Goal: Task Accomplishment & Management: Complete application form

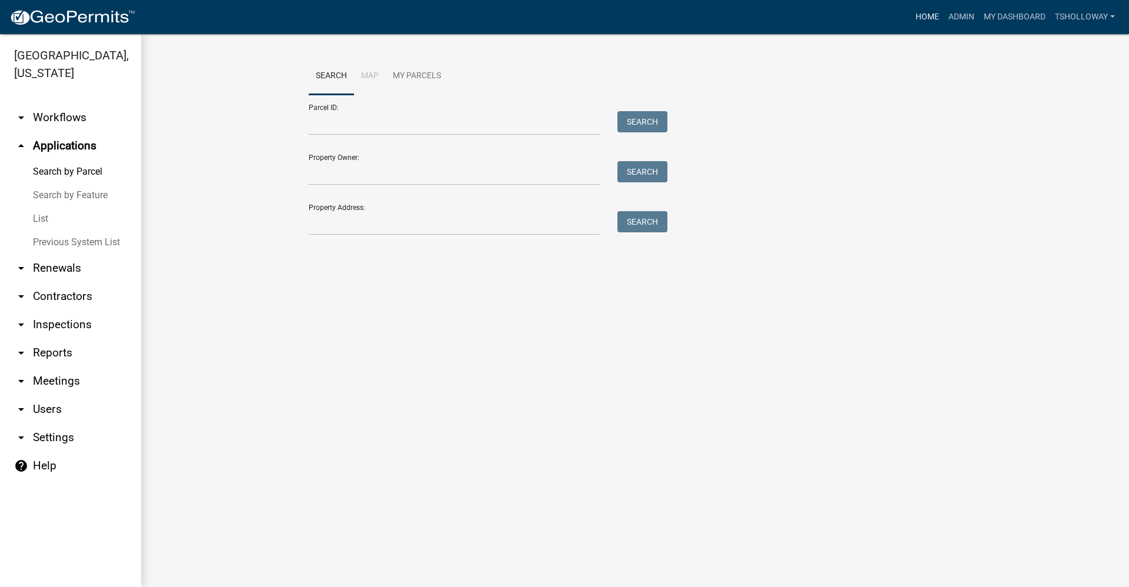
click at [928, 18] on link "Home" at bounding box center [927, 17] width 33 height 22
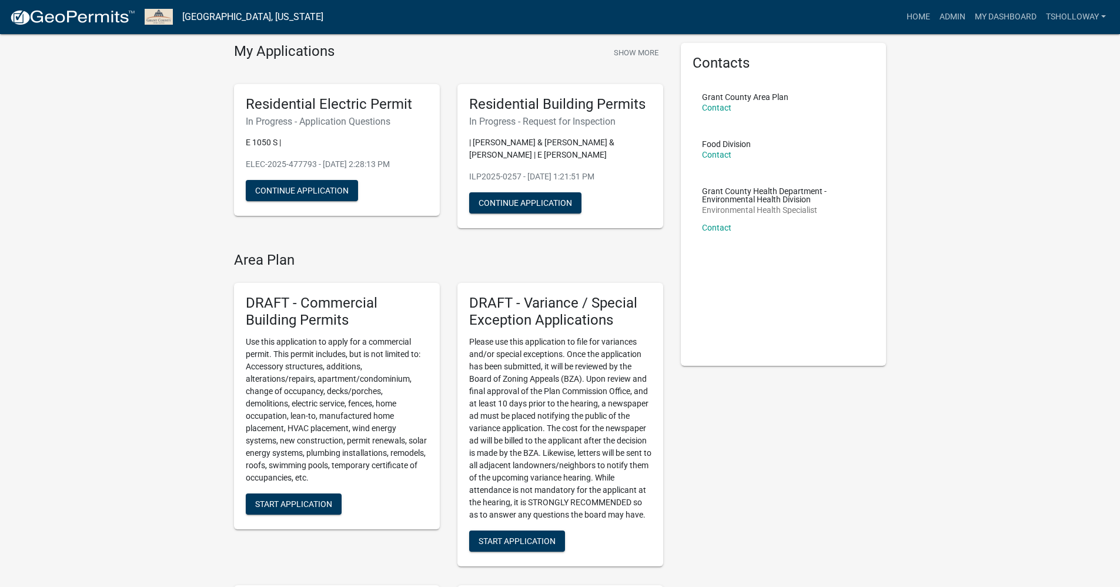
scroll to position [59, 0]
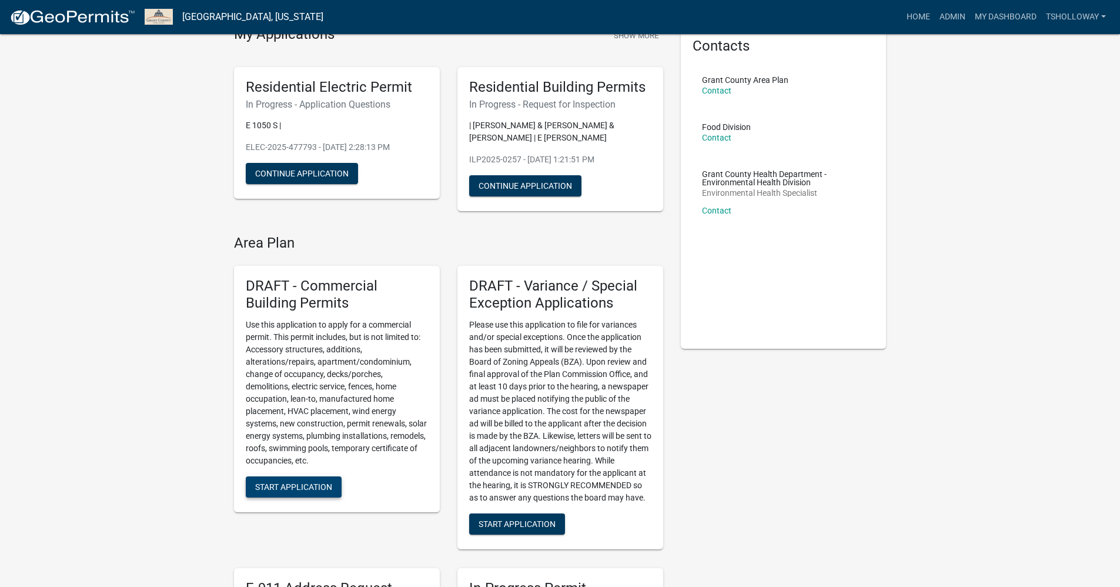
click at [309, 488] on span "Start Application" at bounding box center [293, 486] width 77 height 9
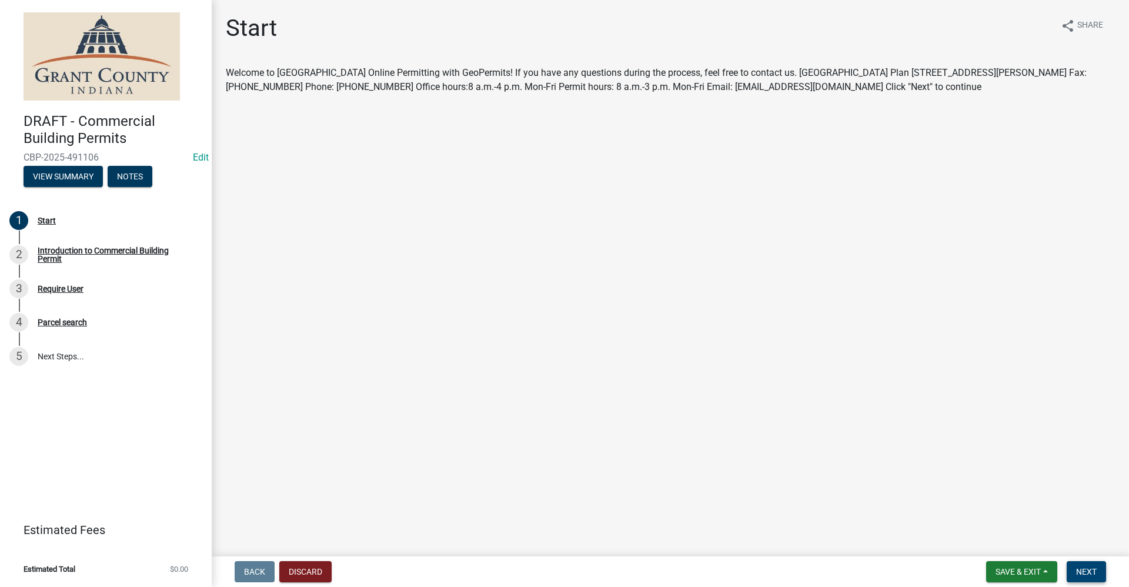
click at [1091, 574] on span "Next" at bounding box center [1086, 571] width 21 height 9
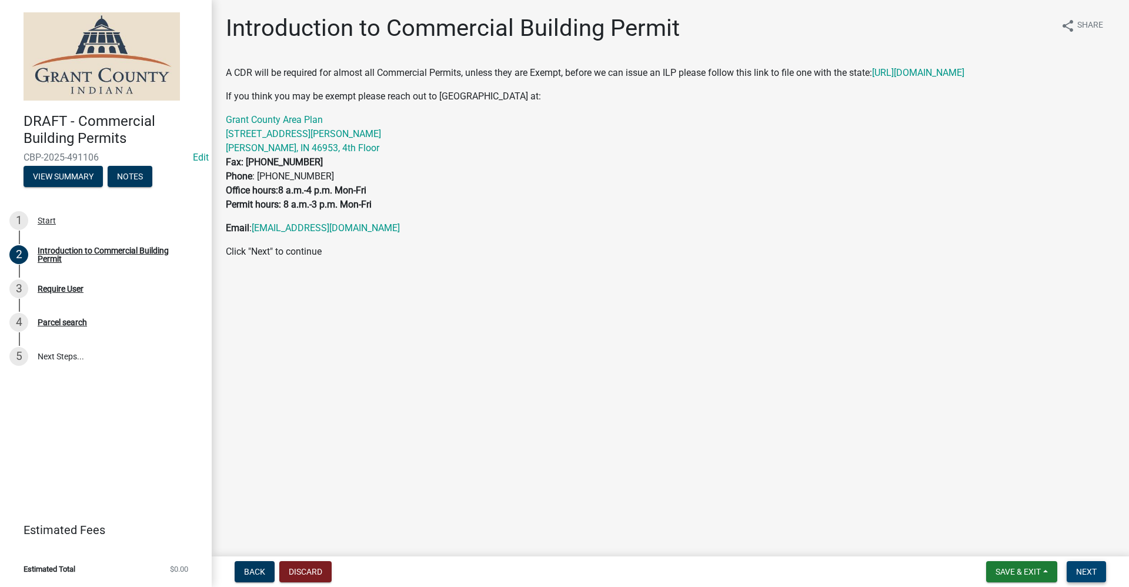
click at [1091, 570] on span "Next" at bounding box center [1086, 571] width 21 height 9
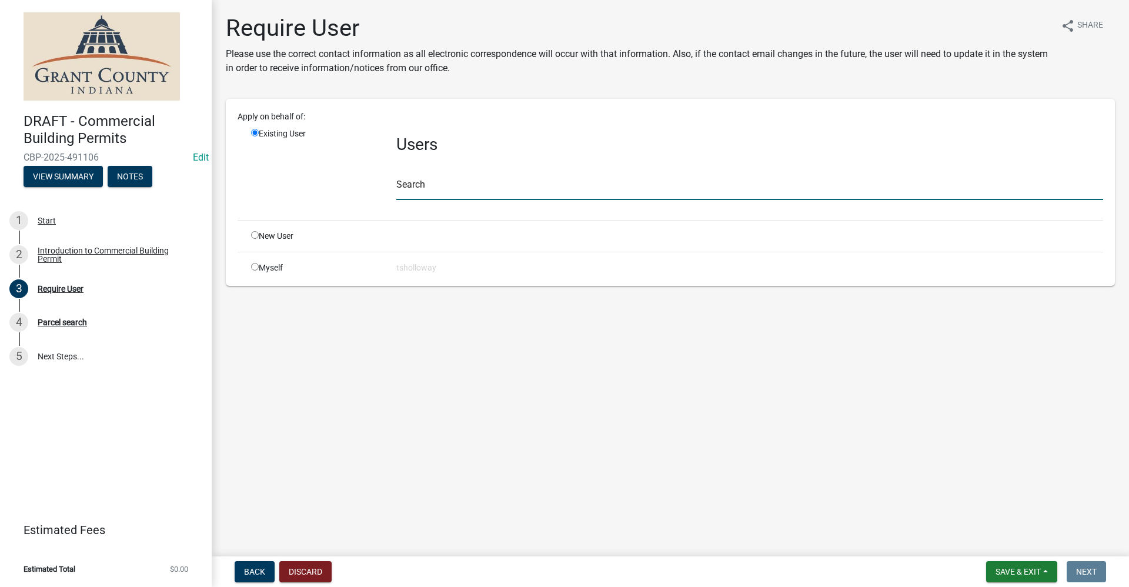
click at [422, 189] on input "text" at bounding box center [749, 188] width 707 height 24
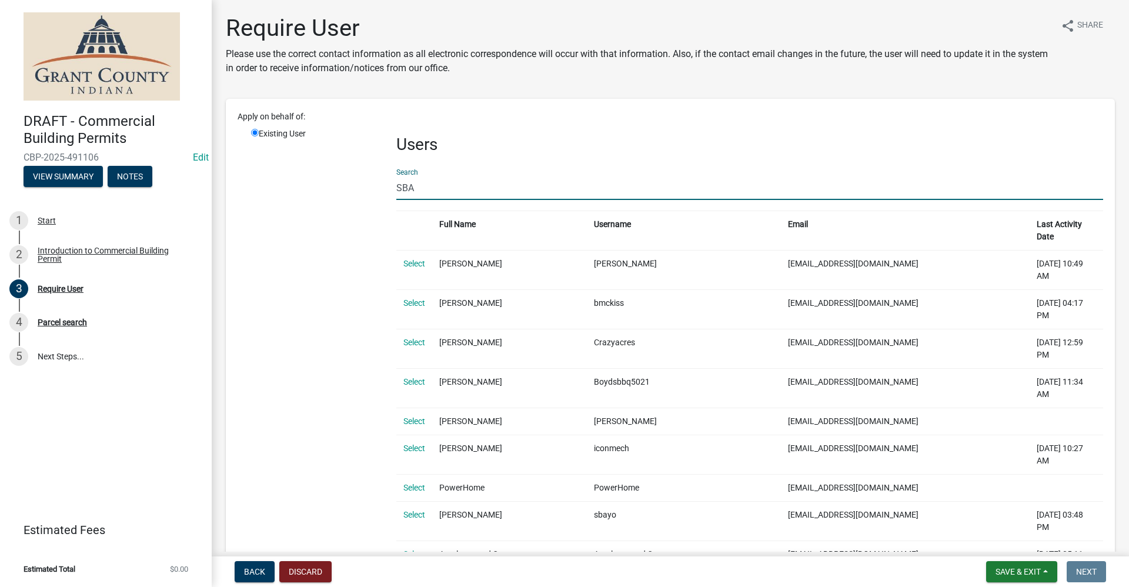
drag, startPoint x: 419, startPoint y: 189, endPoint x: 367, endPoint y: 196, distance: 51.7
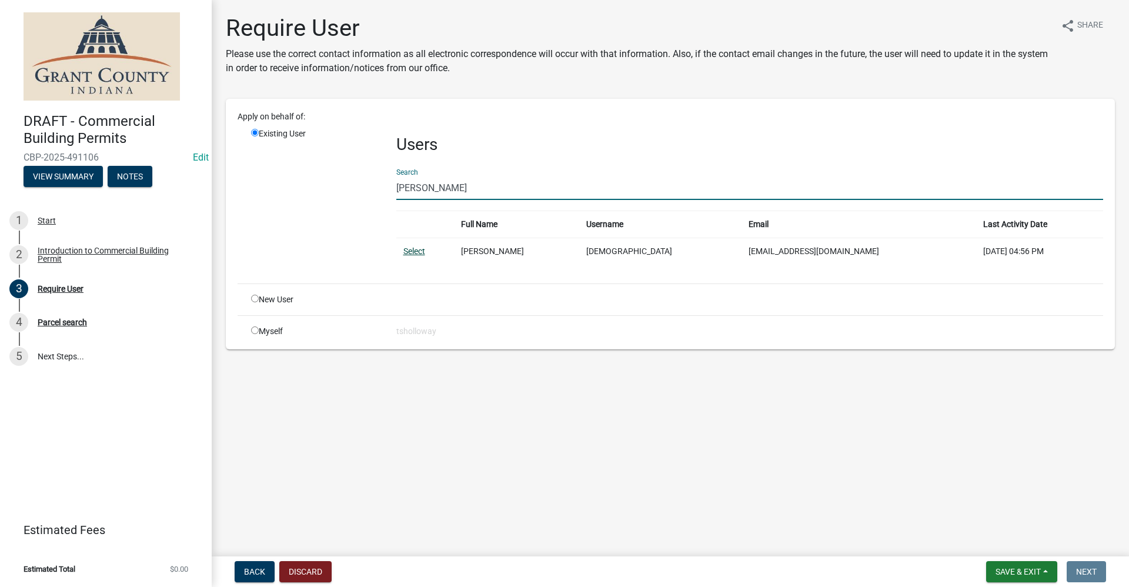
type input "[PERSON_NAME]"
click at [409, 251] on link "Select" at bounding box center [414, 250] width 22 height 9
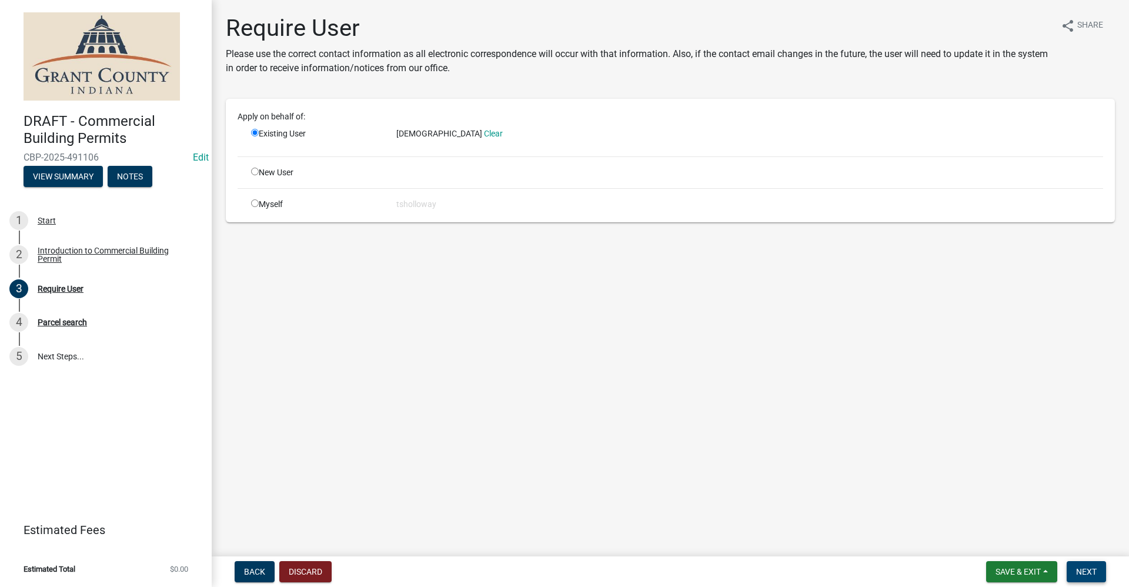
click at [1094, 573] on span "Next" at bounding box center [1086, 571] width 21 height 9
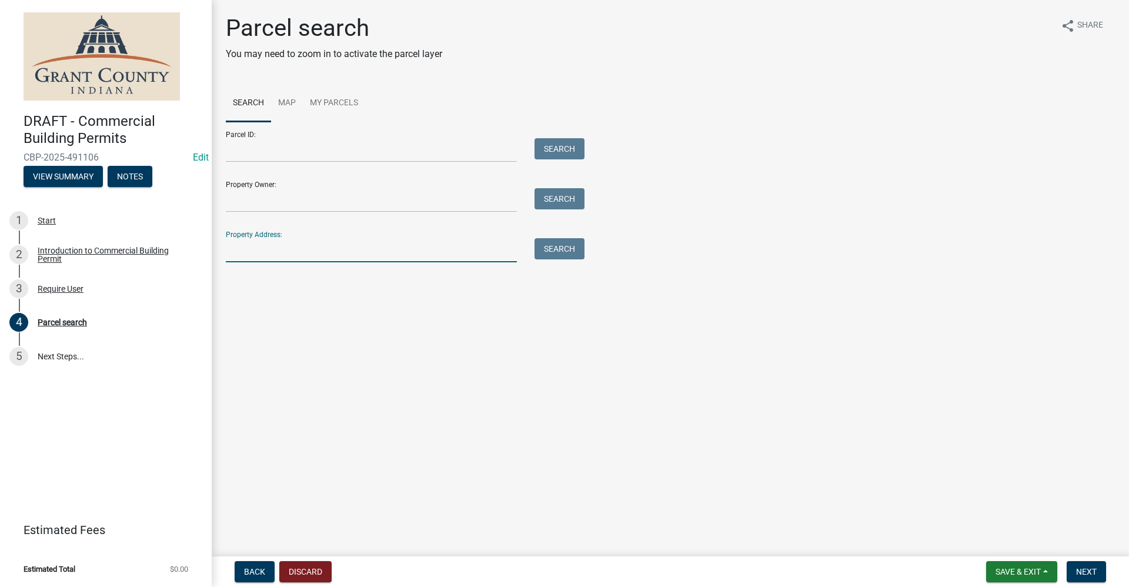
click at [250, 248] on input "Property Address:" at bounding box center [371, 250] width 291 height 24
click at [244, 196] on input "Property Owner:" at bounding box center [371, 200] width 291 height 24
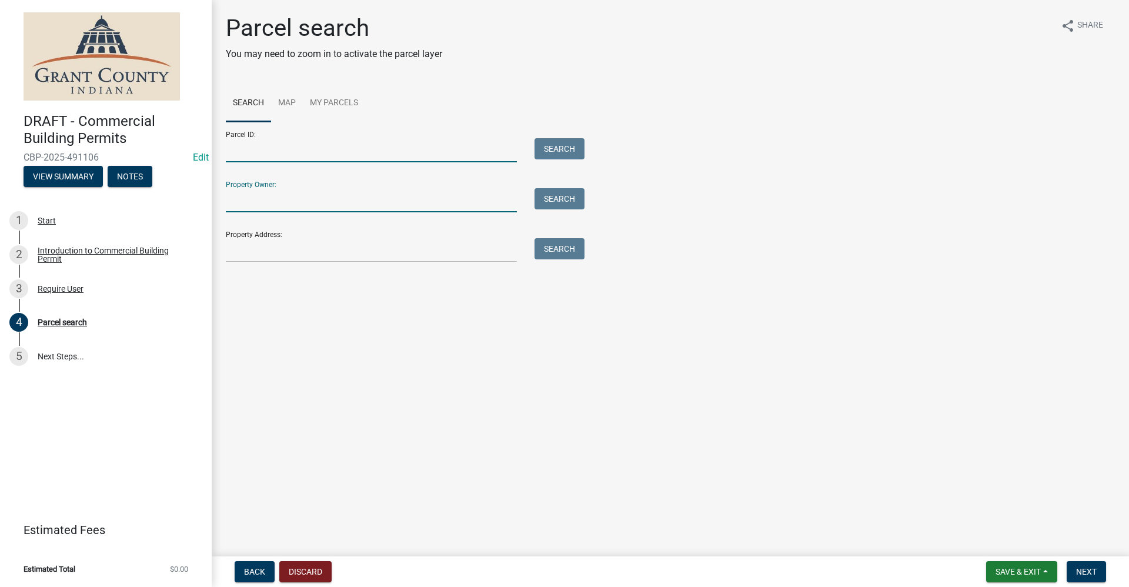
click at [244, 142] on input "Parcel ID:" at bounding box center [371, 150] width 291 height 24
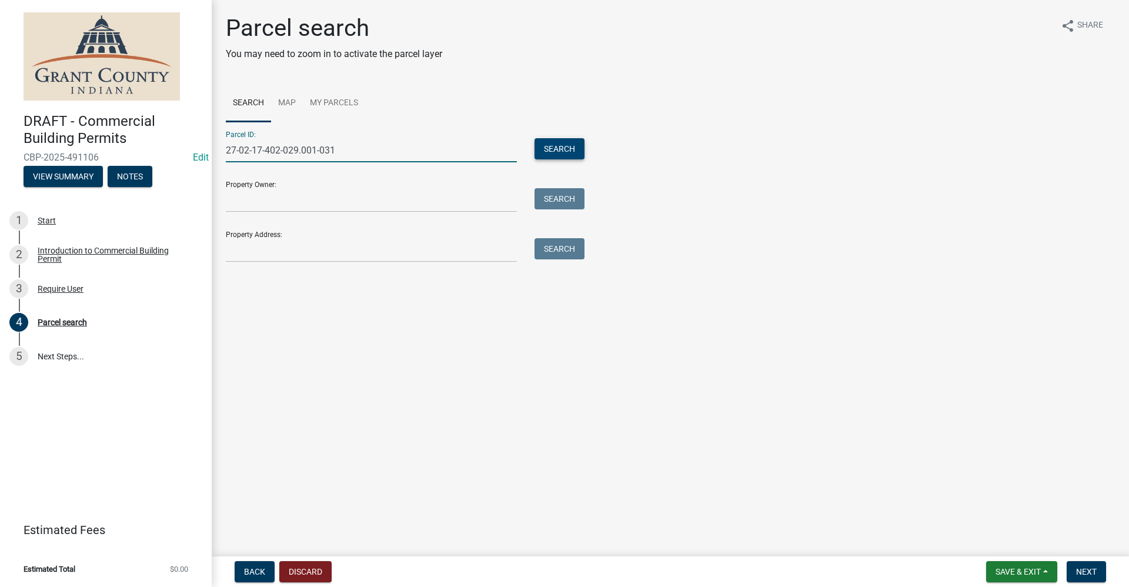
type input "27-02-17-402-029.001-031"
click at [563, 155] on button "Search" at bounding box center [559, 148] width 50 height 21
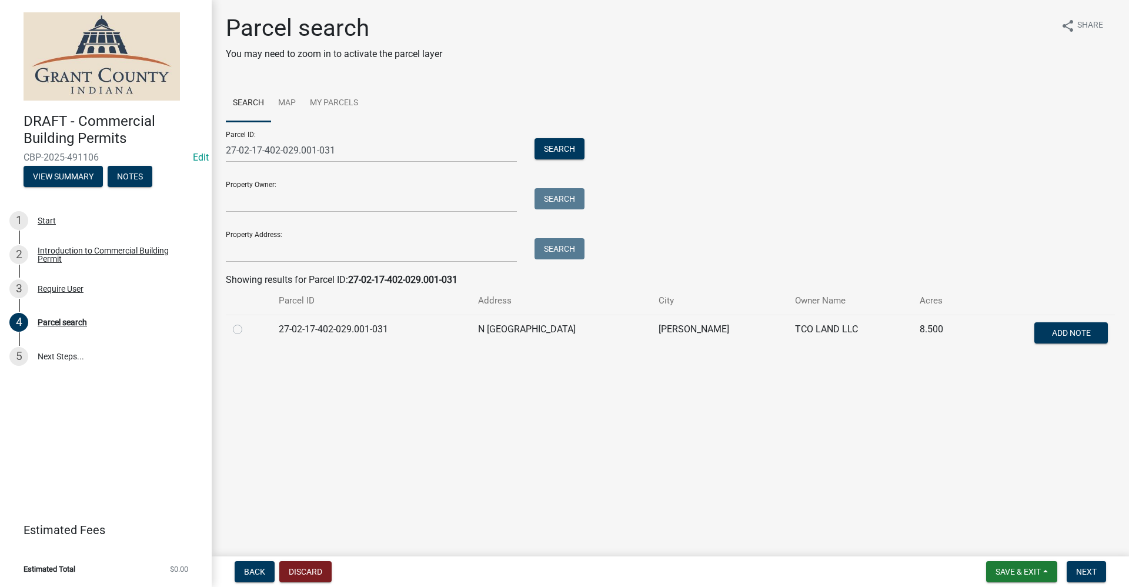
click at [247, 322] on label at bounding box center [247, 322] width 0 height 0
click at [247, 330] on input "radio" at bounding box center [251, 326] width 8 height 8
radio input "true"
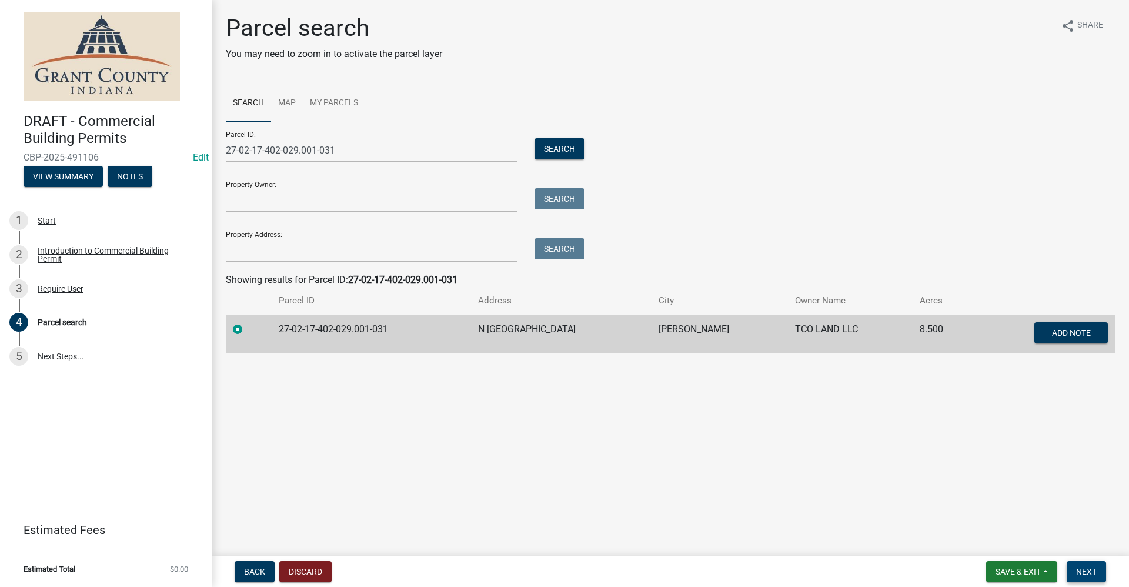
click at [1099, 572] on button "Next" at bounding box center [1086, 571] width 39 height 21
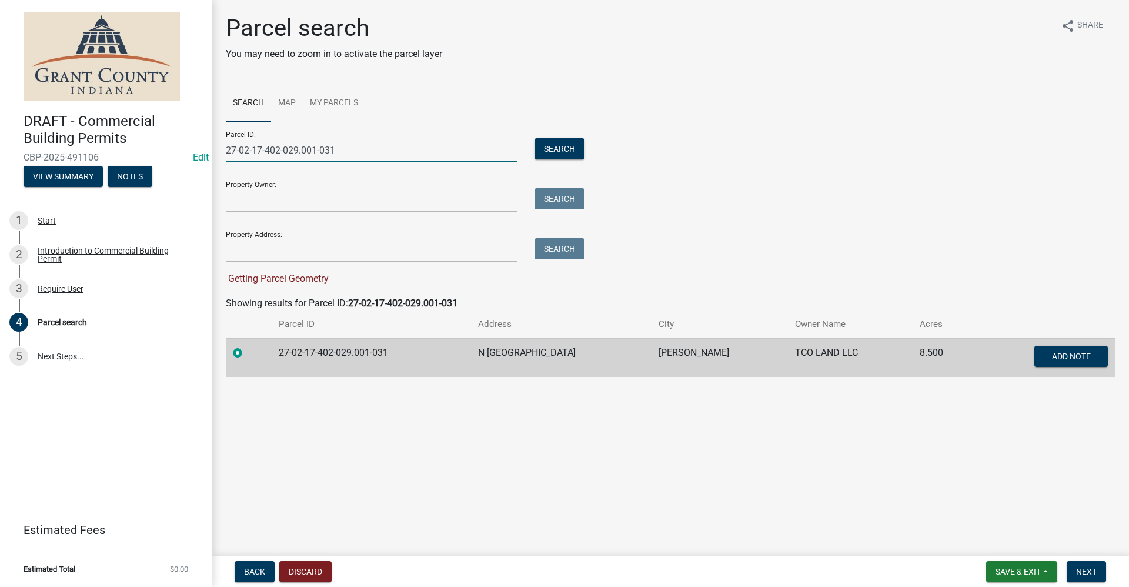
click at [353, 151] on input "27-02-17-402-029.001-031" at bounding box center [371, 150] width 291 height 24
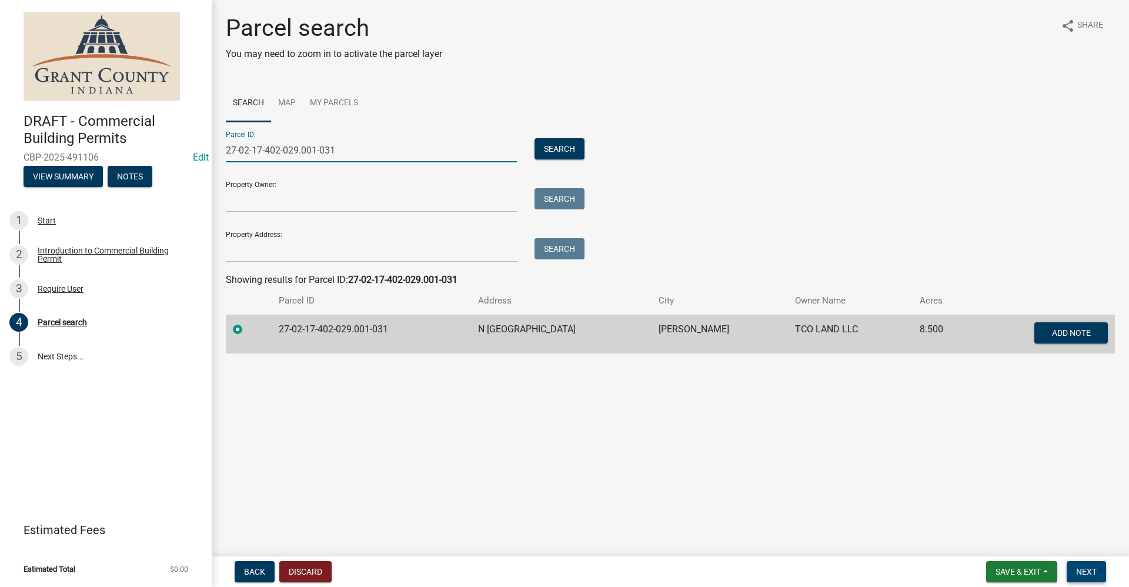
click at [1094, 576] on span "Next" at bounding box center [1086, 571] width 21 height 9
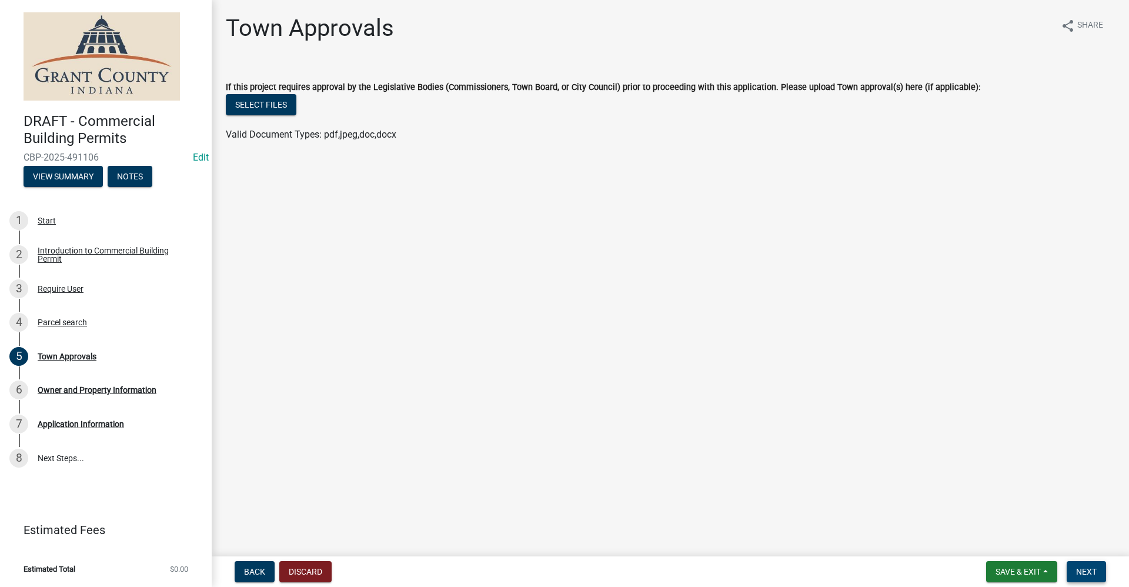
click at [1091, 573] on span "Next" at bounding box center [1086, 571] width 21 height 9
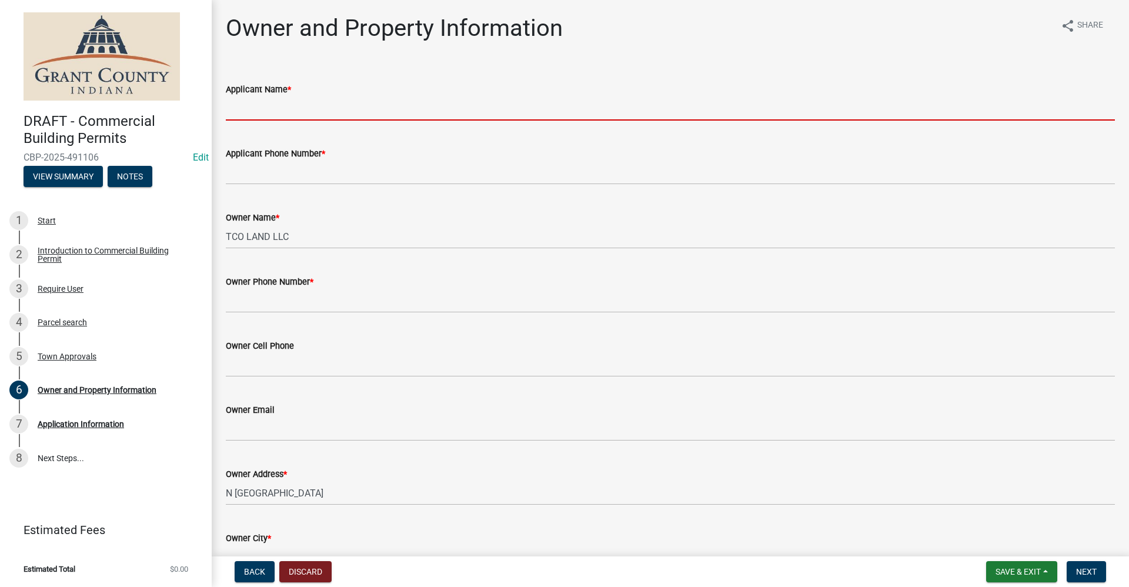
click at [262, 113] on input "Applicant Name *" at bounding box center [670, 108] width 889 height 24
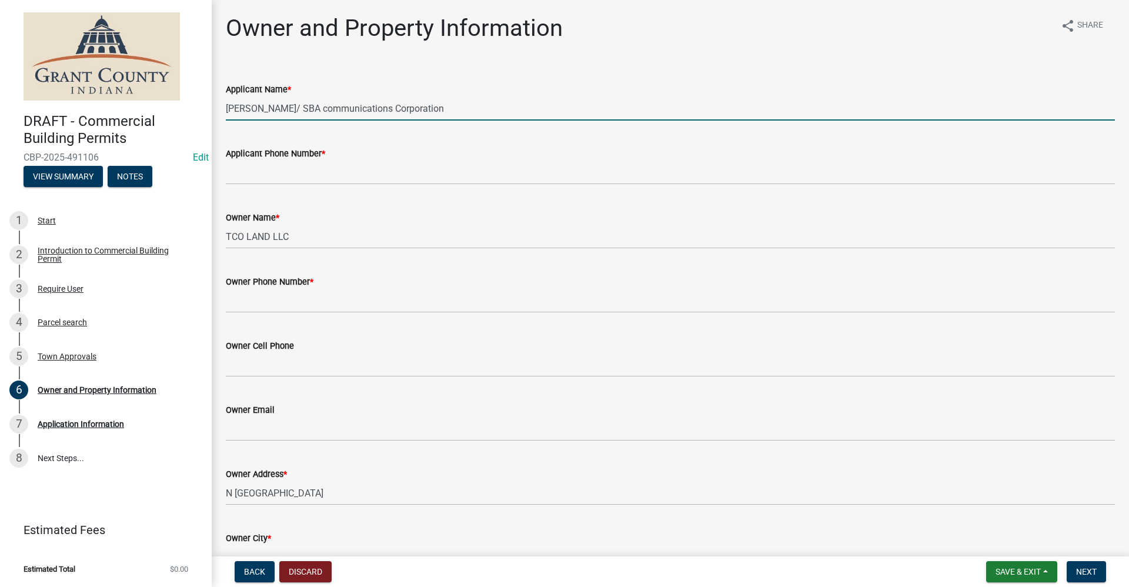
type input "[PERSON_NAME]/ SBA communications Corporation"
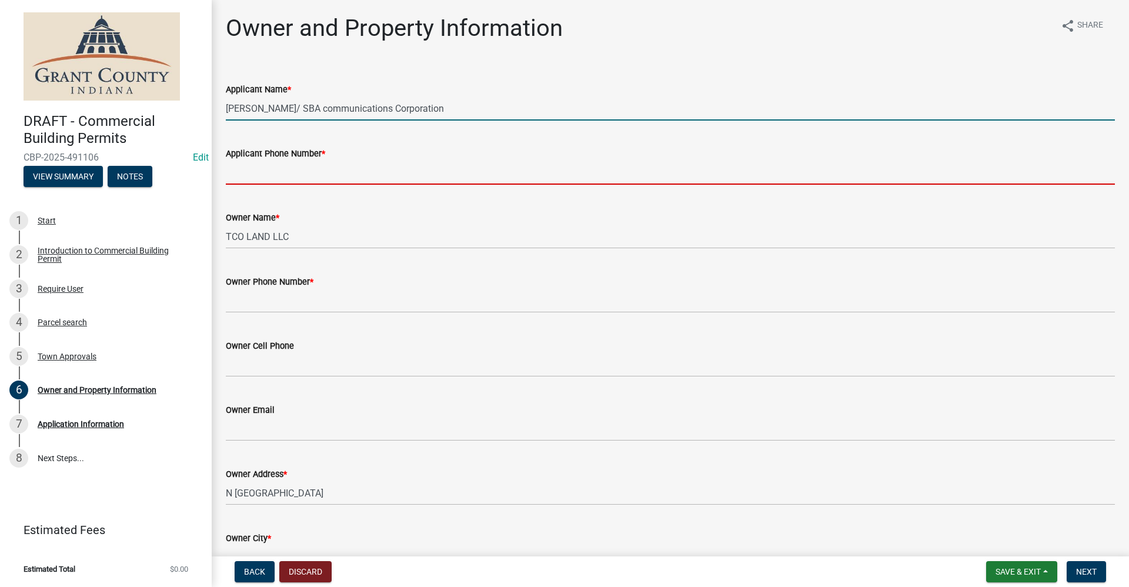
click at [257, 180] on input "Applicant Phone Number *" at bounding box center [670, 173] width 889 height 24
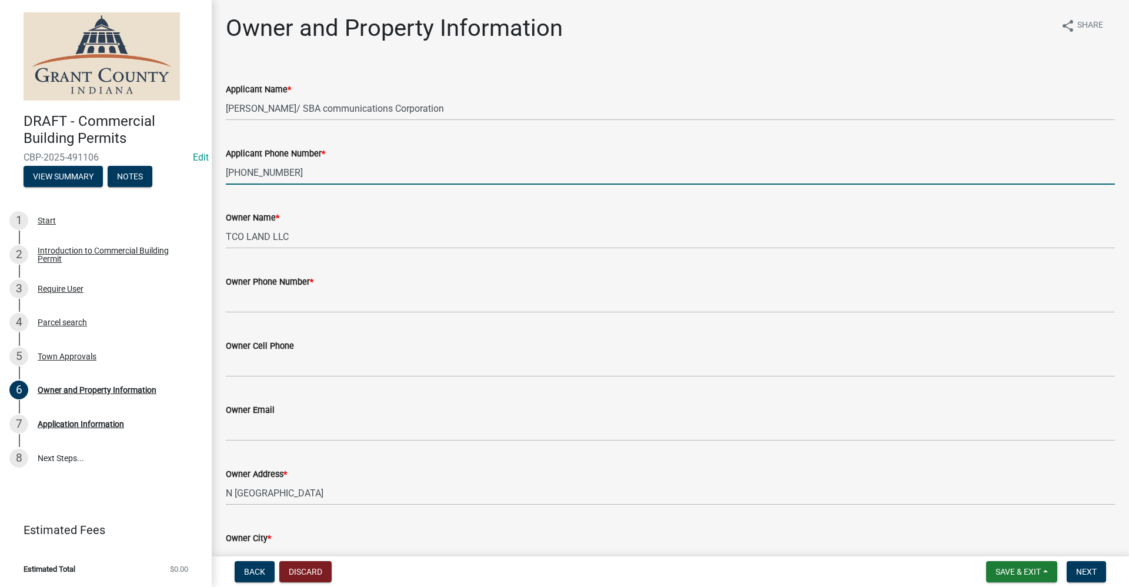
type input "[PHONE_NUMBER]"
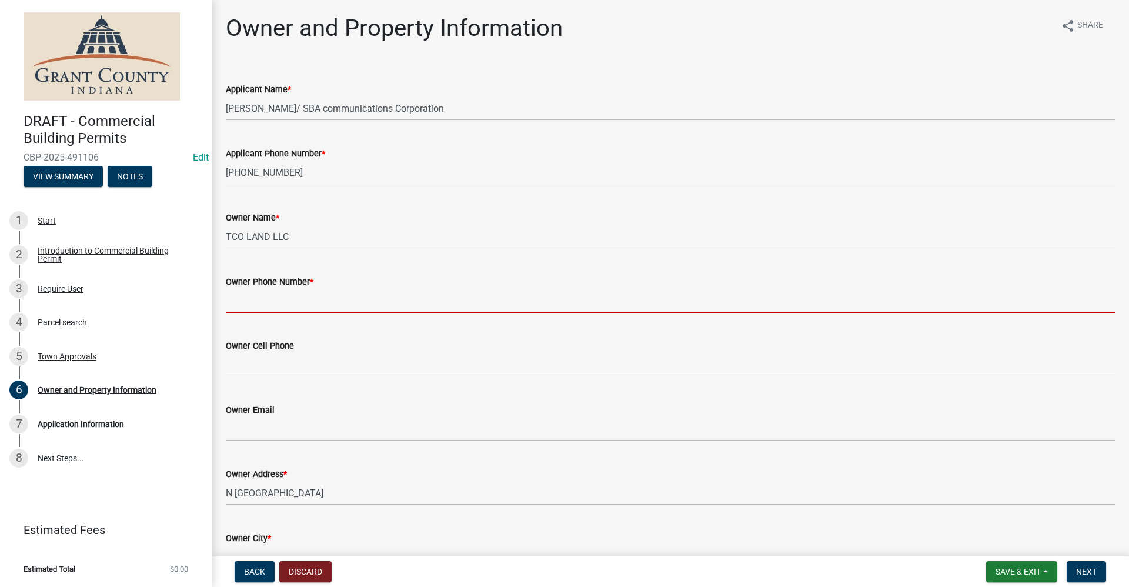
click at [253, 299] on input "Owner Phone Number *" at bounding box center [670, 301] width 889 height 24
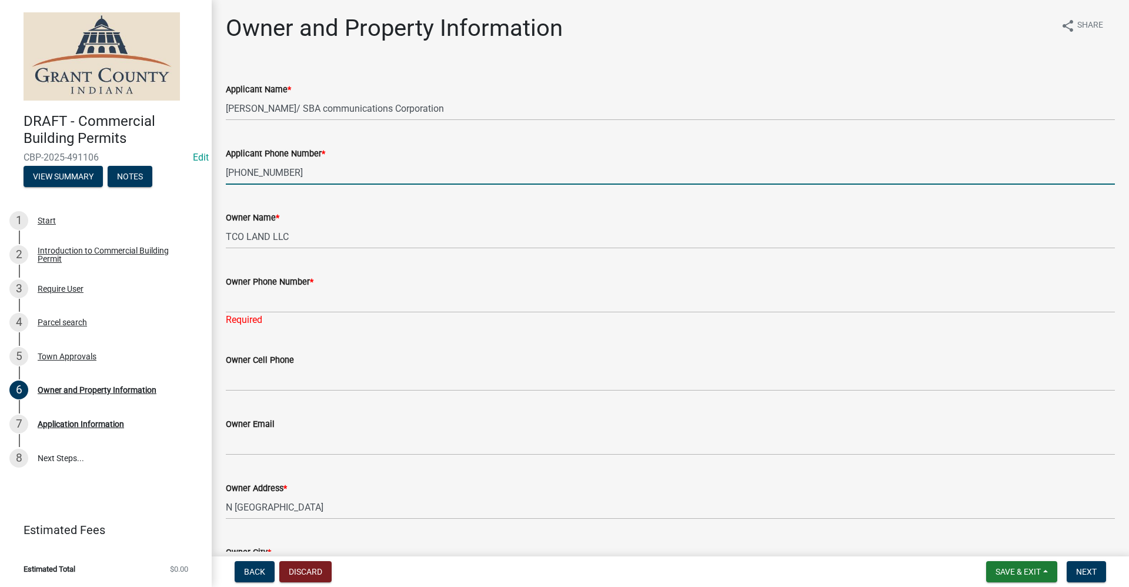
drag, startPoint x: 285, startPoint y: 172, endPoint x: 232, endPoint y: 178, distance: 53.2
click at [227, 176] on input "[PHONE_NUMBER]" at bounding box center [670, 173] width 889 height 24
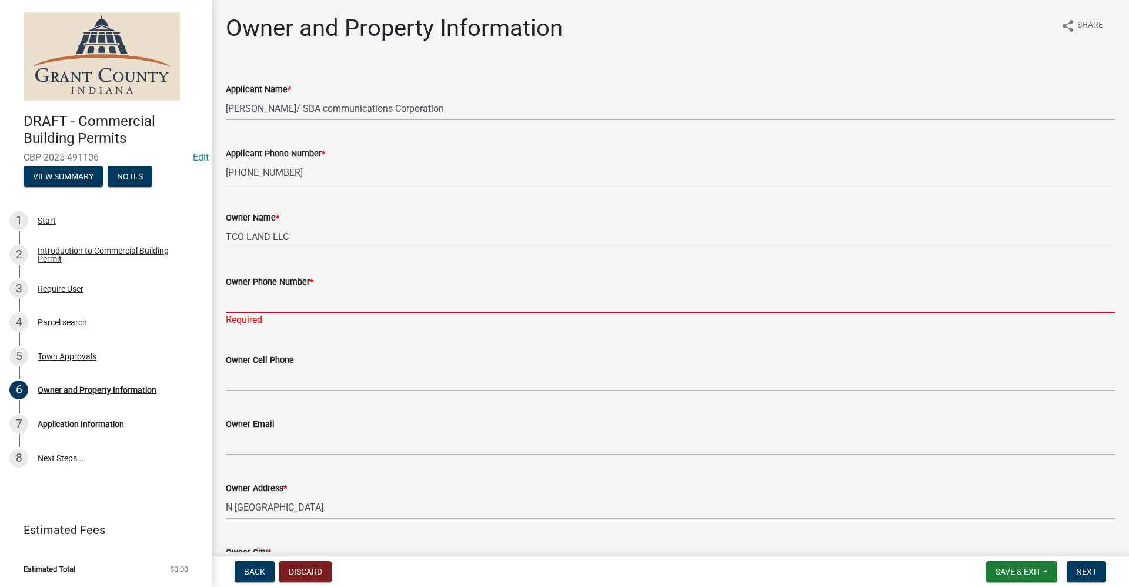
click at [240, 303] on input "Owner Phone Number *" at bounding box center [670, 301] width 889 height 24
paste input "[PHONE_NUMBER]"
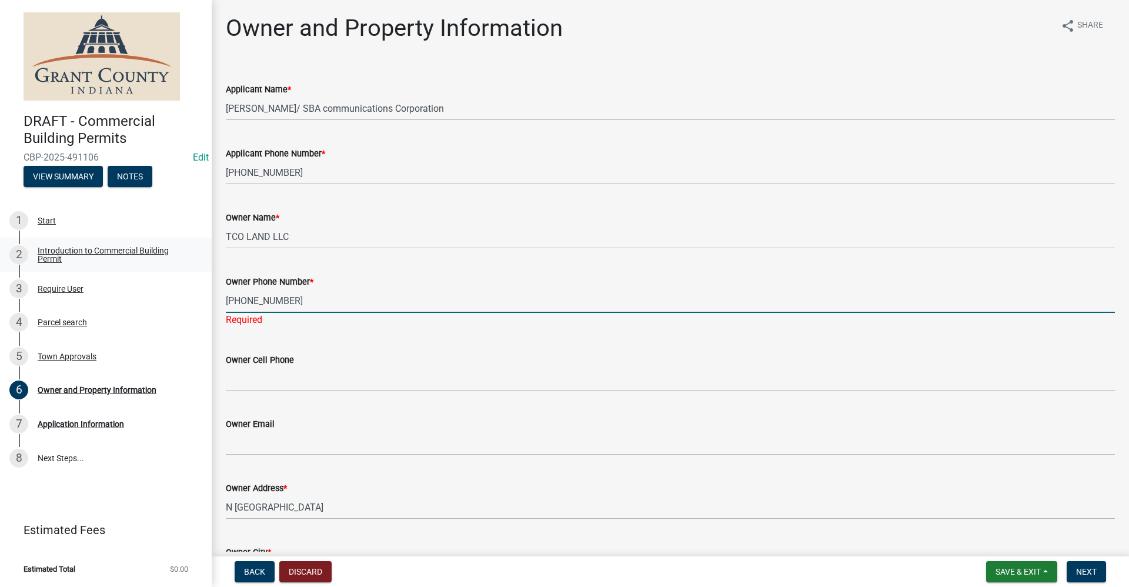
type input "[PHONE_NUMBER]"
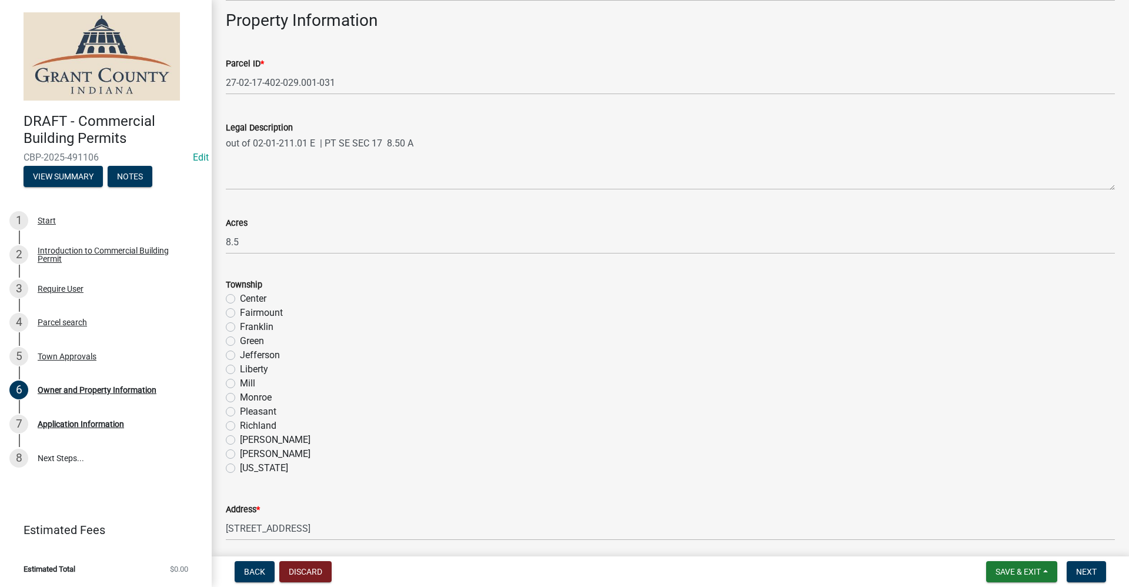
scroll to position [588, 0]
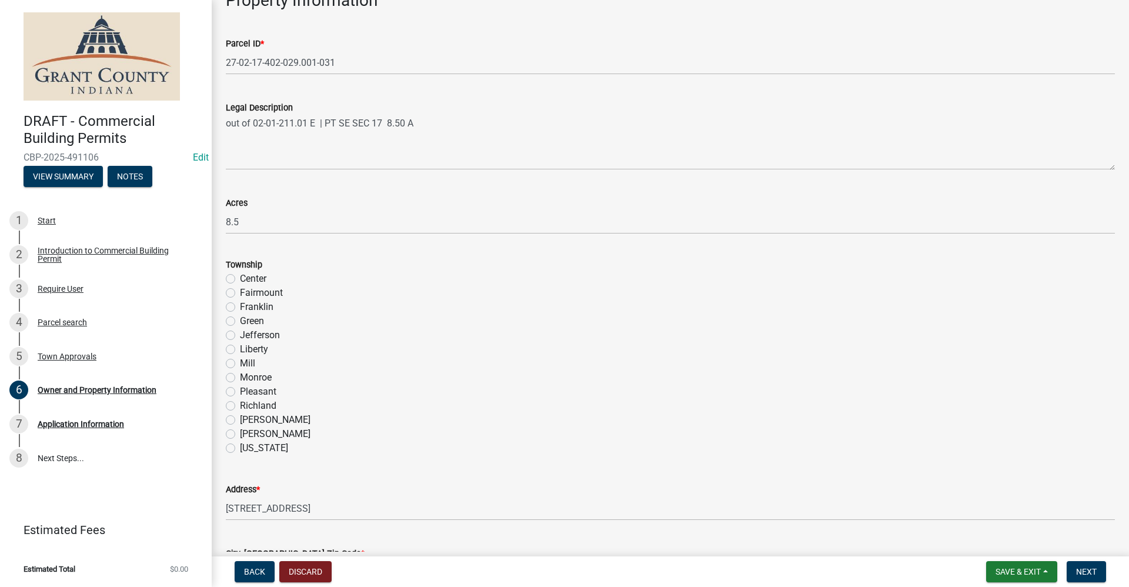
click at [240, 447] on label "[US_STATE]" at bounding box center [264, 448] width 48 height 14
click at [240, 447] on input "[US_STATE]" at bounding box center [244, 445] width 8 height 8
radio input "true"
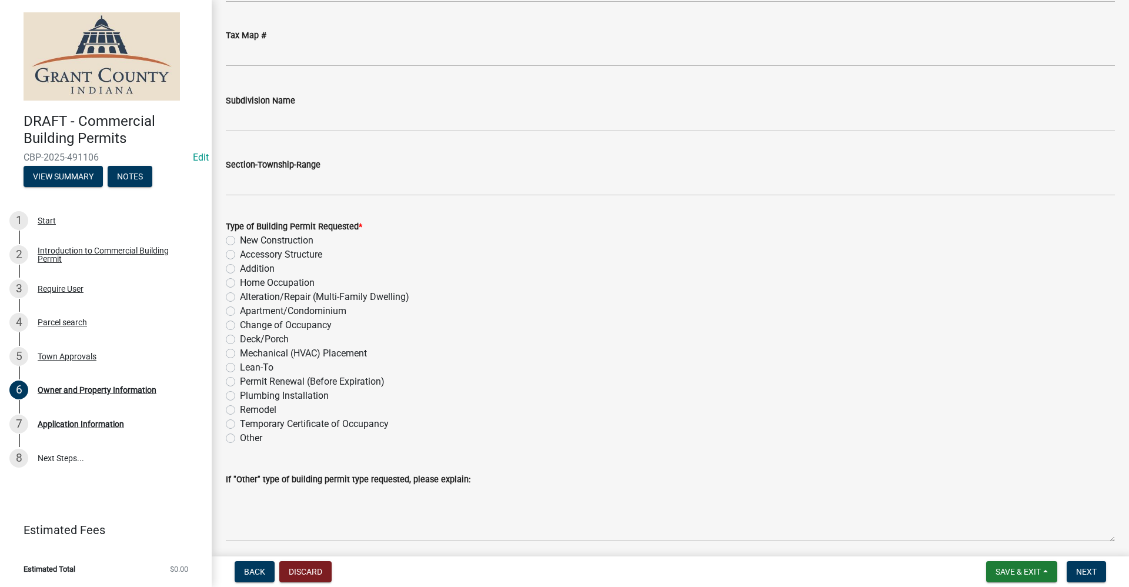
scroll to position [1176, 0]
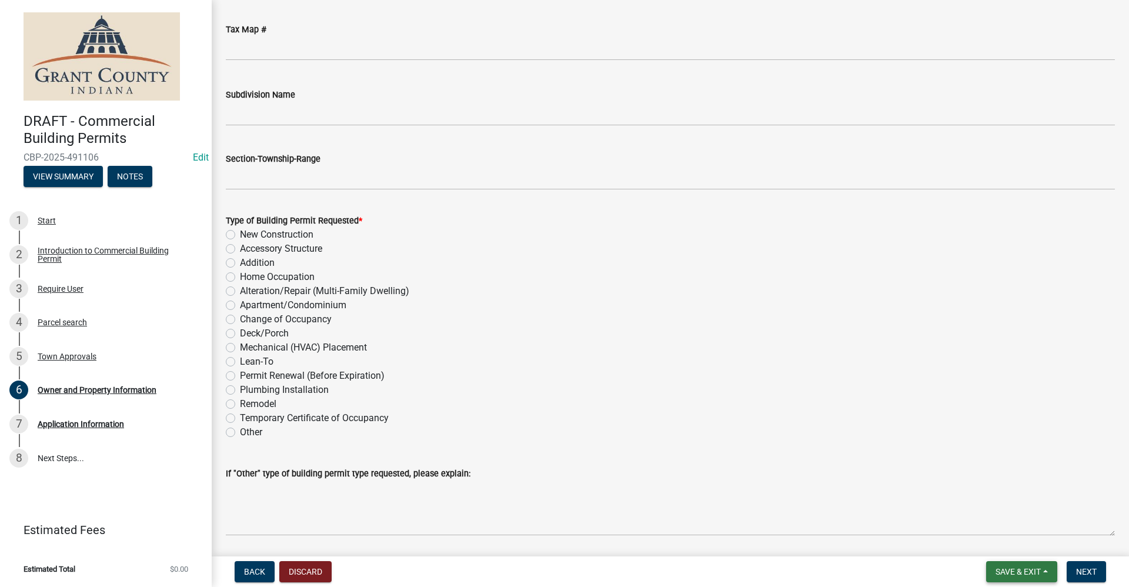
click at [1015, 576] on span "Save & Exit" at bounding box center [1017, 571] width 45 height 9
click at [1004, 541] on button "Save & Exit" at bounding box center [1010, 541] width 94 height 28
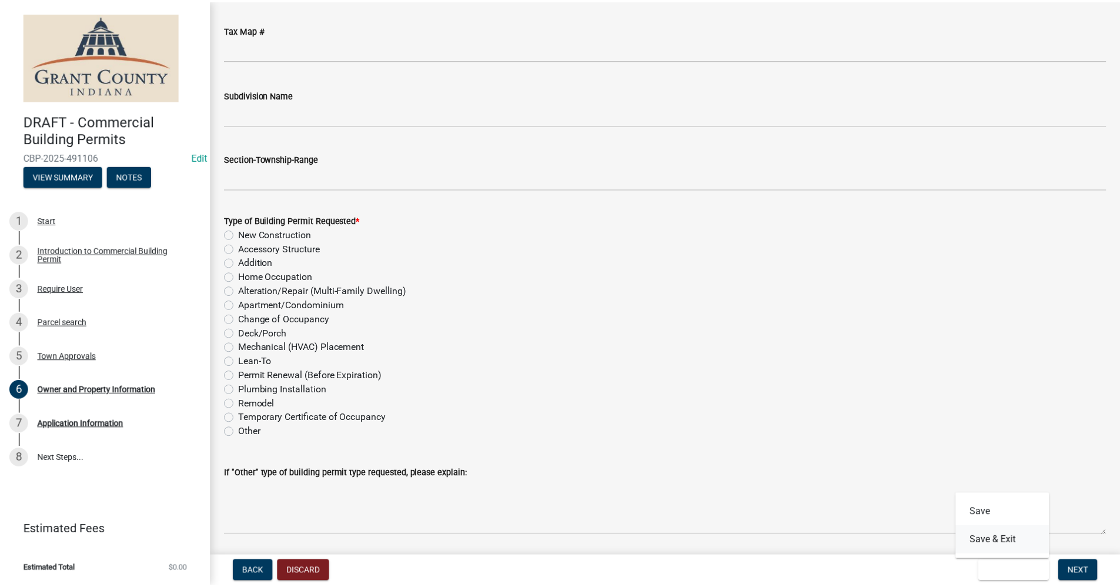
scroll to position [0, 0]
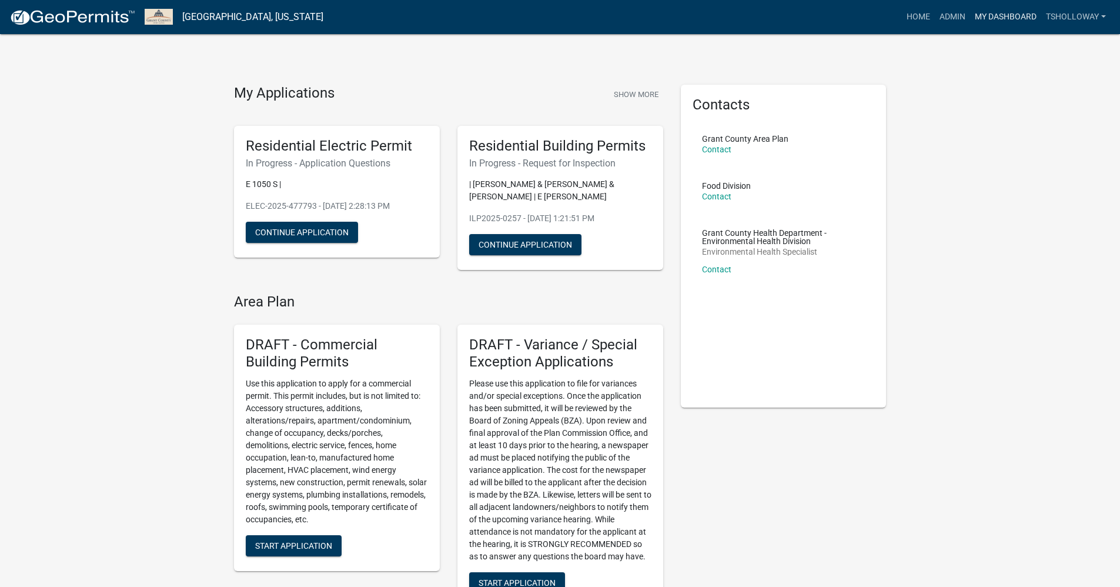
click at [993, 16] on link "My Dashboard" at bounding box center [1005, 17] width 71 height 22
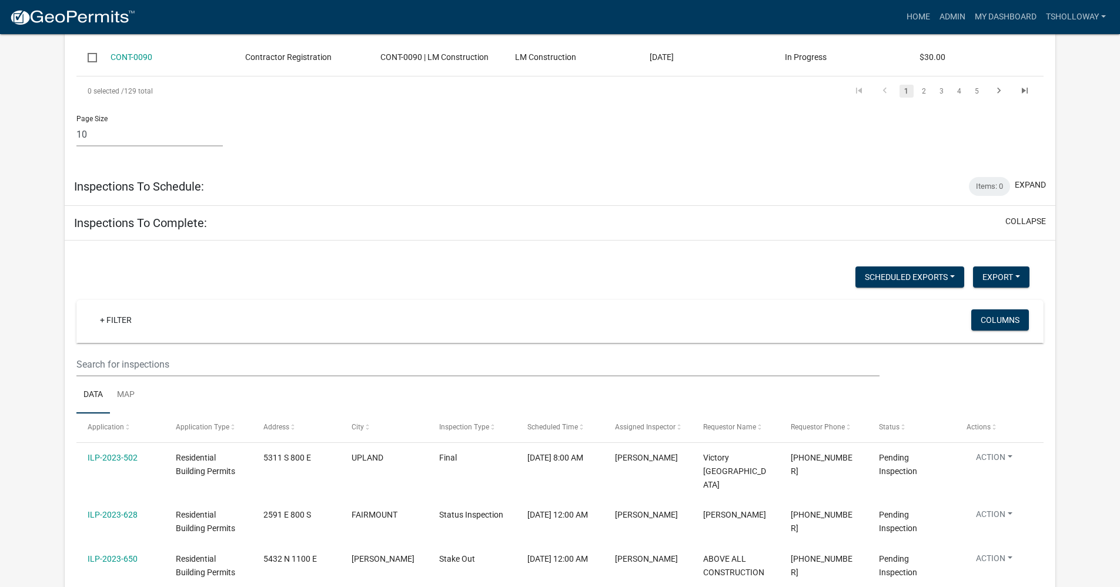
scroll to position [2469, 0]
click at [917, 18] on link "Home" at bounding box center [918, 17] width 33 height 22
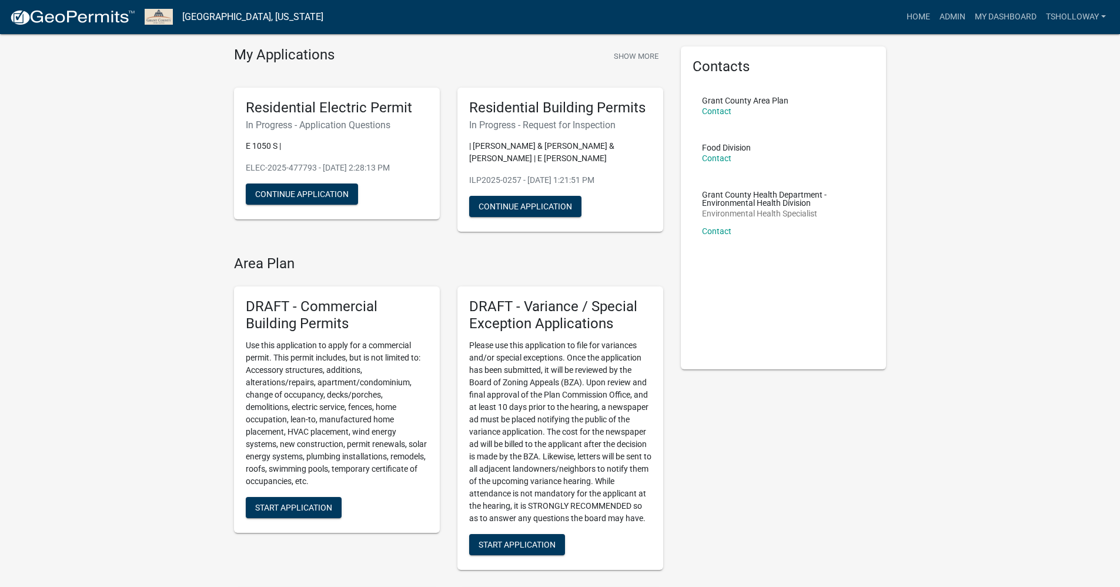
scroll to position [59, 0]
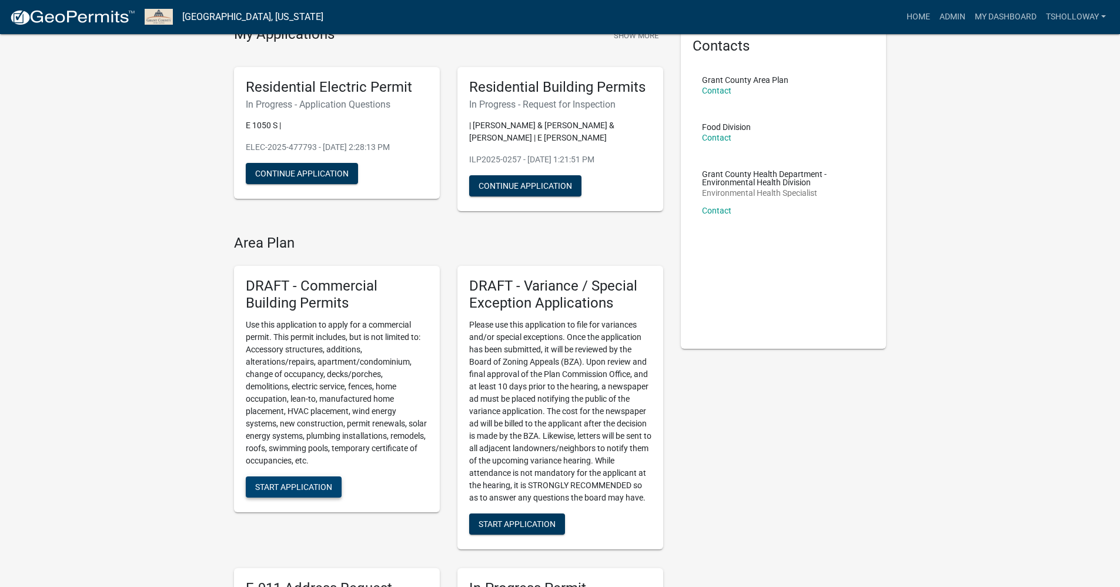
click at [301, 494] on button "Start Application" at bounding box center [294, 486] width 96 height 21
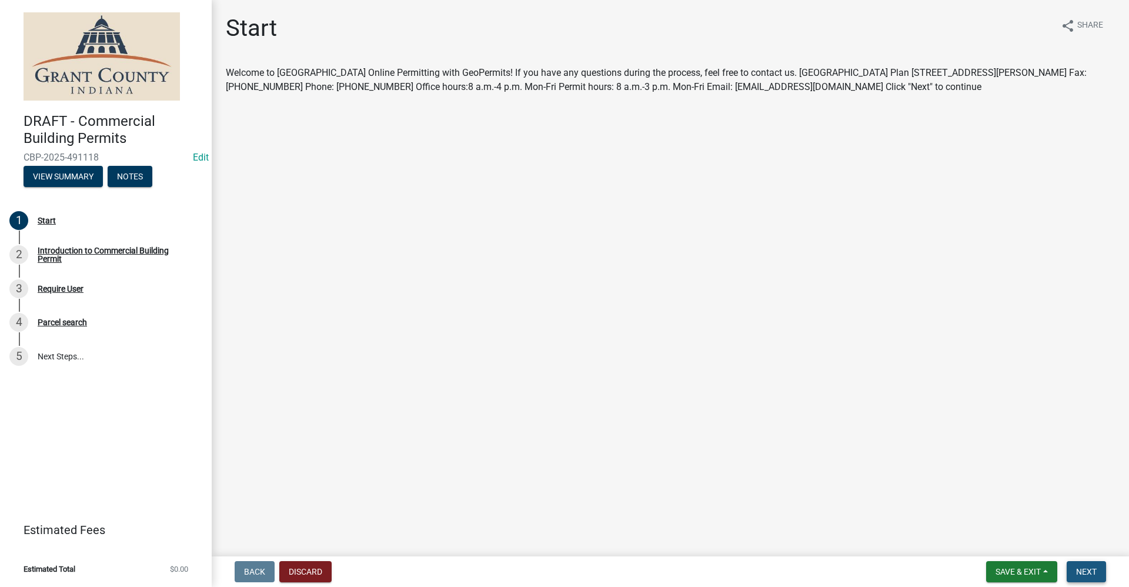
click at [1083, 570] on span "Next" at bounding box center [1086, 571] width 21 height 9
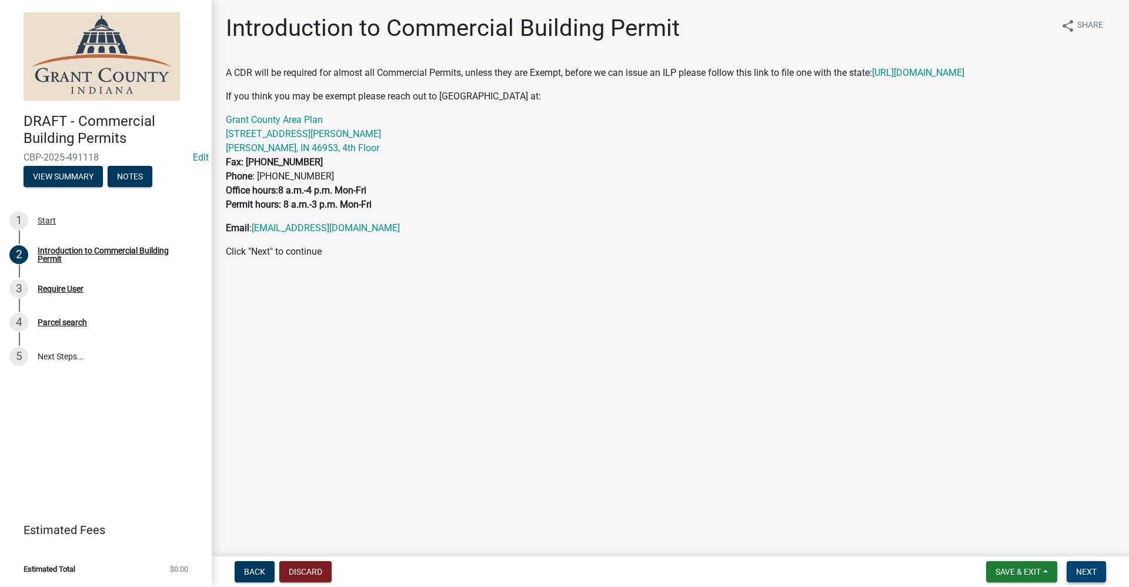
click at [1094, 566] on button "Next" at bounding box center [1086, 571] width 39 height 21
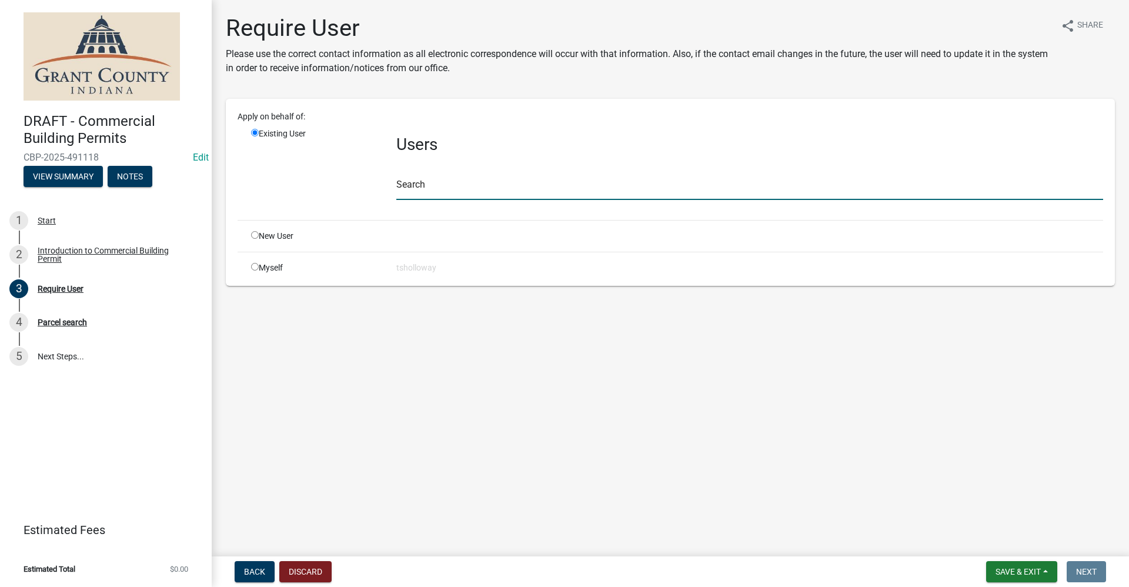
click at [419, 190] on input "text" at bounding box center [749, 188] width 707 height 24
type input "[PERSON_NAME]"
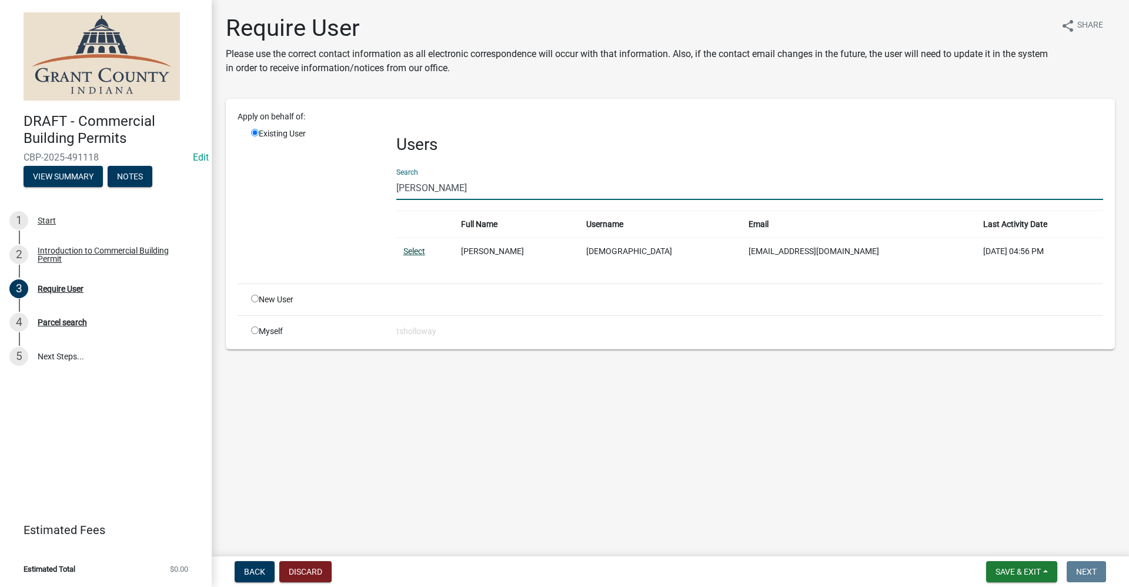
click at [414, 254] on link "Select" at bounding box center [414, 250] width 22 height 9
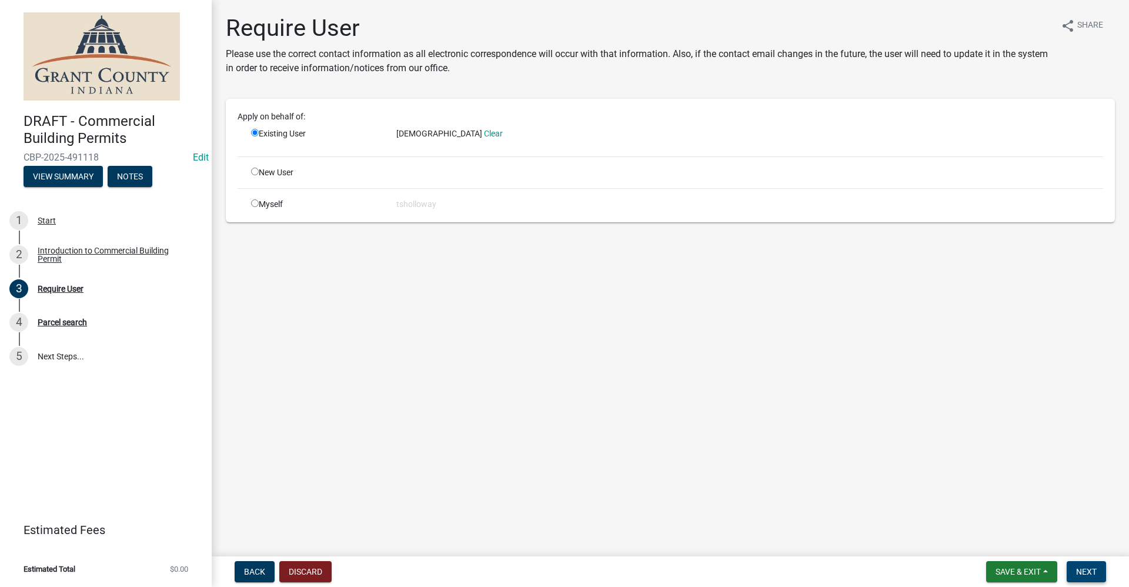
click at [1096, 569] on span "Next" at bounding box center [1086, 571] width 21 height 9
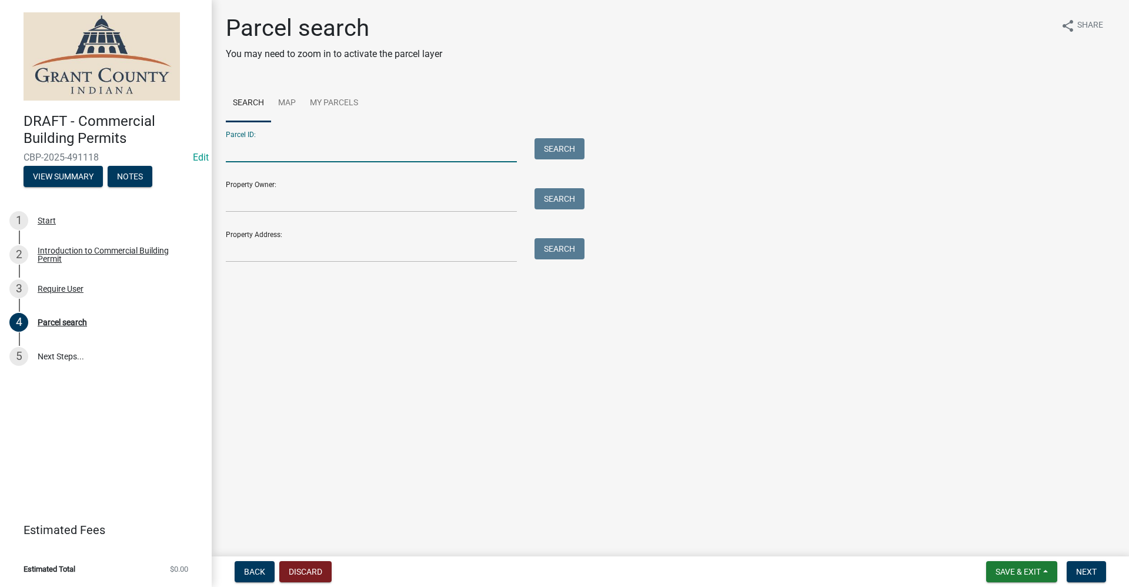
click at [250, 147] on input "Parcel ID:" at bounding box center [371, 150] width 291 height 24
type input "270217402029001031"
click at [570, 152] on button "Search" at bounding box center [559, 148] width 50 height 21
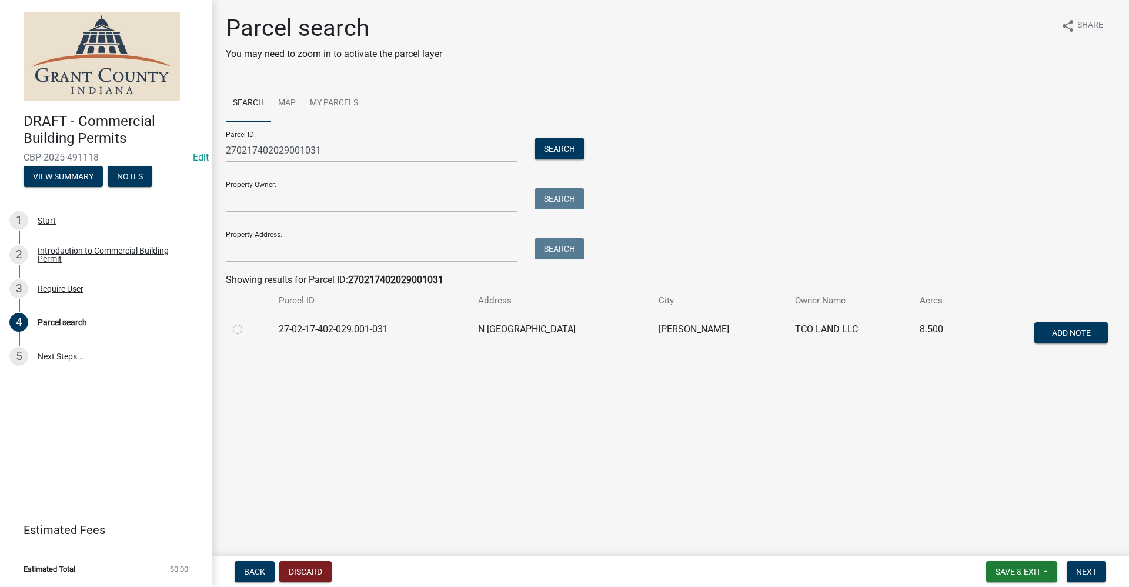
click at [247, 322] on label at bounding box center [247, 322] width 0 height 0
click at [247, 330] on input "radio" at bounding box center [251, 326] width 8 height 8
radio input "true"
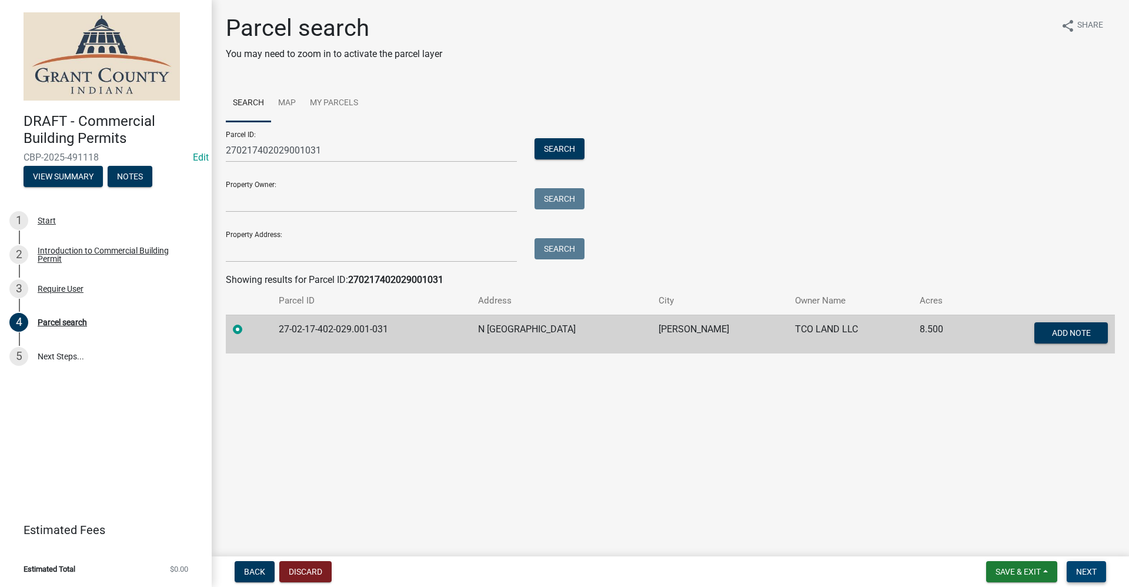
click at [1098, 573] on button "Next" at bounding box center [1086, 571] width 39 height 21
click at [1085, 573] on span "Next" at bounding box center [1086, 571] width 21 height 9
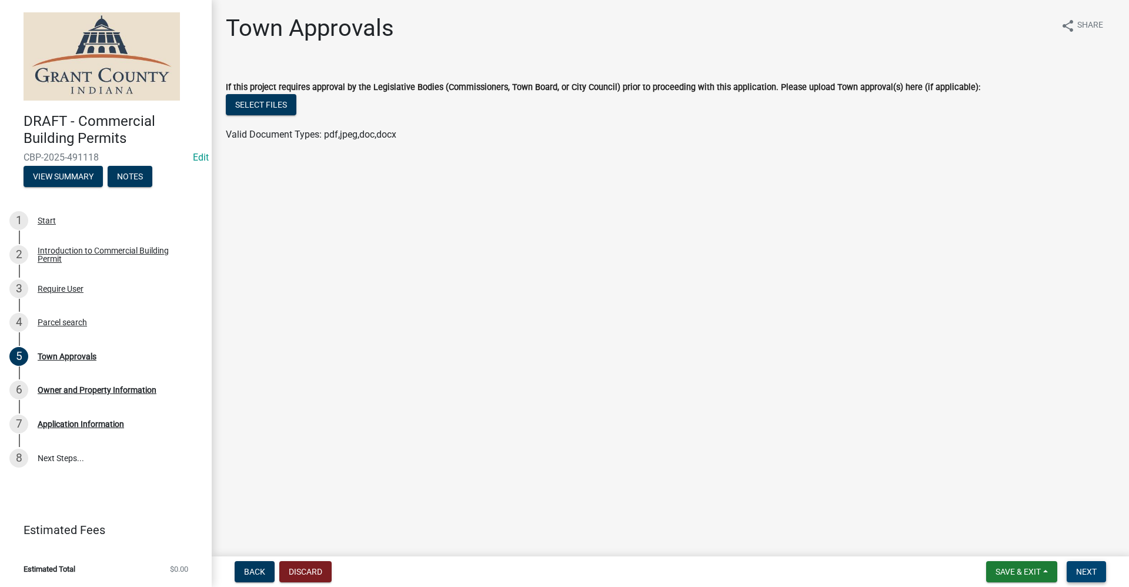
click at [1083, 575] on span "Next" at bounding box center [1086, 571] width 21 height 9
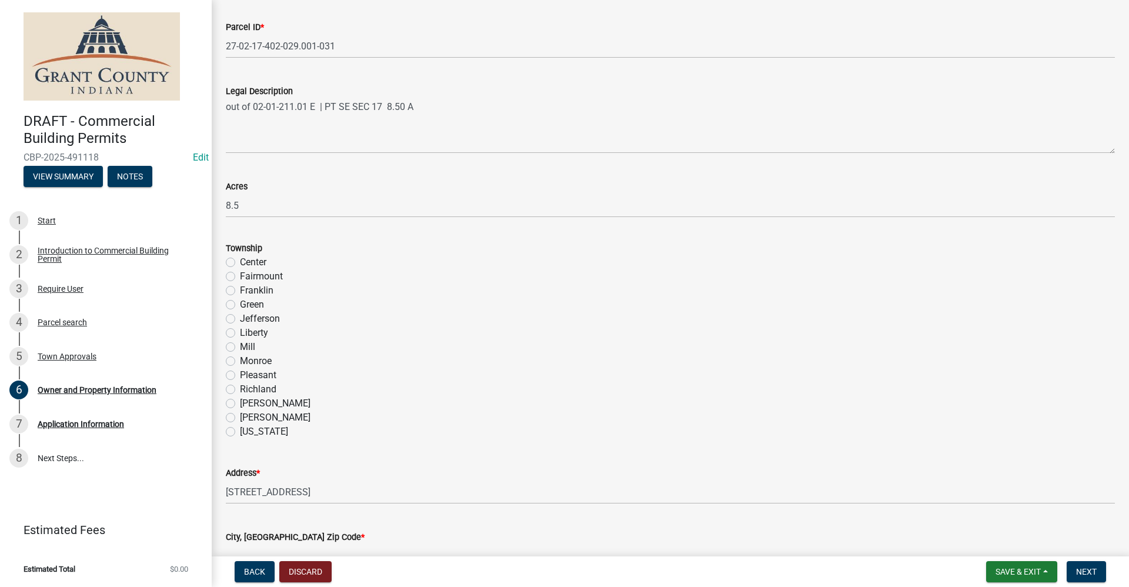
scroll to position [823, 0]
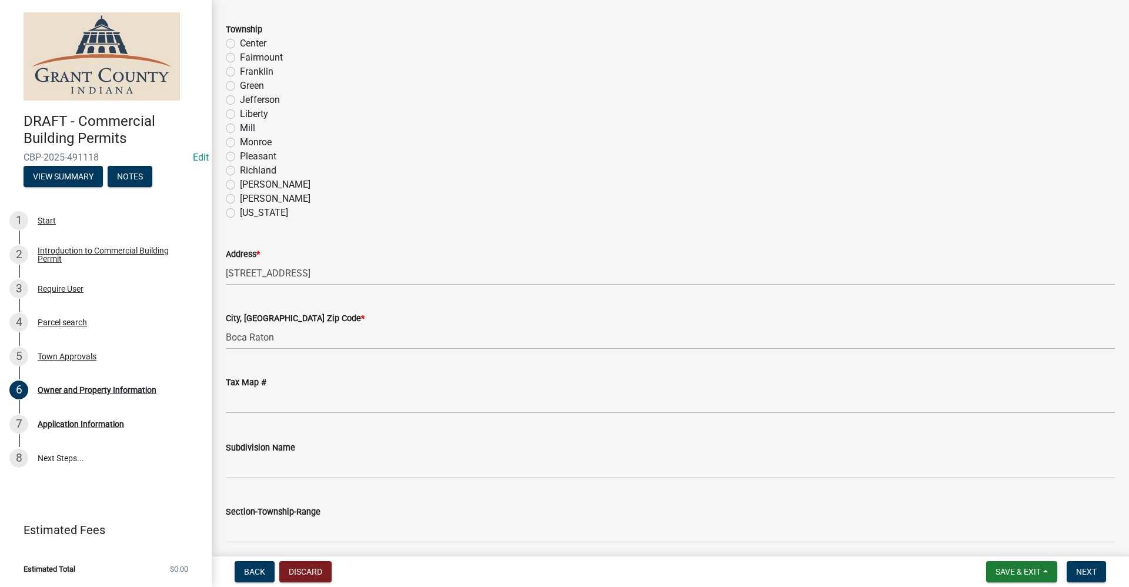
click at [240, 210] on label "[US_STATE]" at bounding box center [264, 213] width 48 height 14
click at [240, 210] on input "[US_STATE]" at bounding box center [244, 210] width 8 height 8
radio input "true"
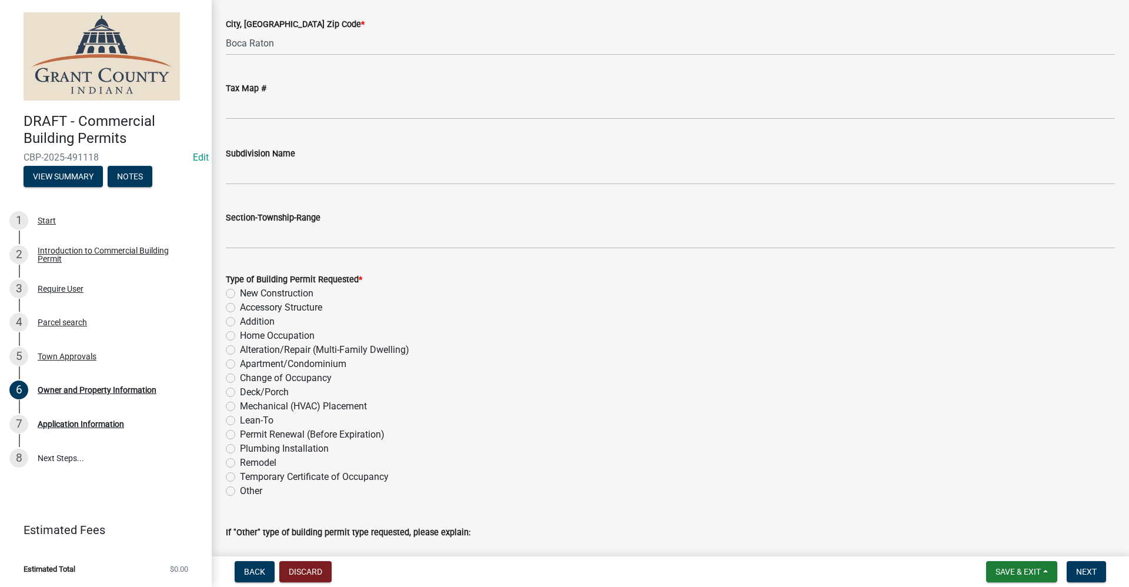
scroll to position [1176, 0]
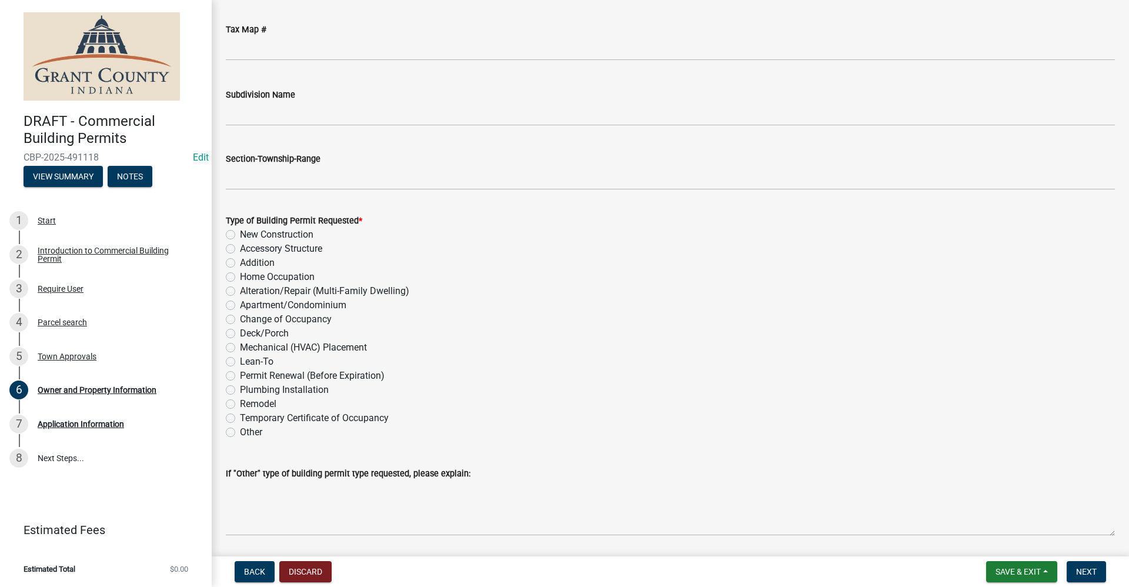
click at [240, 432] on label "Other" at bounding box center [251, 432] width 22 height 14
click at [240, 432] on input "Other" at bounding box center [244, 429] width 8 height 8
radio input "true"
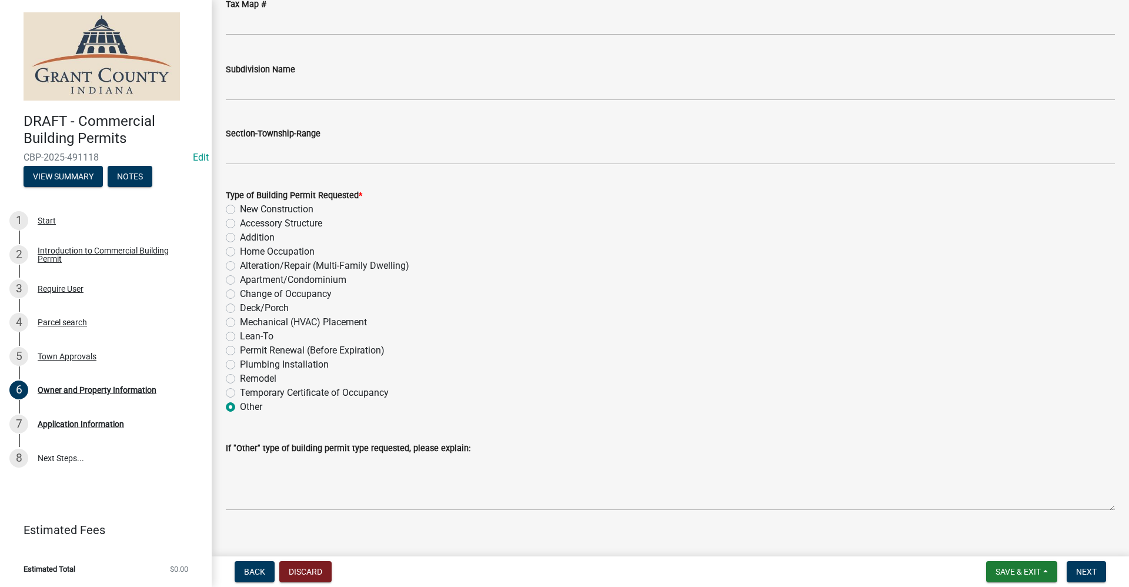
scroll to position [1215, 0]
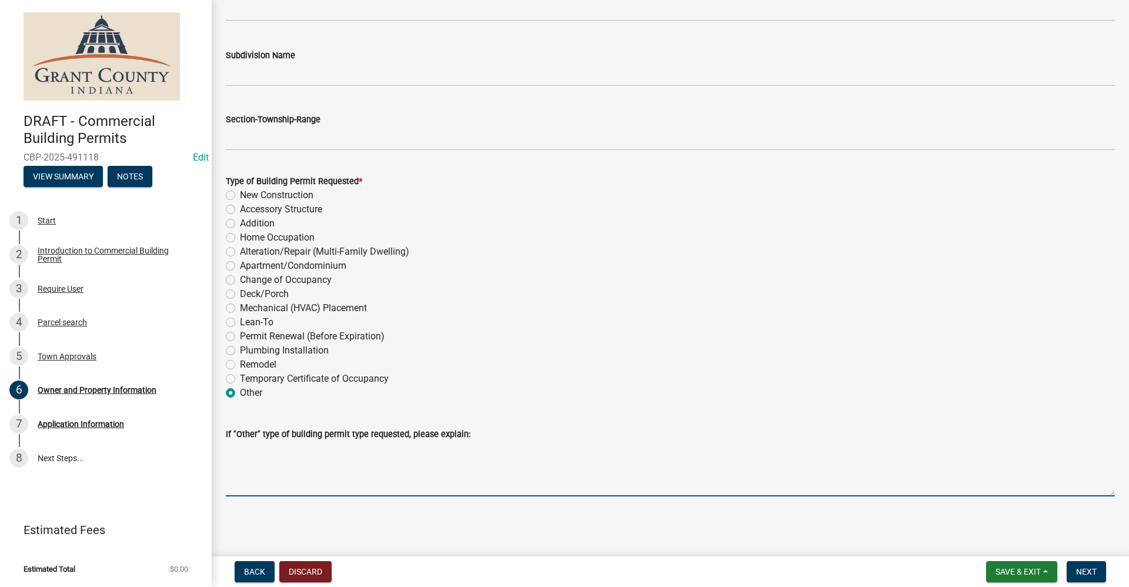
click at [246, 479] on textarea "If "Other" type of building permit type requested, please explain:" at bounding box center [670, 468] width 889 height 55
type textarea "cell tower collocation- adding equipment to existing tower"
click at [1092, 569] on span "Next" at bounding box center [1086, 571] width 21 height 9
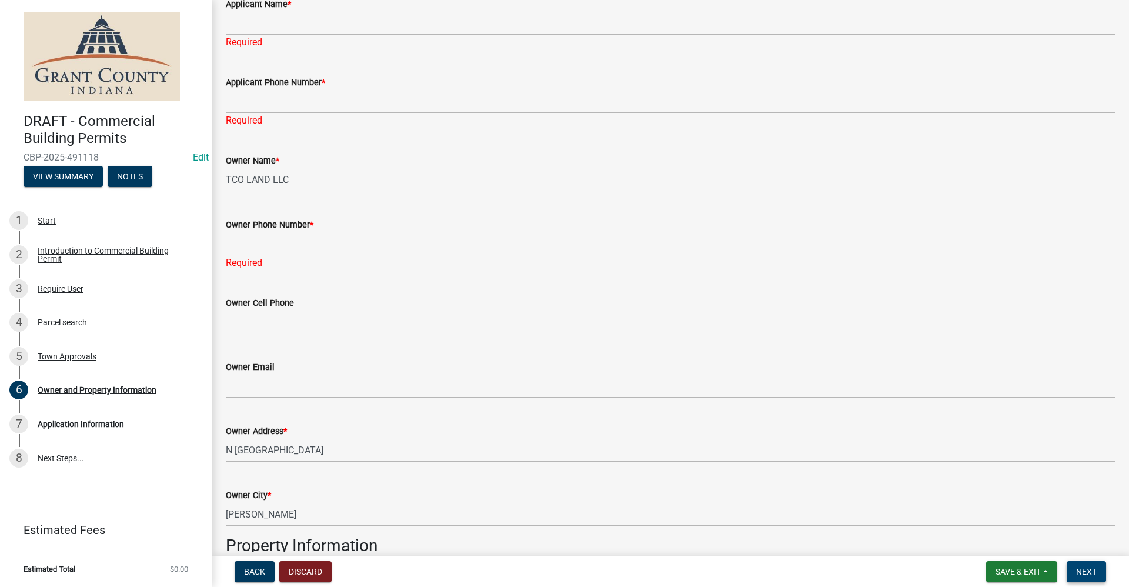
scroll to position [0, 0]
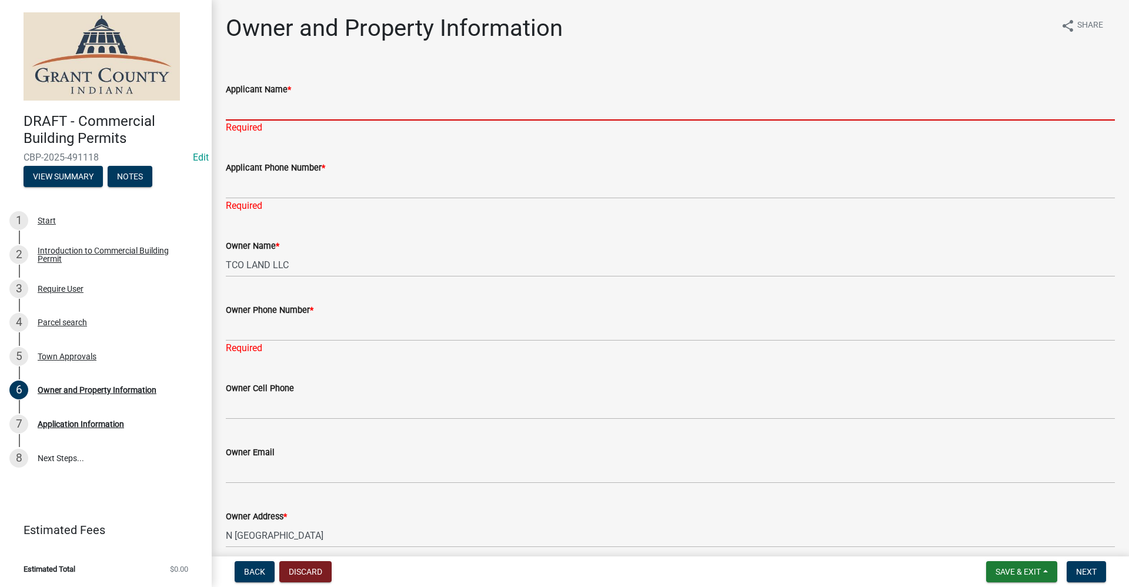
click at [250, 108] on input "Applicant Name *" at bounding box center [670, 108] width 889 height 24
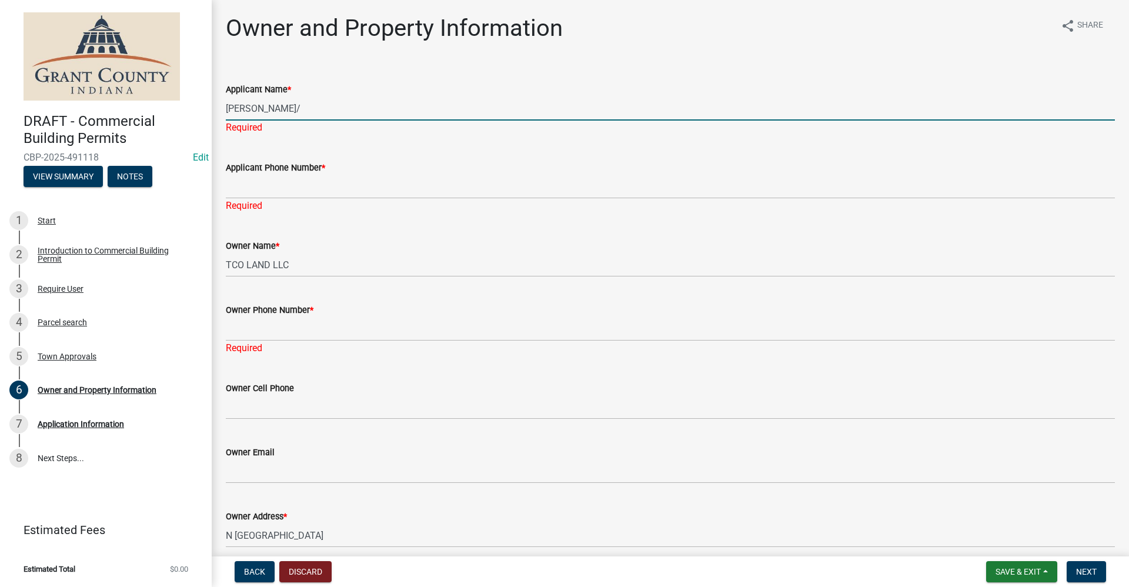
type input "[PERSON_NAME]/"
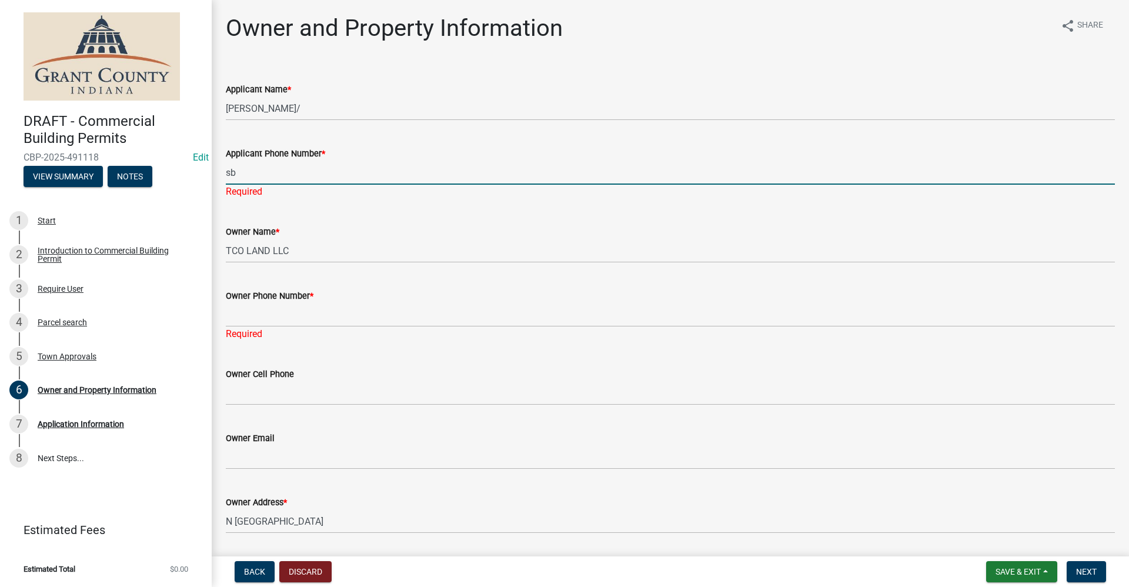
type input "s"
type input "SBA"
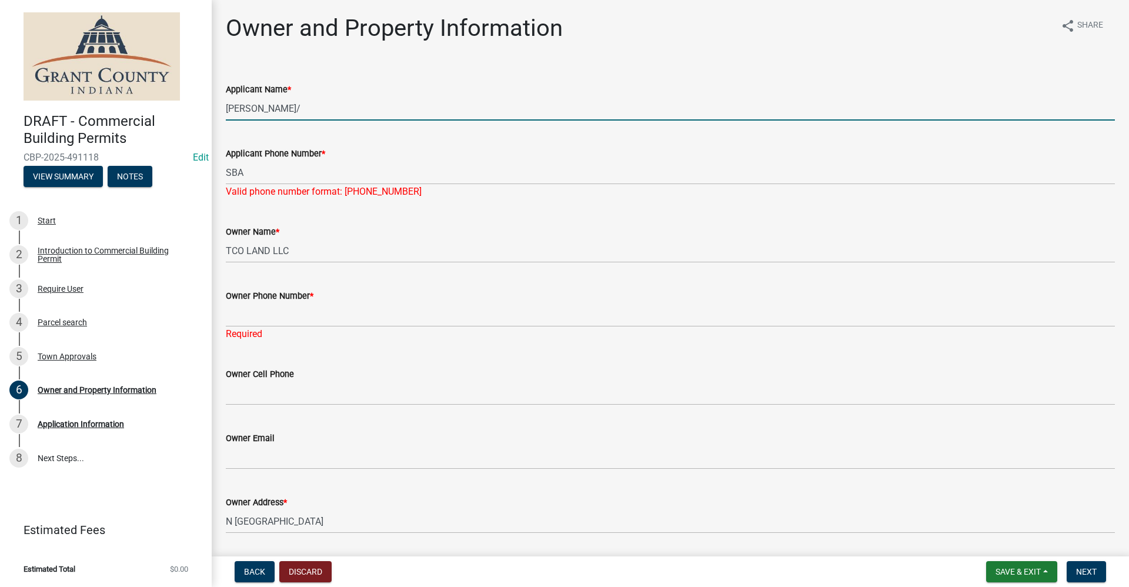
click at [297, 113] on input "[PERSON_NAME]/" at bounding box center [670, 108] width 889 height 24
type input "[PERSON_NAME]/ SBA COMMUNICATIONS CORPORATION"
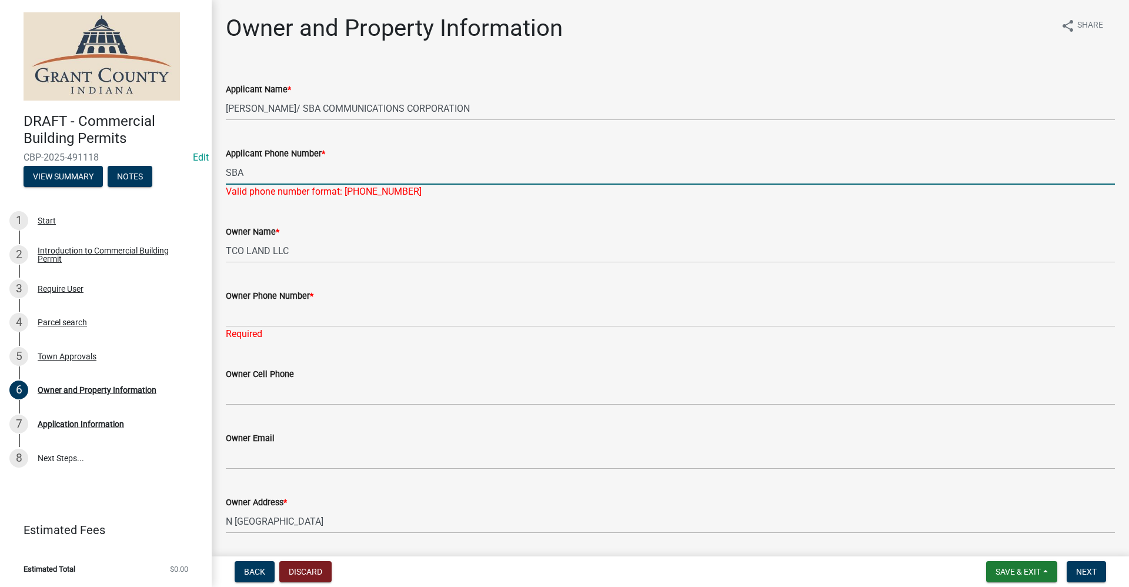
drag, startPoint x: 235, startPoint y: 172, endPoint x: 219, endPoint y: 172, distance: 16.5
click at [219, 172] on div "Applicant Phone Number * SBA Valid phone number format: [PHONE_NUMBER]" at bounding box center [670, 164] width 907 height 69
type input "[PHONE_NUMBER]"
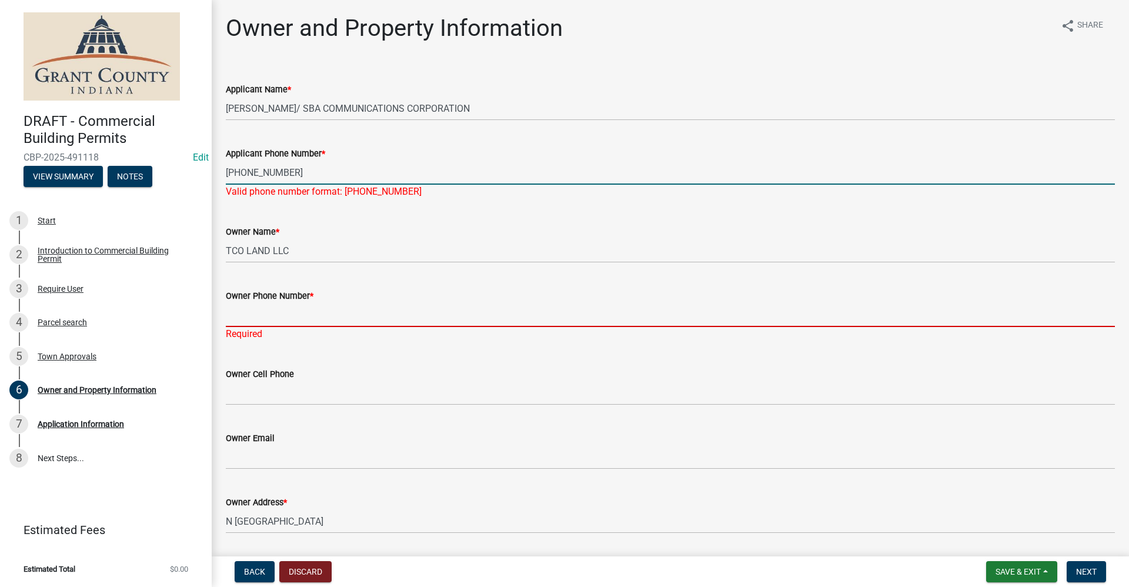
click at [272, 322] on div "Owner Phone Number * Required" at bounding box center [670, 306] width 889 height 69
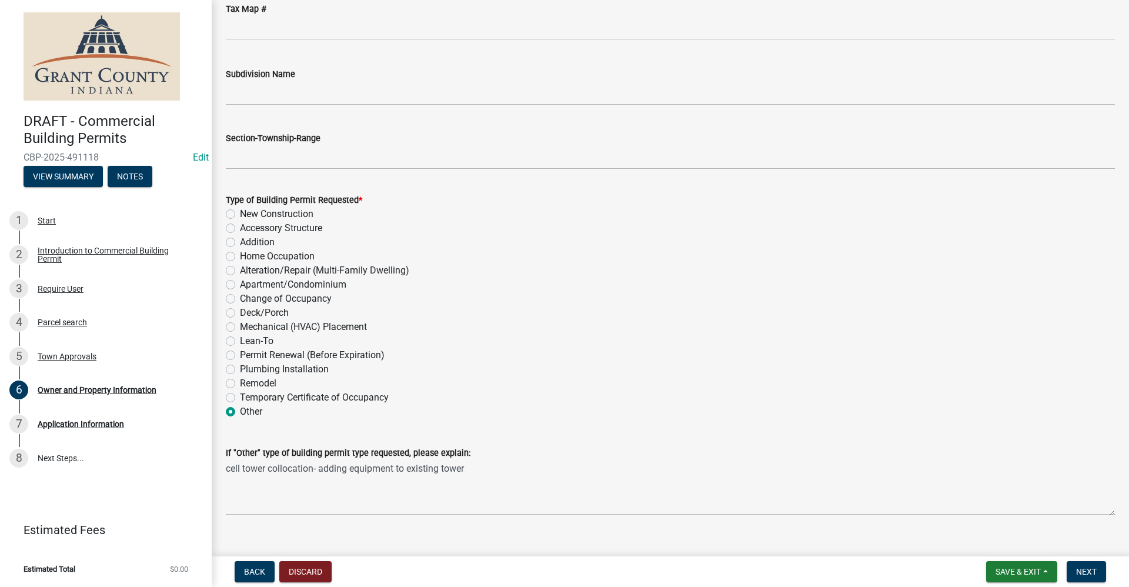
scroll to position [1229, 0]
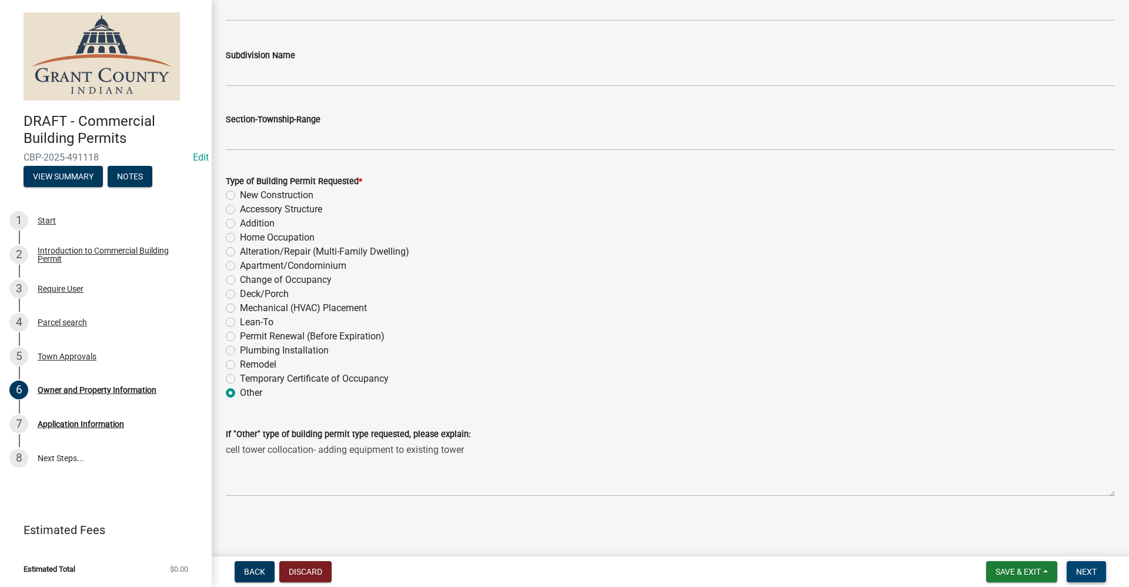
type input "[PHONE_NUMBER]"
click at [1086, 574] on span "Next" at bounding box center [1086, 571] width 21 height 9
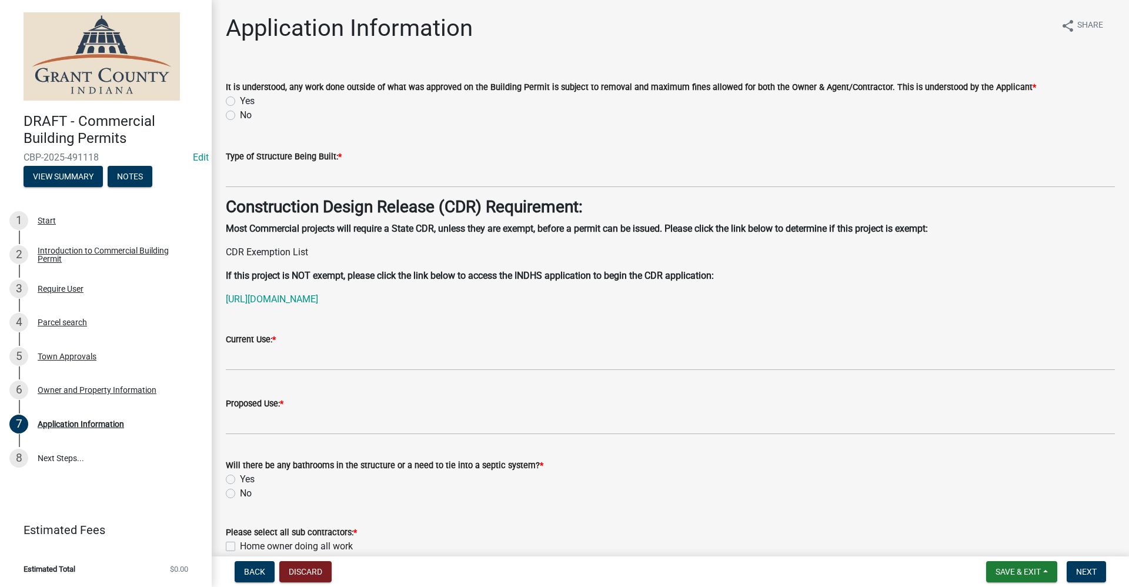
click at [240, 99] on label "Yes" at bounding box center [247, 101] width 15 height 14
click at [240, 99] on input "Yes" at bounding box center [244, 98] width 8 height 8
radio input "true"
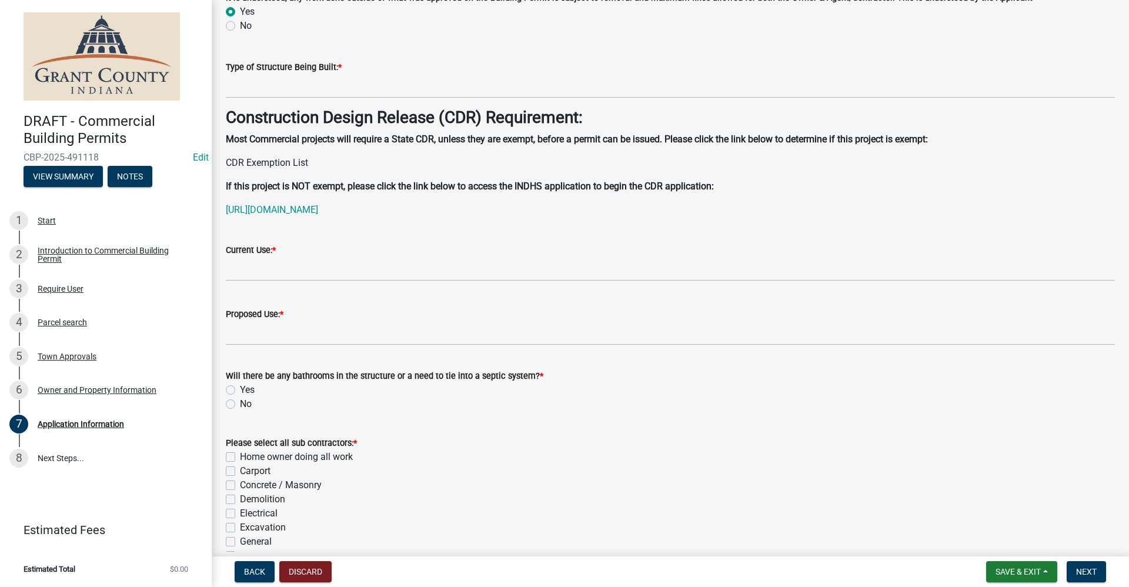
scroll to position [118, 0]
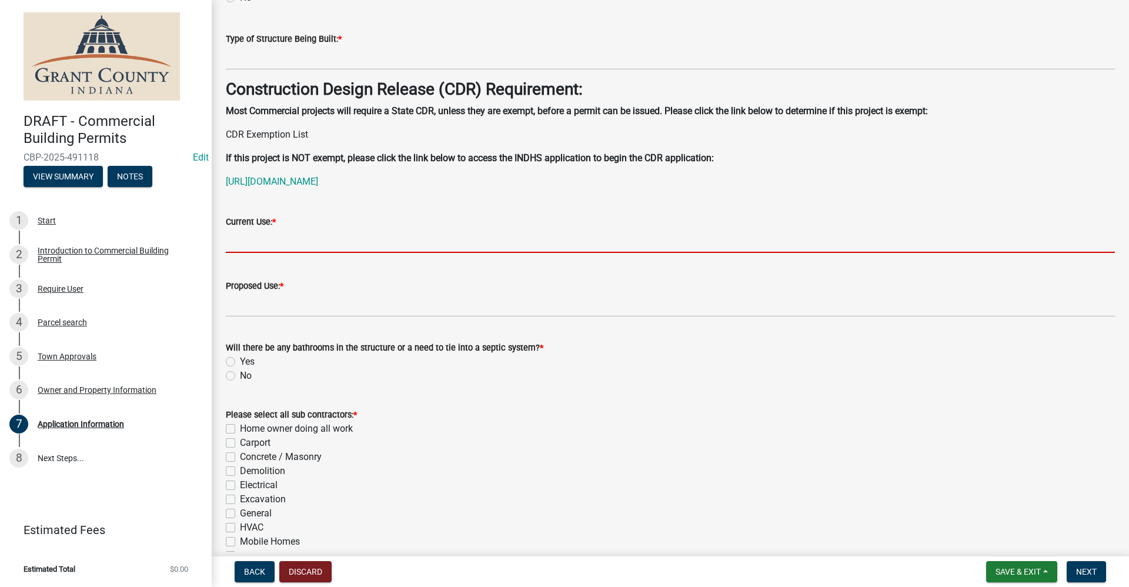
click at [255, 243] on input "Current Use: *" at bounding box center [670, 241] width 889 height 24
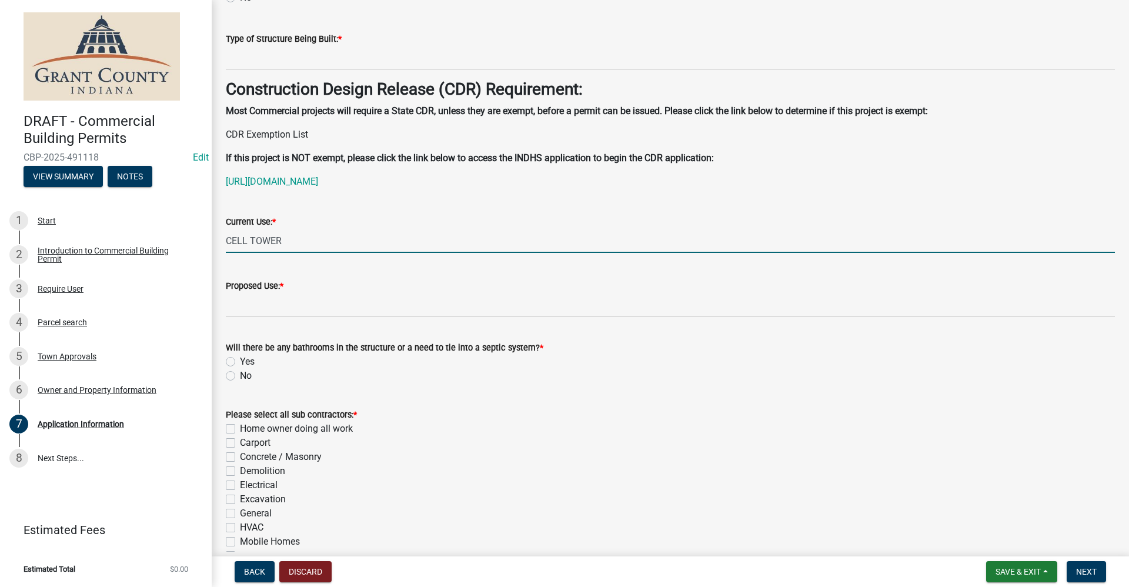
type input "CELL TOWER"
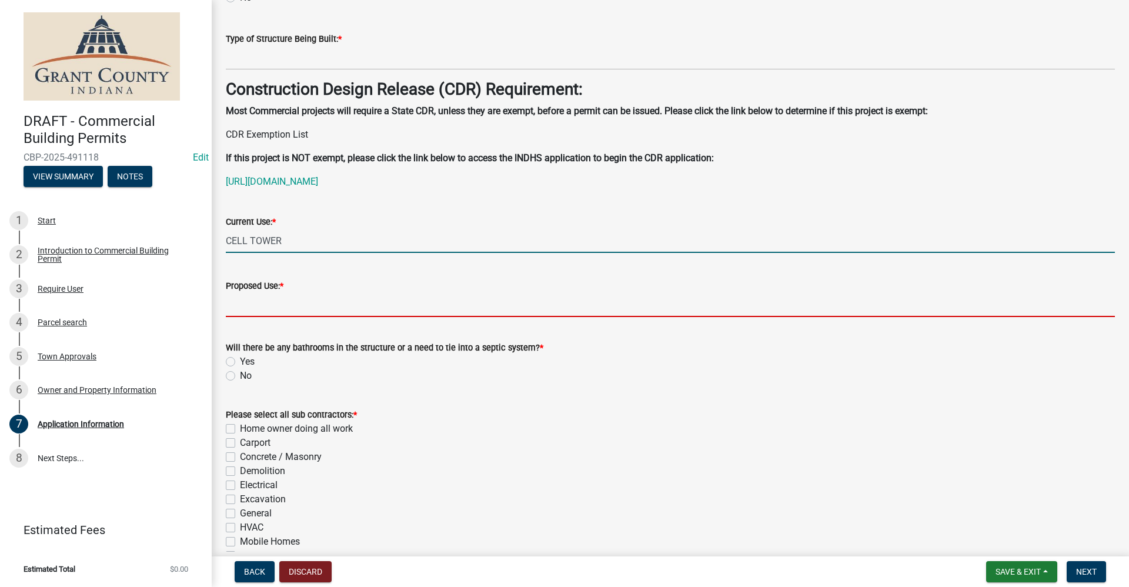
click at [271, 306] on input "Proposed Use: *" at bounding box center [670, 305] width 889 height 24
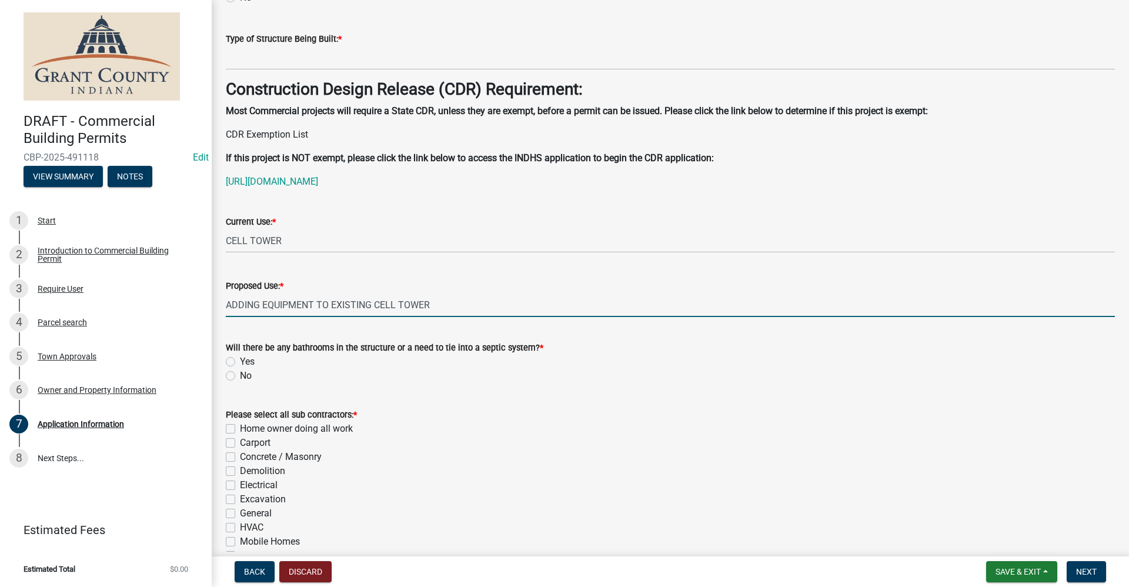
type input "ADDING EQUIPMENT TO EXISTING CELL TOWER"
click at [240, 379] on label "No" at bounding box center [246, 376] width 12 height 14
click at [240, 376] on input "No" at bounding box center [244, 373] width 8 height 8
radio input "true"
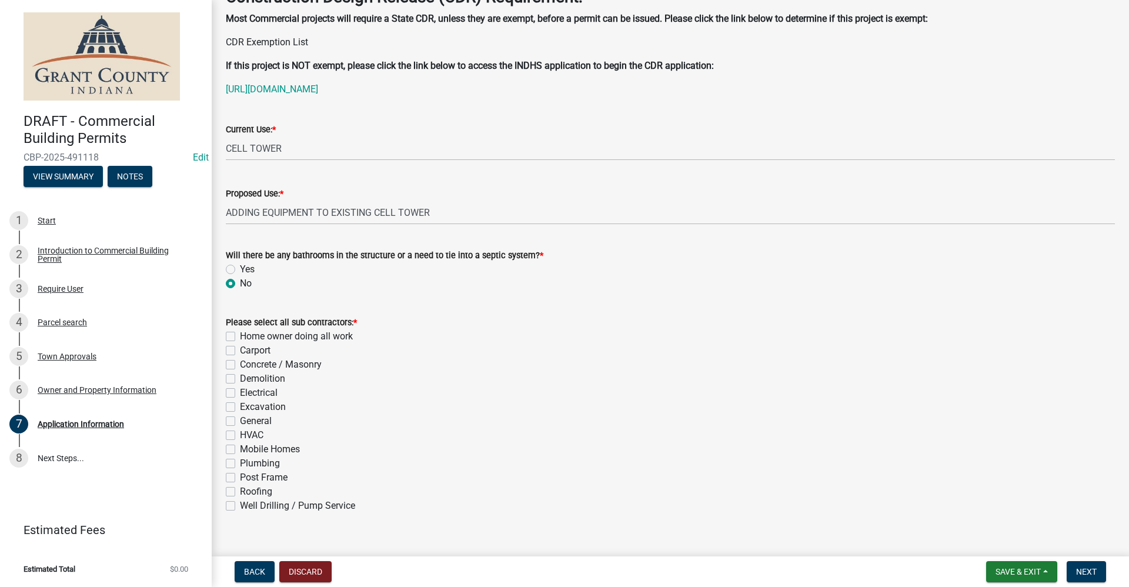
scroll to position [228, 0]
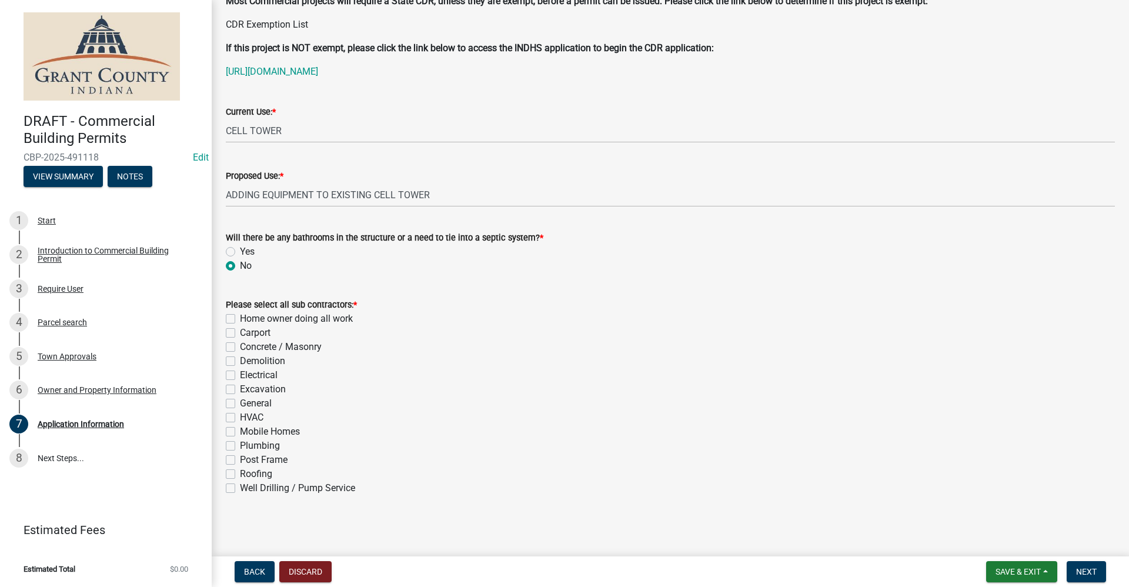
click at [240, 319] on label "Home owner doing all work" at bounding box center [296, 319] width 113 height 14
click at [240, 319] on input "Home owner doing all work" at bounding box center [244, 316] width 8 height 8
checkbox input "true"
checkbox input "false"
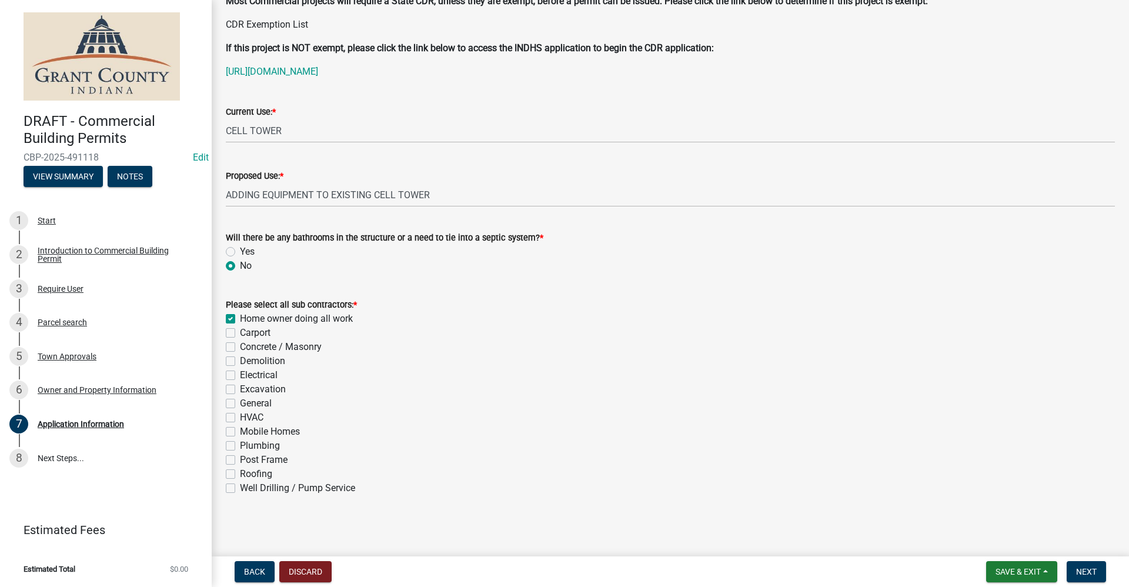
checkbox input "false"
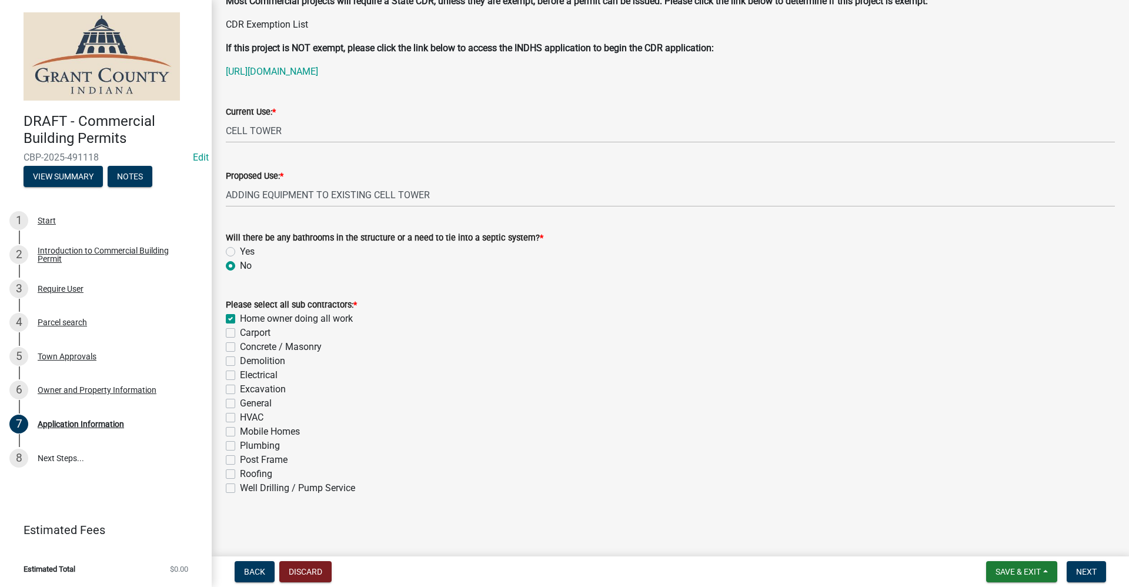
checkbox input "false"
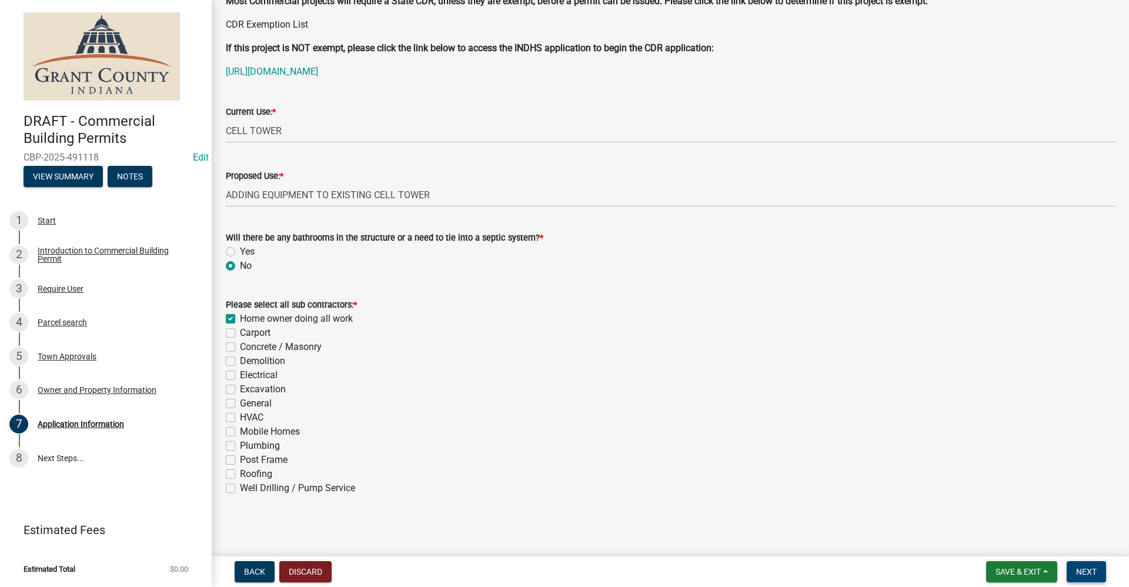
click at [1087, 570] on span "Next" at bounding box center [1086, 571] width 21 height 9
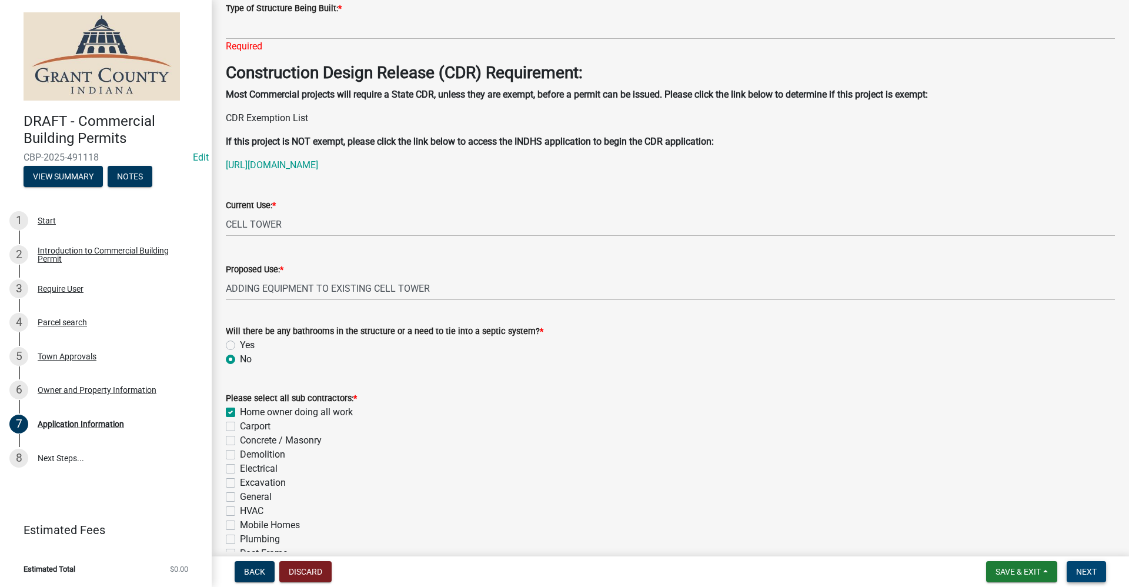
scroll to position [6, 0]
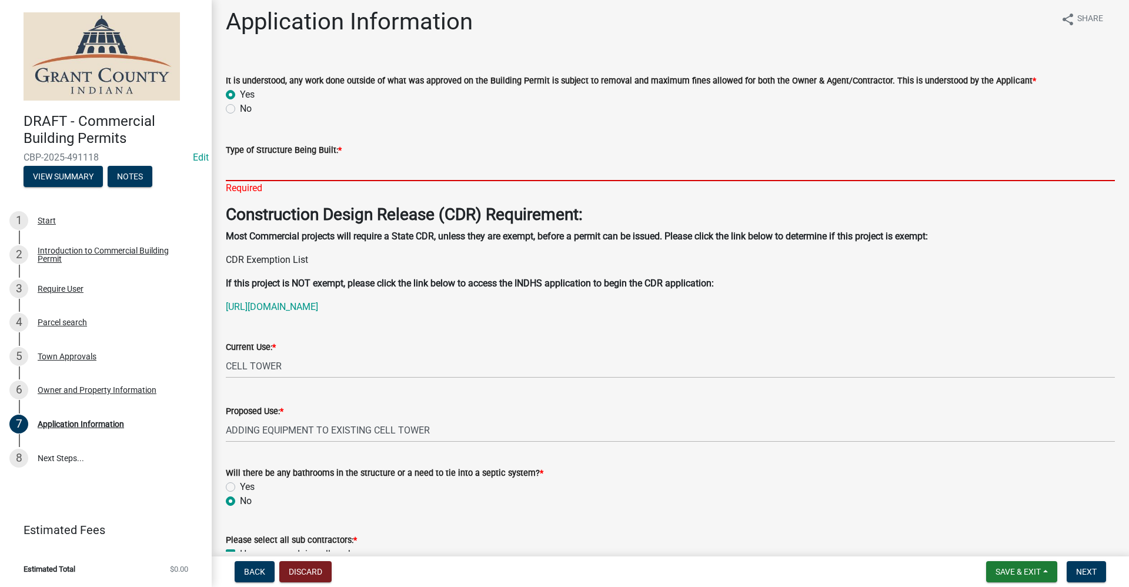
click at [247, 168] on input "Type of Structure Being Built: *" at bounding box center [670, 169] width 889 height 24
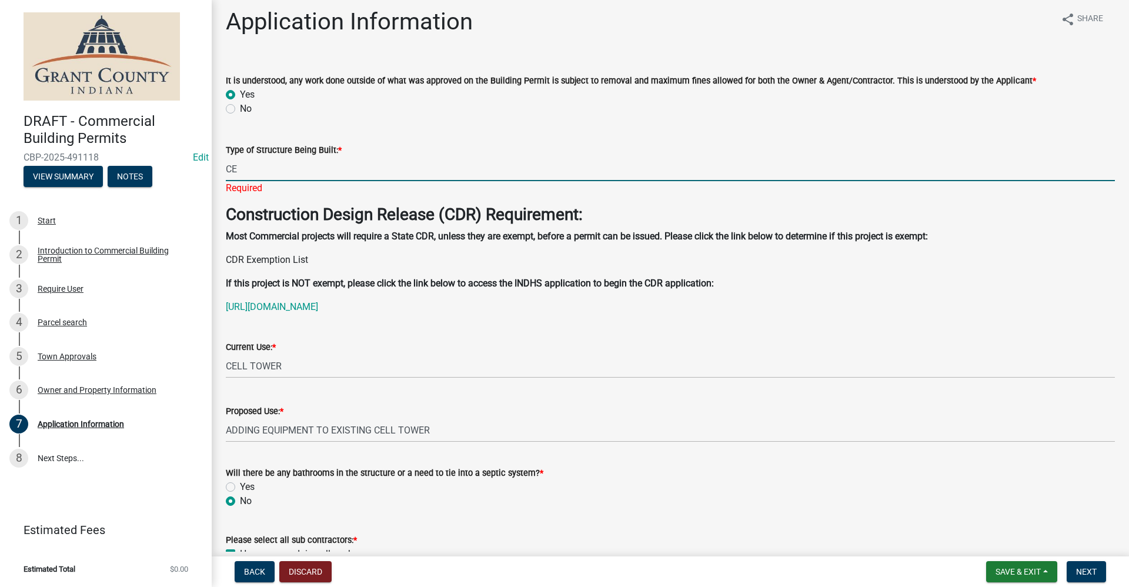
type input "C"
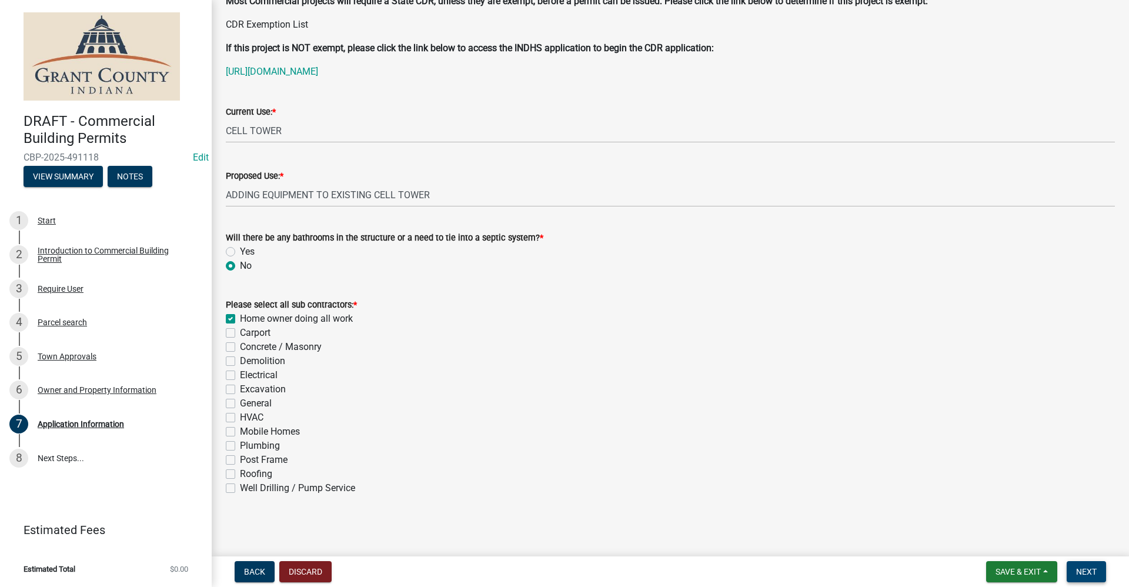
type input "ADDING EQUIPMENT TO EXISTING CELL TOWER"
click at [1091, 570] on span "Next" at bounding box center [1086, 571] width 21 height 9
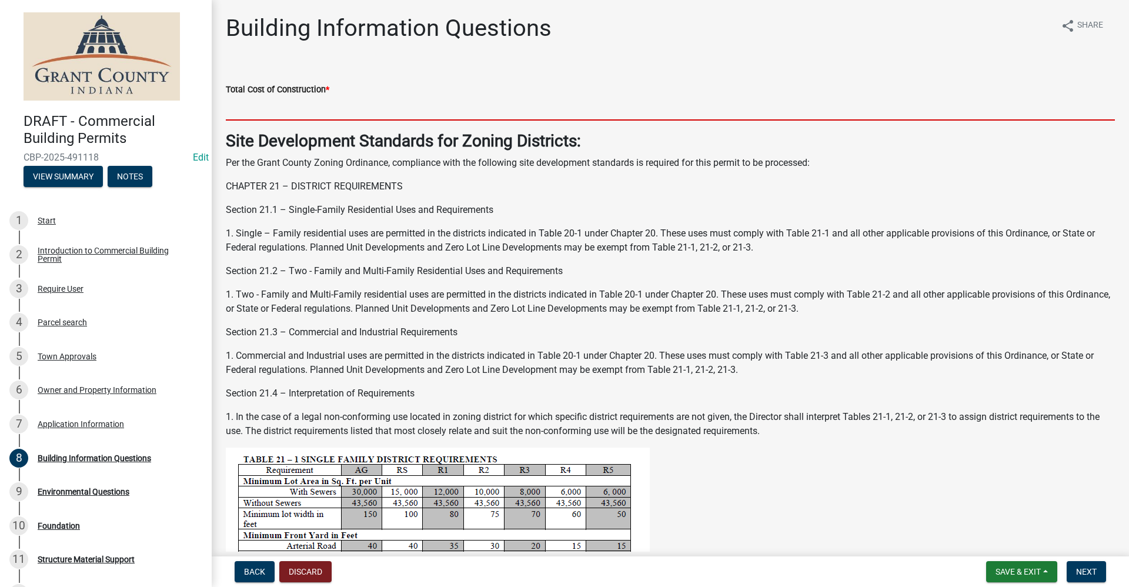
click at [265, 109] on input "text" at bounding box center [670, 108] width 889 height 24
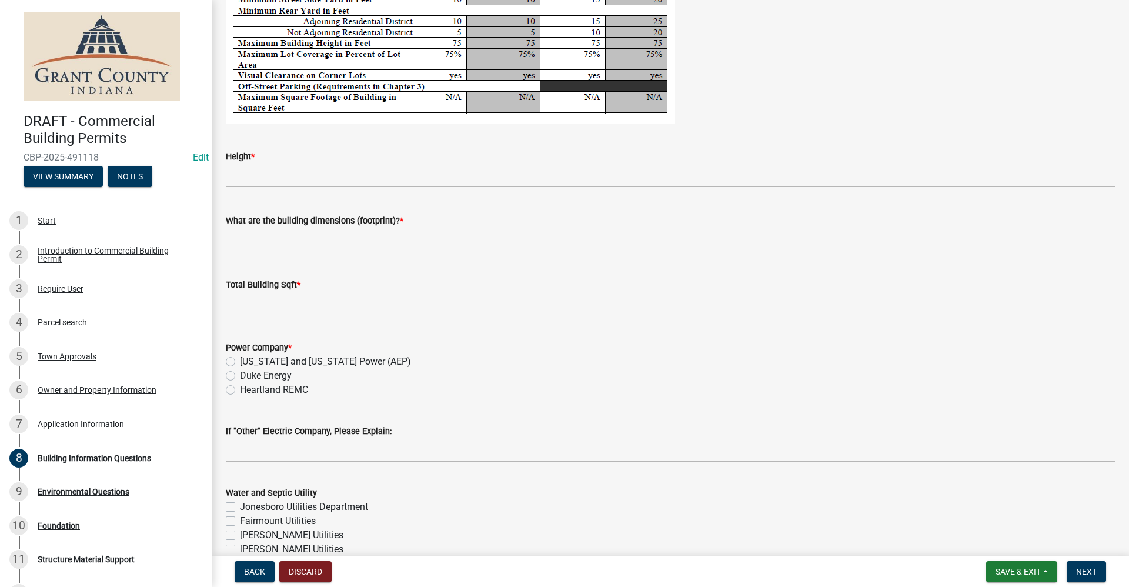
scroll to position [2117, 0]
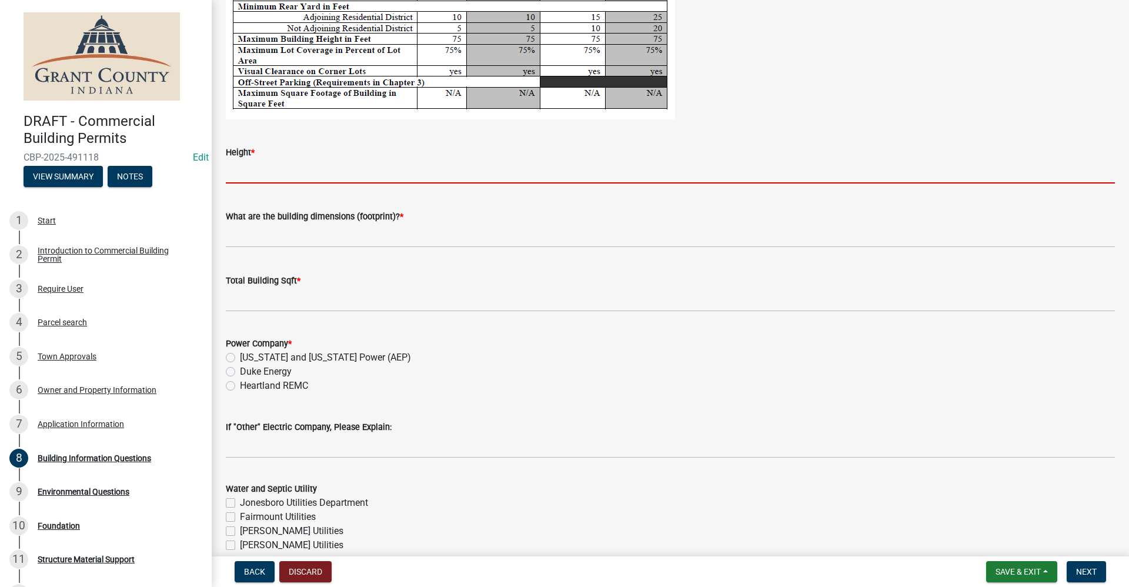
type input "5000"
click at [232, 173] on input "Height *" at bounding box center [670, 171] width 889 height 24
type input "N/A"
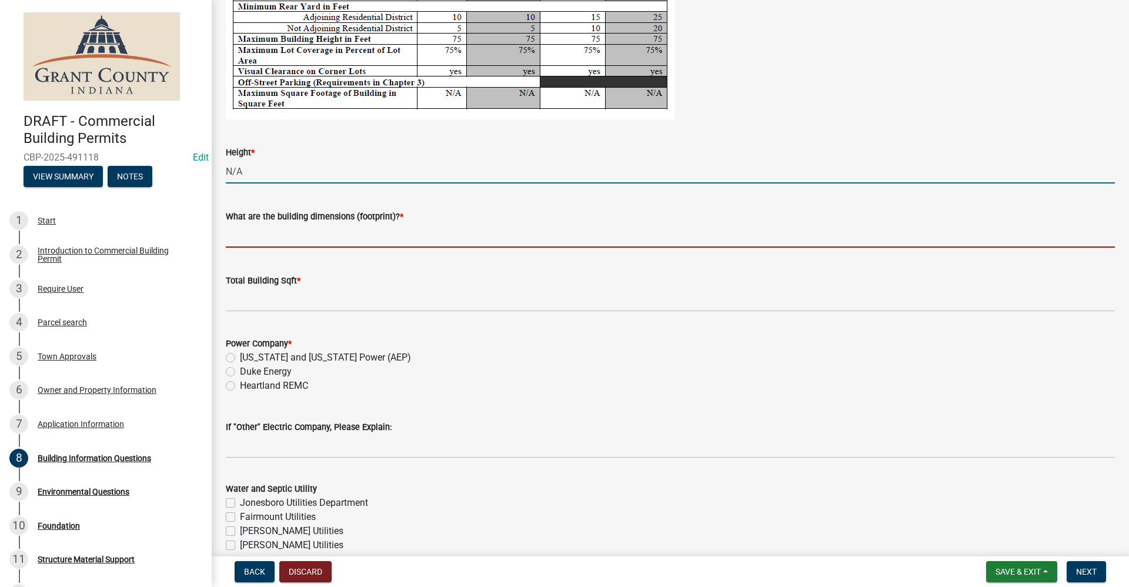
click at [273, 237] on input "What are the building dimensions (footprint)? *" at bounding box center [670, 235] width 889 height 24
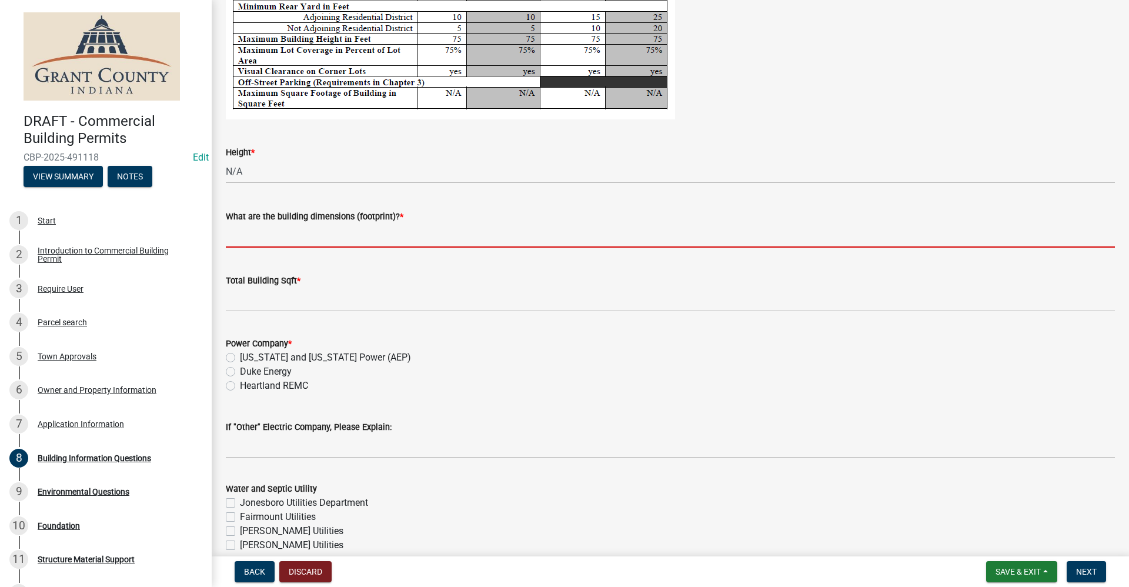
type input "N/A"
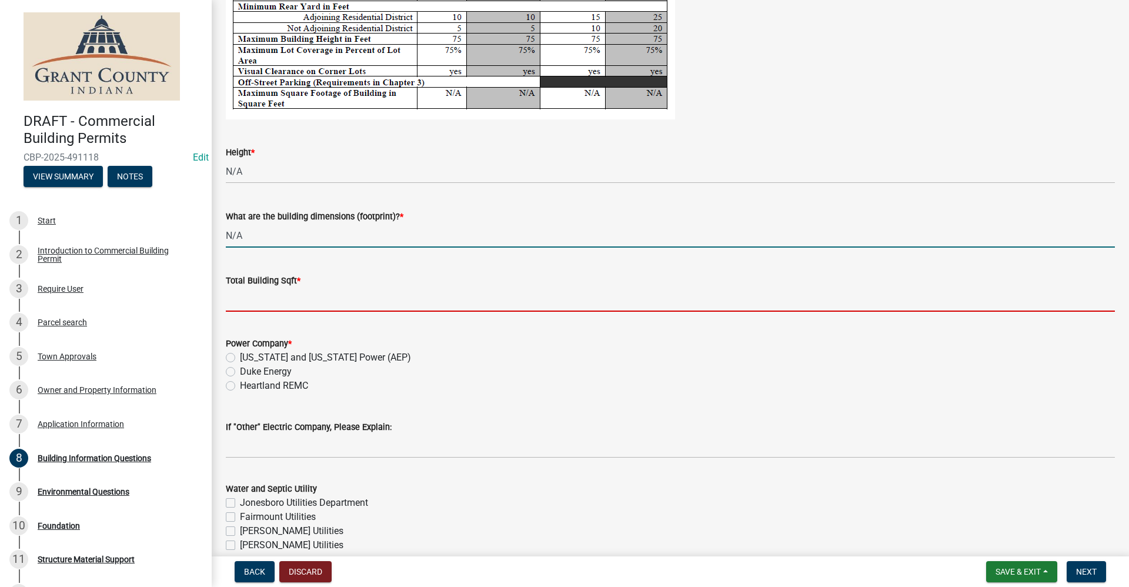
click at [250, 304] on input "text" at bounding box center [670, 300] width 889 height 24
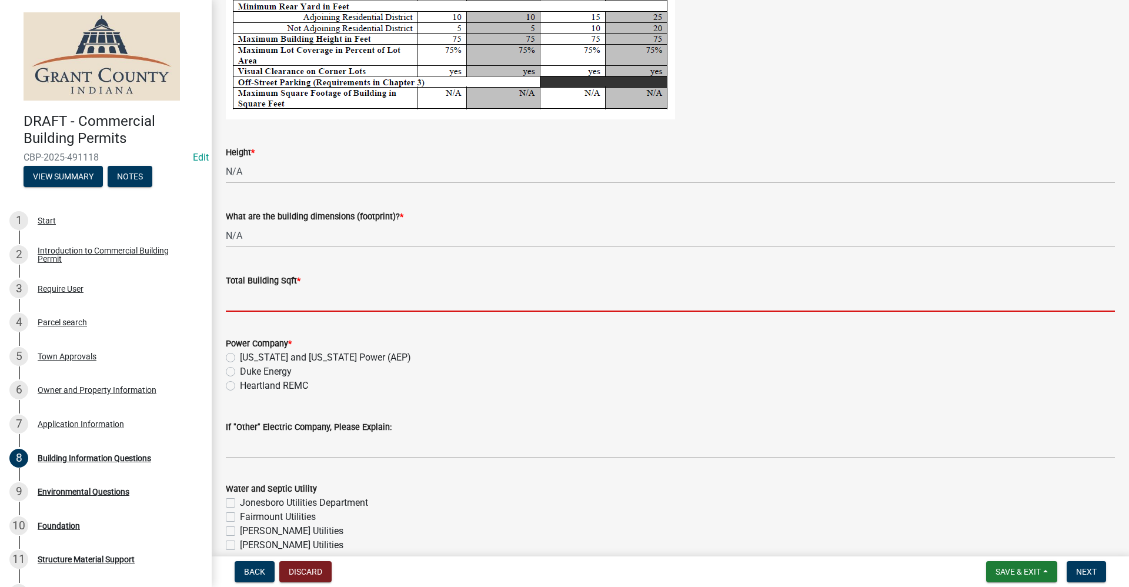
type input "0"
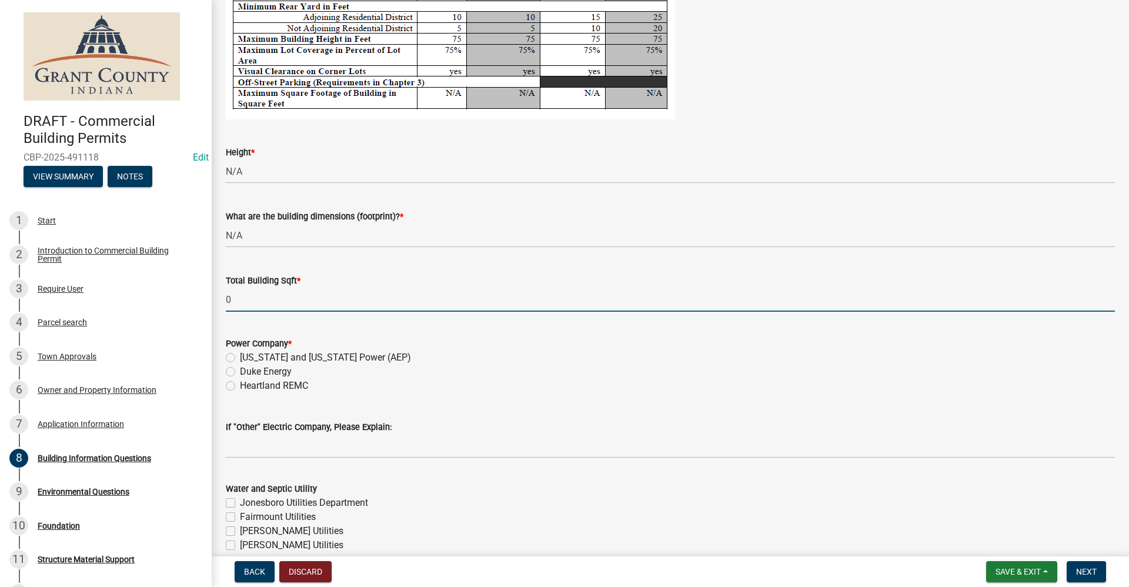
scroll to position [2175, 0]
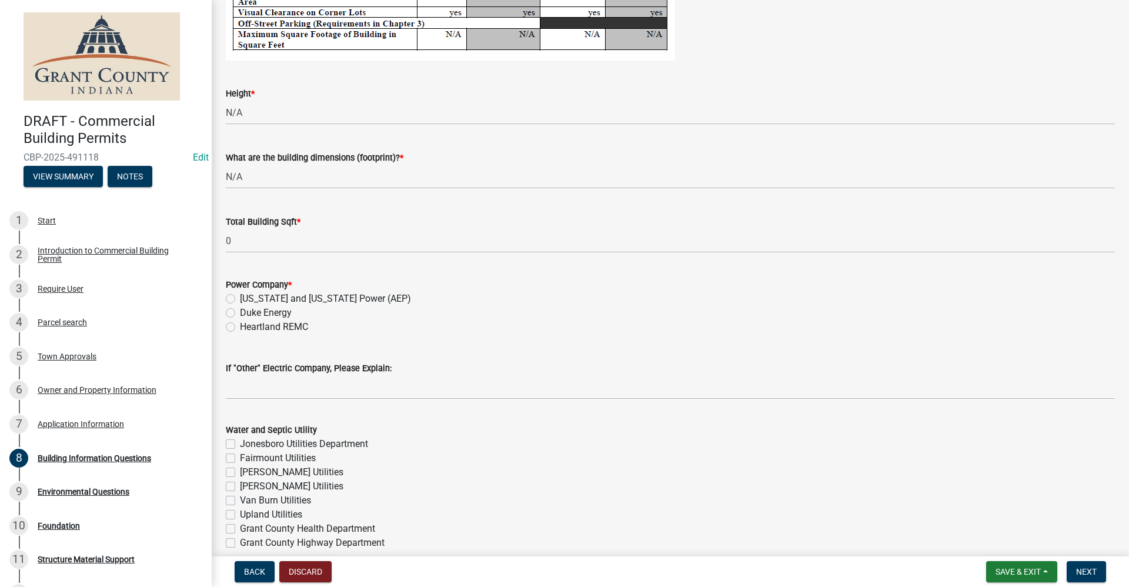
click at [240, 299] on label "[US_STATE] and [US_STATE] Power (AEP)" at bounding box center [325, 299] width 171 height 14
click at [240, 299] on input "[US_STATE] and [US_STATE] Power (AEP)" at bounding box center [244, 296] width 8 height 8
radio input "true"
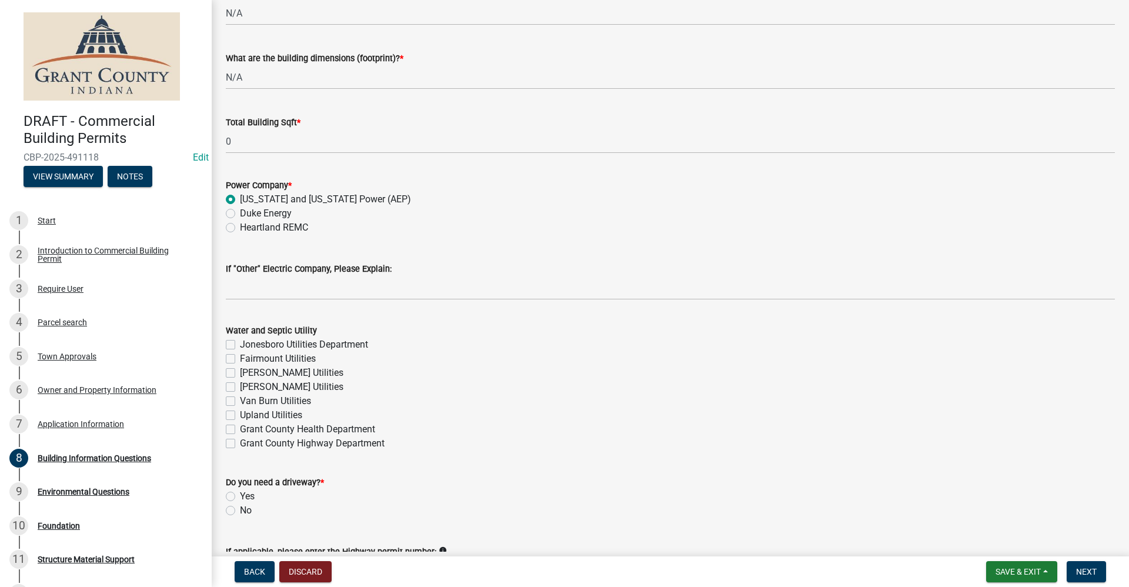
scroll to position [2293, 0]
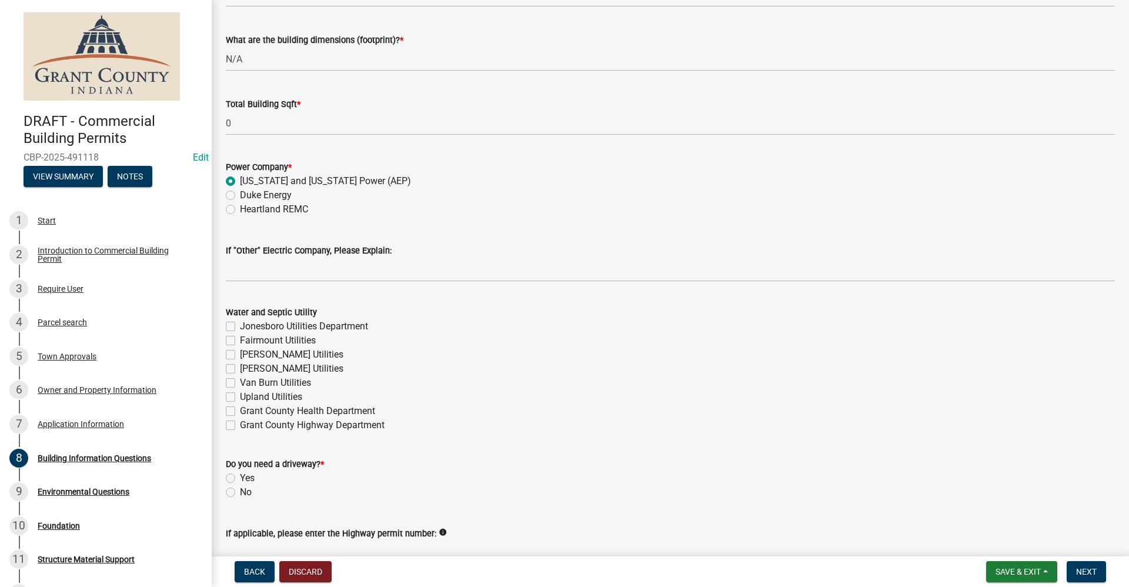
click at [240, 412] on label "Grant County Health Department" at bounding box center [307, 411] width 135 height 14
click at [240, 412] on input "Grant County Health Department" at bounding box center [244, 408] width 8 height 8
checkbox input "true"
checkbox input "false"
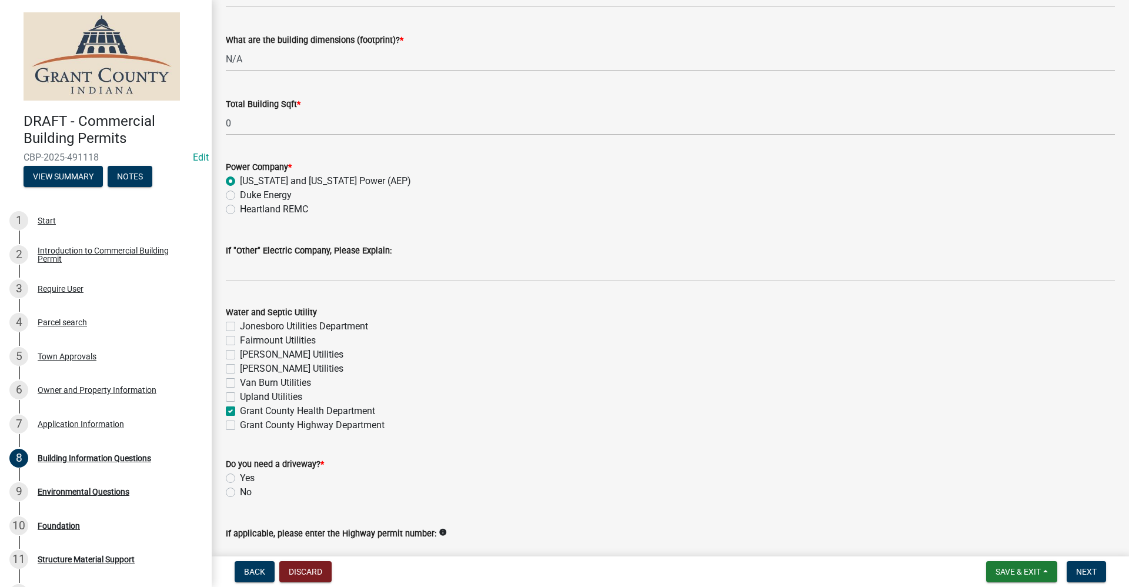
checkbox input "false"
checkbox input "true"
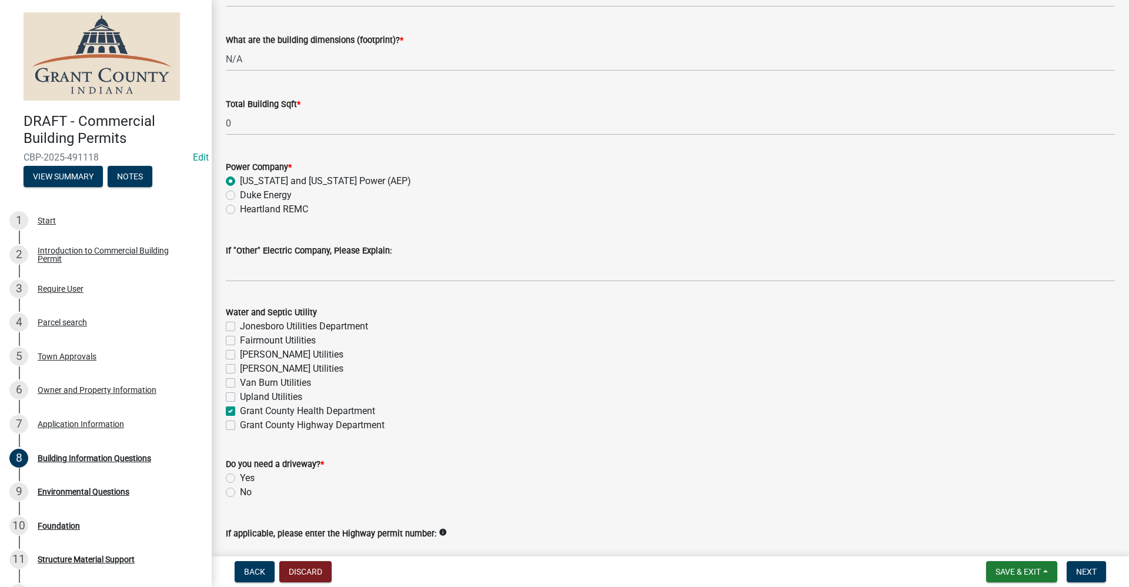
checkbox input "false"
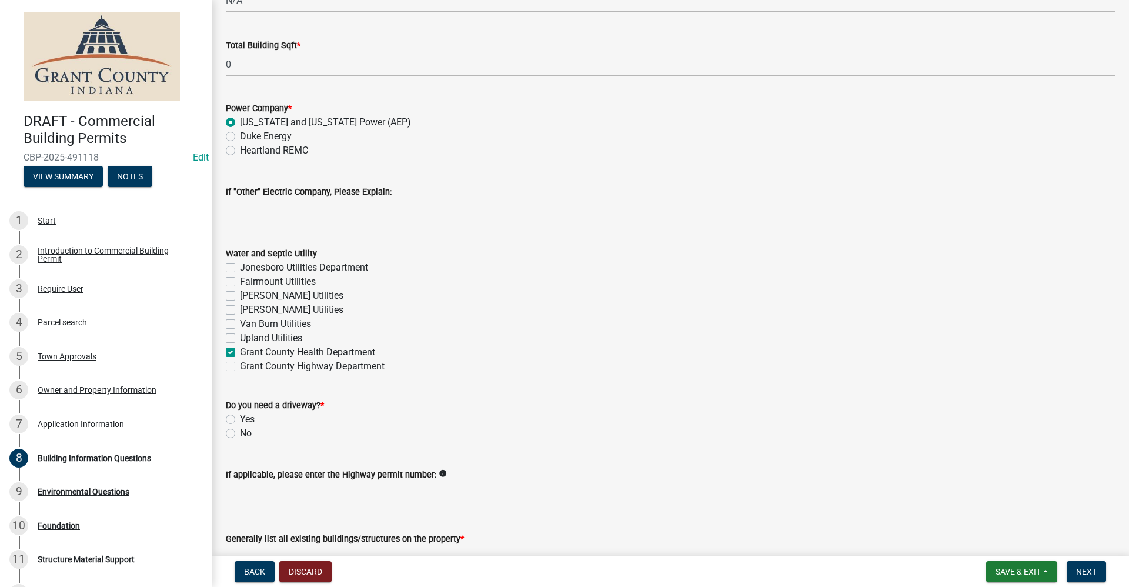
click at [240, 434] on label "No" at bounding box center [246, 433] width 12 height 14
click at [240, 434] on input "No" at bounding box center [244, 430] width 8 height 8
radio input "true"
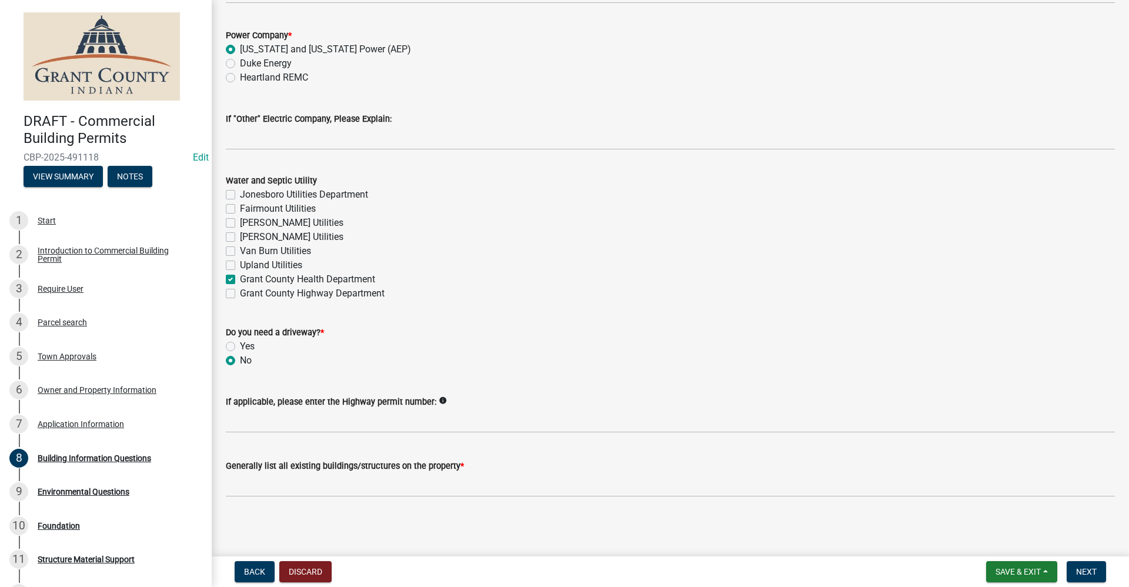
scroll to position [2425, 0]
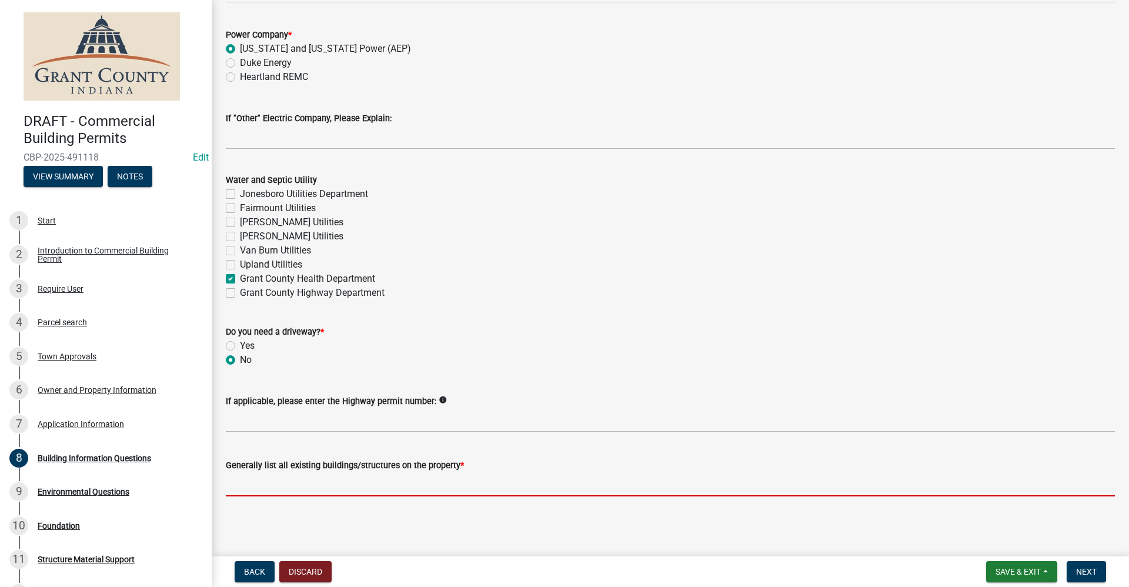
click at [272, 483] on input "Generally list all existing buildings/structures on the property *" at bounding box center [670, 484] width 889 height 24
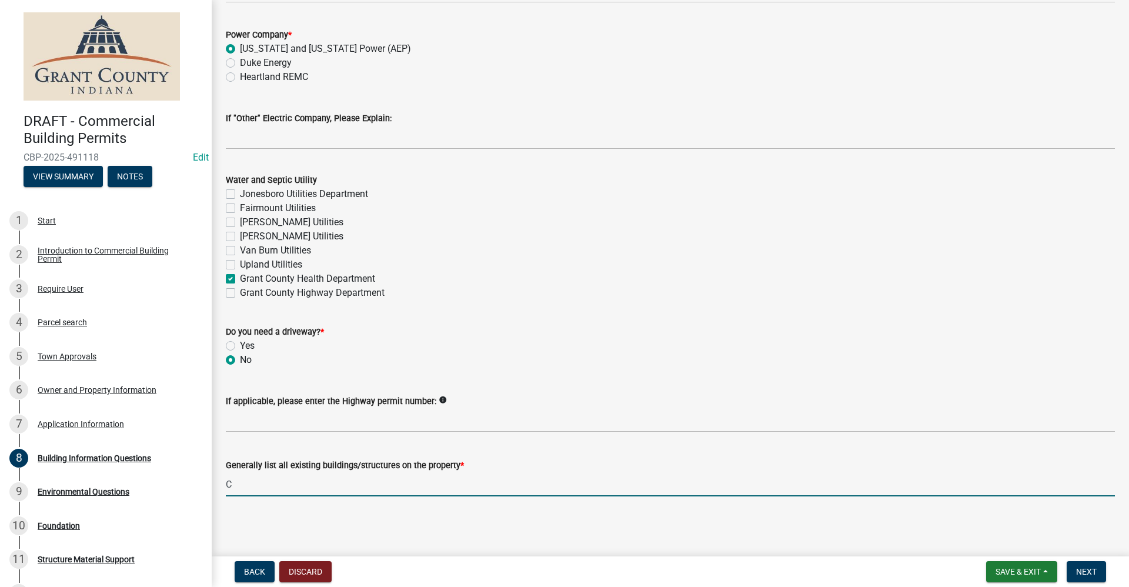
type input "Cell tower and existing concrete pad"
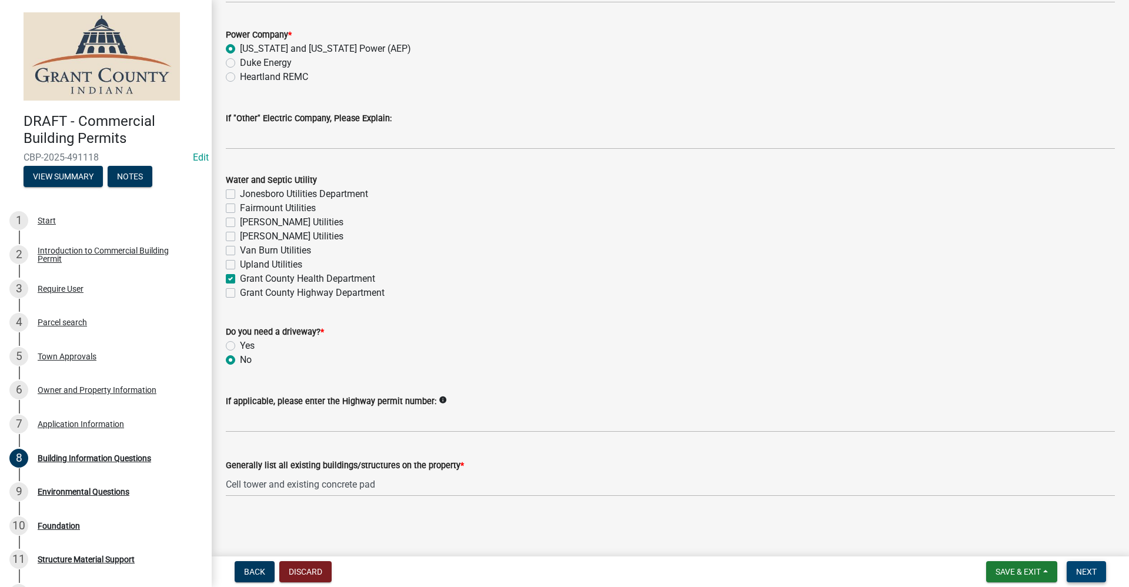
click at [1097, 569] on button "Next" at bounding box center [1086, 571] width 39 height 21
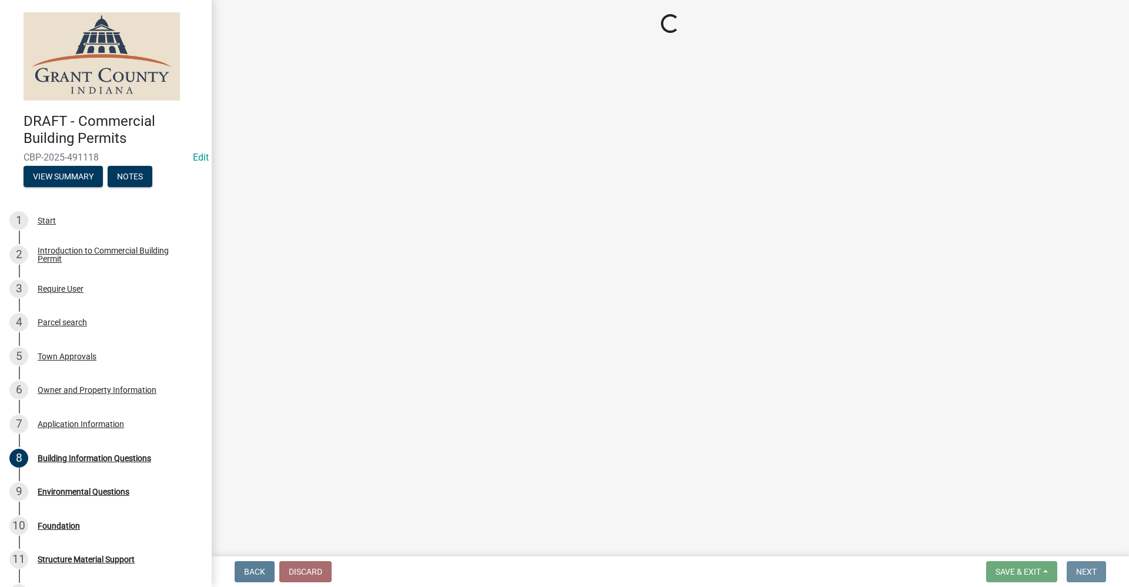
scroll to position [0, 0]
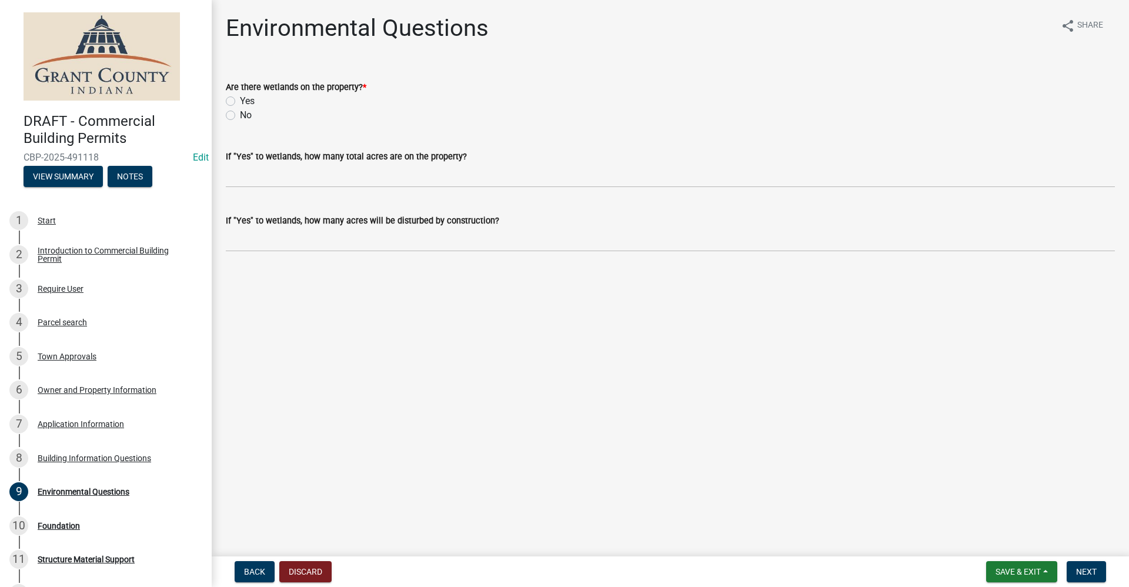
click at [240, 116] on label "No" at bounding box center [246, 115] width 12 height 14
click at [240, 116] on input "No" at bounding box center [244, 112] width 8 height 8
radio input "true"
click at [1094, 576] on span "Next" at bounding box center [1086, 571] width 21 height 9
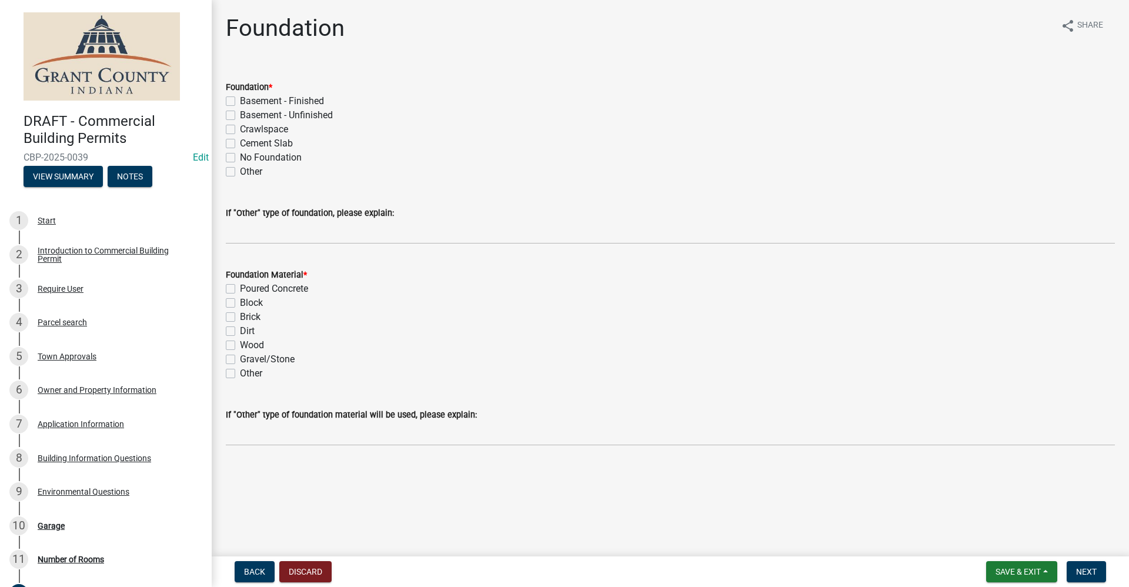
click at [240, 146] on label "Cement Slab" at bounding box center [266, 143] width 53 height 14
click at [240, 144] on input "Cement Slab" at bounding box center [244, 140] width 8 height 8
checkbox input "true"
checkbox input "false"
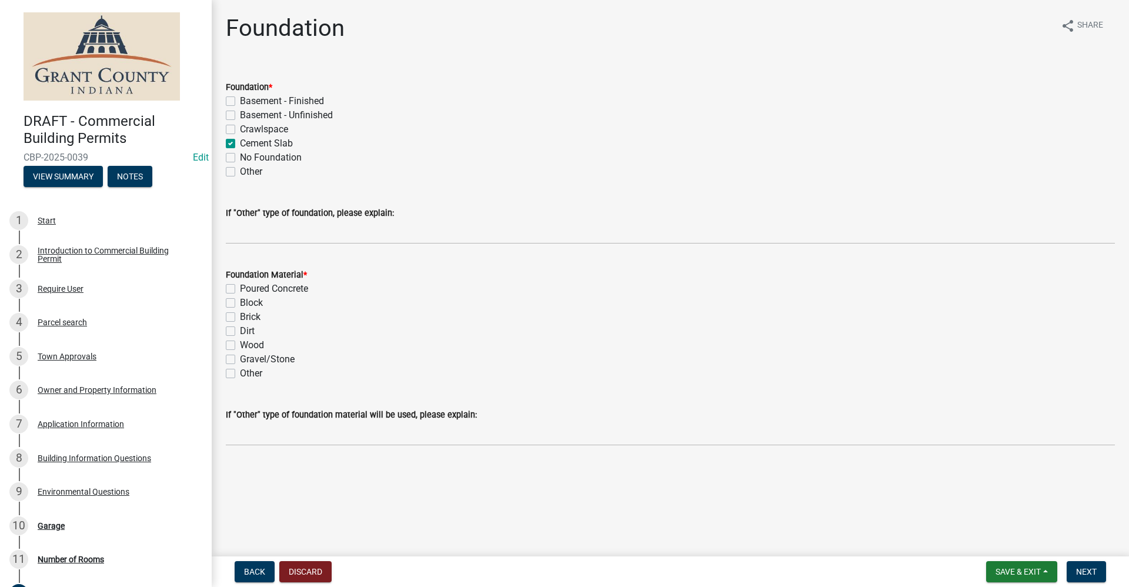
checkbox input "false"
checkbox input "true"
checkbox input "false"
click at [240, 287] on label "Poured Concrete" at bounding box center [274, 289] width 68 height 14
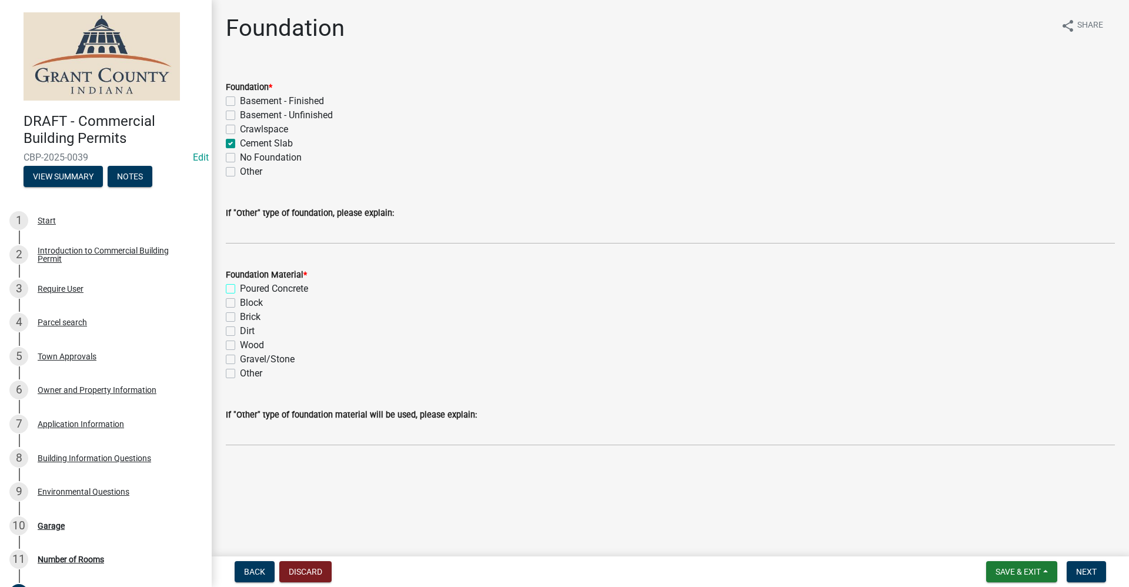
click at [240, 287] on input "Poured Concrete" at bounding box center [244, 286] width 8 height 8
checkbox input "true"
checkbox input "false"
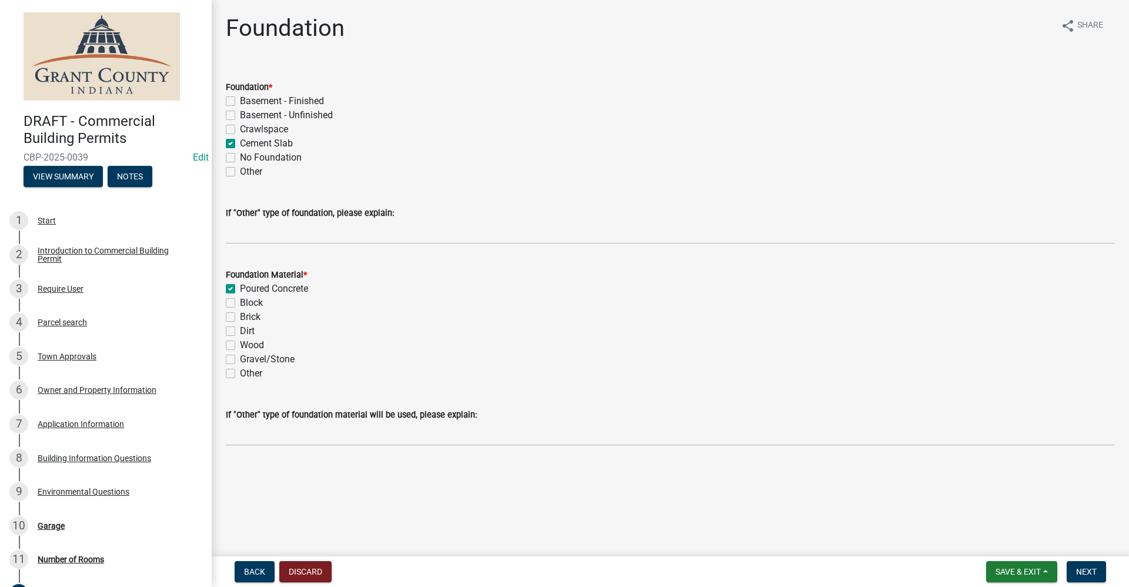
checkbox input "false"
click at [1084, 569] on span "Next" at bounding box center [1086, 571] width 21 height 9
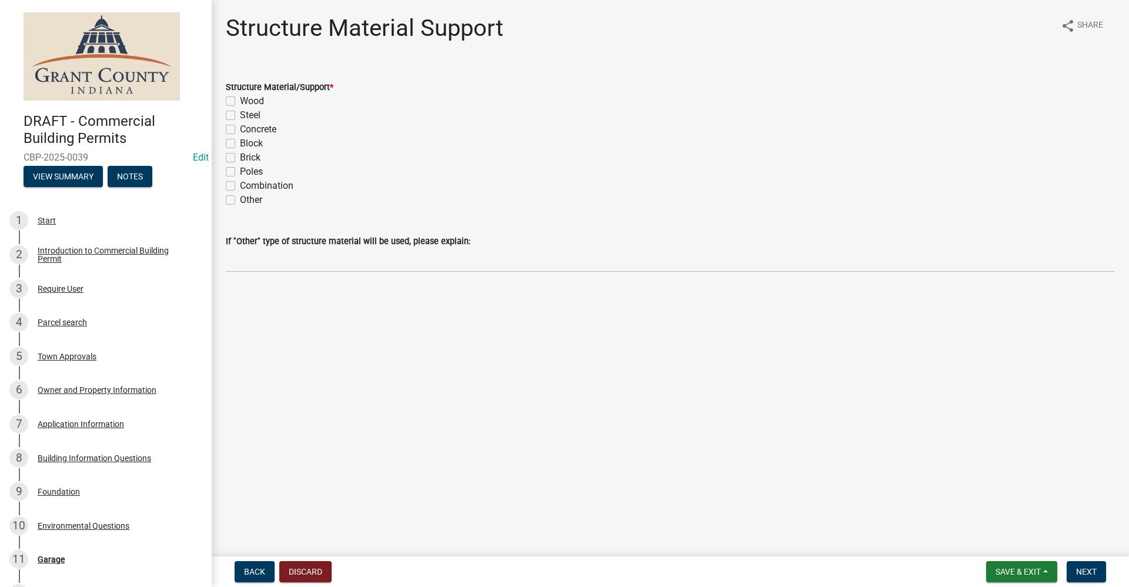
click at [240, 117] on label "Steel" at bounding box center [250, 115] width 21 height 14
click at [240, 116] on input "Steel" at bounding box center [244, 112] width 8 height 8
checkbox input "true"
checkbox input "false"
checkbox input "true"
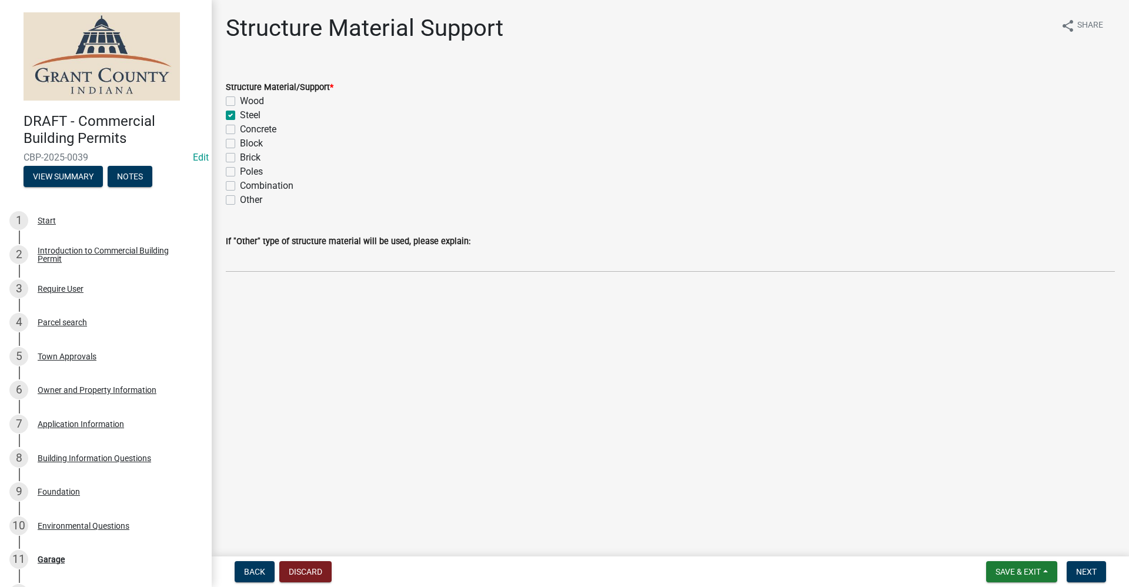
checkbox input "false"
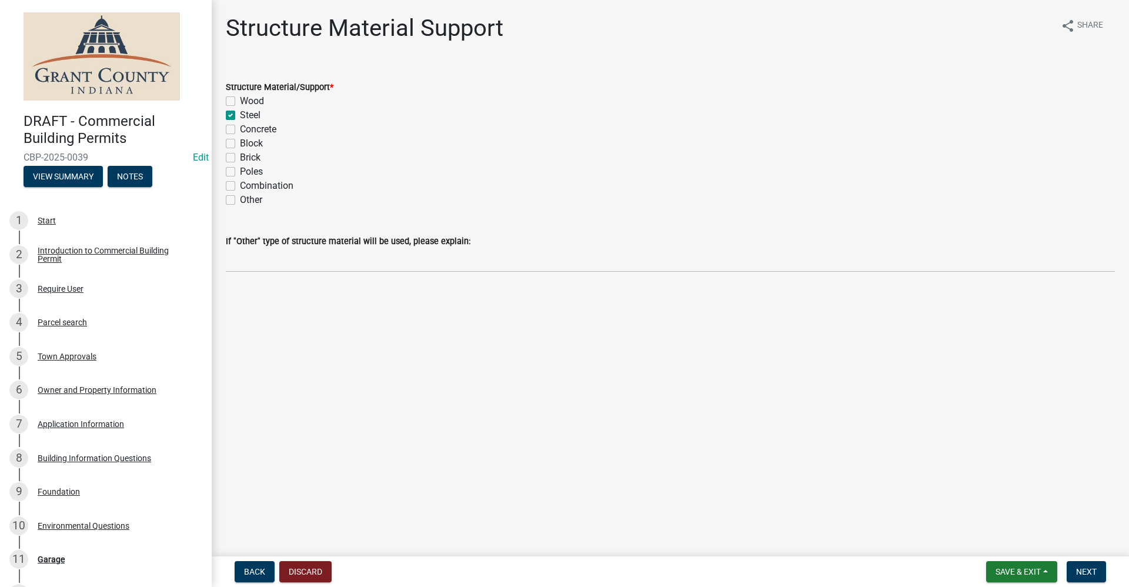
checkbox input "false"
click at [1082, 570] on span "Next" at bounding box center [1086, 571] width 21 height 9
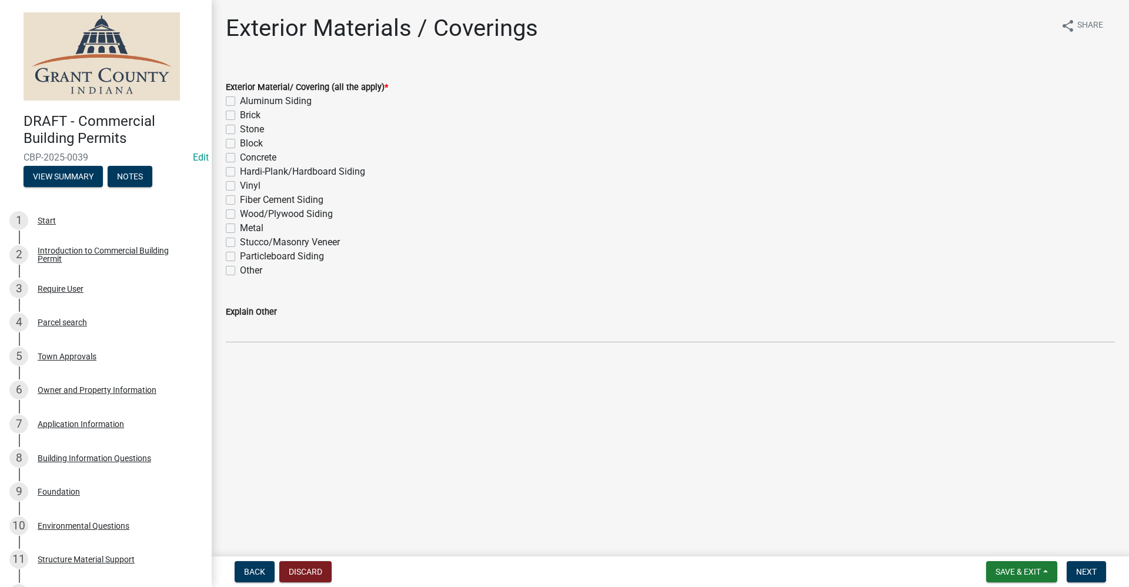
click at [240, 228] on label "Metal" at bounding box center [252, 228] width 24 height 14
click at [240, 228] on input "Metal" at bounding box center [244, 225] width 8 height 8
checkbox input "true"
checkbox input "false"
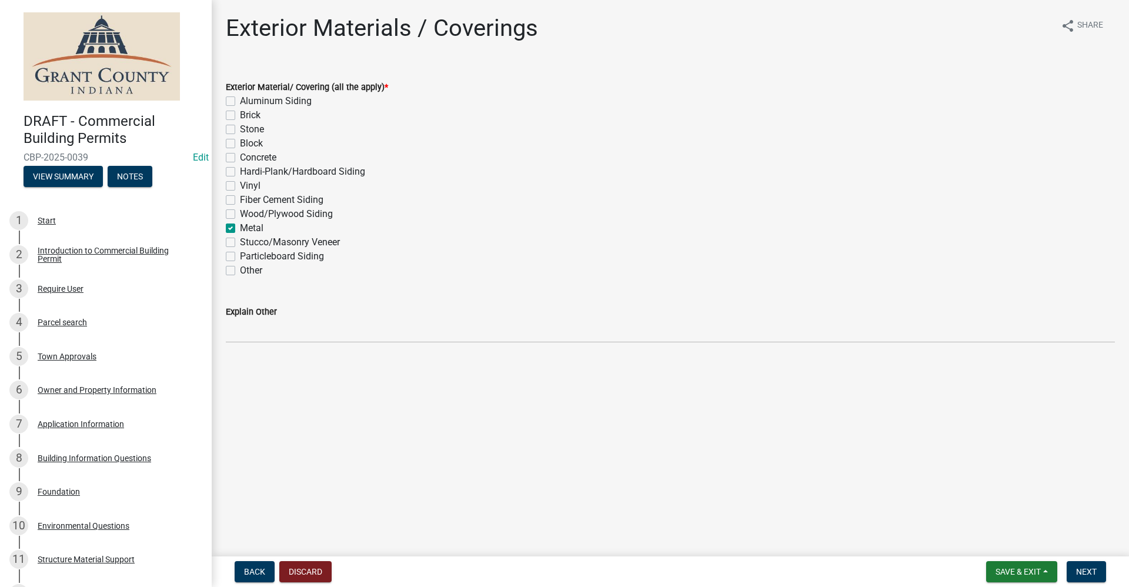
checkbox input "false"
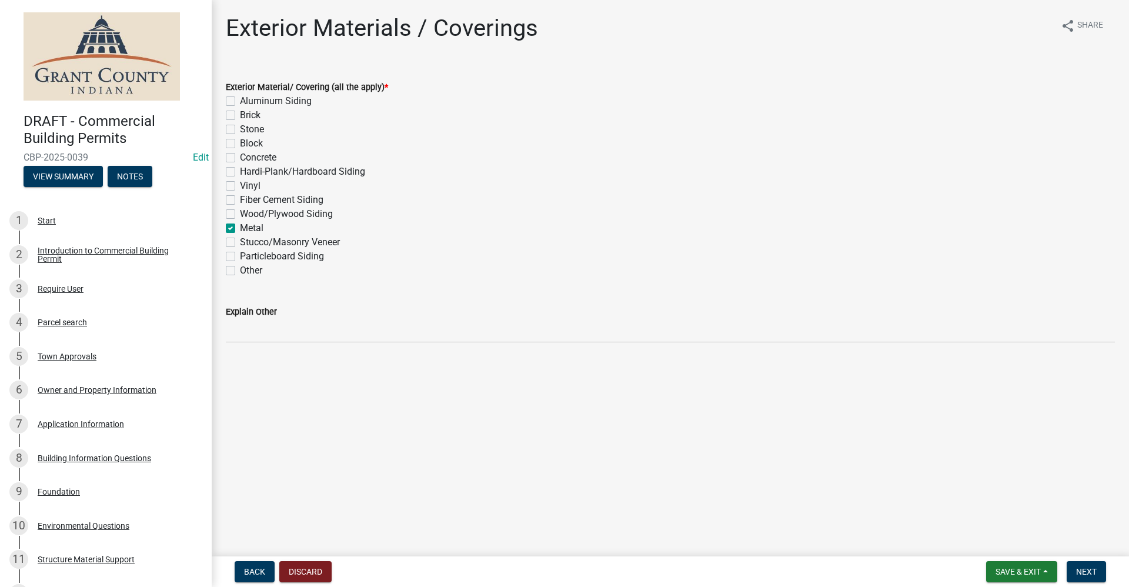
checkbox input "false"
checkbox input "true"
checkbox input "false"
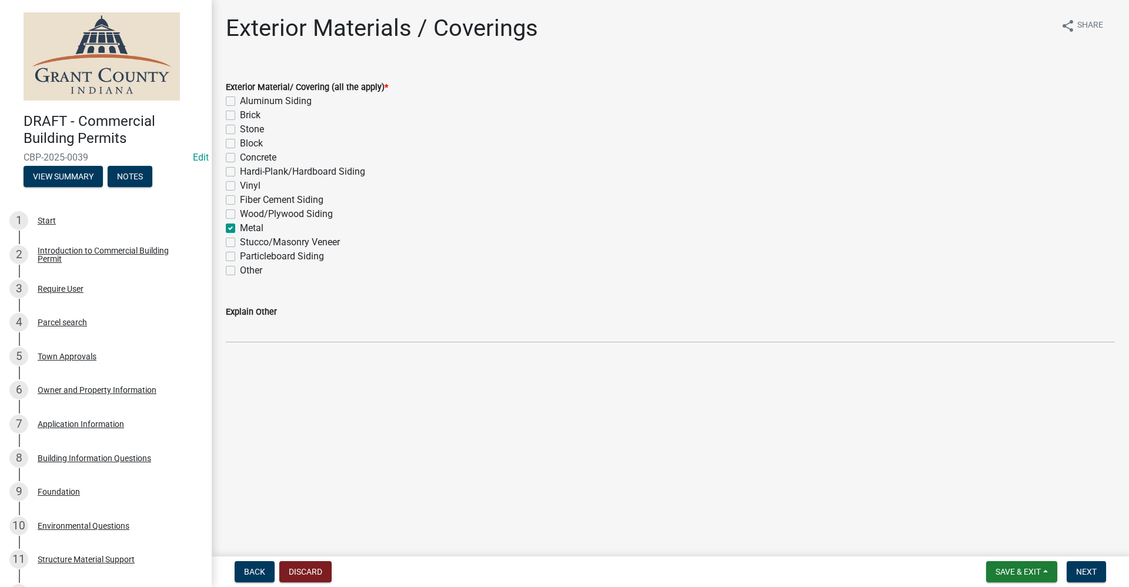
checkbox input "false"
click at [1094, 574] on span "Next" at bounding box center [1086, 571] width 21 height 9
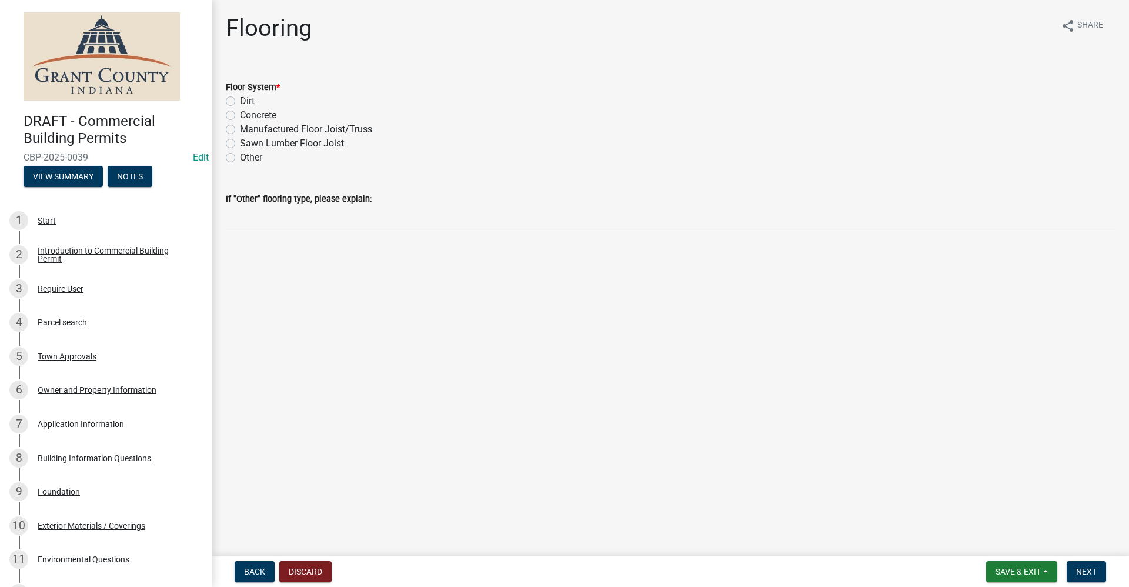
click at [240, 117] on label "Concrete" at bounding box center [258, 115] width 36 height 14
click at [240, 116] on input "Concrete" at bounding box center [244, 112] width 8 height 8
radio input "true"
click at [1094, 574] on span "Next" at bounding box center [1086, 571] width 21 height 9
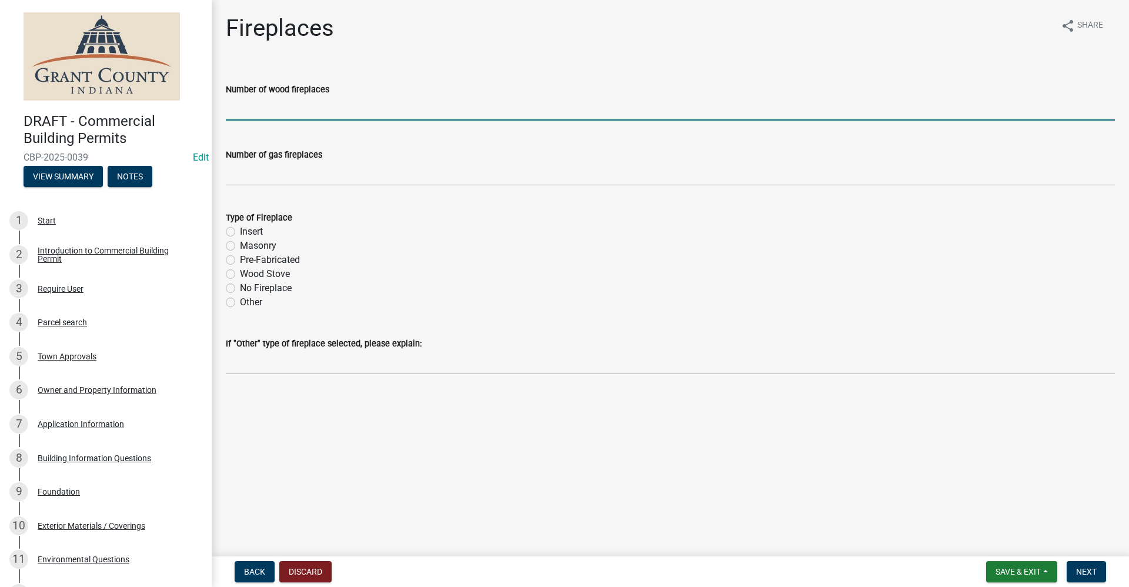
drag, startPoint x: 258, startPoint y: 119, endPoint x: 264, endPoint y: 121, distance: 6.3
click at [264, 121] on wm-data-entity-input "Number of wood fireplaces" at bounding box center [670, 98] width 889 height 65
type input "0"
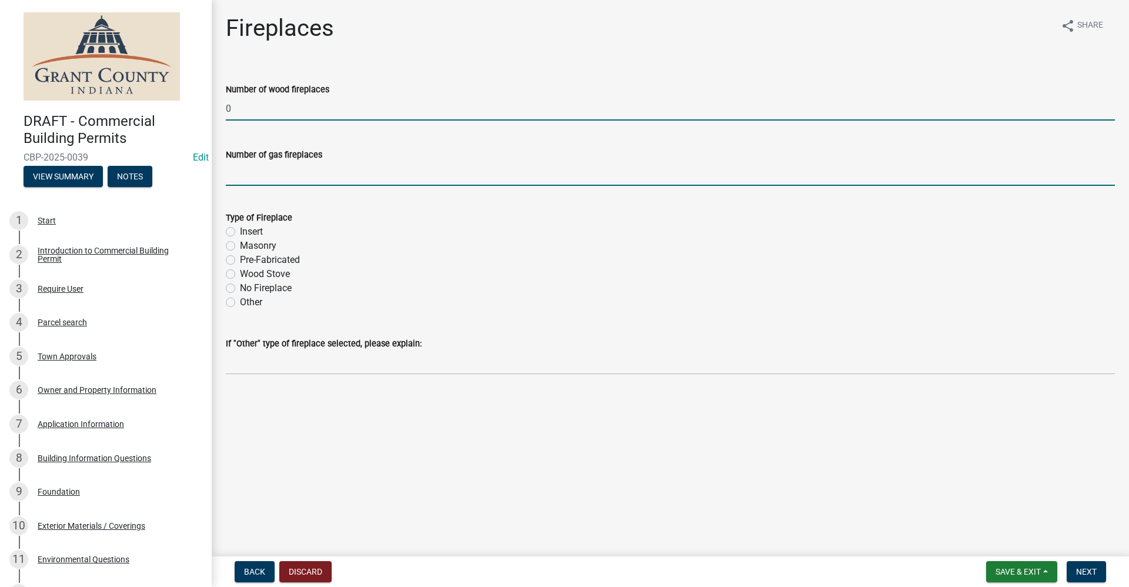
click at [278, 175] on input "text" at bounding box center [670, 174] width 889 height 24
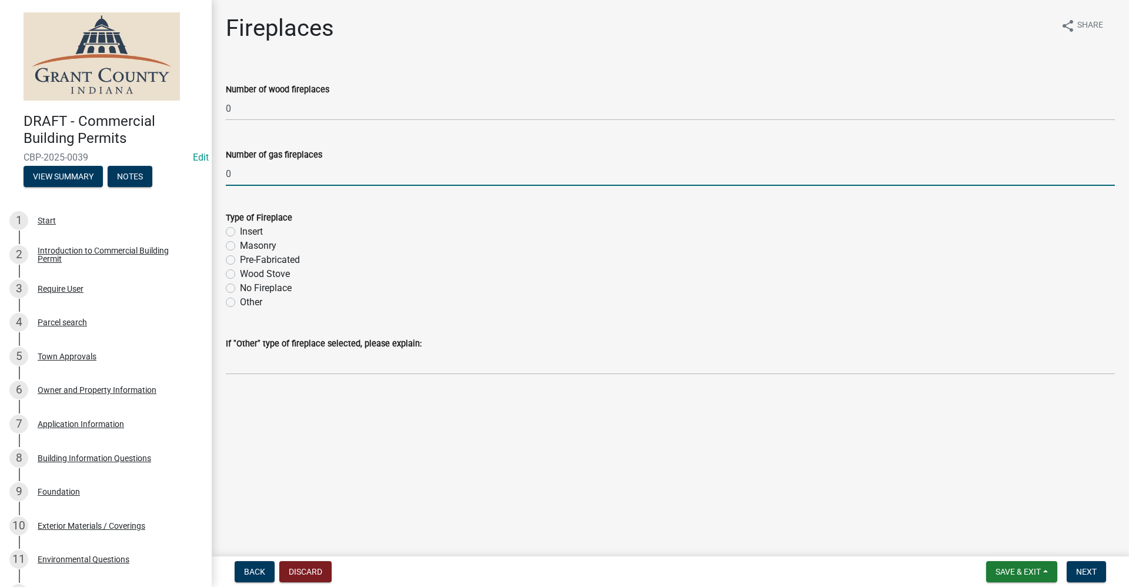
type input "0"
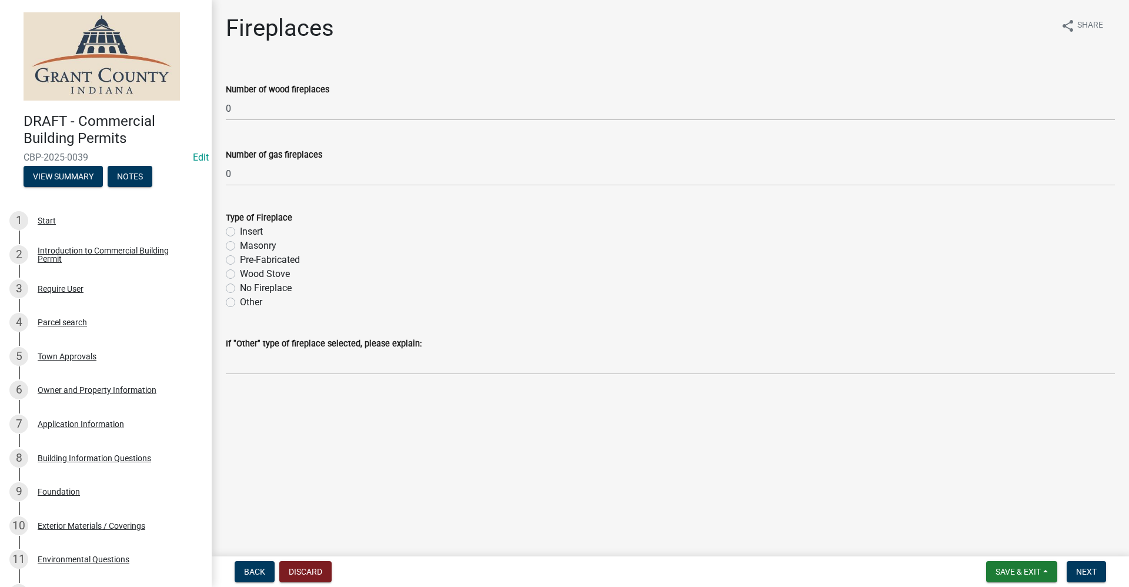
click at [240, 300] on label "Other" at bounding box center [251, 302] width 22 height 14
click at [240, 300] on input "Other" at bounding box center [244, 299] width 8 height 8
radio input "true"
click at [240, 289] on label "No Fireplace" at bounding box center [266, 288] width 52 height 14
click at [240, 289] on input "No Fireplace" at bounding box center [244, 285] width 8 height 8
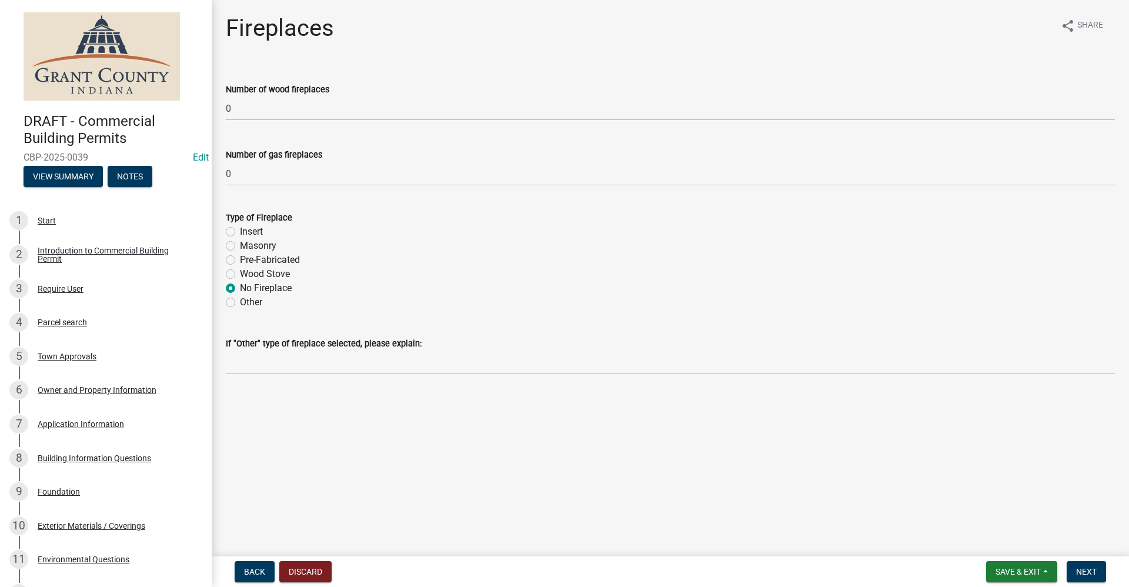
radio input "true"
click at [1089, 573] on span "Next" at bounding box center [1086, 571] width 21 height 9
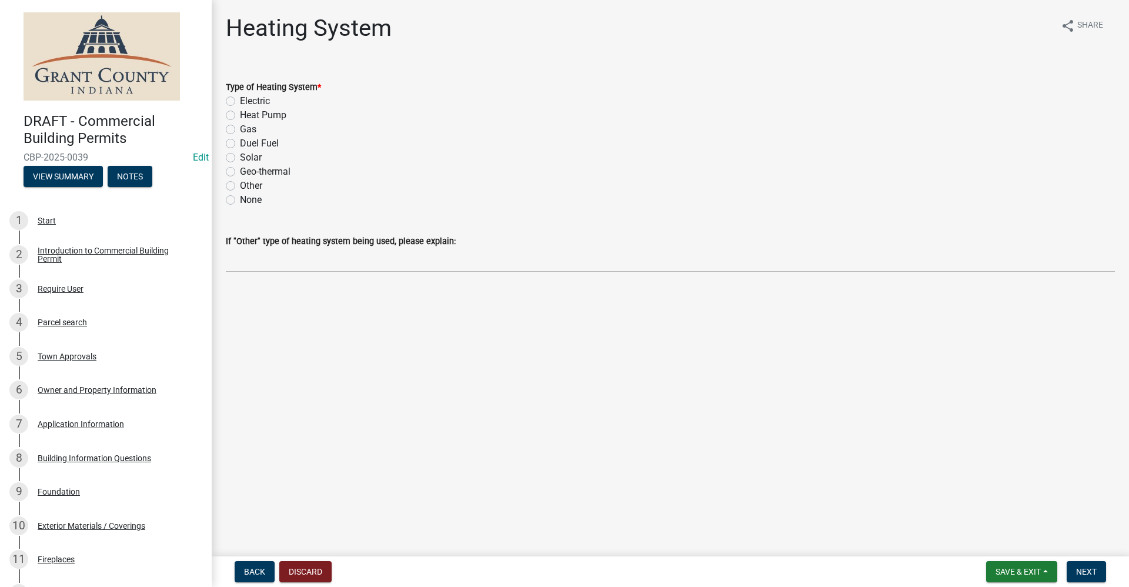
click at [240, 201] on label "None" at bounding box center [251, 200] width 22 height 14
click at [240, 200] on input "None" at bounding box center [244, 197] width 8 height 8
radio input "true"
click at [1093, 578] on button "Next" at bounding box center [1086, 571] width 39 height 21
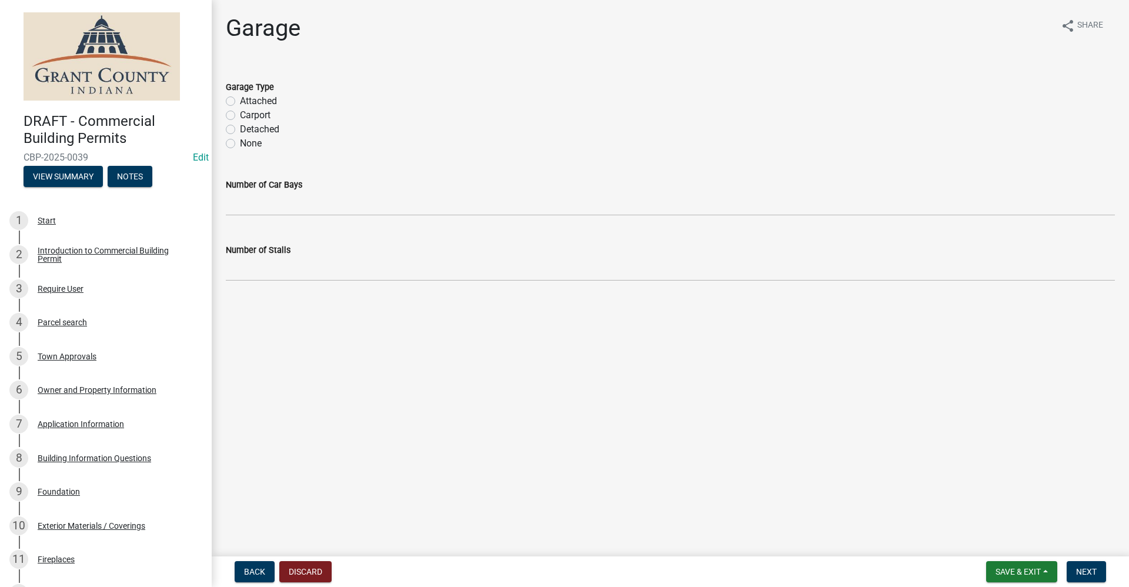
click at [231, 149] on div "None" at bounding box center [670, 143] width 889 height 14
click at [240, 143] on label "None" at bounding box center [251, 143] width 22 height 14
click at [240, 143] on input "None" at bounding box center [244, 140] width 8 height 8
radio input "true"
click at [1088, 574] on span "Next" at bounding box center [1086, 571] width 21 height 9
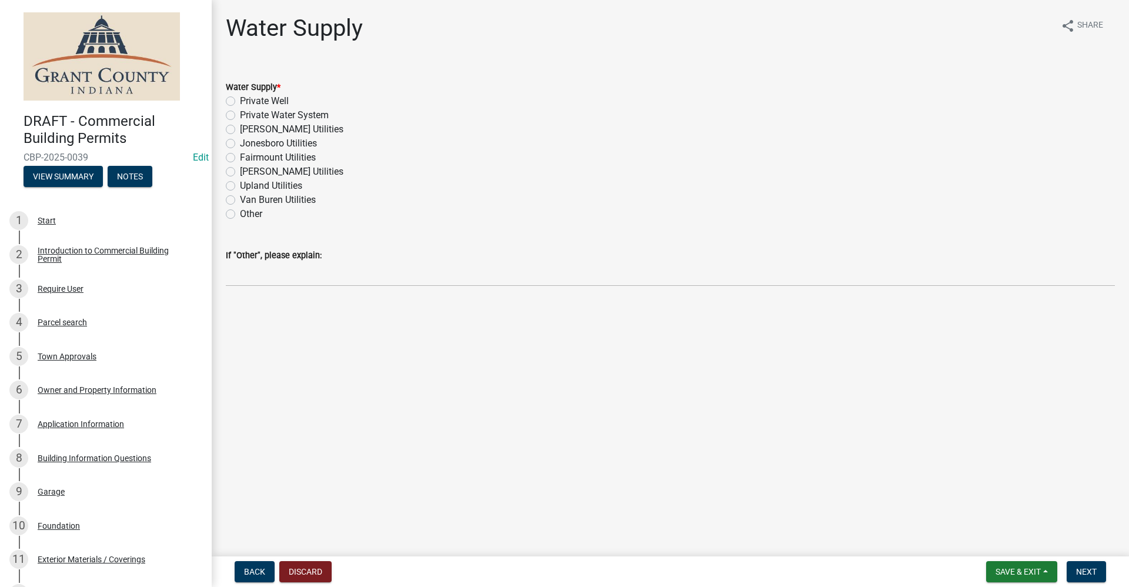
click at [240, 212] on label "Other" at bounding box center [251, 214] width 22 height 14
click at [240, 212] on input "Other" at bounding box center [244, 211] width 8 height 8
radio input "true"
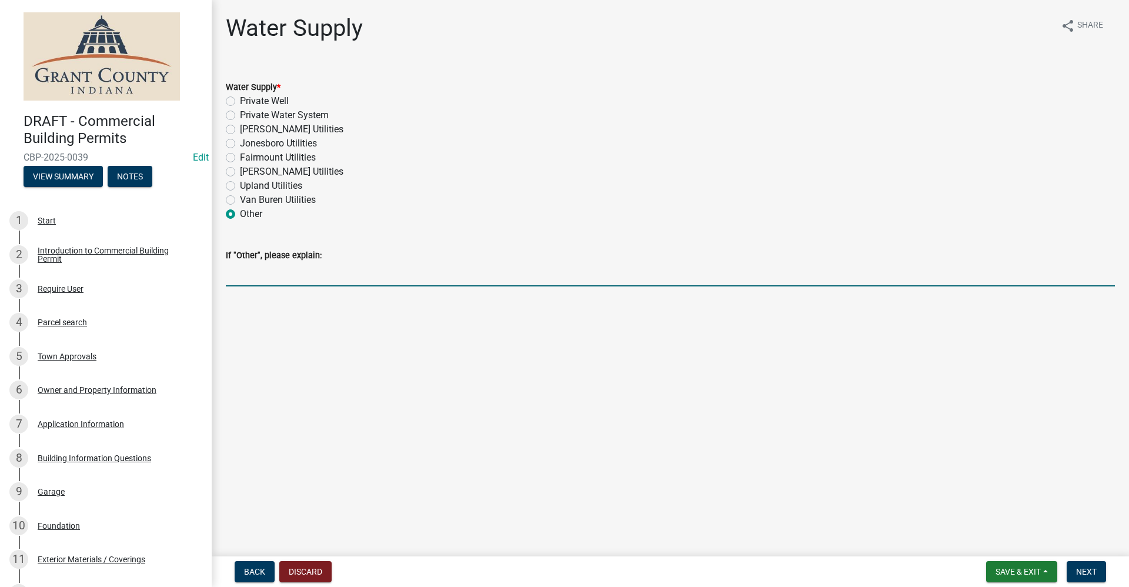
click at [251, 276] on input "If "Other", please explain:" at bounding box center [670, 274] width 889 height 24
type input "no water, cell tower"
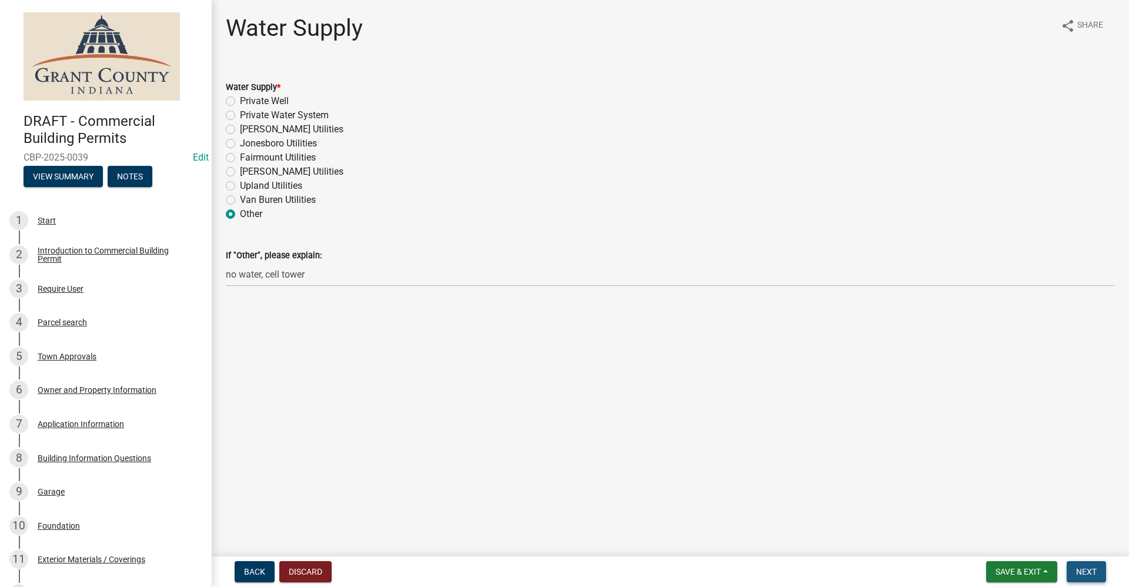
click at [1097, 577] on button "Next" at bounding box center [1086, 571] width 39 height 21
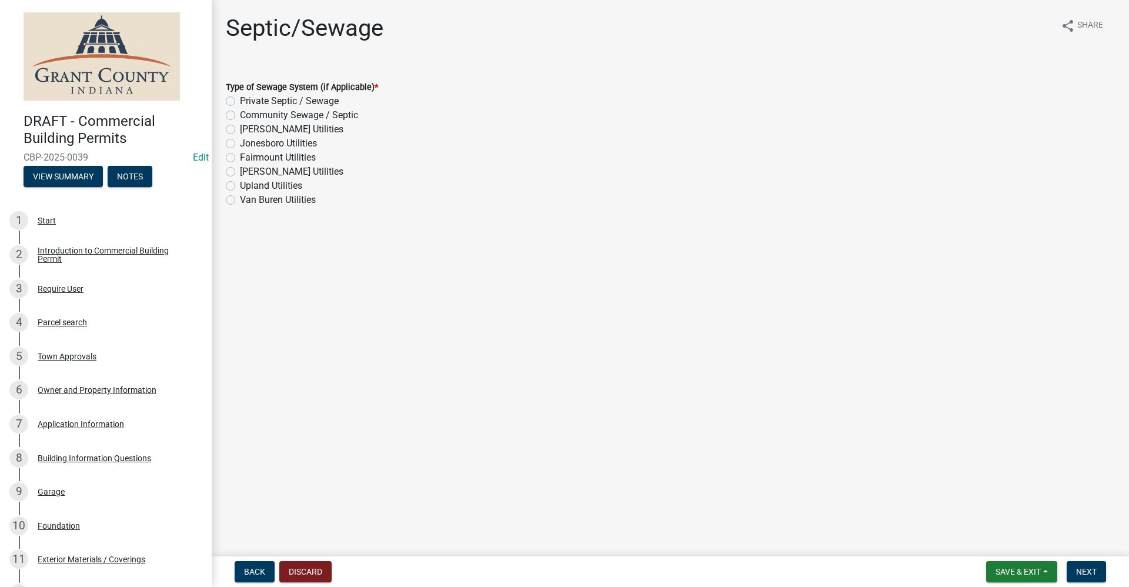
click at [240, 101] on label "Private Septic / Sewage" at bounding box center [289, 101] width 99 height 14
click at [240, 101] on input "Private Septic / Sewage" at bounding box center [244, 98] width 8 height 8
radio input "true"
click at [1095, 567] on span "Next" at bounding box center [1086, 571] width 21 height 9
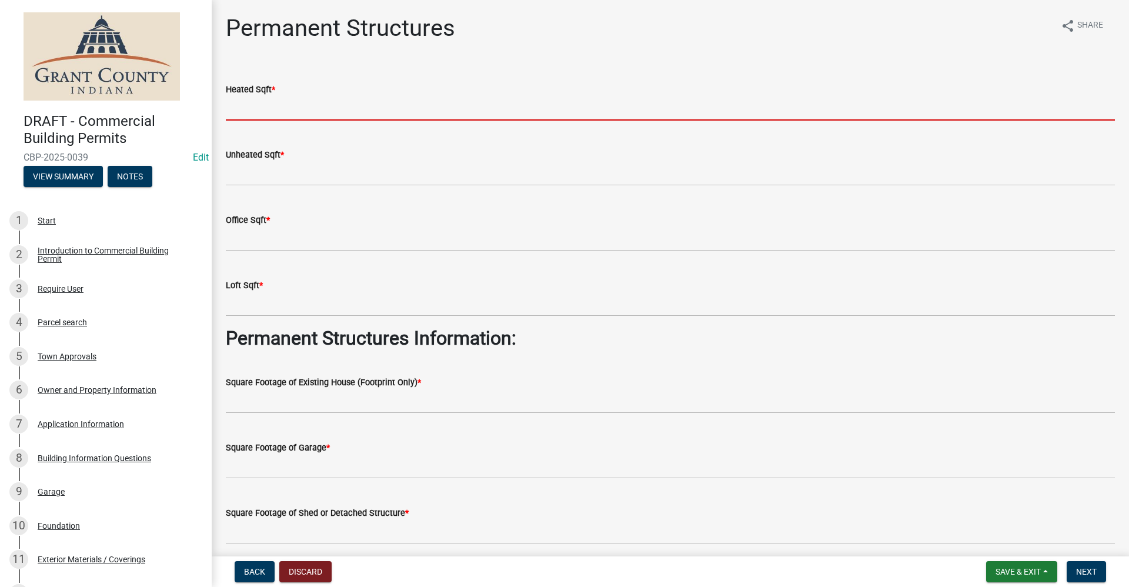
click at [268, 106] on input "text" at bounding box center [670, 108] width 889 height 24
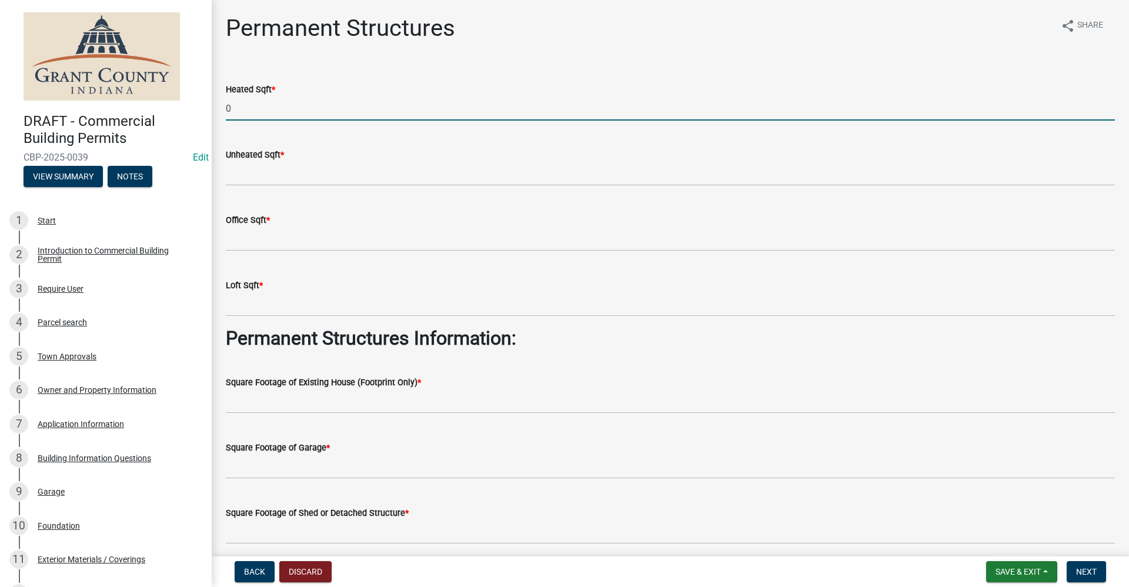
type input "0"
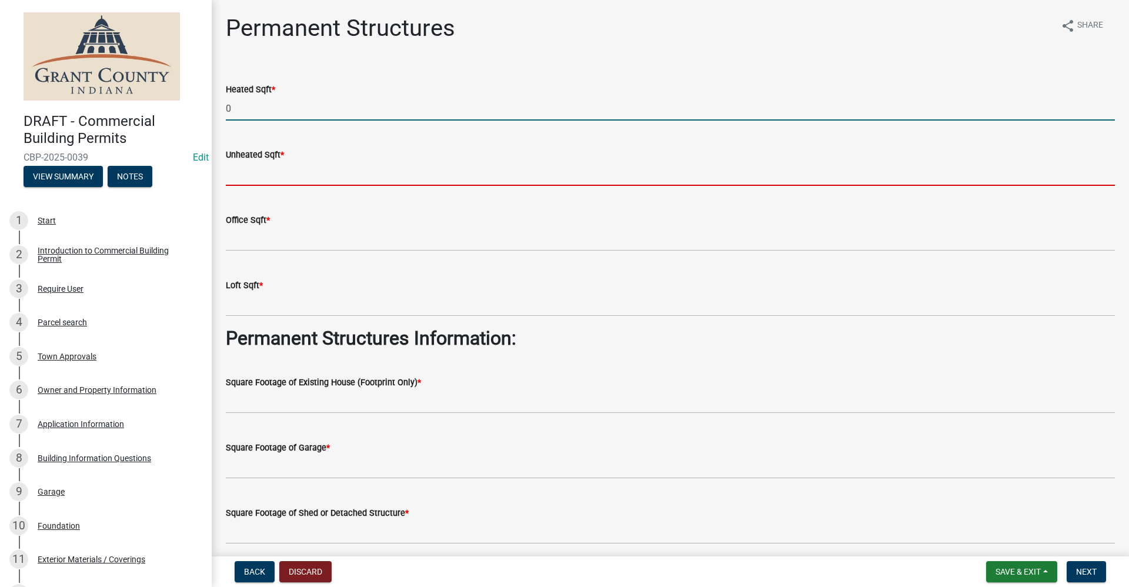
click at [259, 173] on input "text" at bounding box center [670, 174] width 889 height 24
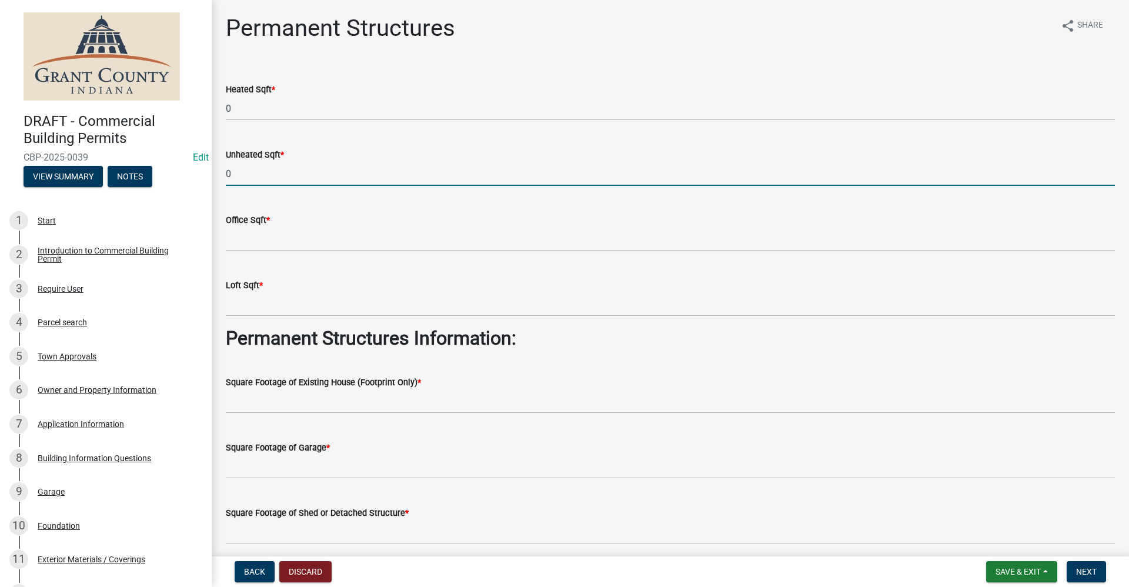
type input "0"
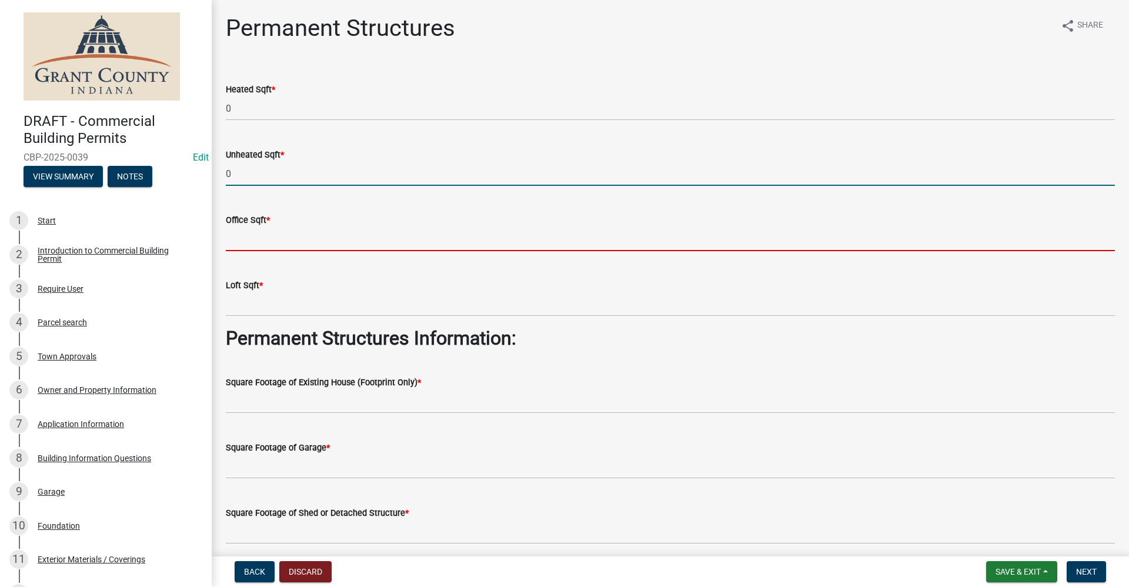
click at [235, 241] on input "text" at bounding box center [670, 239] width 889 height 24
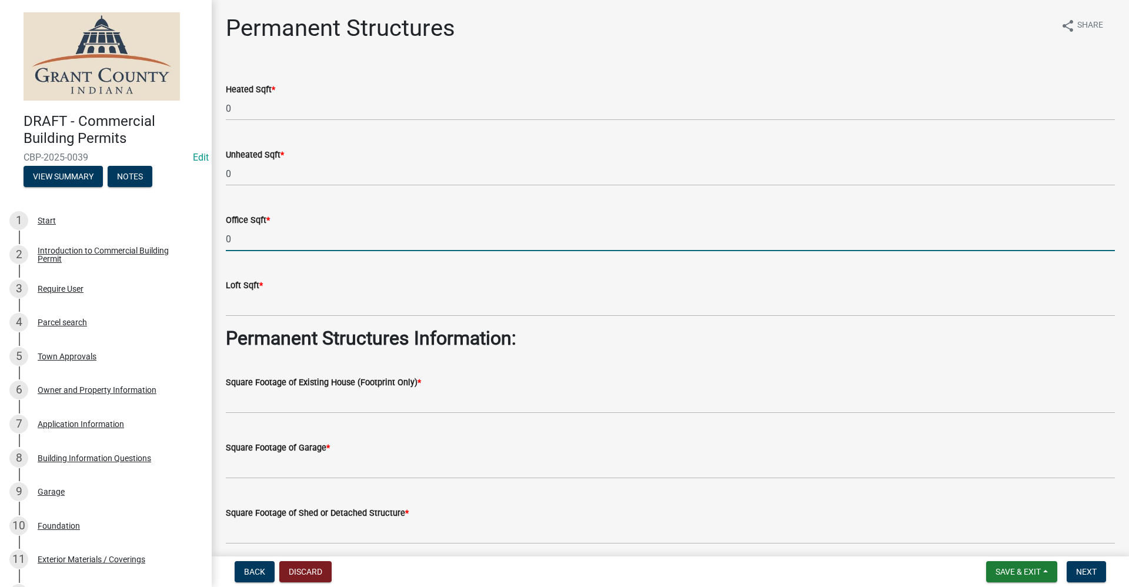
type input "0"
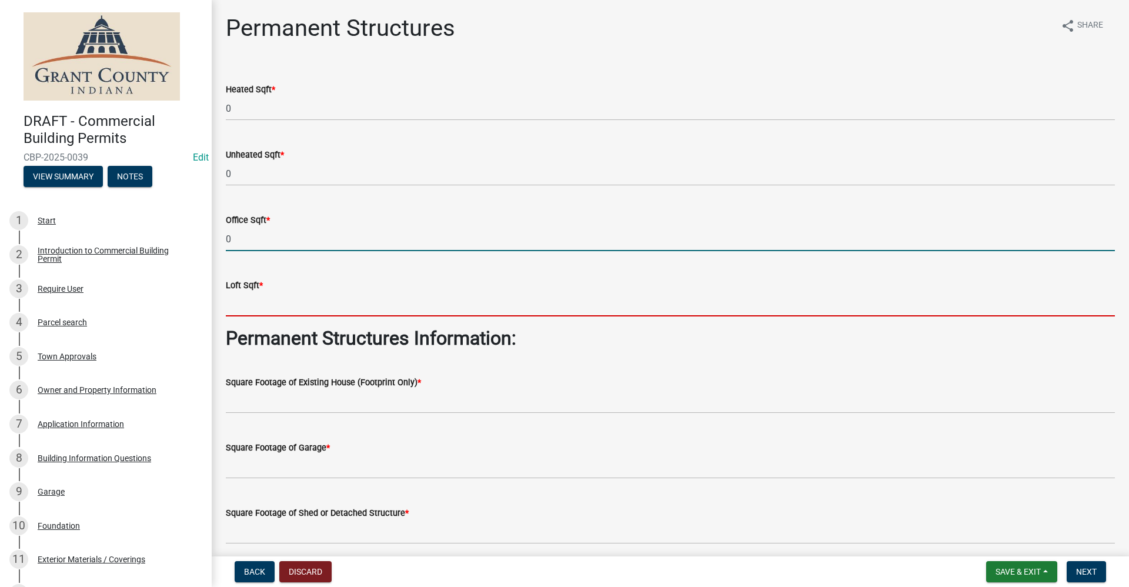
click at [244, 306] on input "text" at bounding box center [670, 304] width 889 height 24
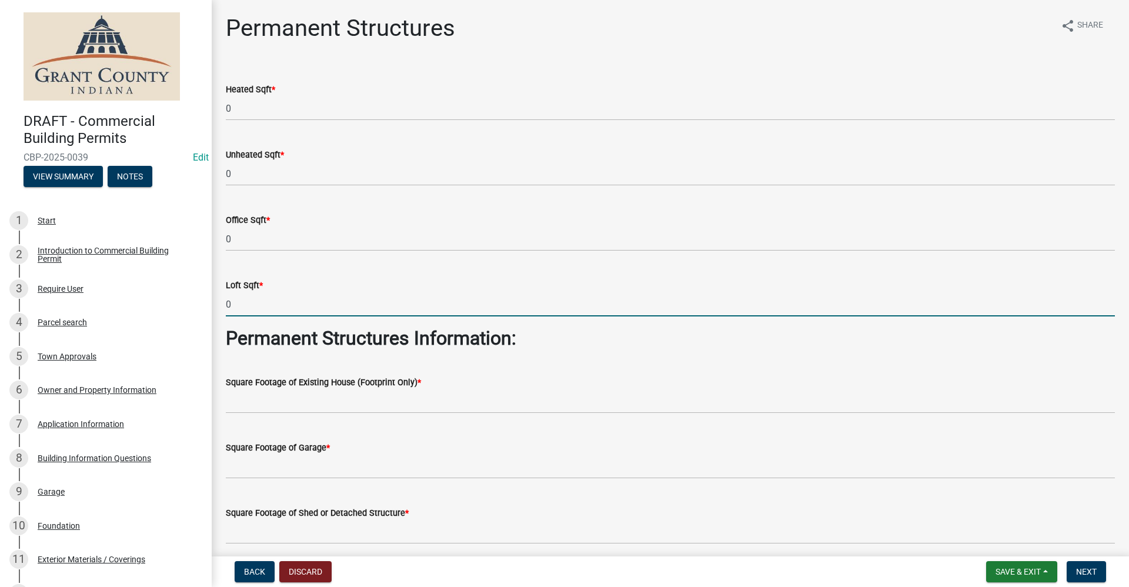
type input "0"
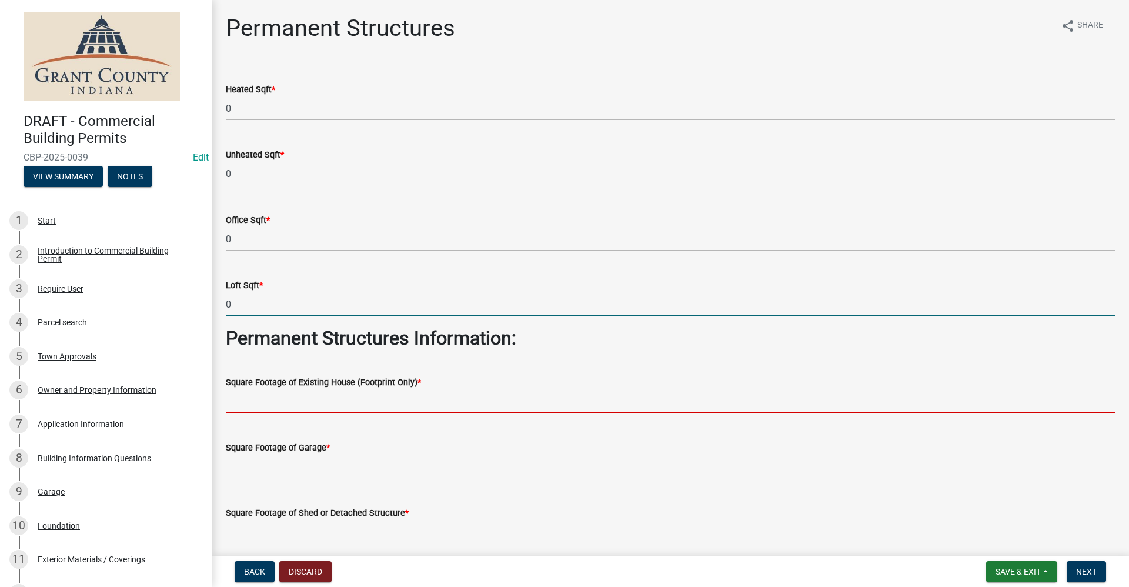
click at [279, 402] on input "text" at bounding box center [670, 401] width 889 height 24
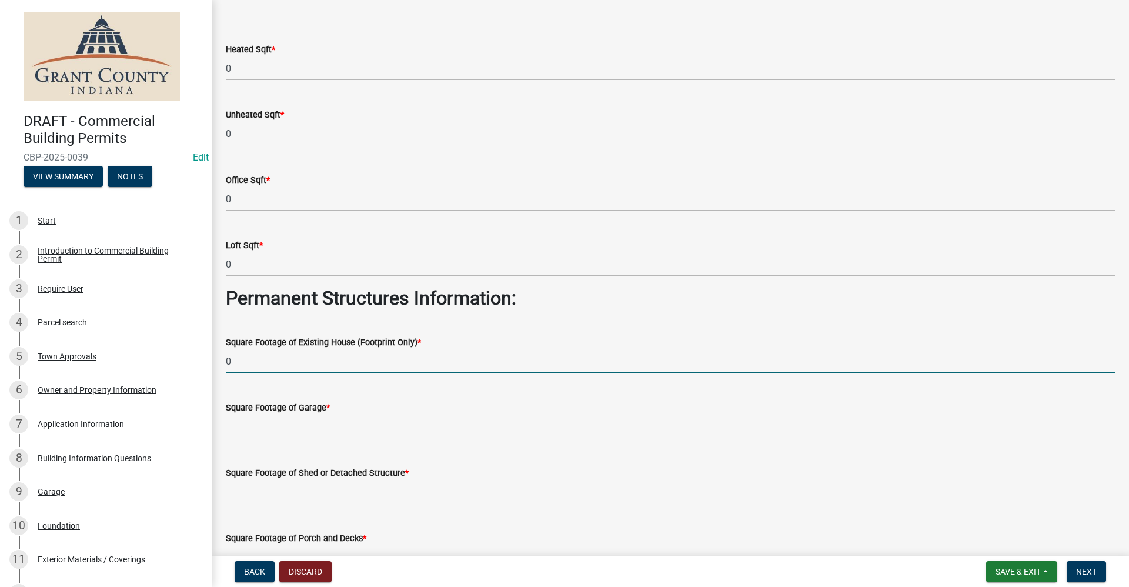
scroll to position [59, 0]
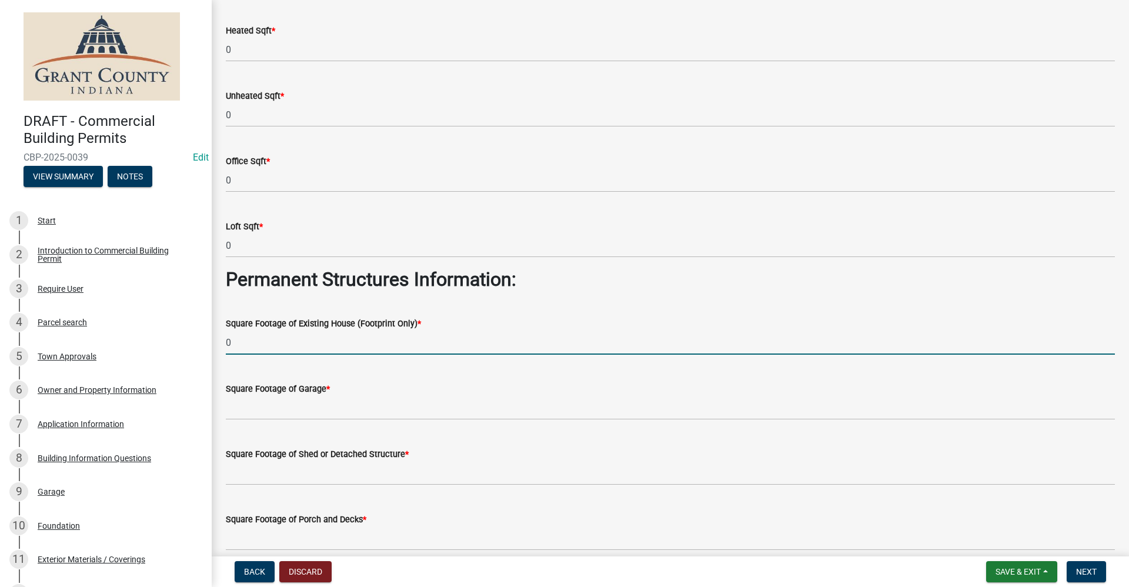
type input "0"
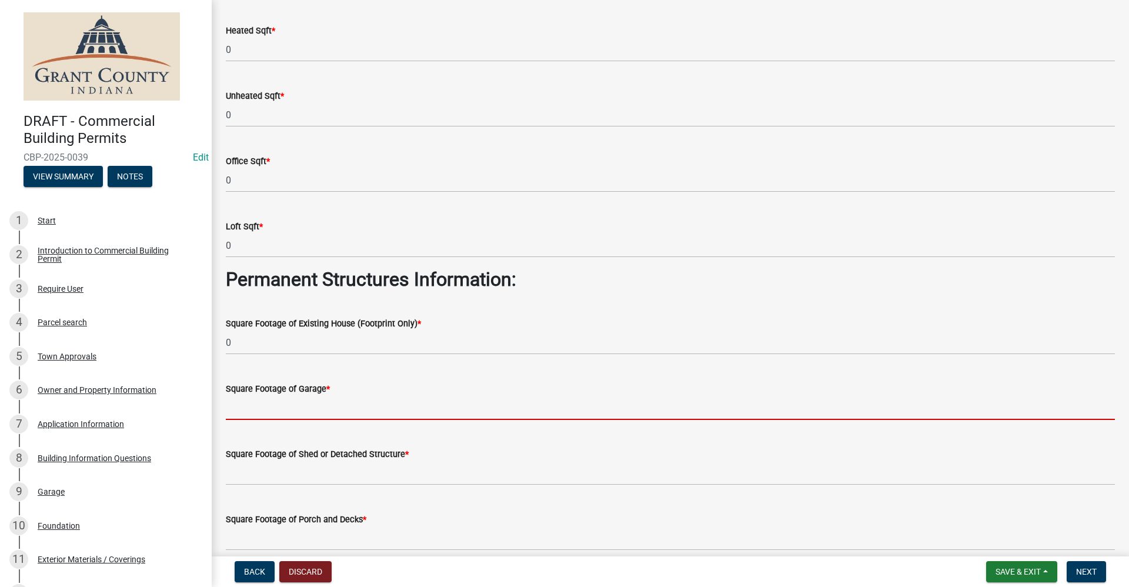
click at [262, 400] on input "text" at bounding box center [670, 408] width 889 height 24
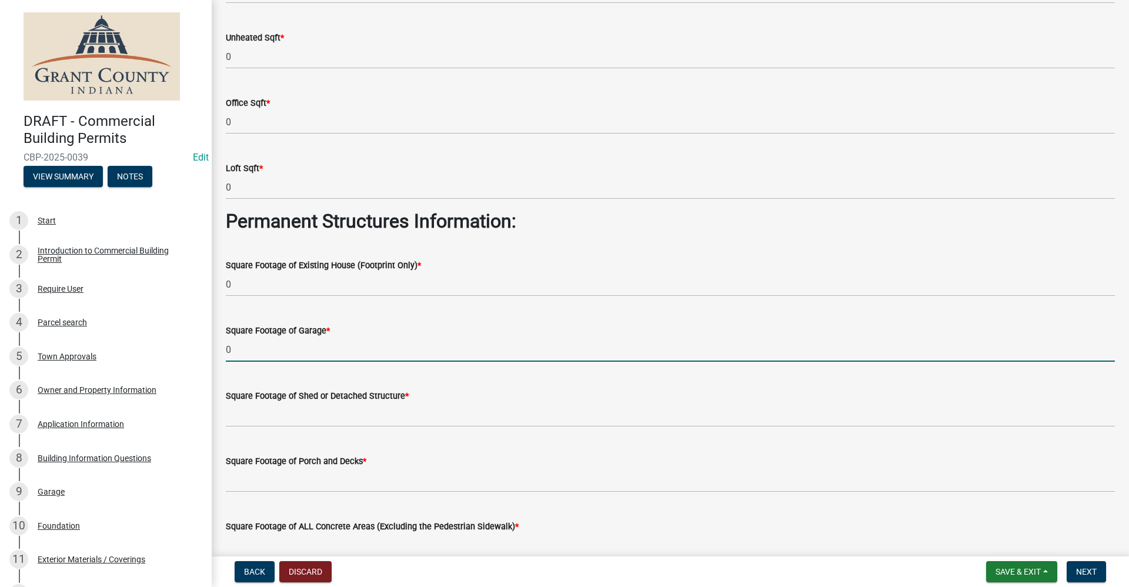
scroll to position [118, 0]
type input "0"
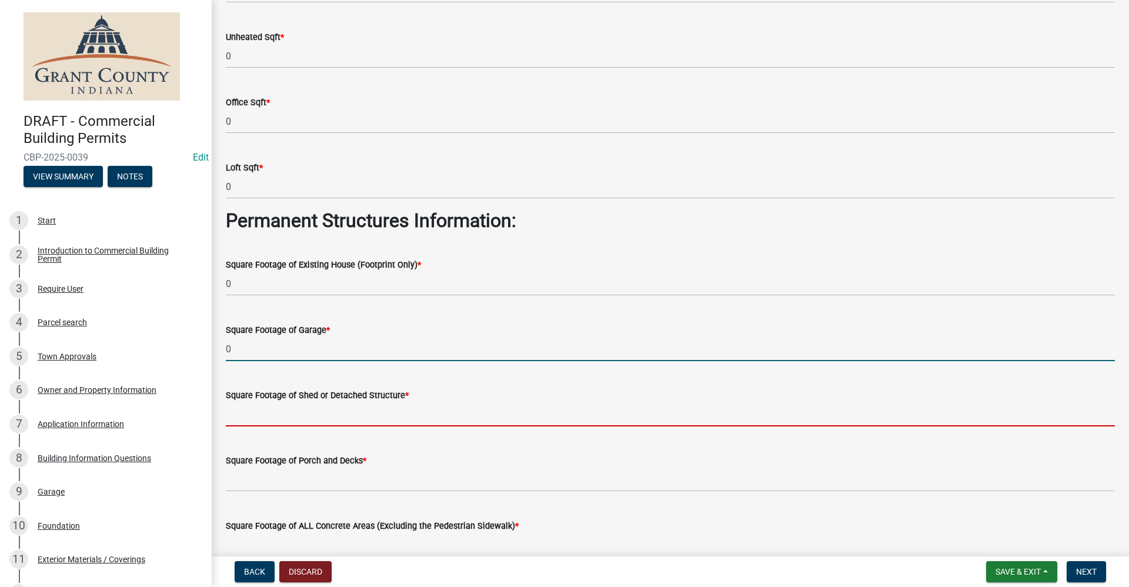
click at [290, 418] on input "text" at bounding box center [670, 414] width 889 height 24
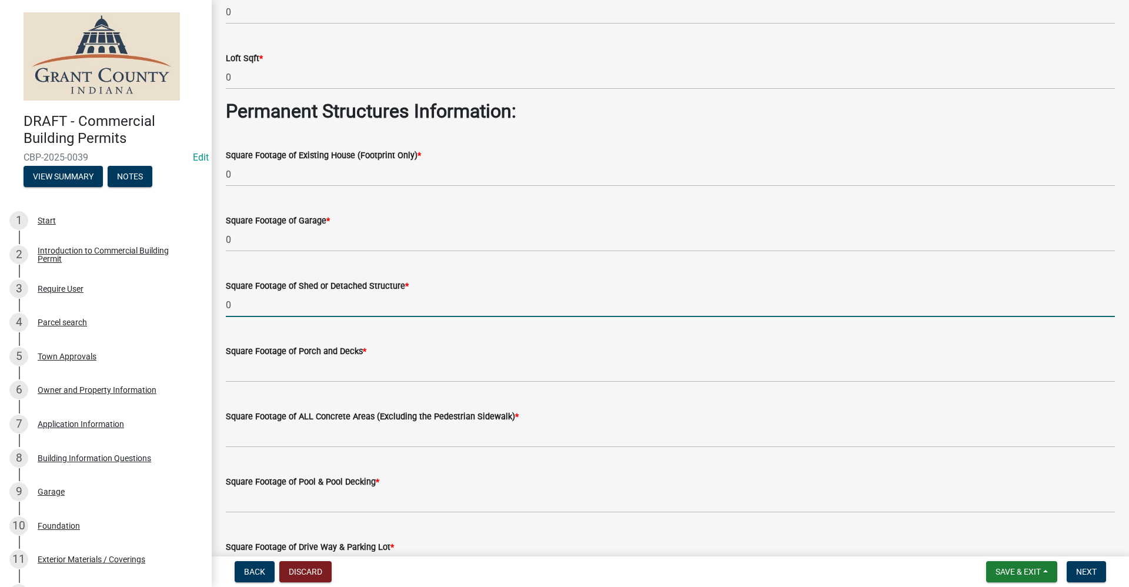
scroll to position [235, 0]
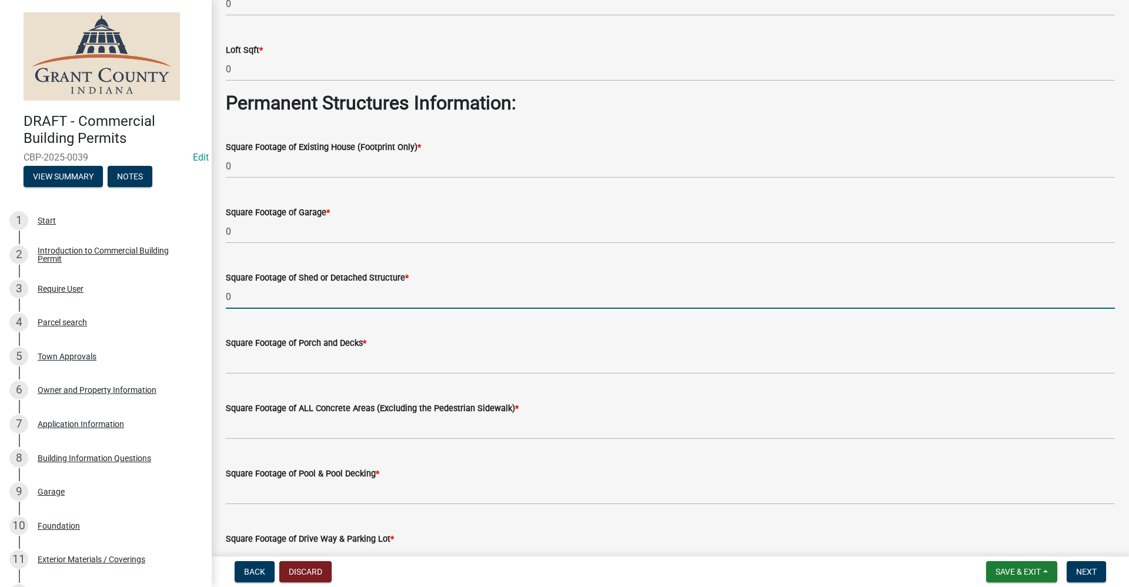
type input "0"
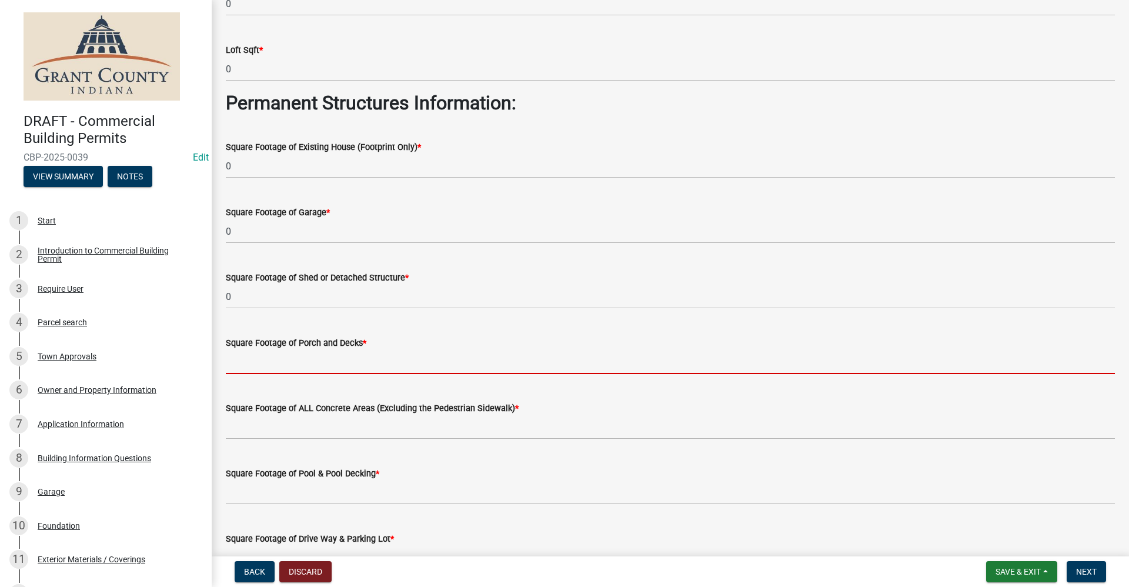
click at [300, 369] on input "text" at bounding box center [670, 362] width 889 height 24
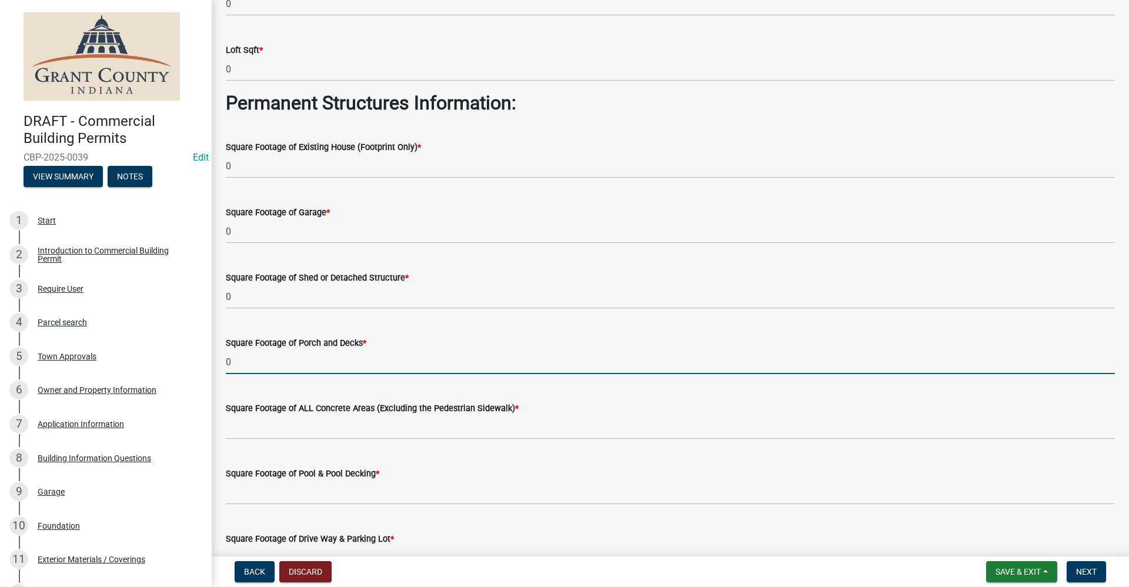
type input "0"
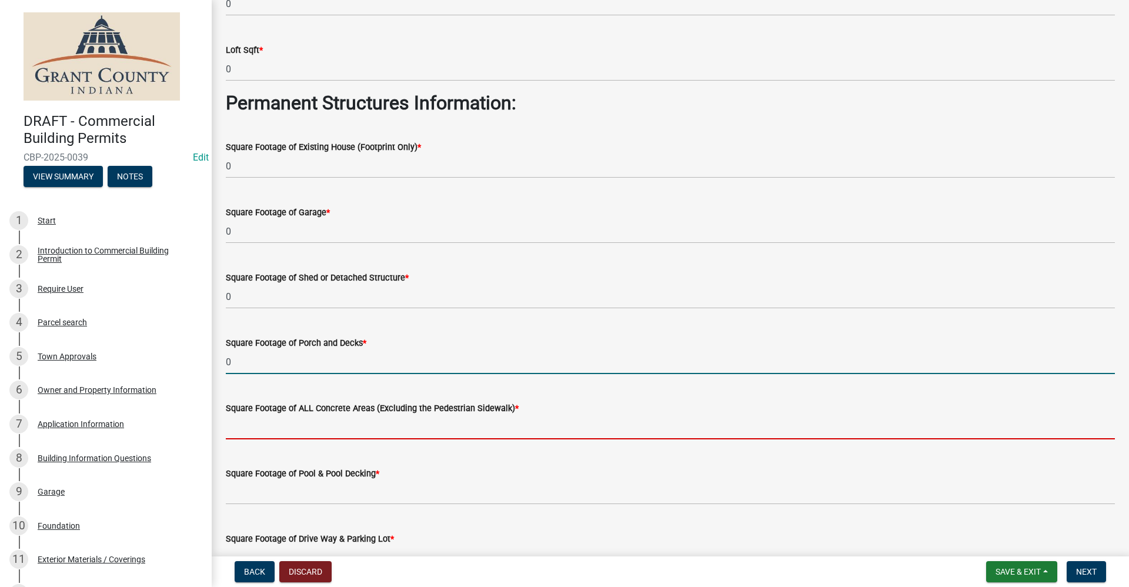
click at [275, 431] on input "text" at bounding box center [670, 427] width 889 height 24
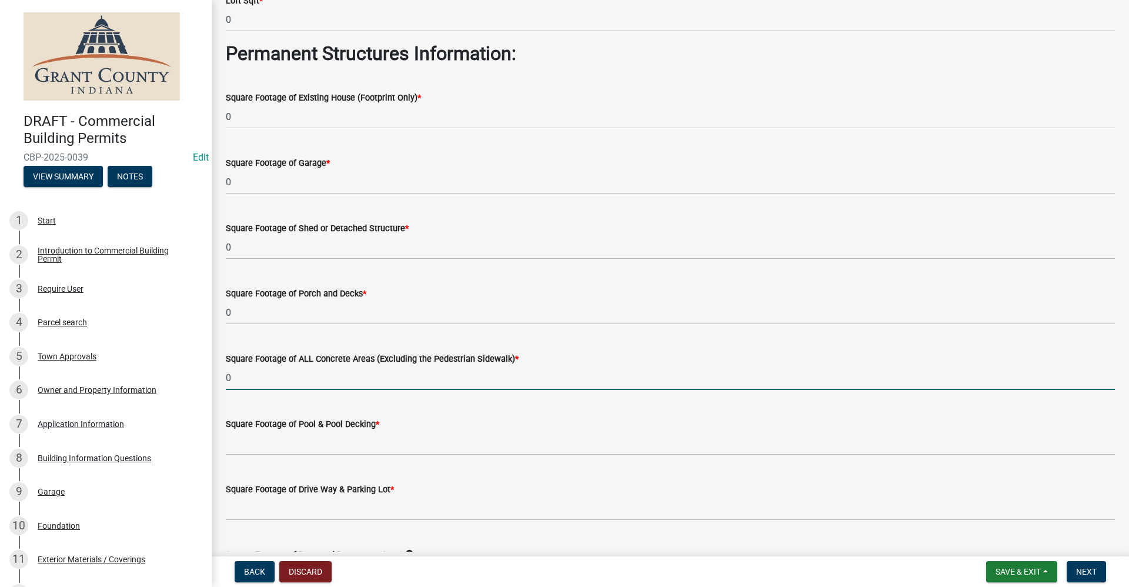
scroll to position [353, 0]
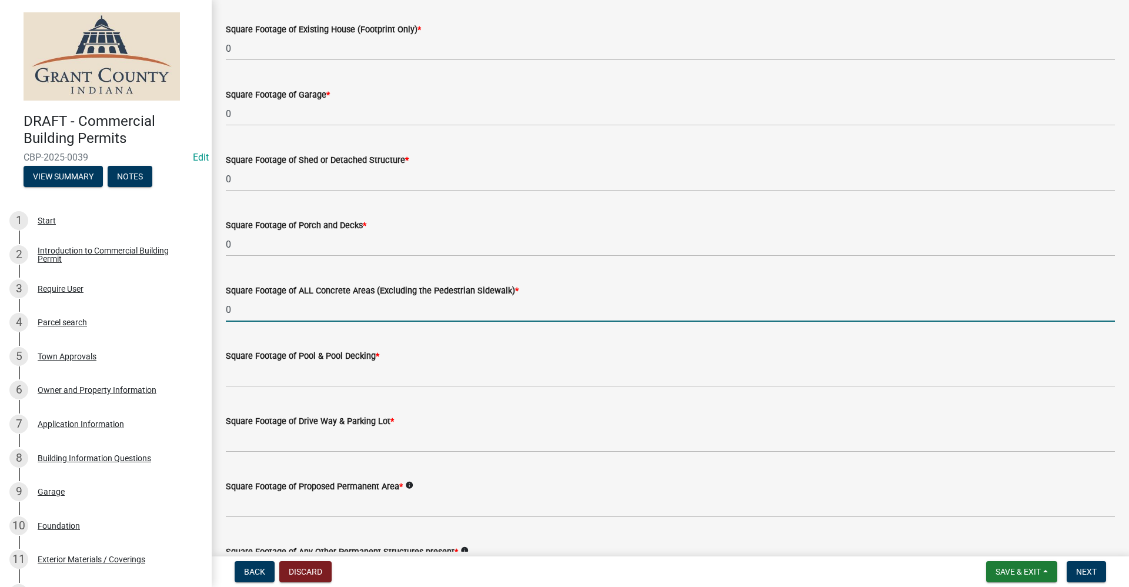
type input "0"
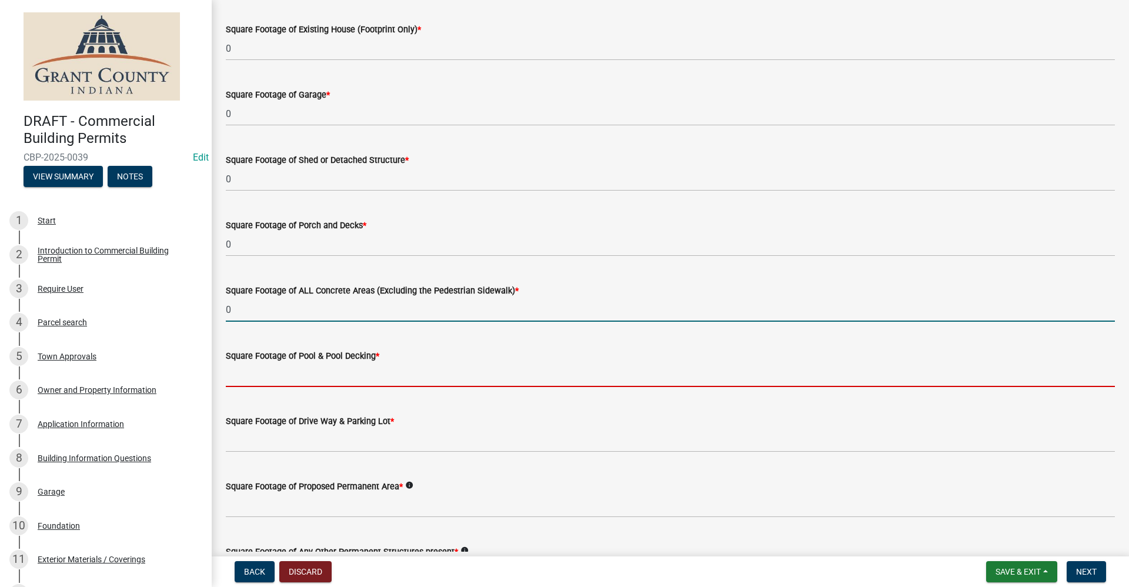
click at [290, 377] on input "text" at bounding box center [670, 375] width 889 height 24
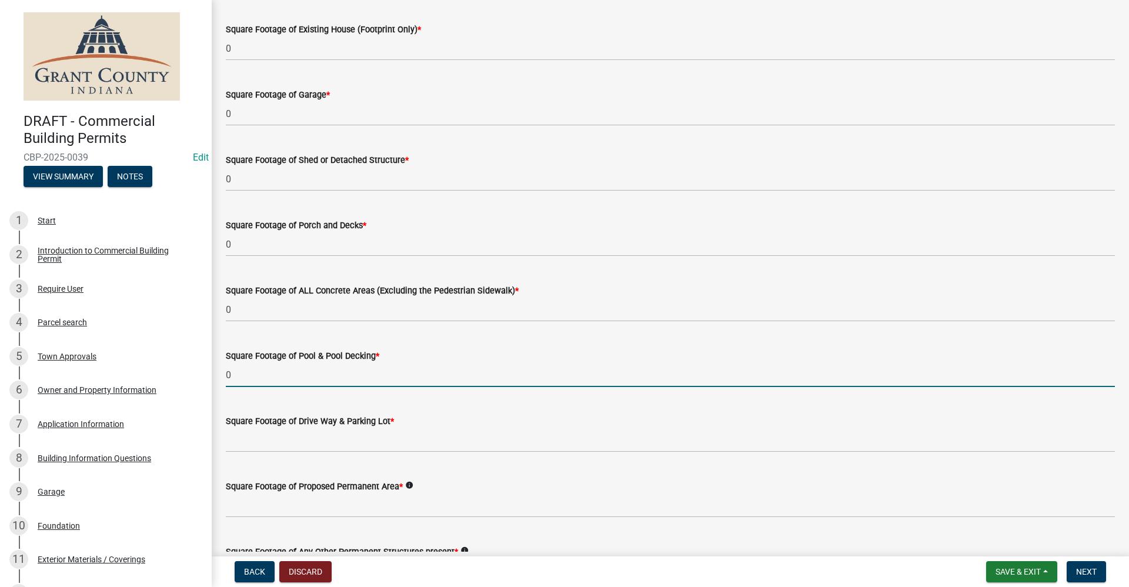
type input "0"
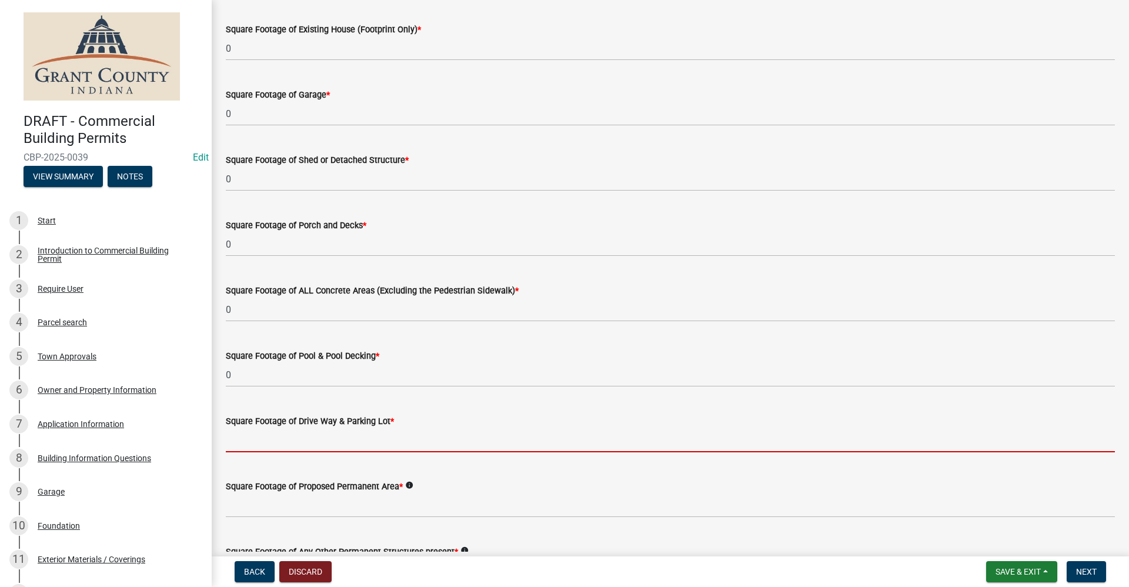
click at [271, 447] on input "text" at bounding box center [670, 440] width 889 height 24
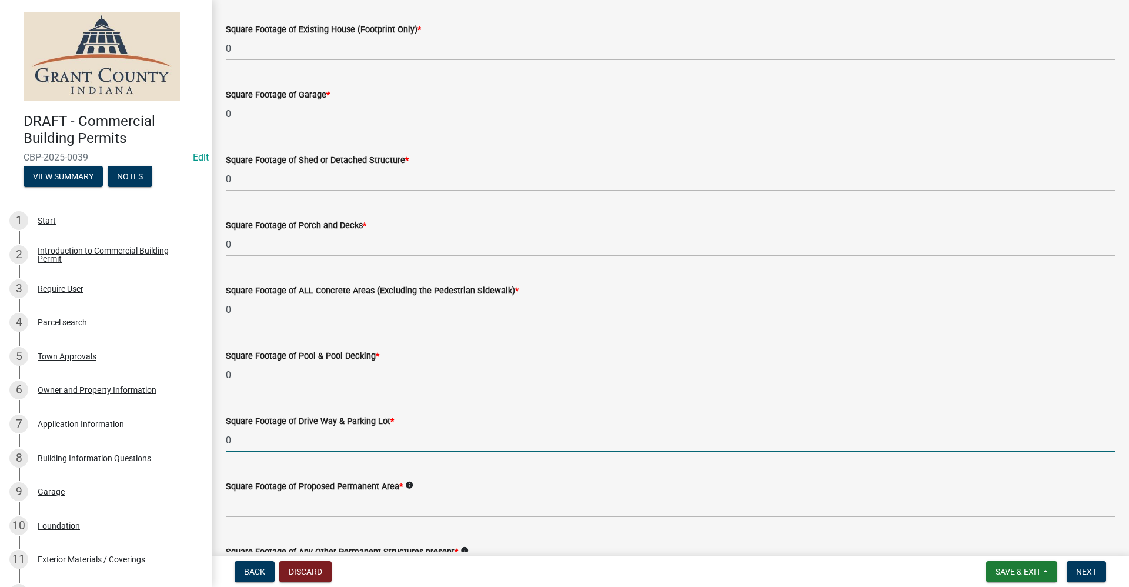
type input "0"
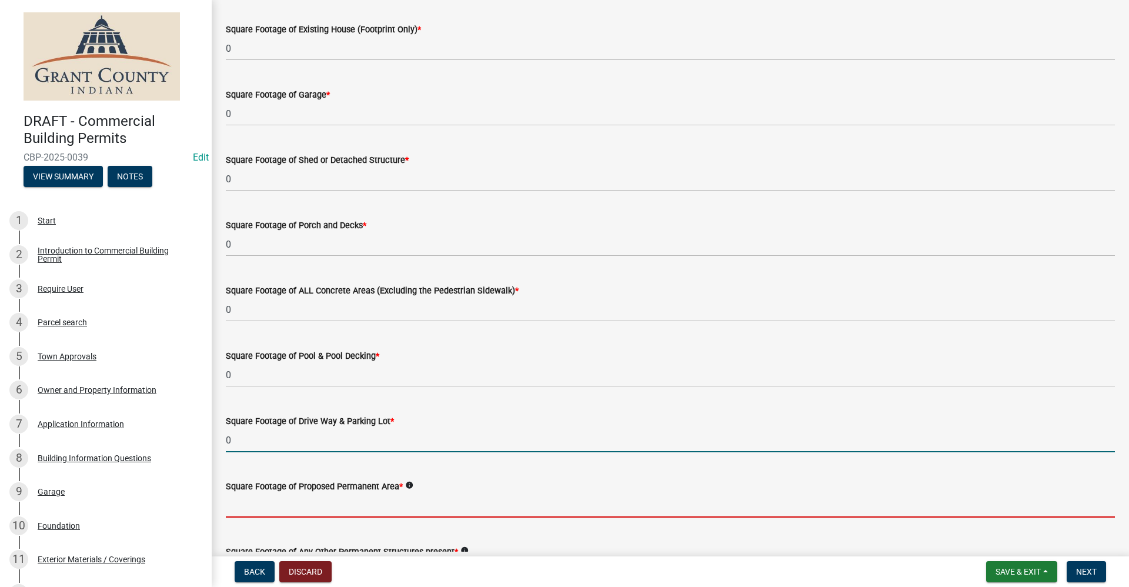
click at [265, 506] on input "text" at bounding box center [670, 505] width 889 height 24
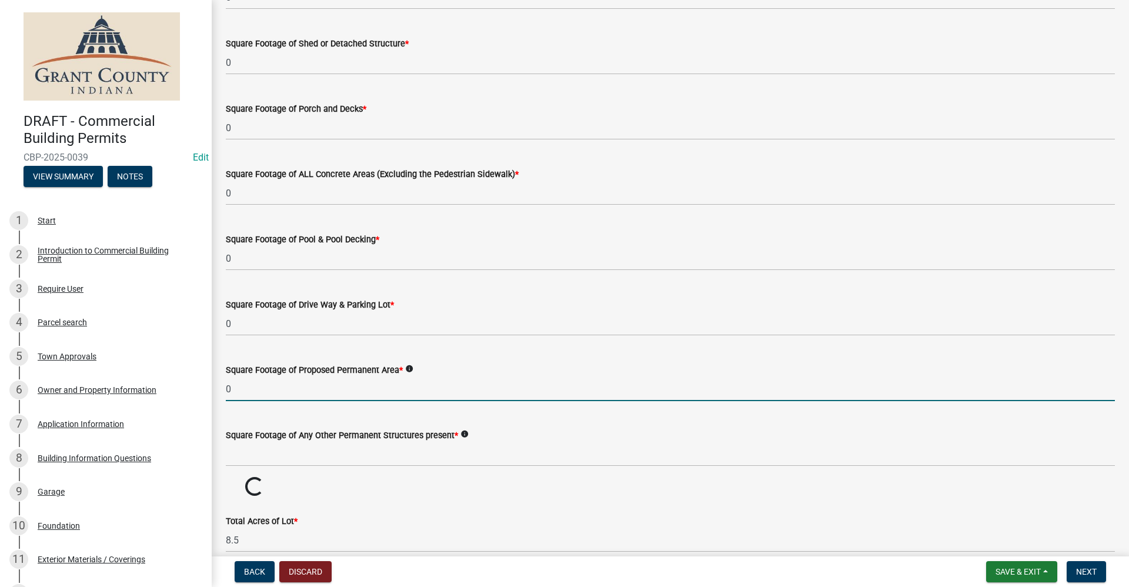
scroll to position [470, 0]
type input "0"
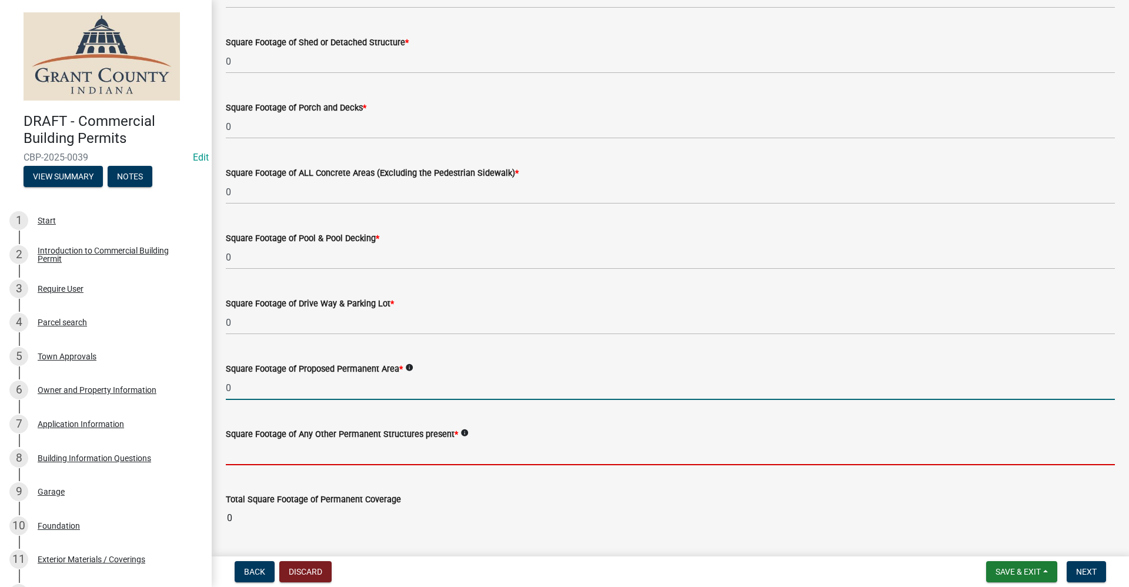
click at [257, 453] on input "text" at bounding box center [670, 453] width 889 height 24
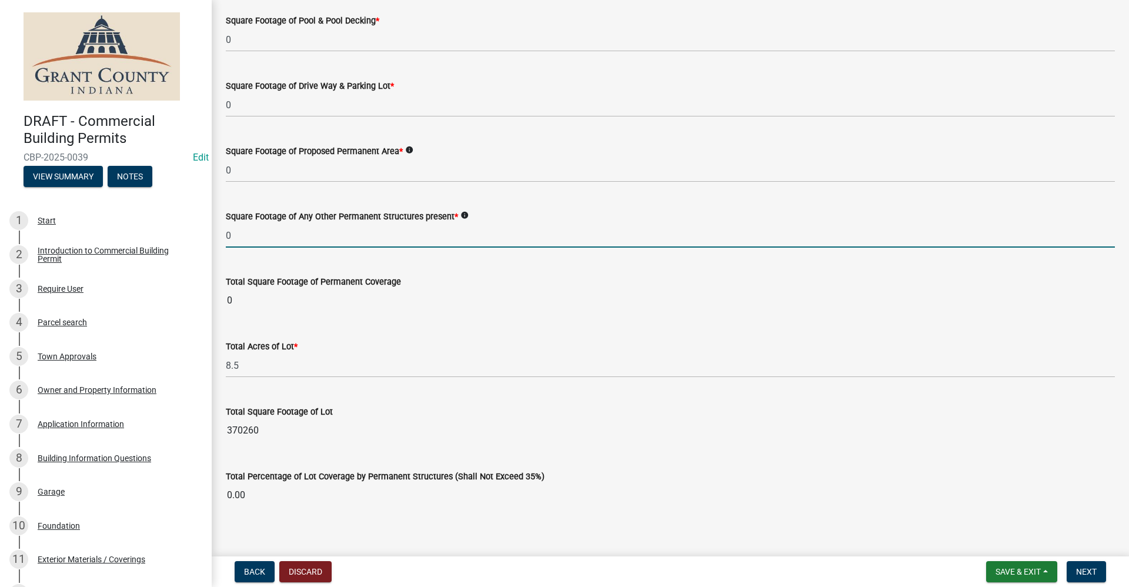
scroll to position [700, 0]
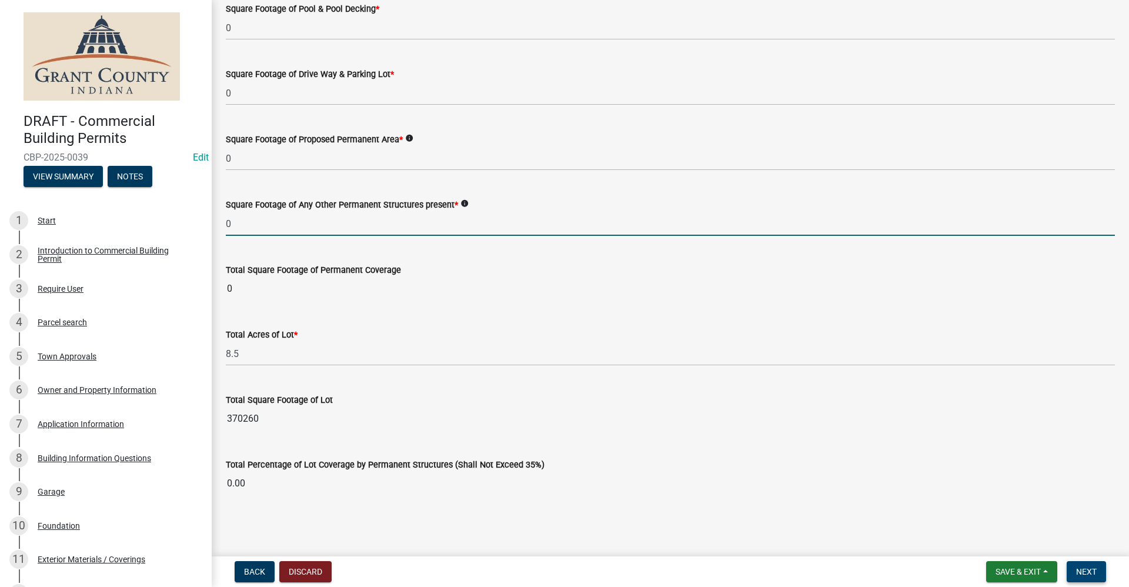
type input "0"
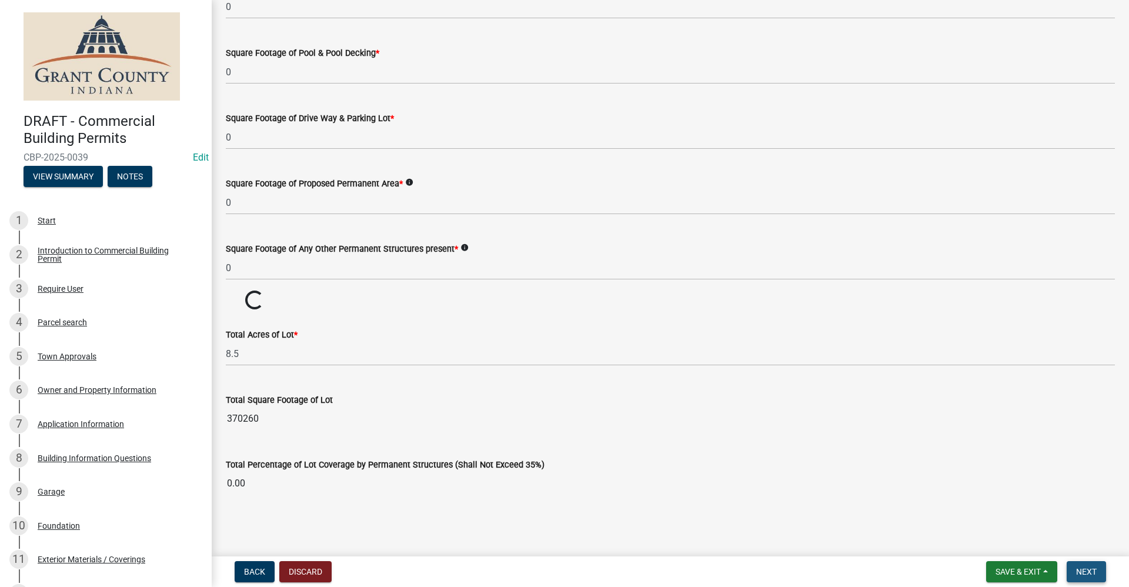
click at [1088, 574] on span "Next" at bounding box center [1086, 571] width 21 height 9
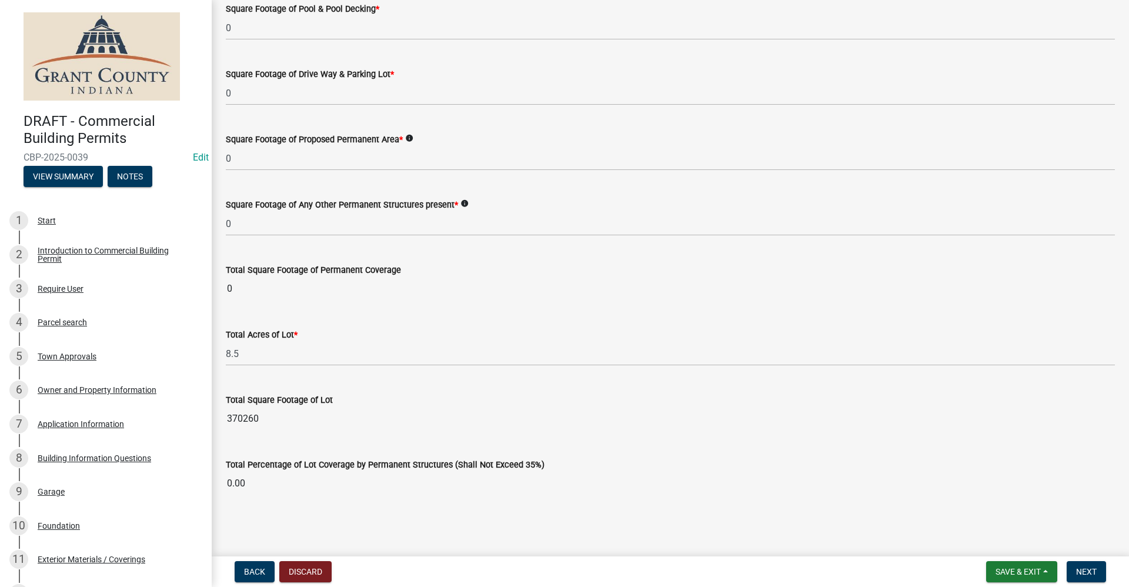
drag, startPoint x: 232, startPoint y: 287, endPoint x: 223, endPoint y: 287, distance: 8.2
click at [223, 287] on div "Total Square Footage of Permanent Coverage 0" at bounding box center [670, 273] width 907 height 54
drag, startPoint x: 223, startPoint y: 287, endPoint x: 243, endPoint y: 289, distance: 20.1
click at [239, 291] on input "0" at bounding box center [670, 289] width 889 height 24
click at [250, 291] on input "0" at bounding box center [670, 289] width 889 height 24
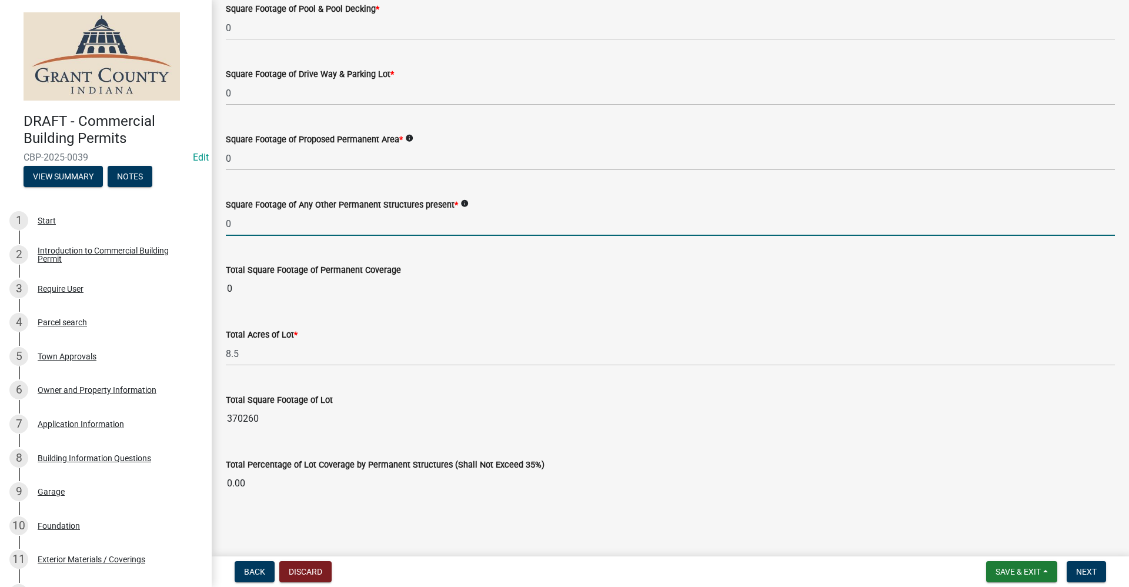
click at [256, 228] on input "0" at bounding box center [670, 224] width 889 height 24
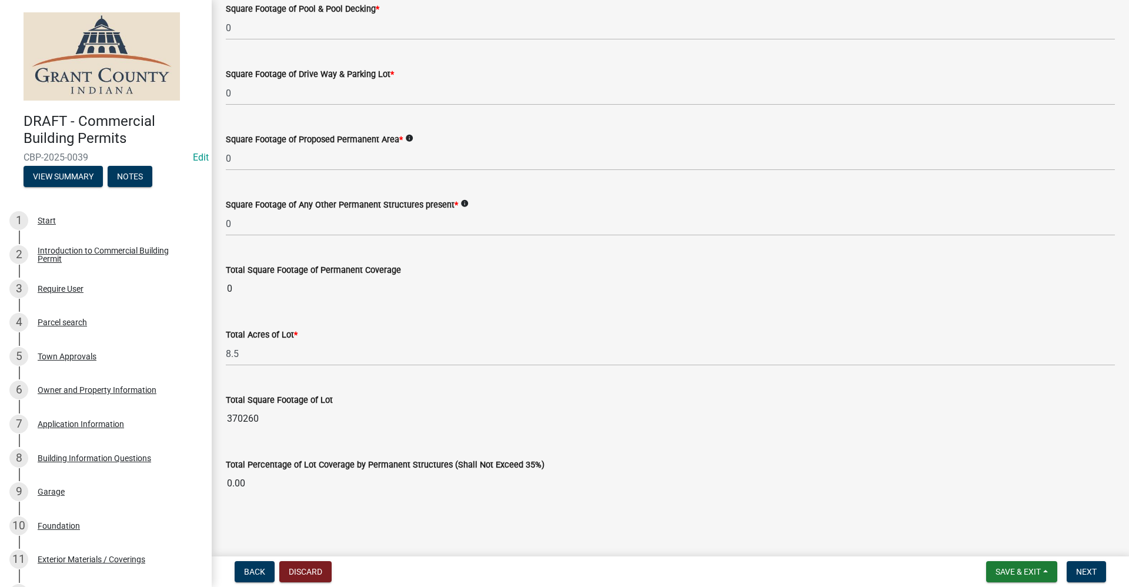
click at [248, 287] on input "0" at bounding box center [670, 289] width 889 height 24
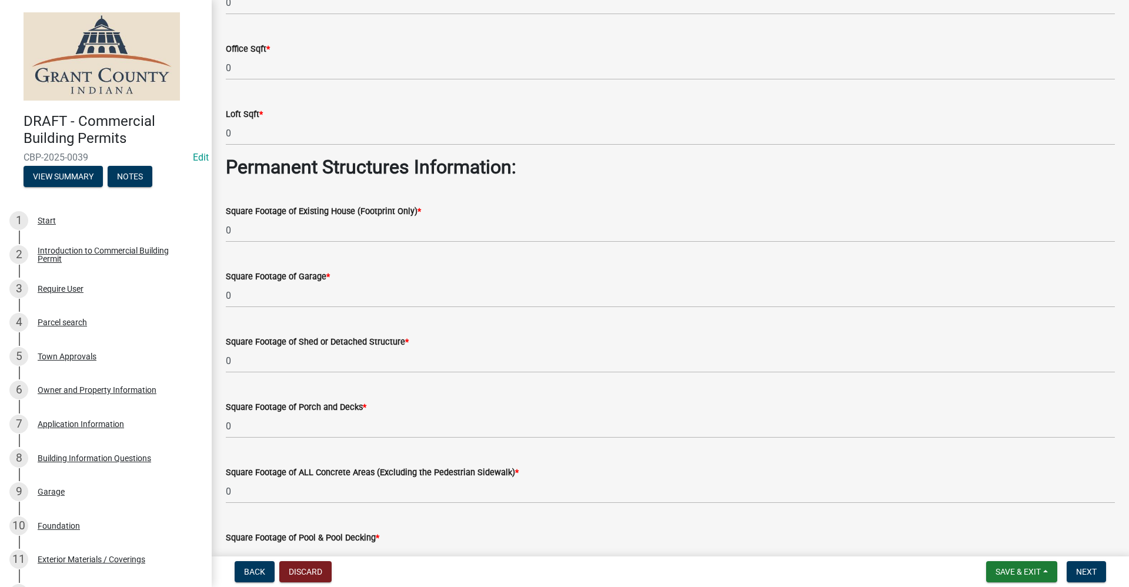
scroll to position [176, 0]
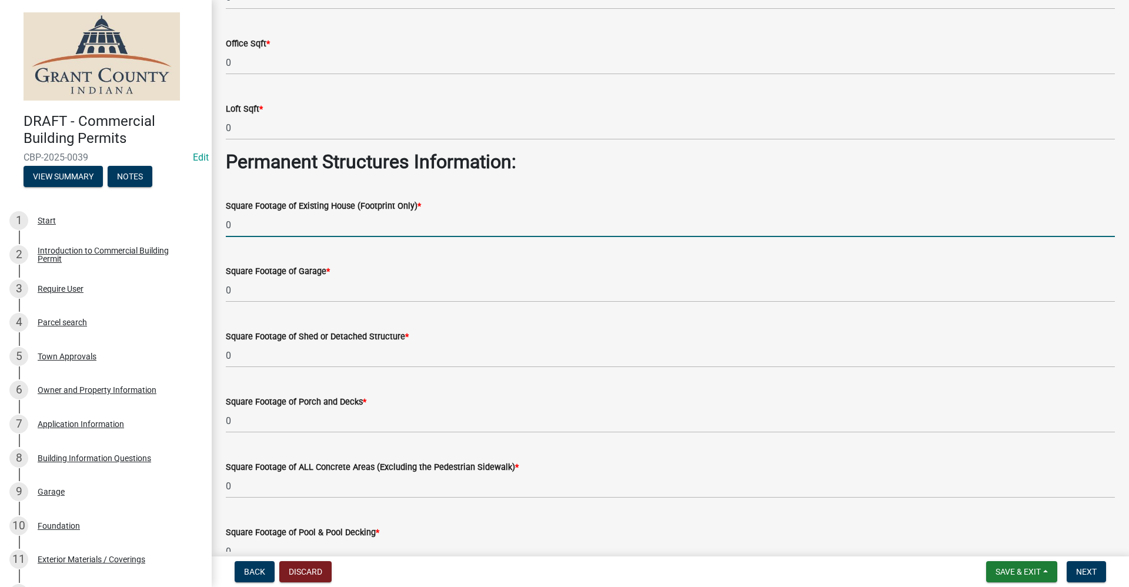
click at [254, 222] on input "0" at bounding box center [670, 225] width 889 height 24
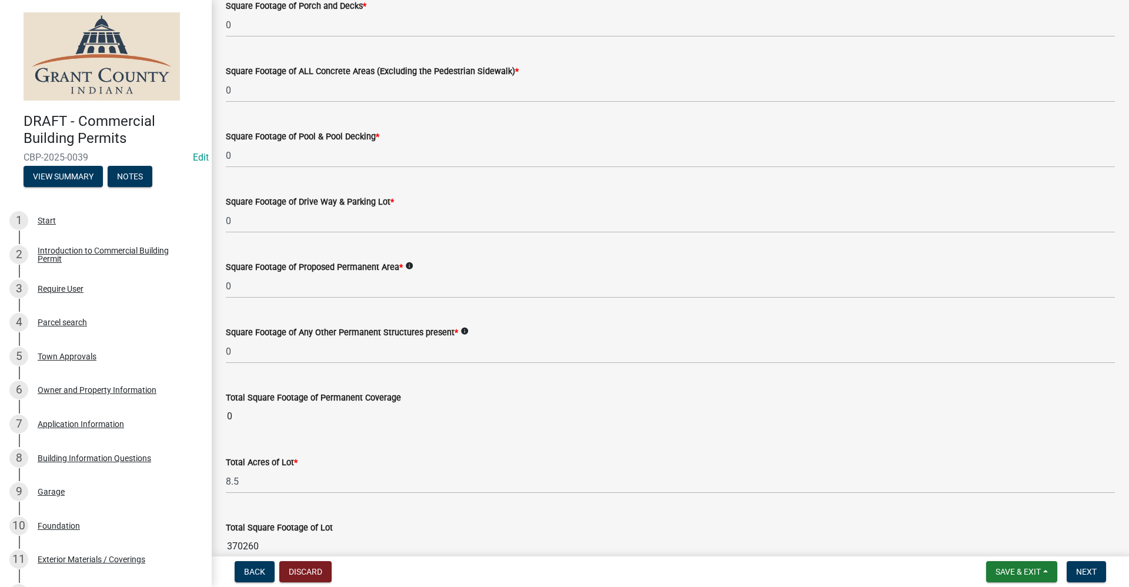
scroll to position [700, 0]
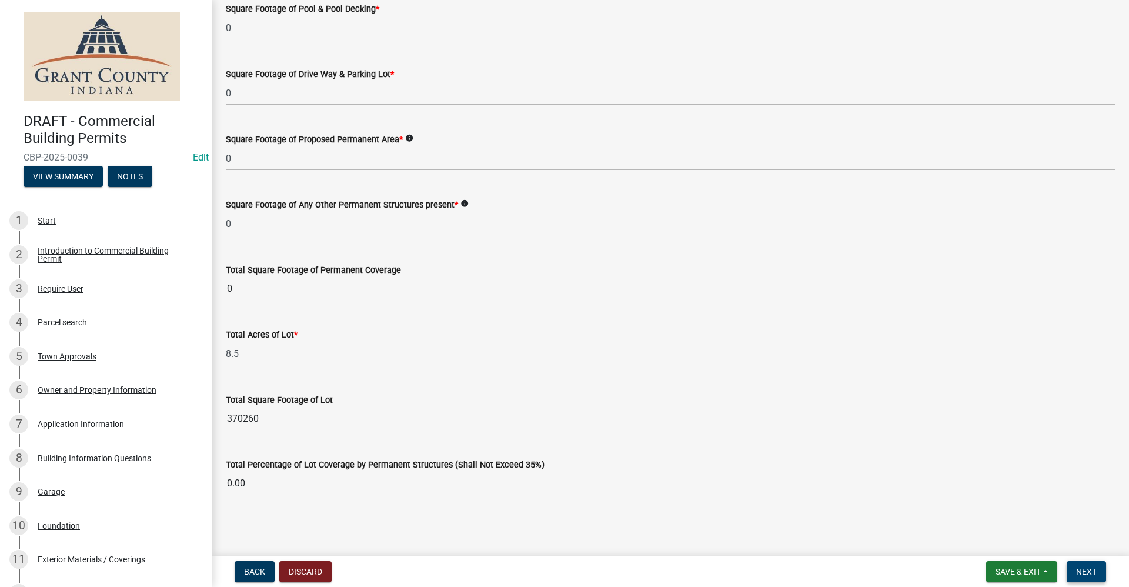
type input "20"
click at [1094, 570] on span "Next" at bounding box center [1086, 571] width 21 height 9
click at [1079, 567] on span "Next" at bounding box center [1086, 571] width 21 height 9
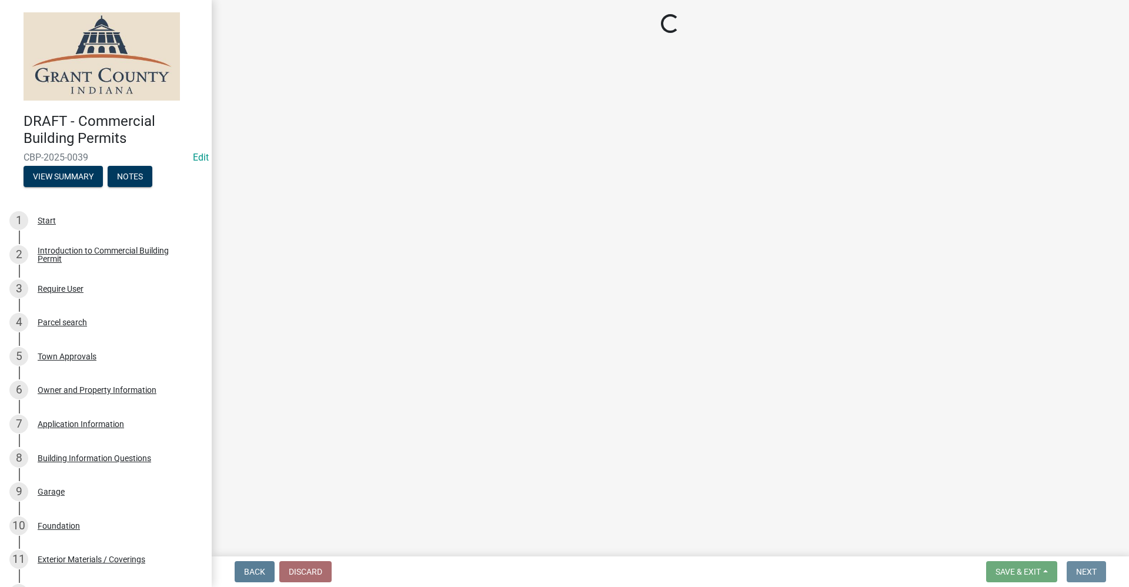
scroll to position [0, 0]
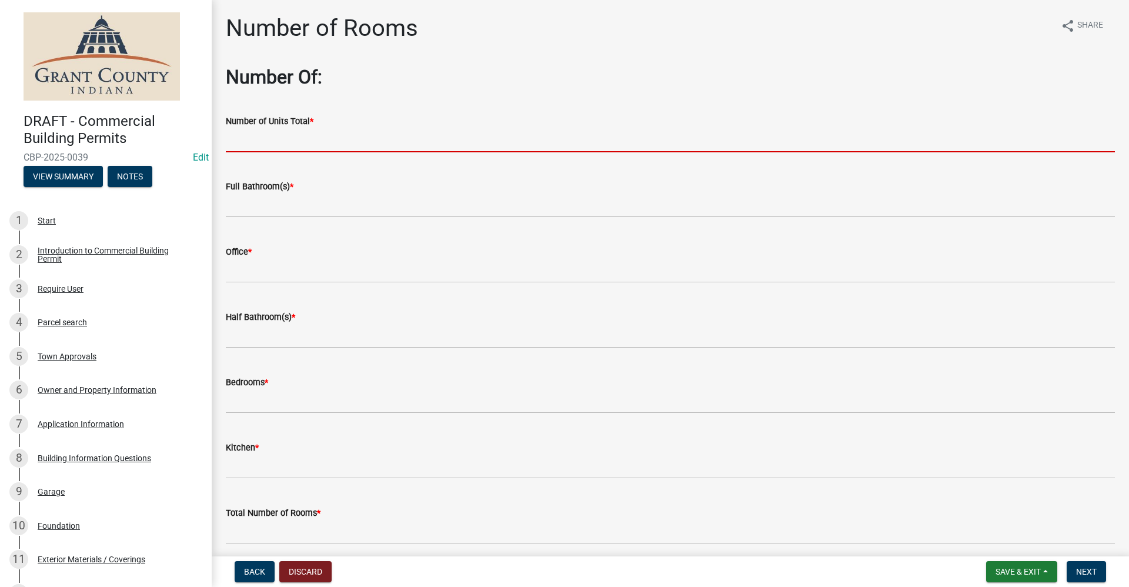
click at [282, 139] on input "text" at bounding box center [670, 140] width 889 height 24
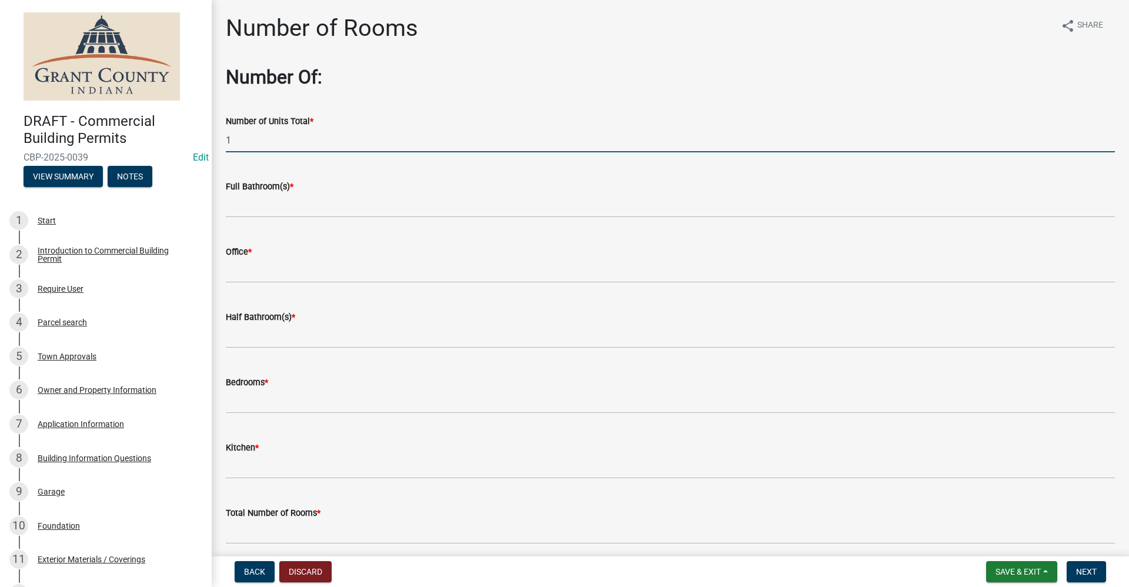
type input "1"
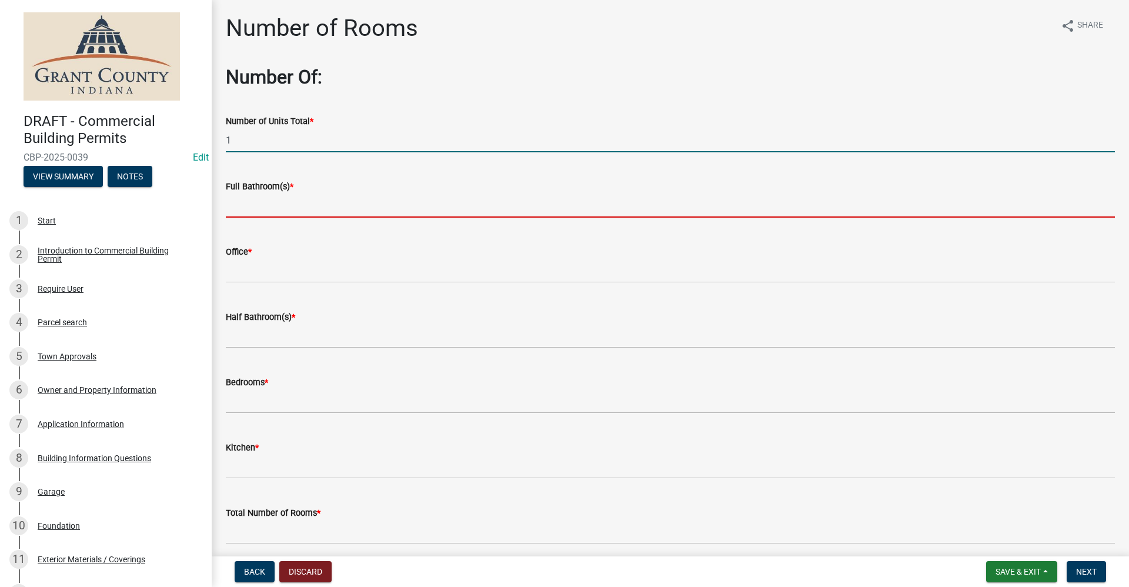
click at [264, 200] on input "text" at bounding box center [670, 205] width 889 height 24
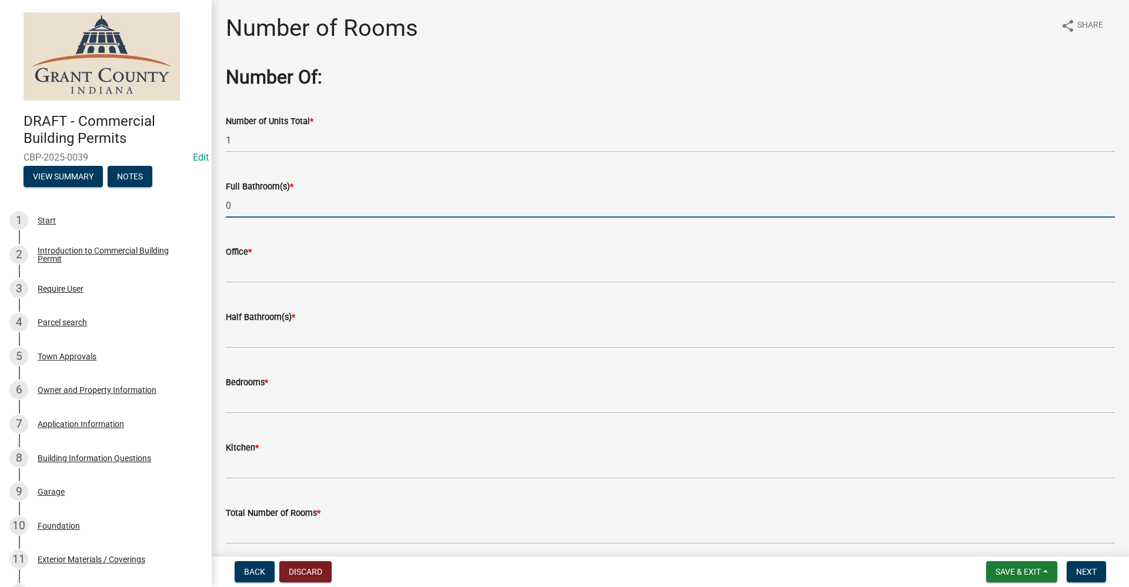
type input "0"
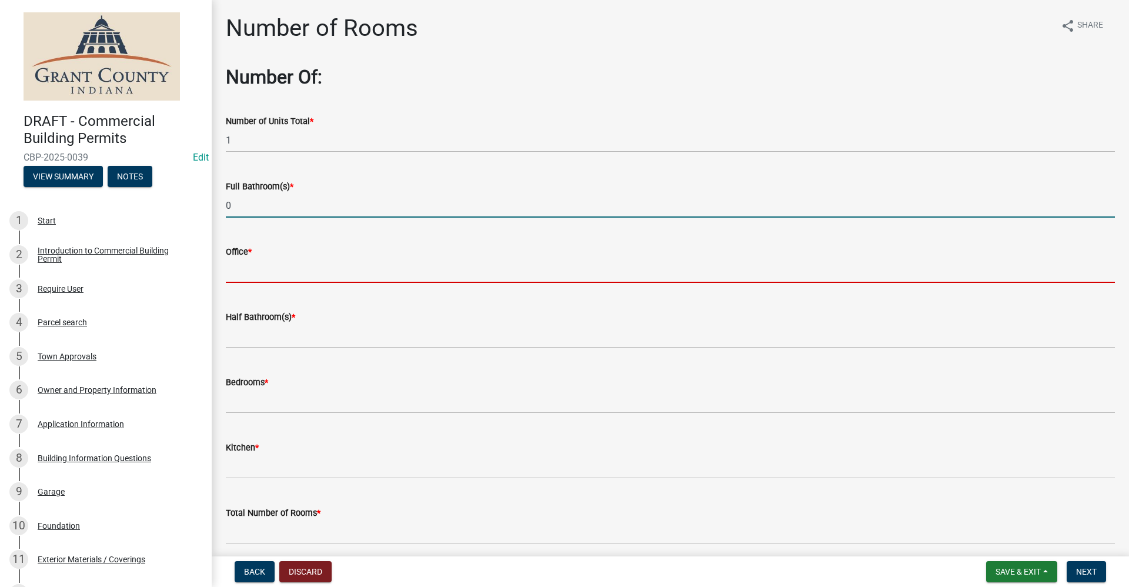
click at [246, 266] on input "text" at bounding box center [670, 271] width 889 height 24
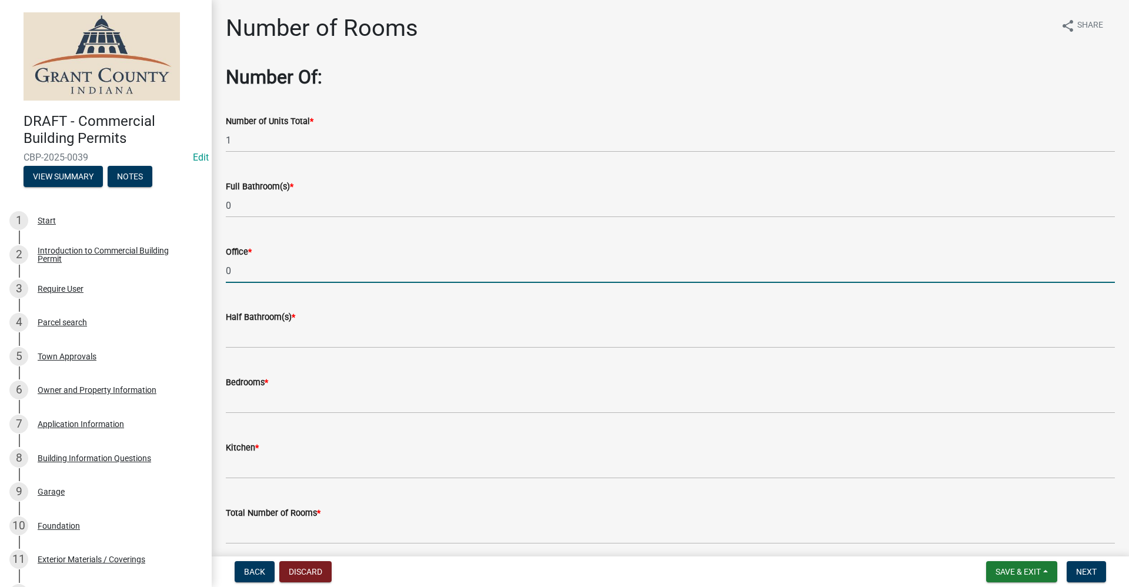
type input "0"
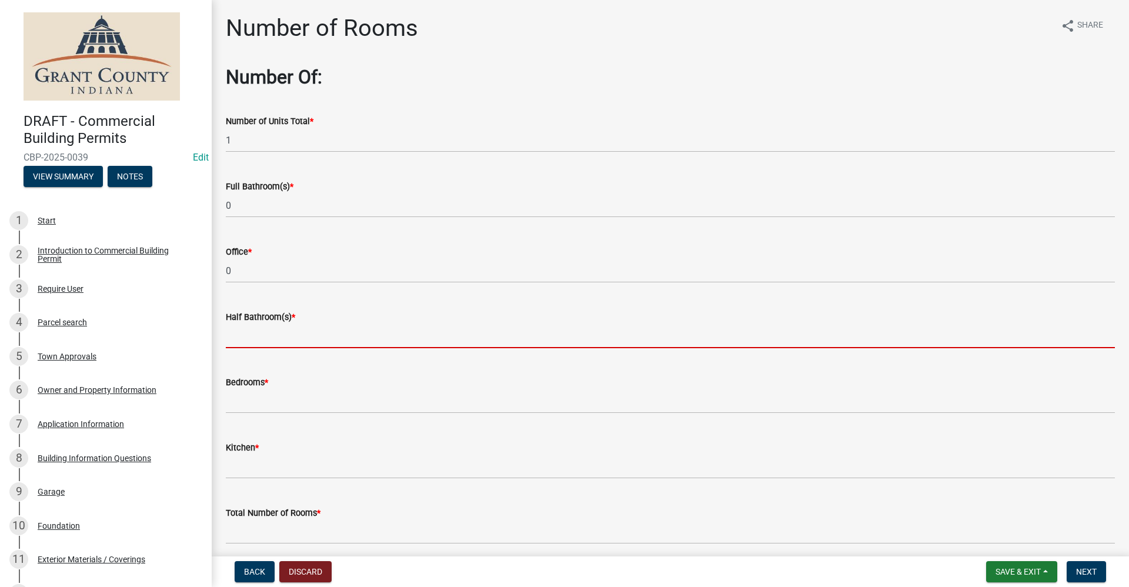
click at [248, 339] on input "text" at bounding box center [670, 336] width 889 height 24
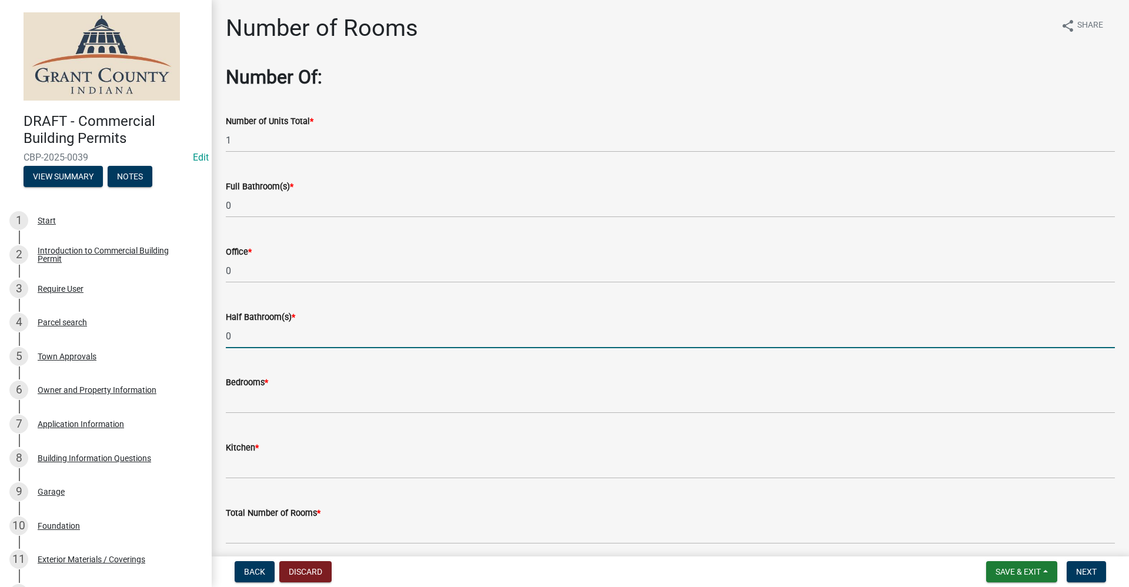
type input "0"
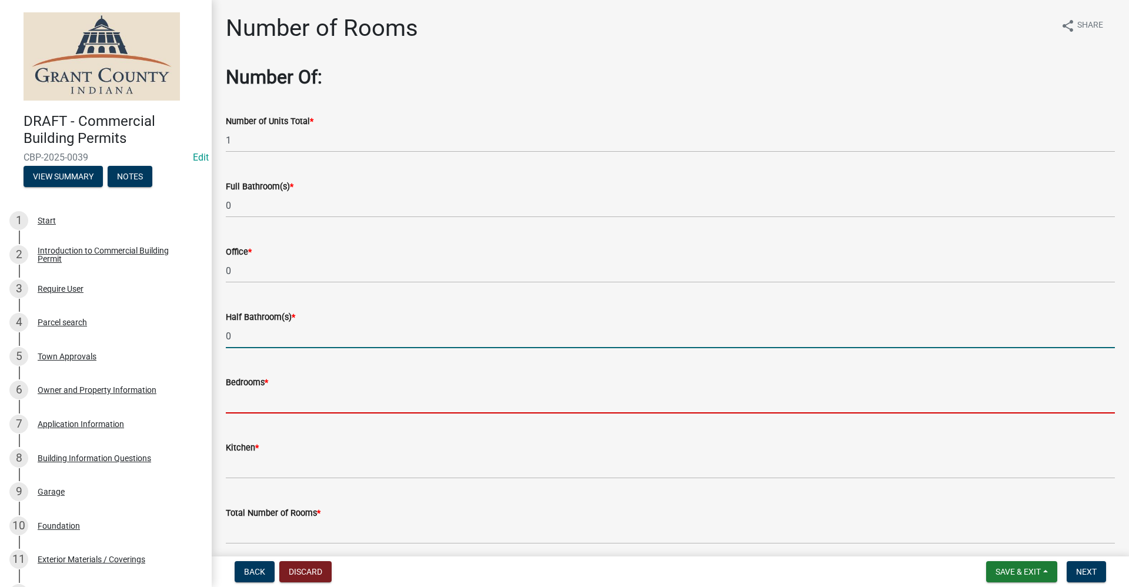
click at [247, 402] on input "text" at bounding box center [670, 401] width 889 height 24
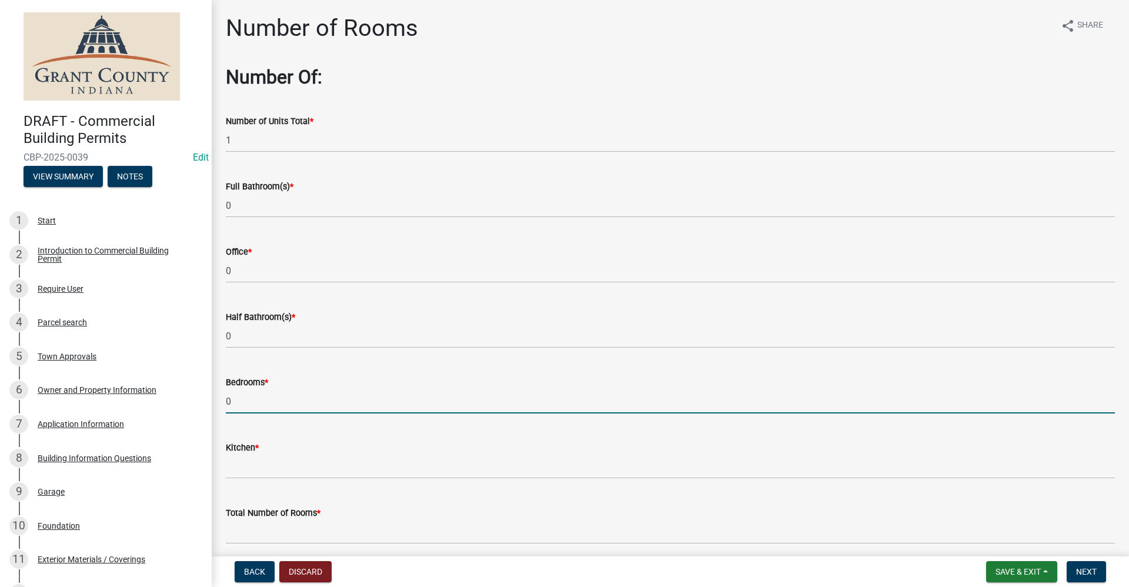
type input "0"
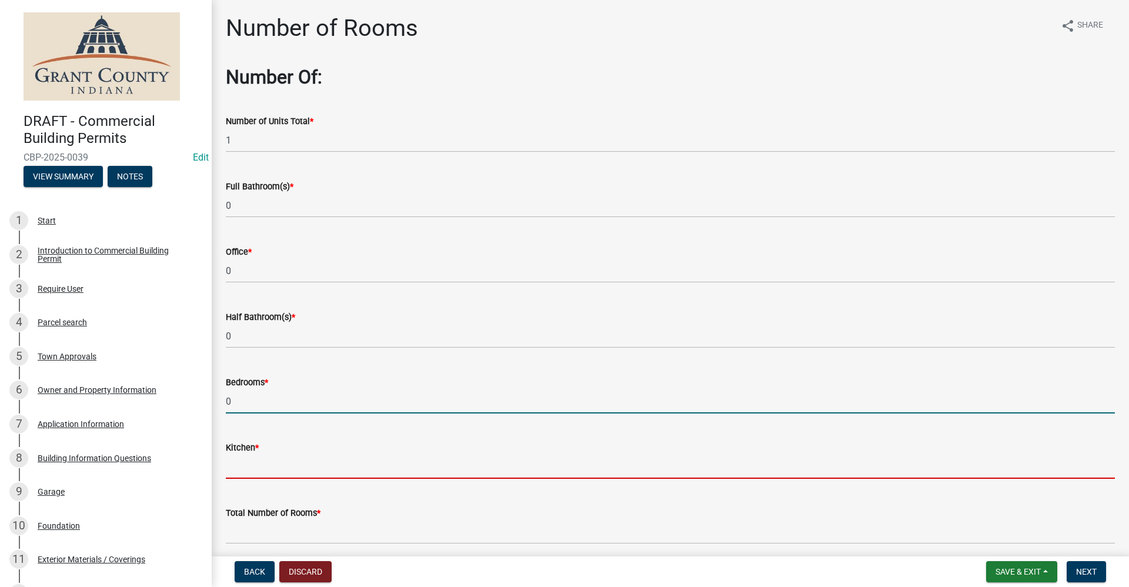
click at [230, 469] on input "text" at bounding box center [670, 466] width 889 height 24
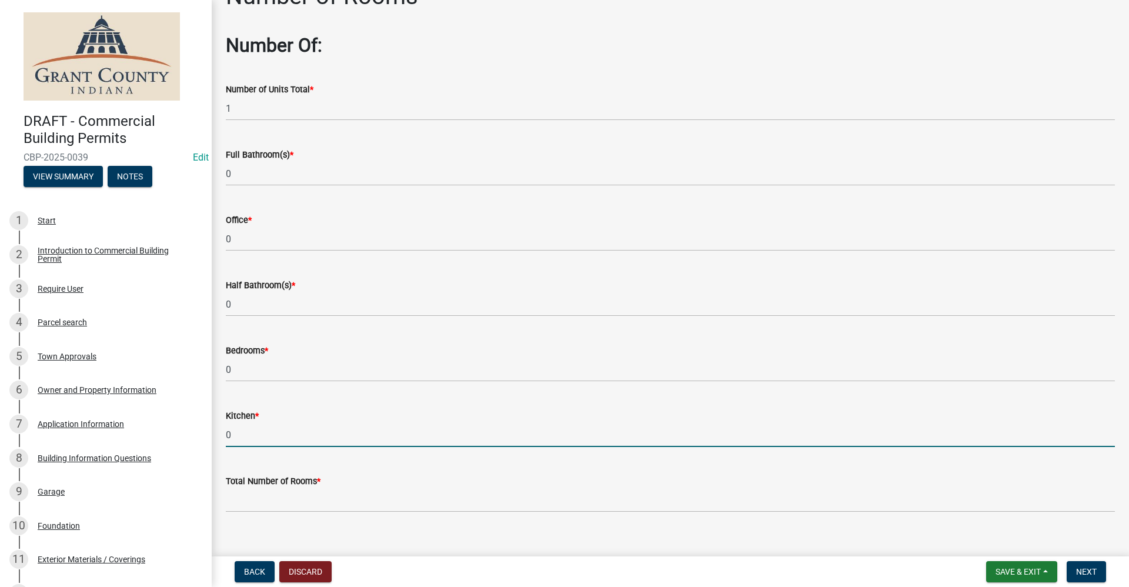
scroll to position [49, 0]
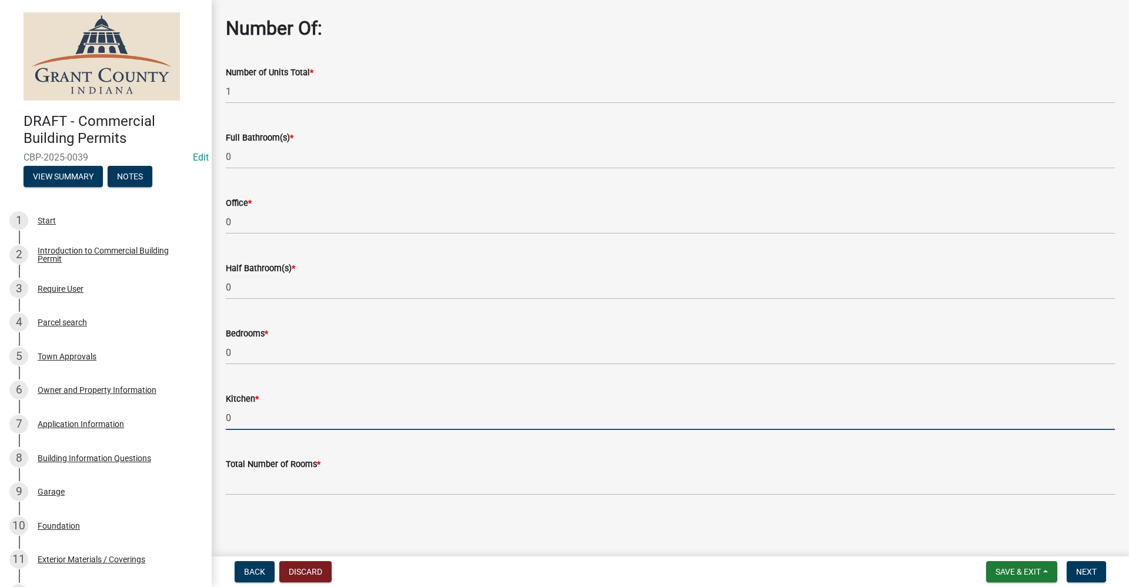
type input "0"
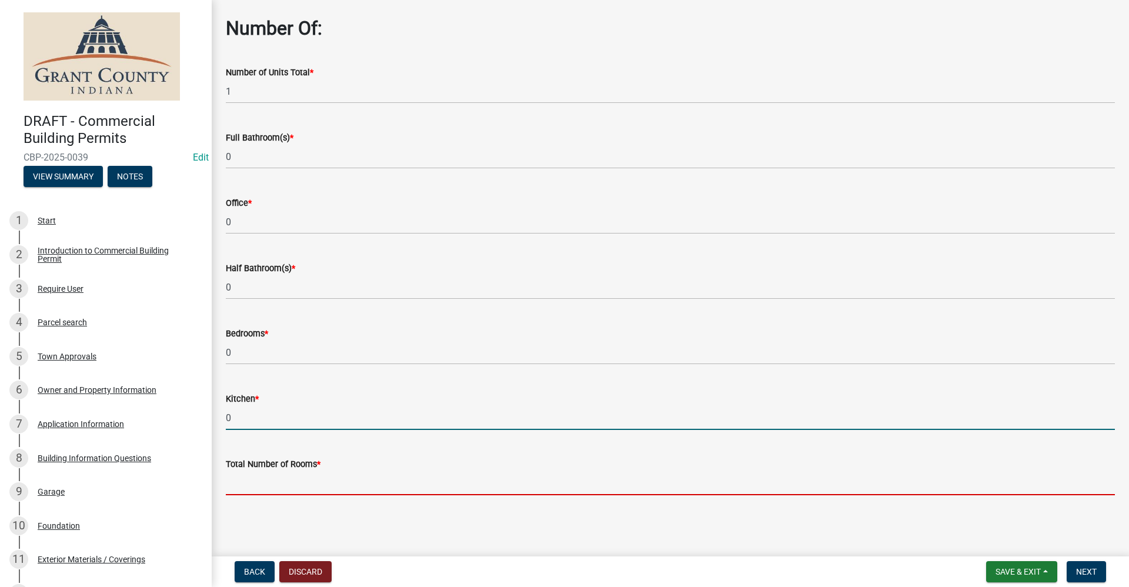
click at [300, 474] on input "text" at bounding box center [670, 483] width 889 height 24
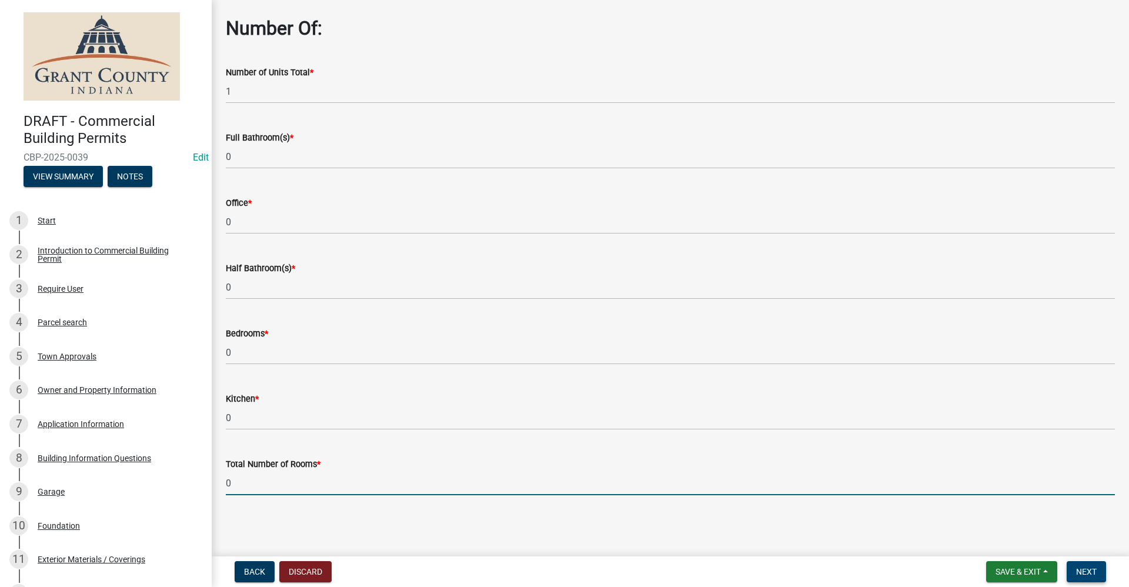
type input "0"
click at [1090, 573] on span "Next" at bounding box center [1086, 571] width 21 height 9
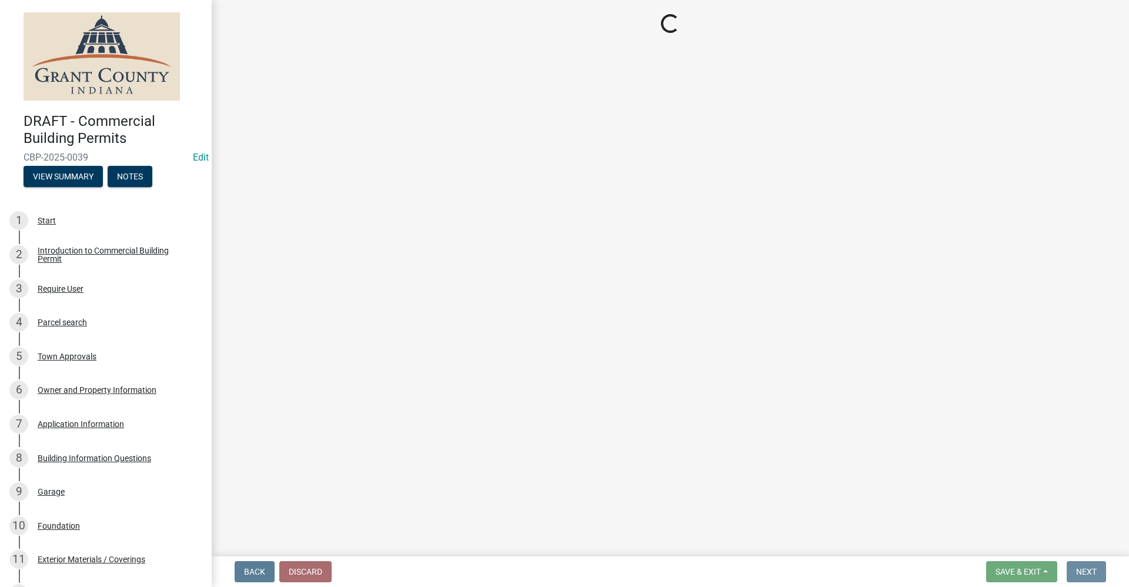
scroll to position [0, 0]
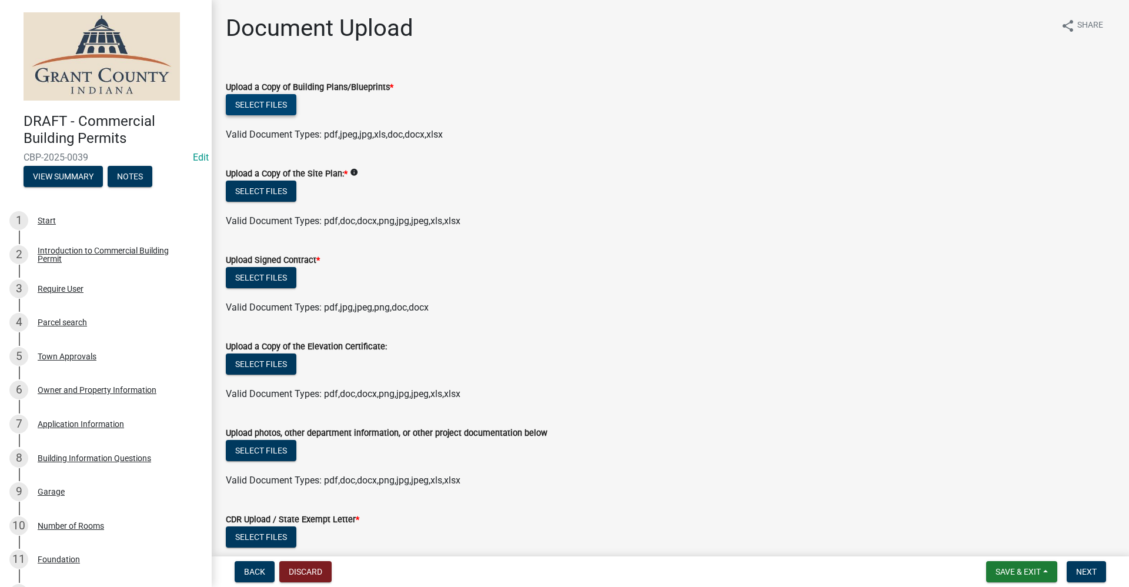
click at [268, 105] on button "Select files" at bounding box center [261, 104] width 71 height 21
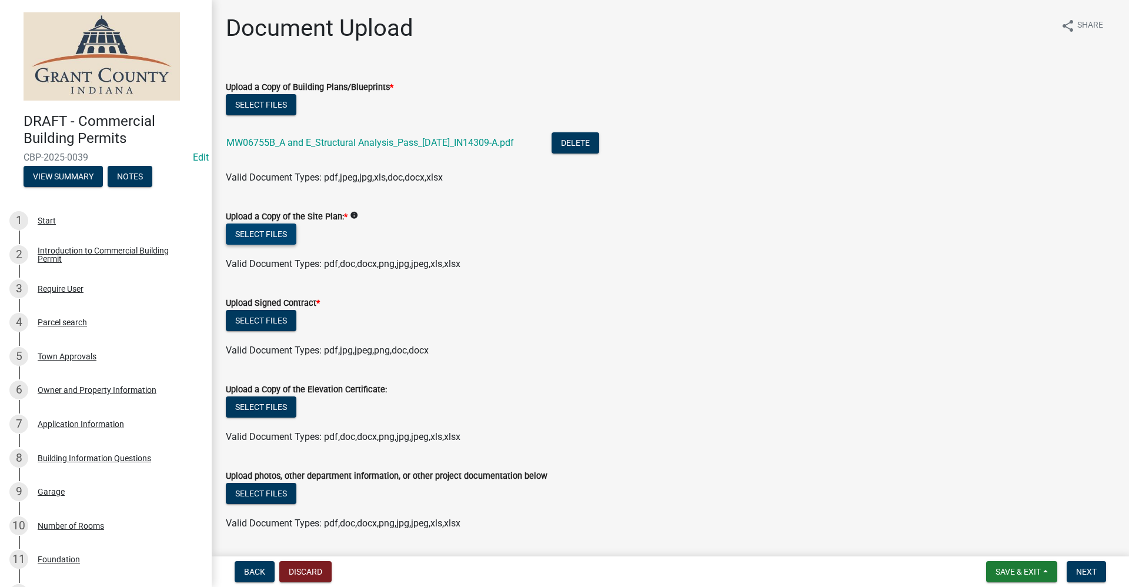
click at [285, 223] on div "Upload a Copy of the Site Plan: * info" at bounding box center [670, 216] width 889 height 14
click at [284, 232] on button "Select files" at bounding box center [261, 233] width 71 height 21
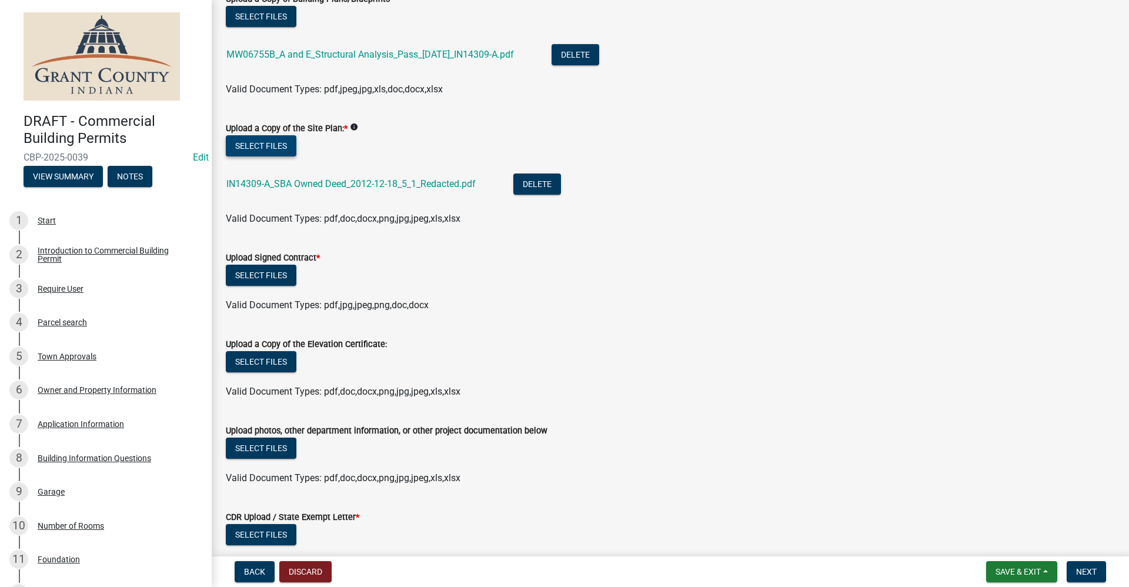
scroll to position [118, 0]
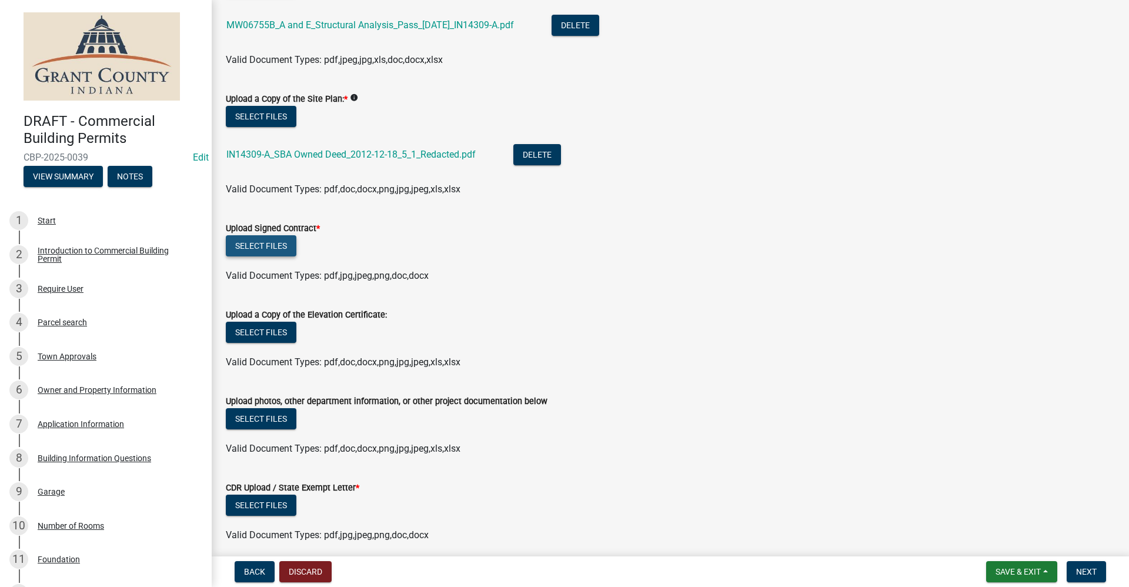
click at [278, 246] on button "Select files" at bounding box center [261, 245] width 71 height 21
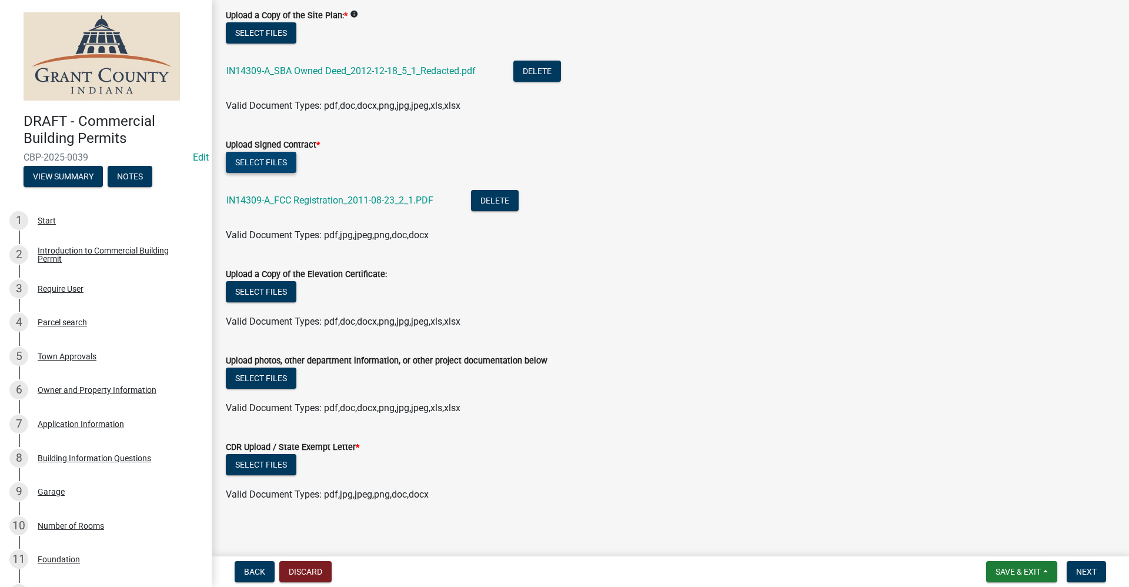
scroll to position [208, 0]
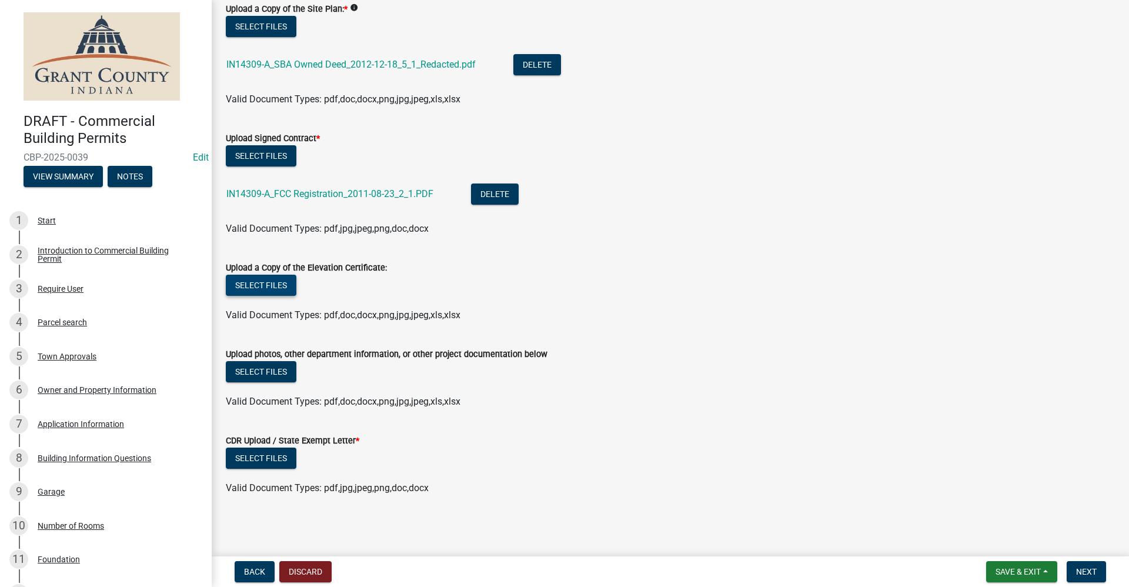
click at [280, 290] on button "Select files" at bounding box center [261, 285] width 71 height 21
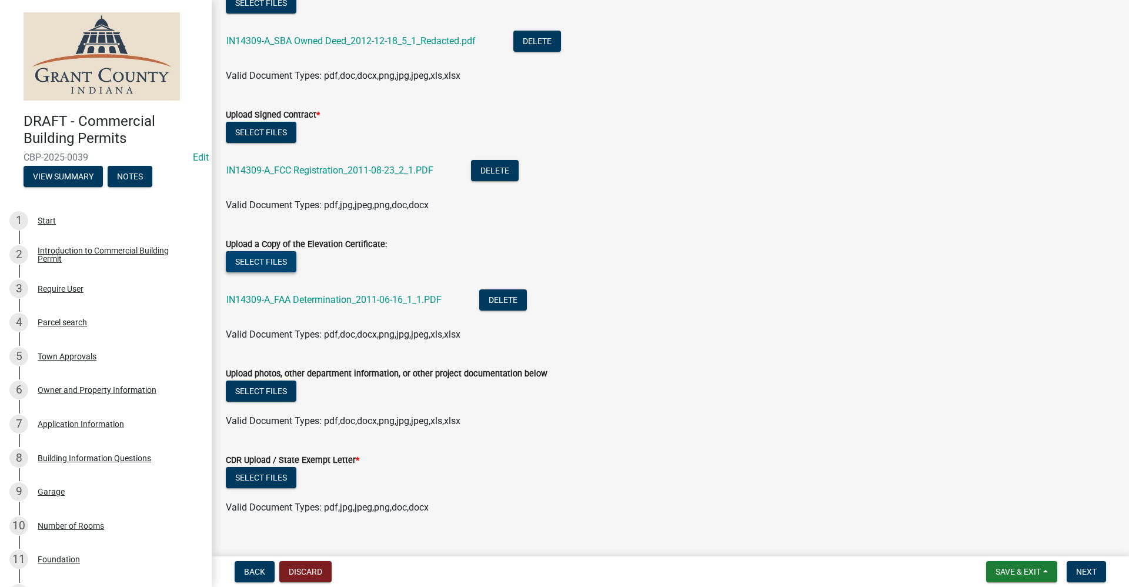
scroll to position [250, 0]
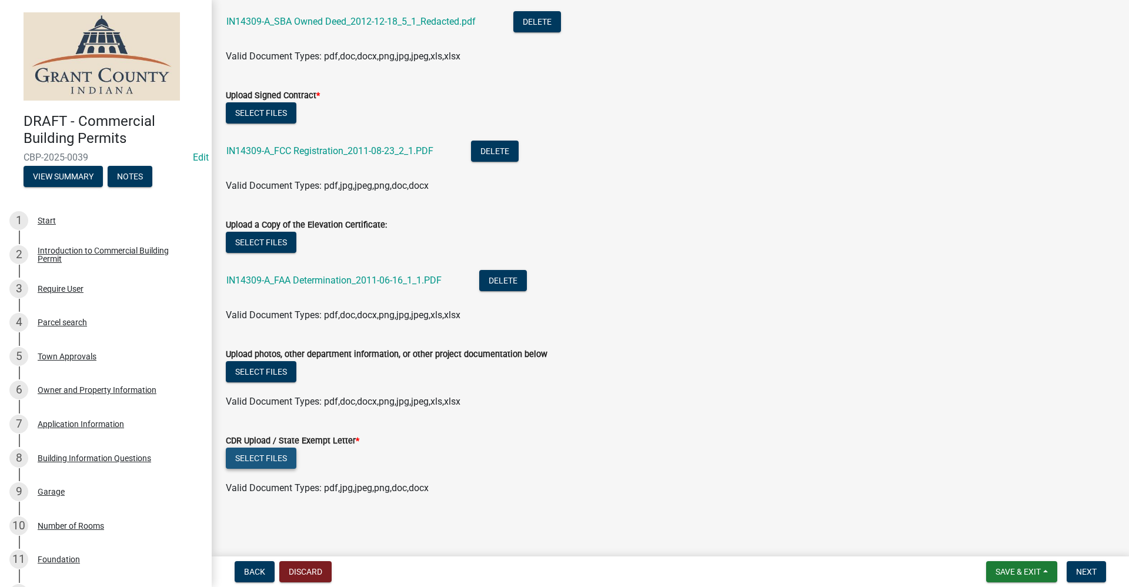
click at [273, 457] on button "Select files" at bounding box center [261, 457] width 71 height 21
click at [283, 461] on button "Select files" at bounding box center [261, 457] width 71 height 21
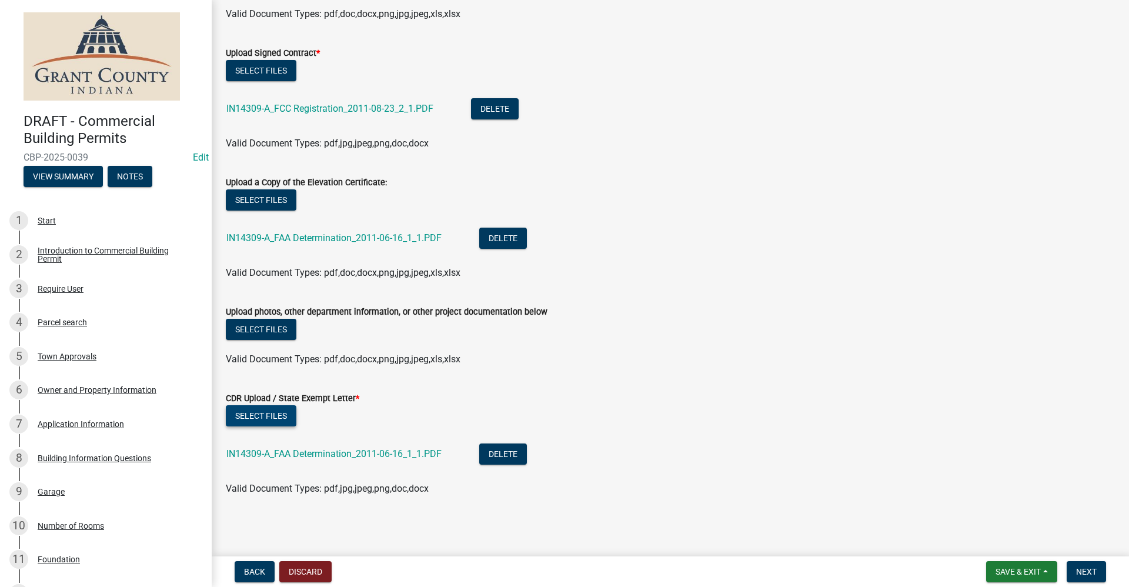
scroll to position [293, 0]
click at [258, 333] on button "Select files" at bounding box center [261, 328] width 71 height 21
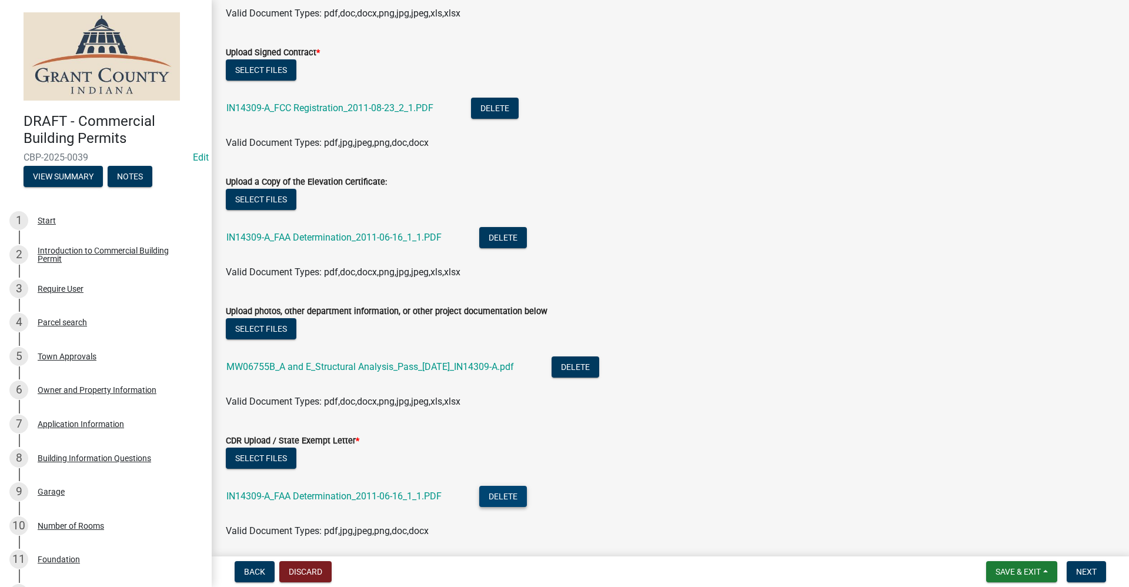
click at [509, 499] on button "Delete" at bounding box center [503, 496] width 48 height 21
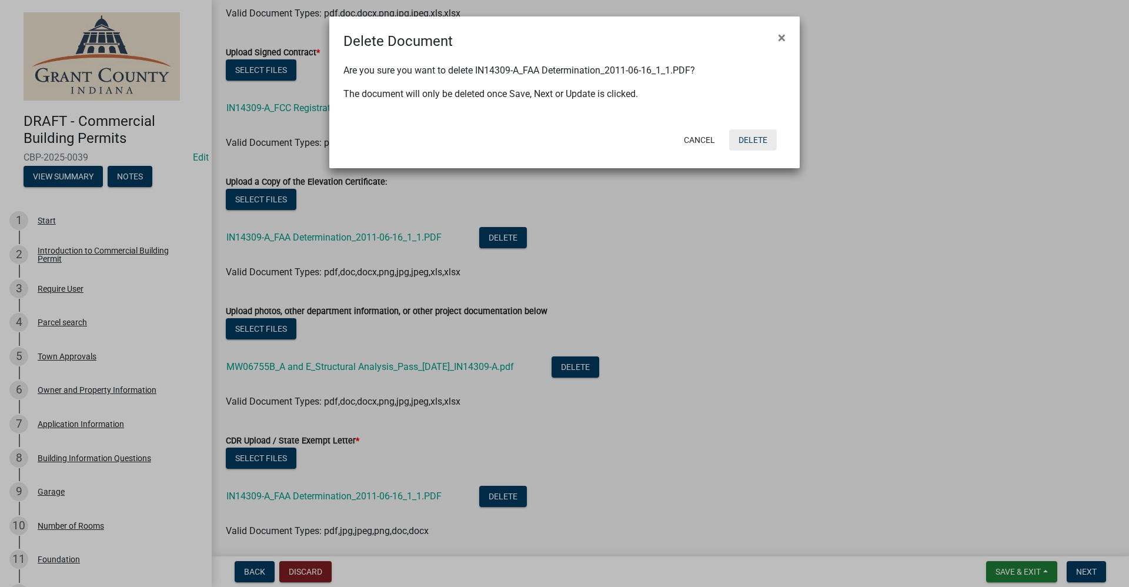
click at [754, 140] on button "Delete" at bounding box center [753, 139] width 48 height 21
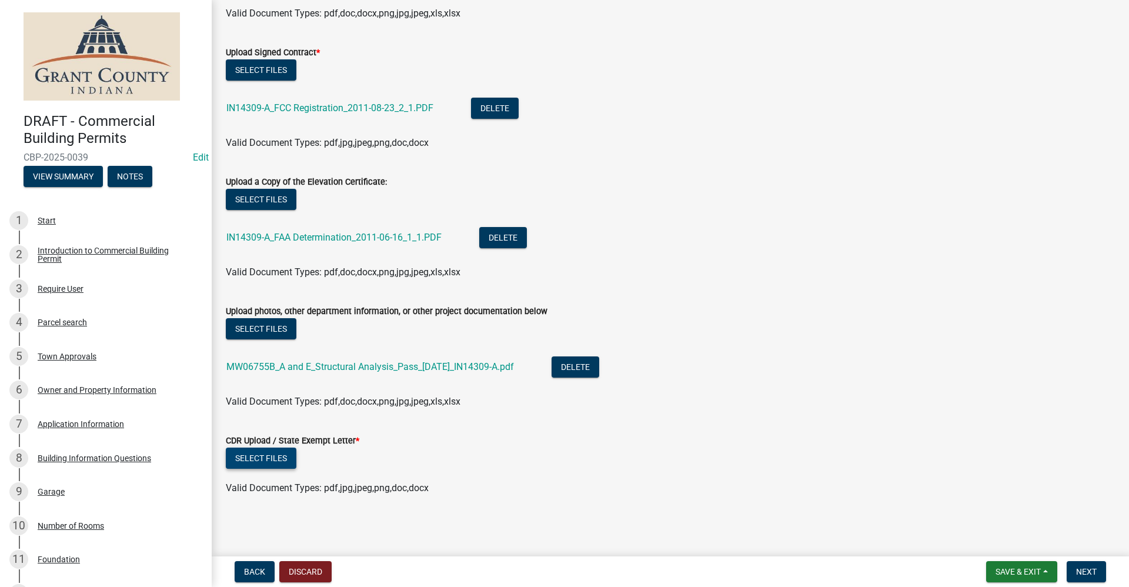
click at [276, 459] on button "Select files" at bounding box center [261, 457] width 71 height 21
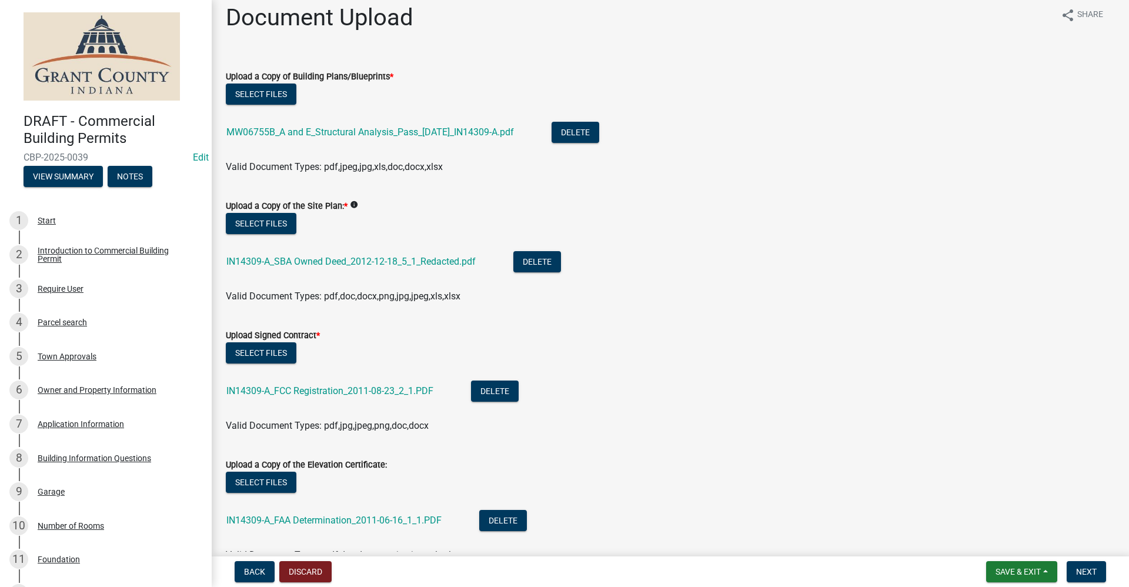
scroll to position [0, 0]
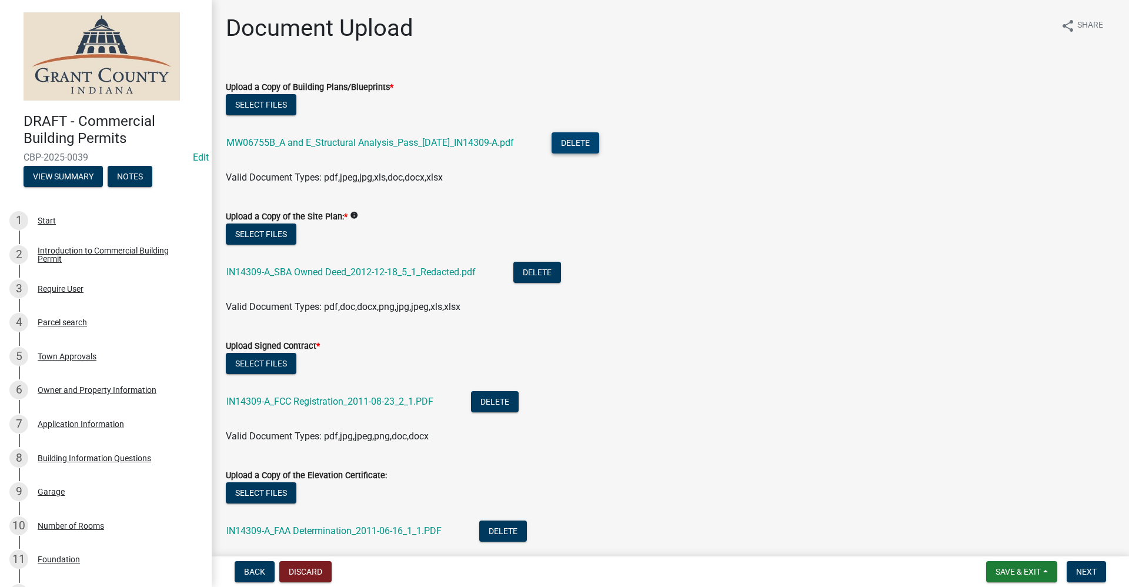
click at [577, 146] on button "Delete" at bounding box center [575, 142] width 48 height 21
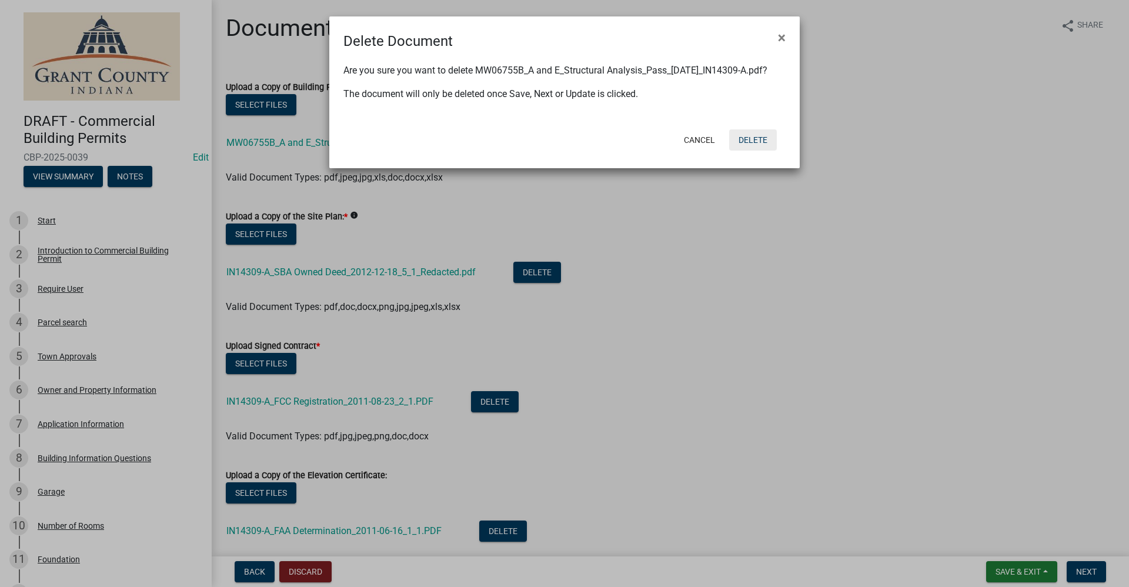
click at [758, 138] on button "Delete" at bounding box center [753, 139] width 48 height 21
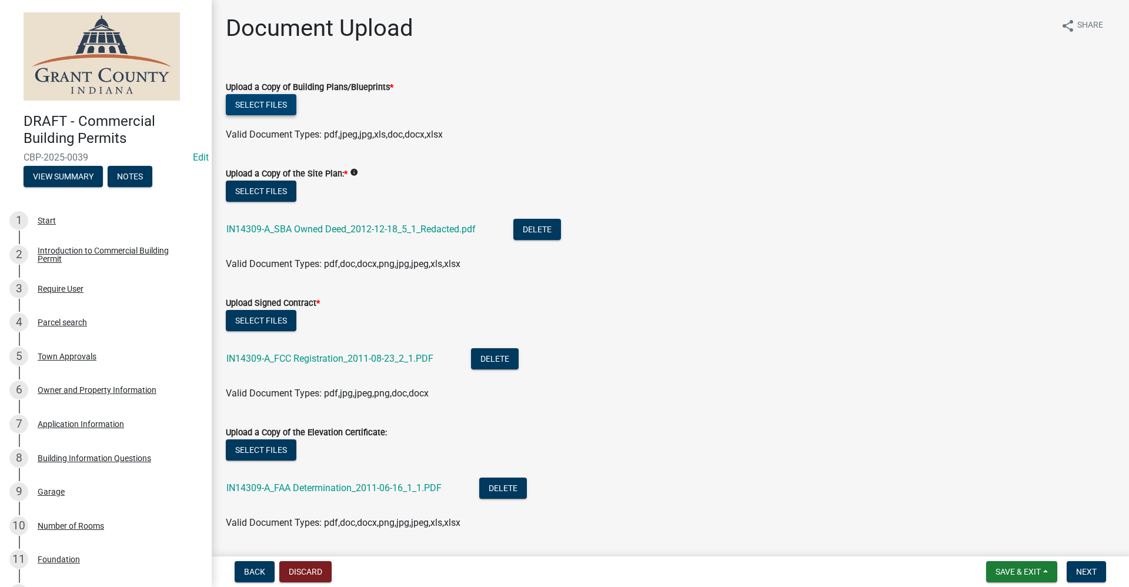
click at [279, 104] on button "Select files" at bounding box center [261, 104] width 71 height 21
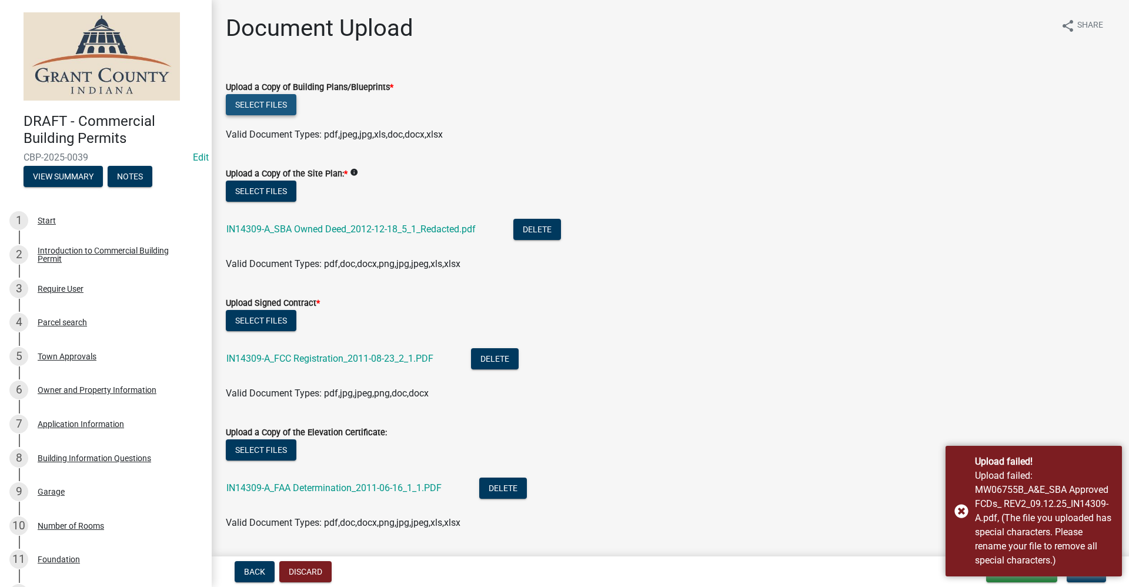
click at [288, 110] on button "Select files" at bounding box center [261, 104] width 71 height 21
drag, startPoint x: 298, startPoint y: 106, endPoint x: 288, endPoint y: 106, distance: 10.0
click at [296, 106] on div "Select files" at bounding box center [670, 106] width 889 height 24
click at [288, 106] on button "Select files" at bounding box center [261, 104] width 71 height 21
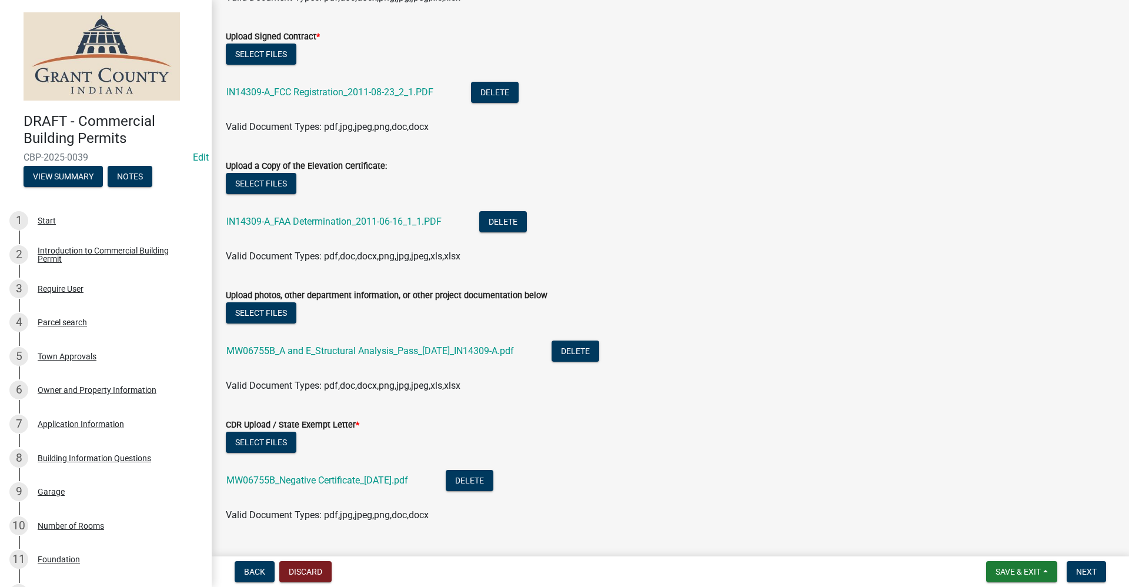
scroll to position [336, 0]
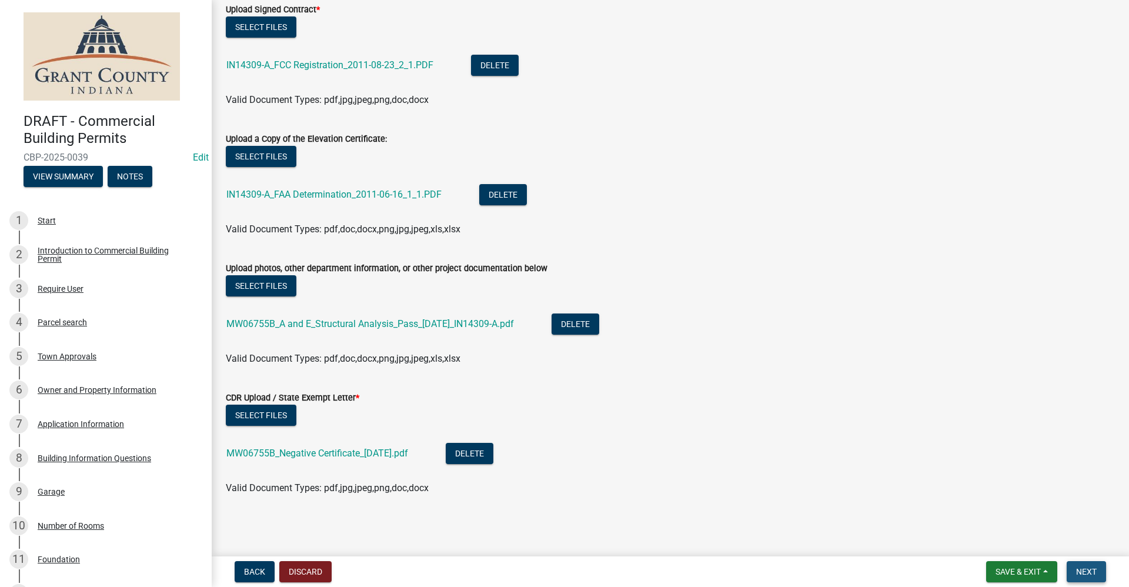
click at [1089, 570] on span "Next" at bounding box center [1086, 571] width 21 height 9
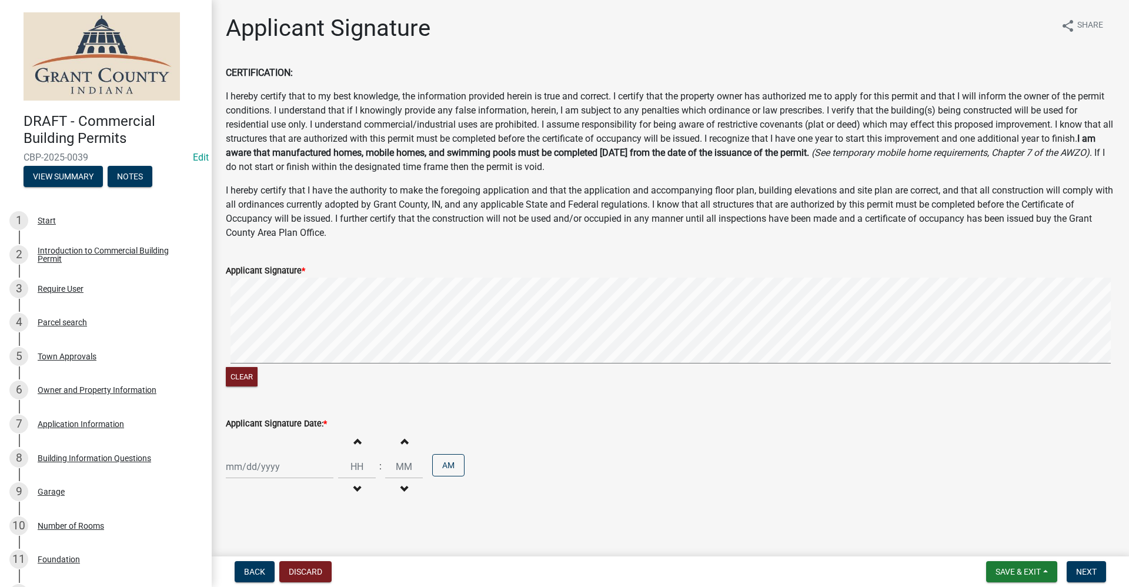
select select "10"
select select "2025"
click at [257, 470] on div "[PERSON_NAME] Feb Mar Apr [PERSON_NAME][DATE] Oct Nov [DATE] 1526 1527 1528 152…" at bounding box center [280, 466] width 108 height 24
click at [311, 365] on div "10" at bounding box center [312, 366] width 19 height 19
type input "[DATE]"
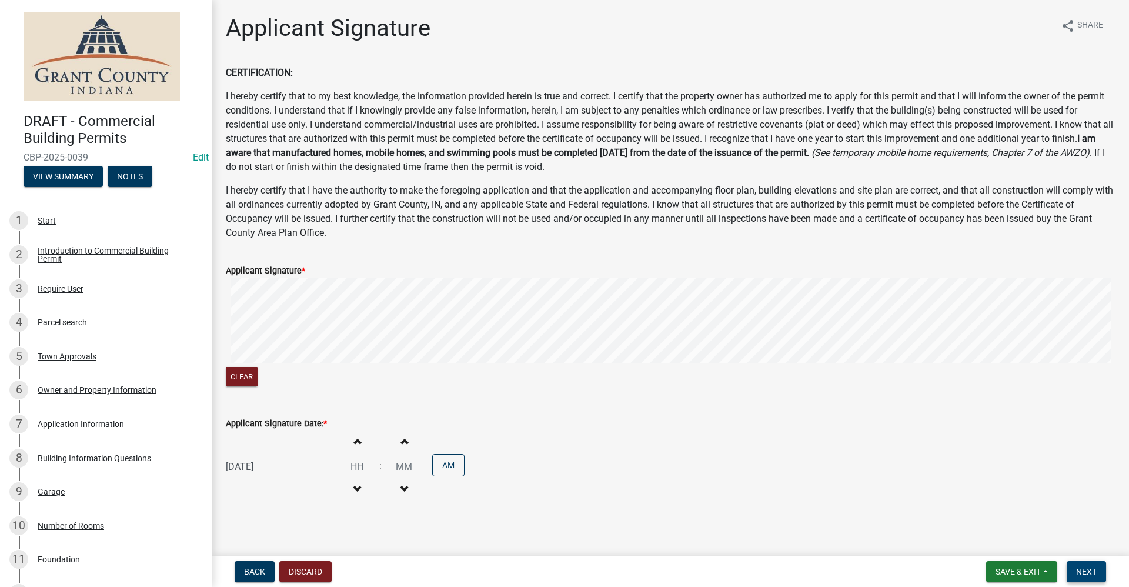
click at [1086, 572] on span "Next" at bounding box center [1086, 571] width 21 height 9
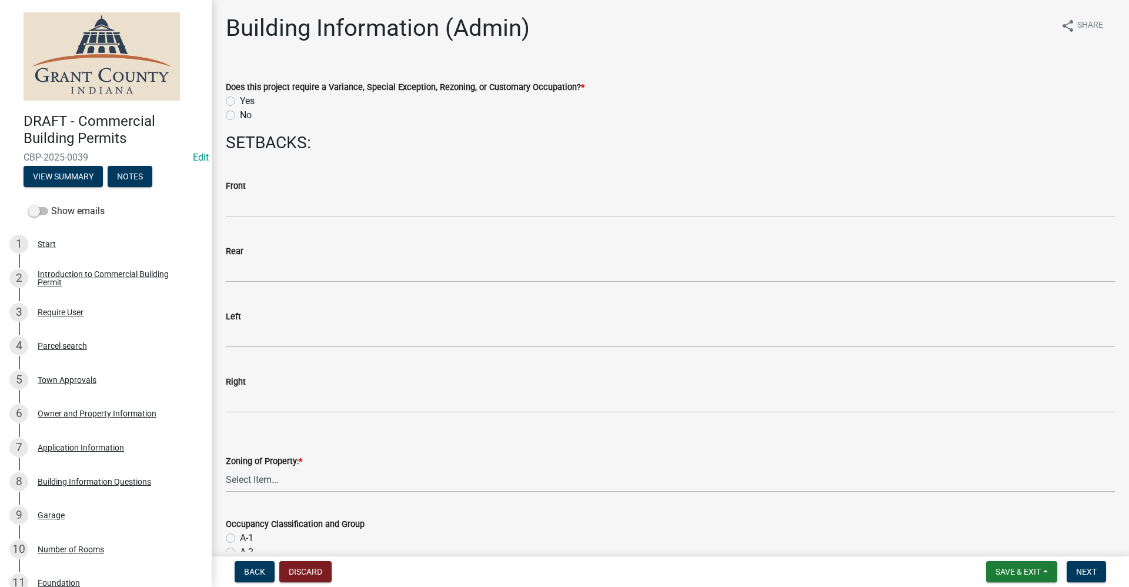
click at [240, 116] on label "No" at bounding box center [246, 115] width 12 height 14
click at [240, 116] on input "No" at bounding box center [244, 112] width 8 height 8
radio input "true"
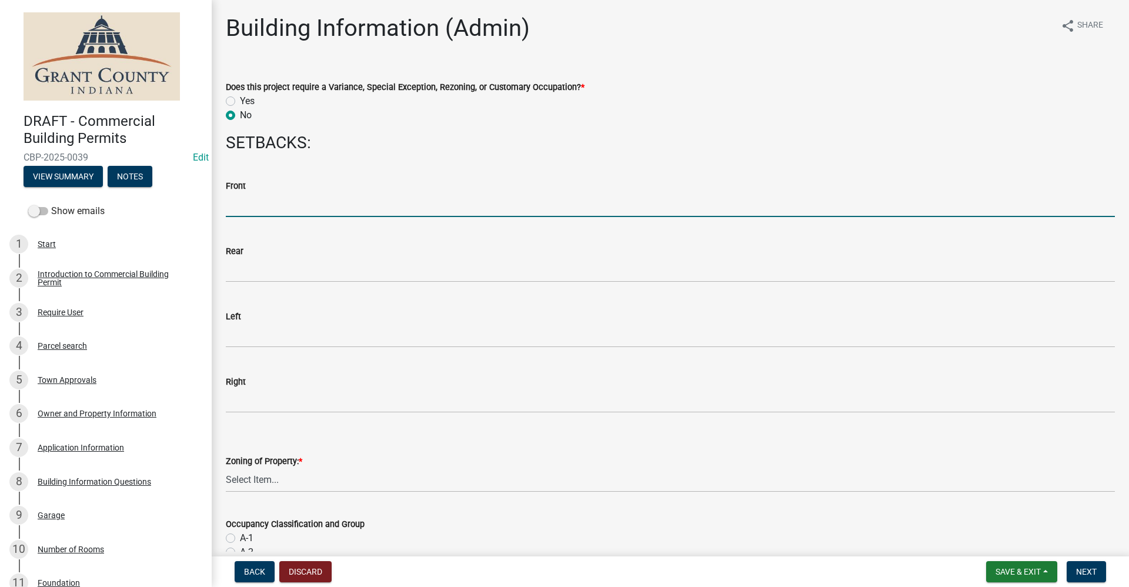
click at [254, 208] on input "text" at bounding box center [670, 205] width 889 height 24
type input "0"
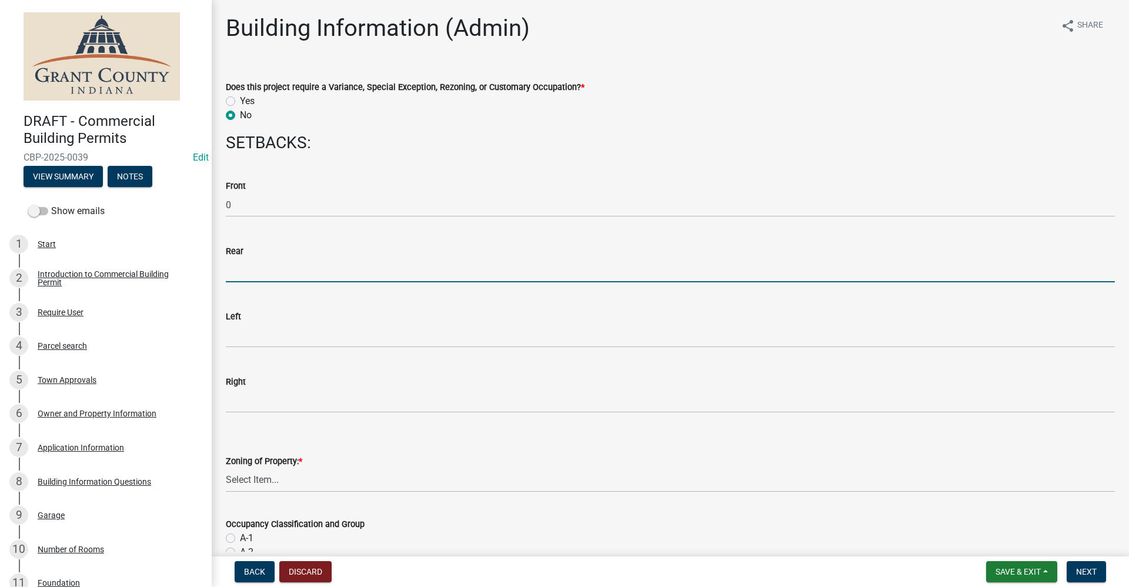
click at [260, 260] on input "text" at bounding box center [670, 270] width 889 height 24
type input "0"
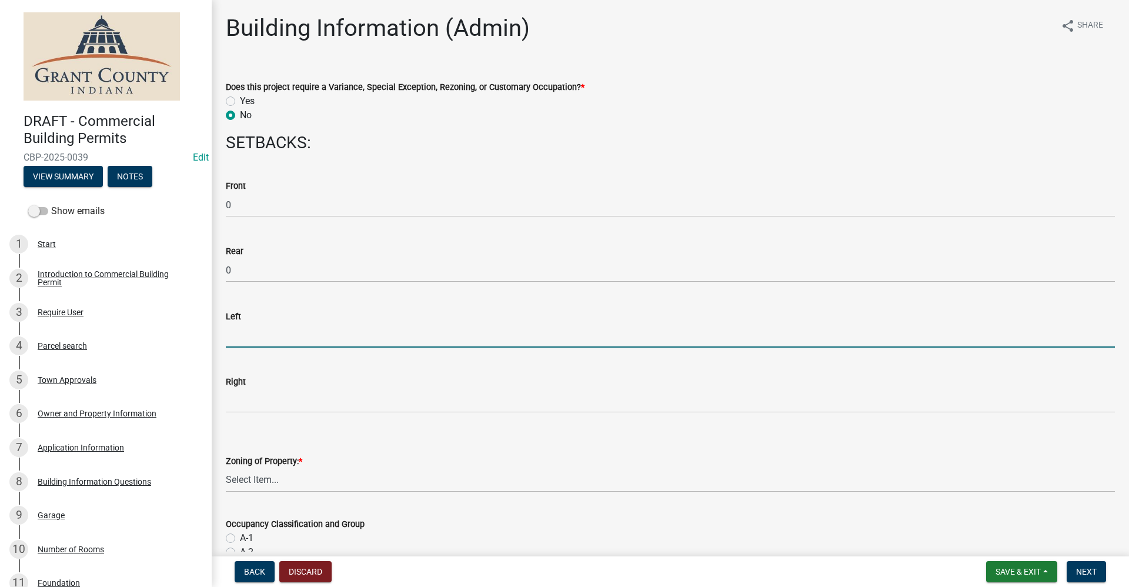
click at [247, 337] on input "text" at bounding box center [670, 335] width 889 height 24
type input "0"
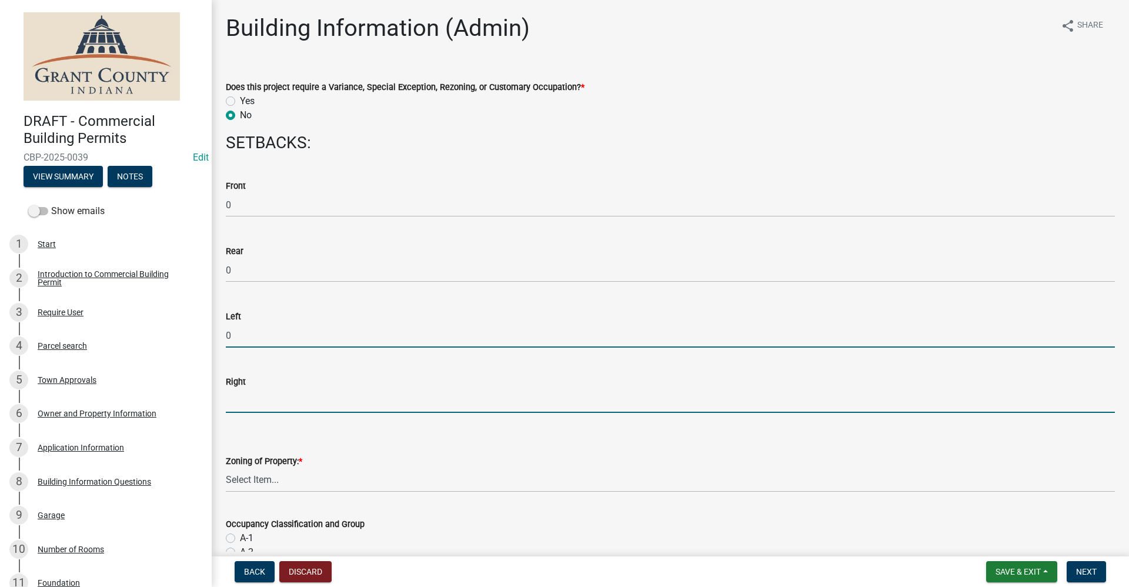
click at [246, 404] on input "text" at bounding box center [670, 401] width 889 height 24
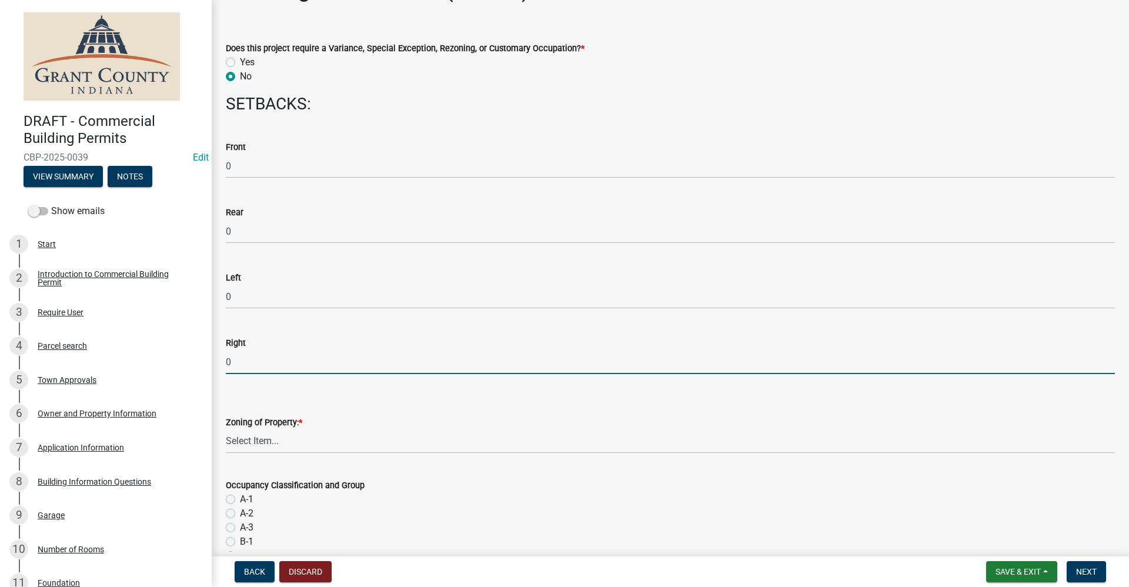
scroll to position [59, 0]
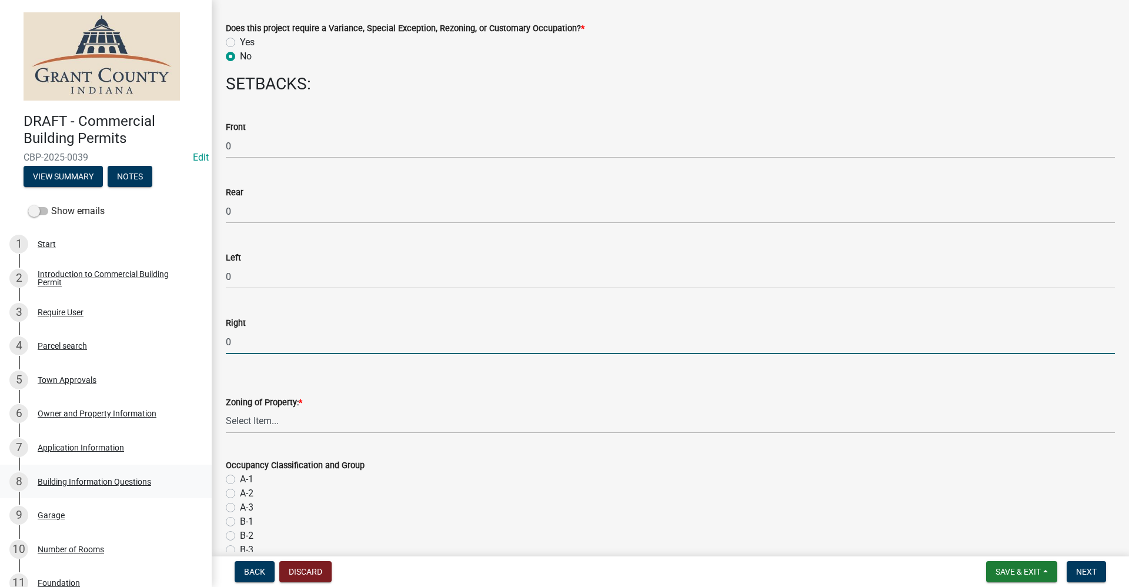
type input "0"
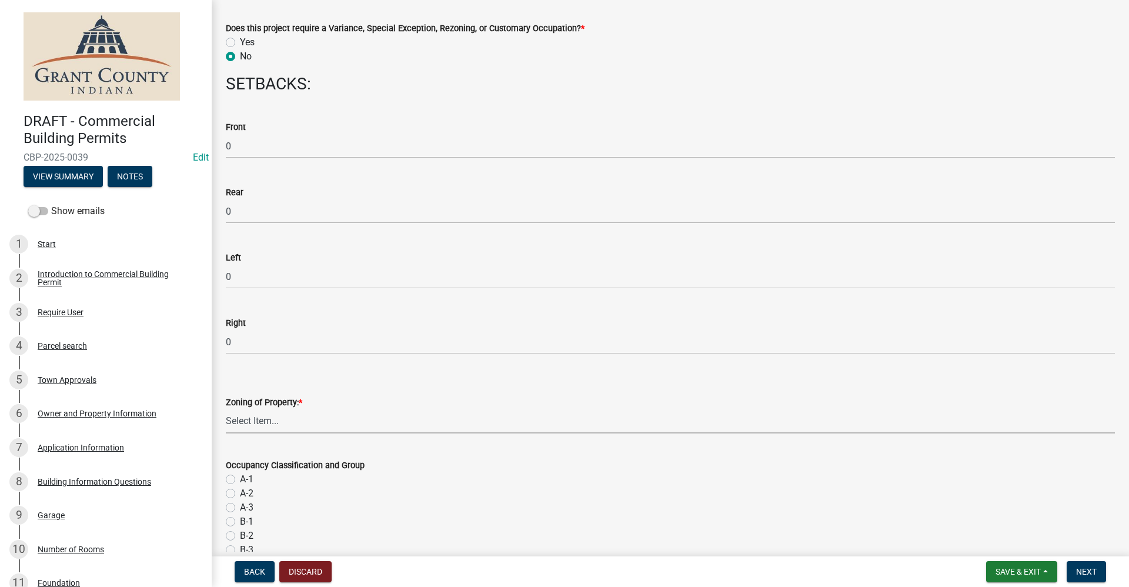
click at [271, 420] on select "Select Item... AG RS R1 R2 R3 R4 R5 PB NC LB CC GB I1 I2 I3 MH" at bounding box center [670, 421] width 889 height 24
click at [226, 409] on select "Select Item... AG RS R1 R2 R3 R4 R5 PB NC LB CC GB I1 I2 I3 MH" at bounding box center [670, 421] width 889 height 24
select select "b7a28d33-9205-4004-9658-b088d183e0a4"
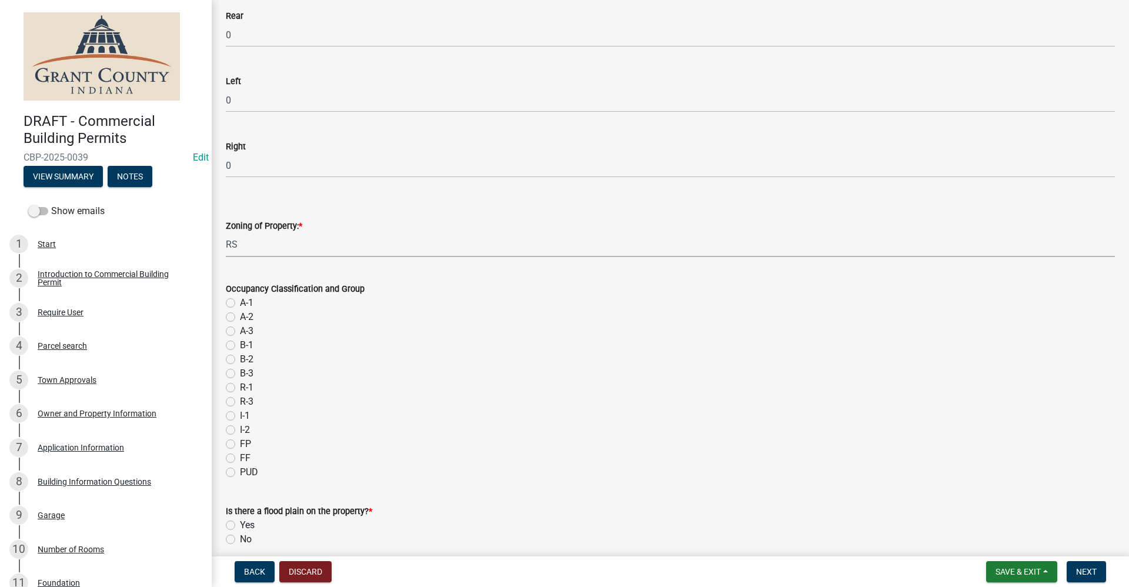
scroll to position [294, 0]
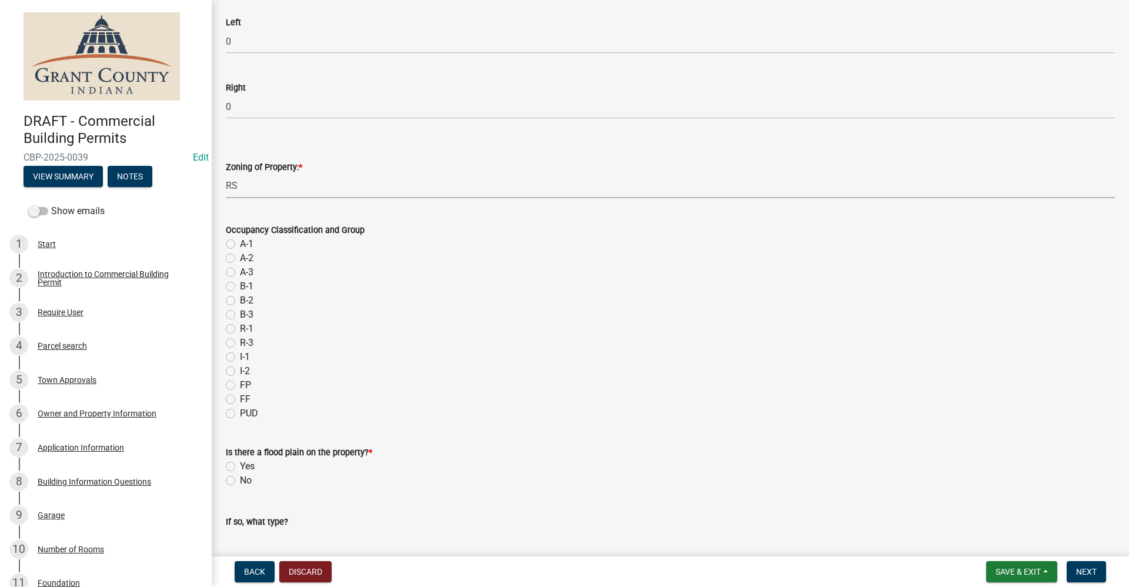
click at [240, 245] on label "A-1" at bounding box center [247, 244] width 14 height 14
click at [240, 245] on input "A-1" at bounding box center [244, 241] width 8 height 8
radio input "true"
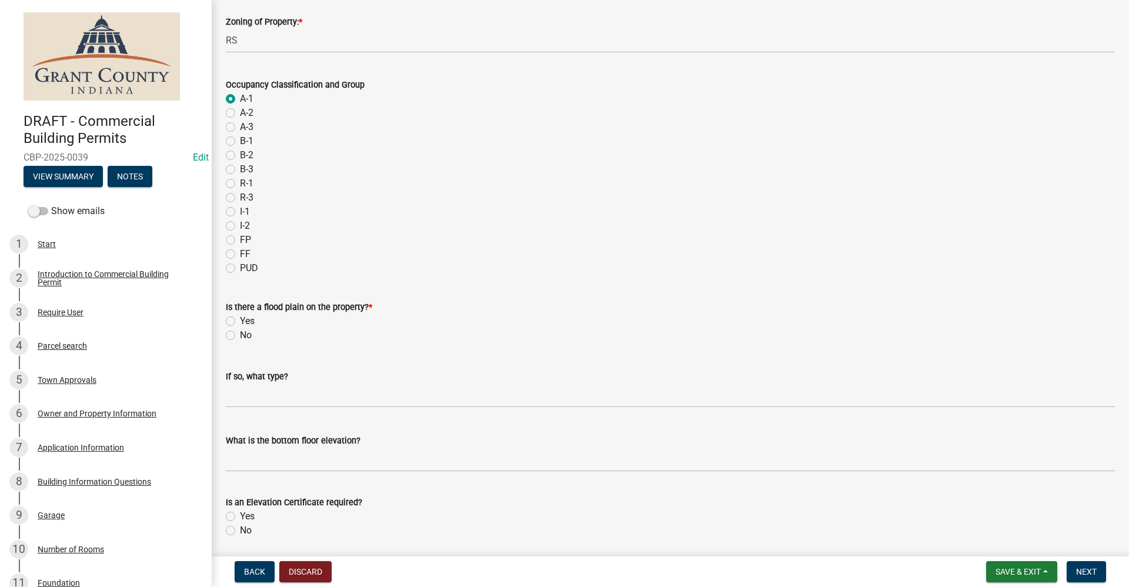
scroll to position [470, 0]
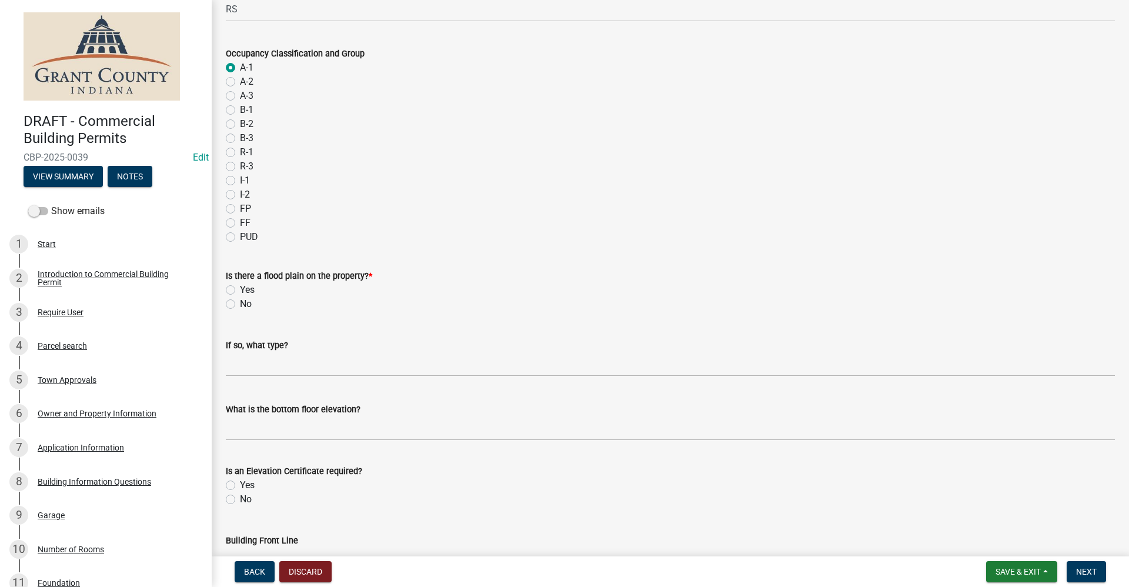
click at [240, 304] on label "No" at bounding box center [246, 304] width 12 height 14
click at [240, 304] on input "No" at bounding box center [244, 301] width 8 height 8
radio input "true"
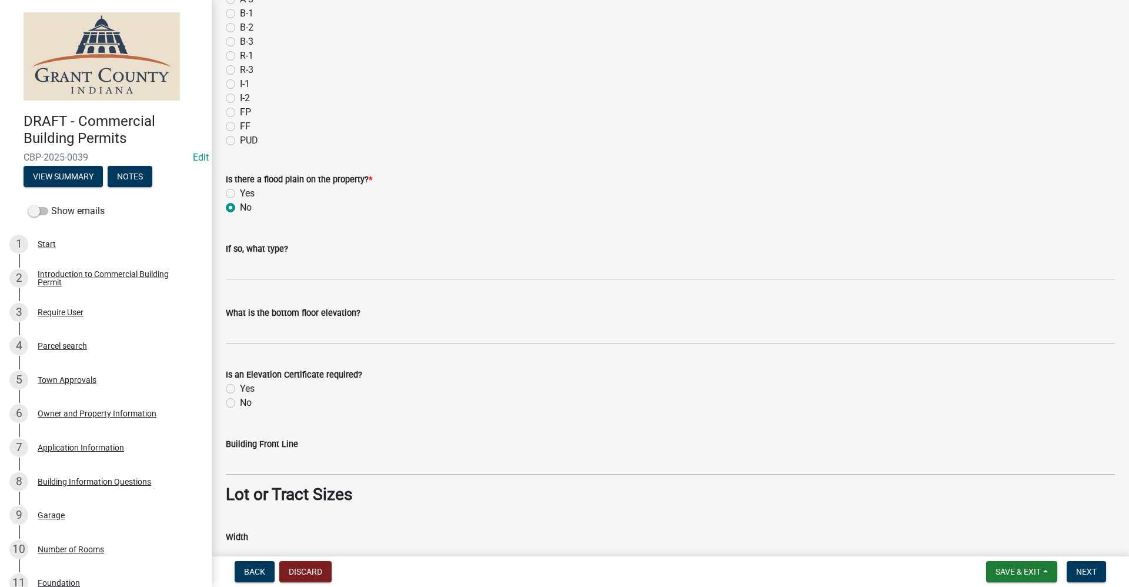
scroll to position [588, 0]
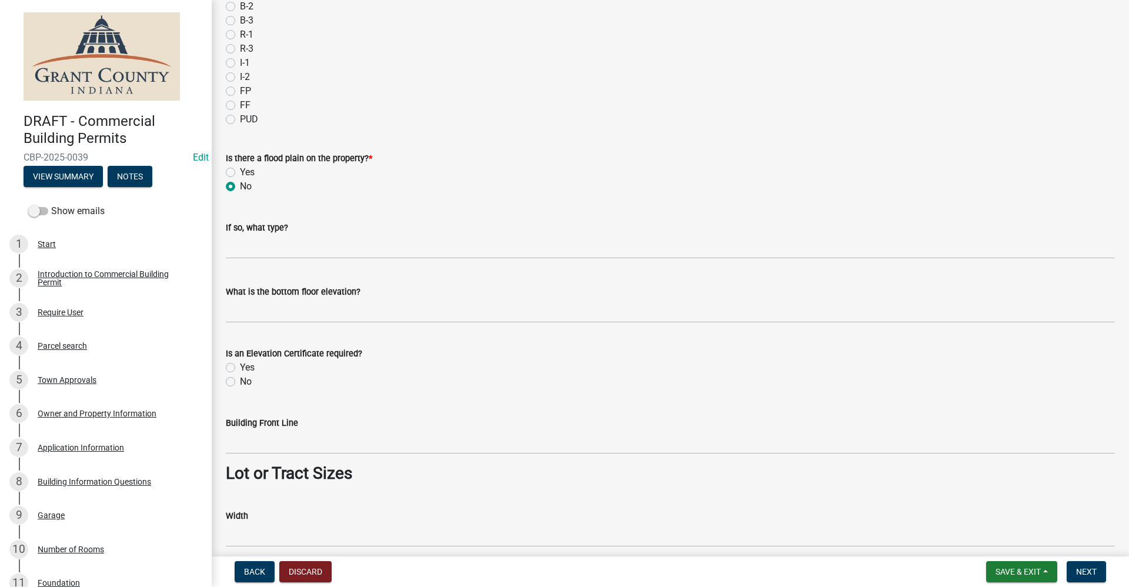
click at [240, 382] on label "No" at bounding box center [246, 382] width 12 height 14
click at [240, 382] on input "No" at bounding box center [244, 379] width 8 height 8
radio input "true"
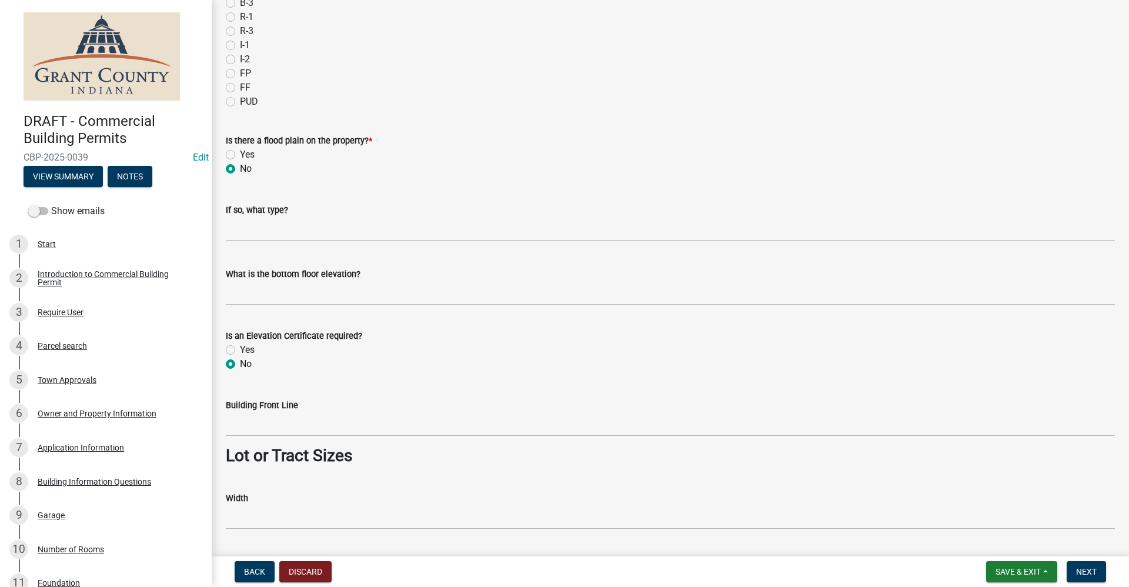
scroll to position [647, 0]
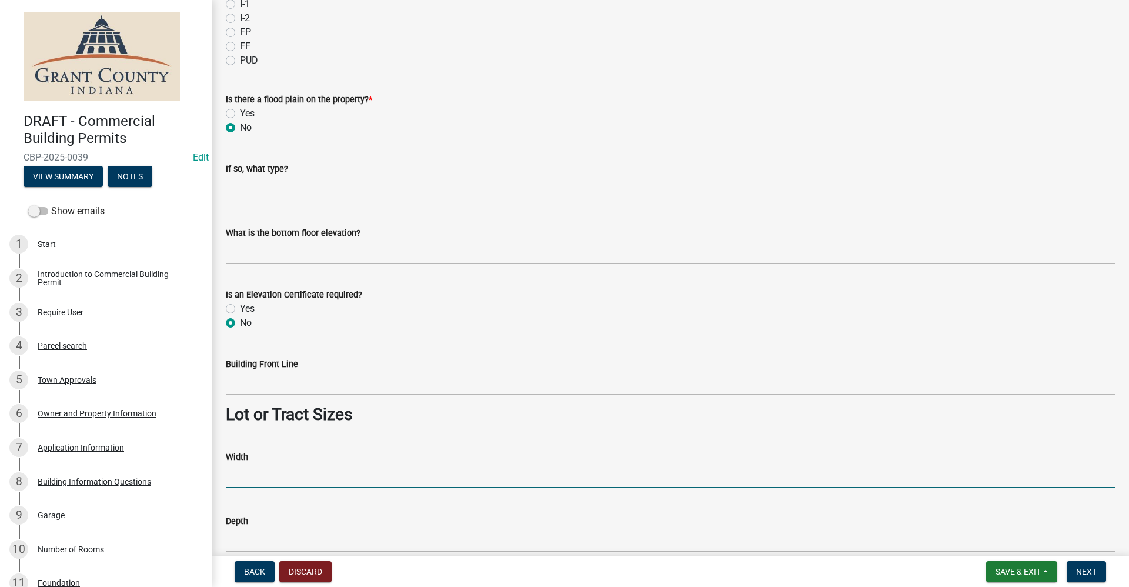
click at [237, 483] on input "Width" at bounding box center [670, 476] width 889 height 24
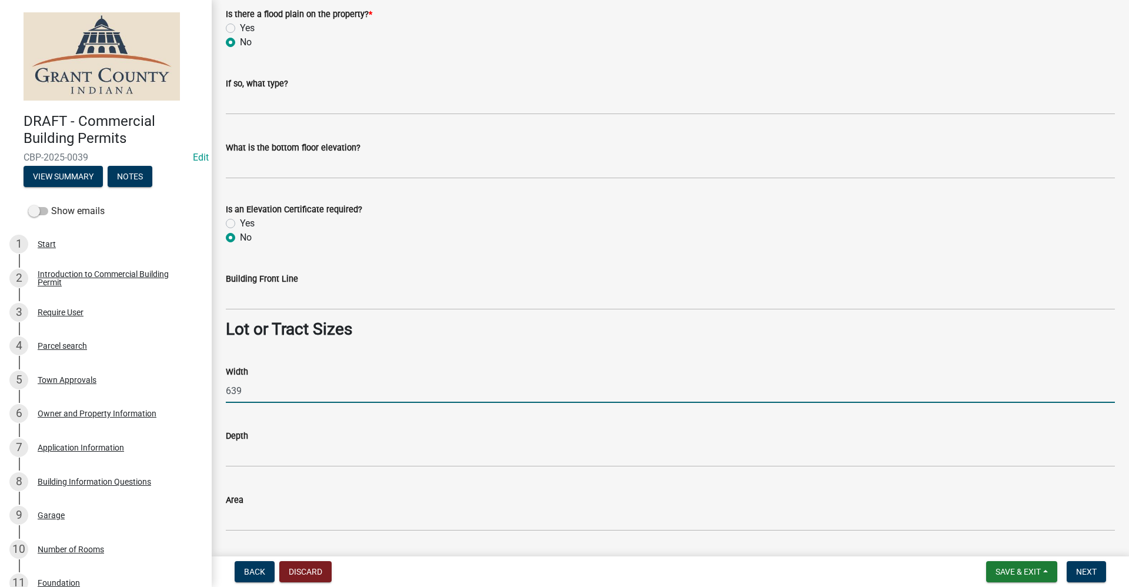
scroll to position [764, 0]
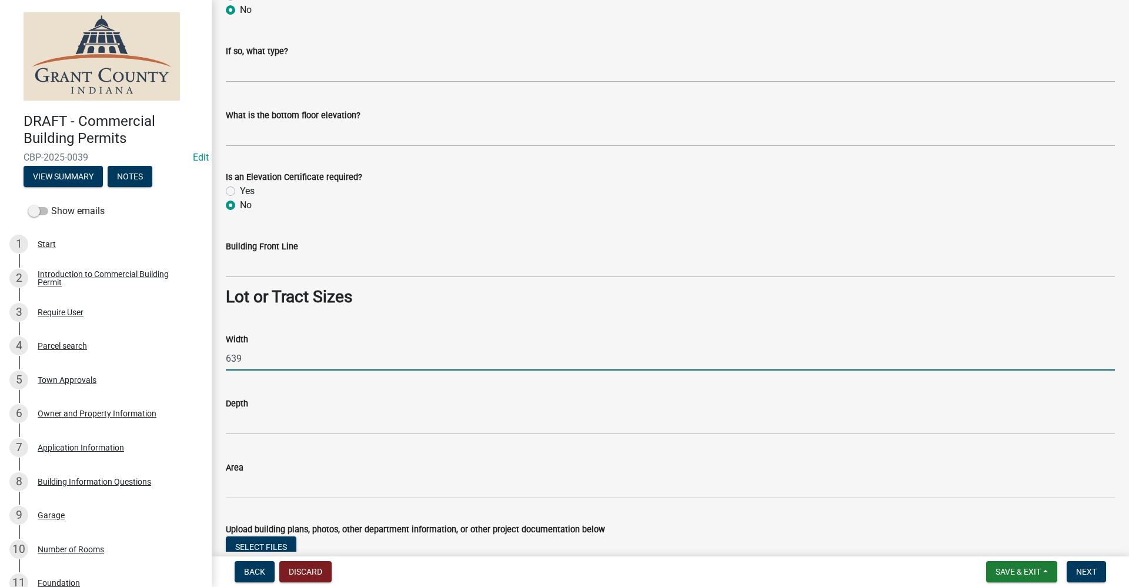
type input "639"
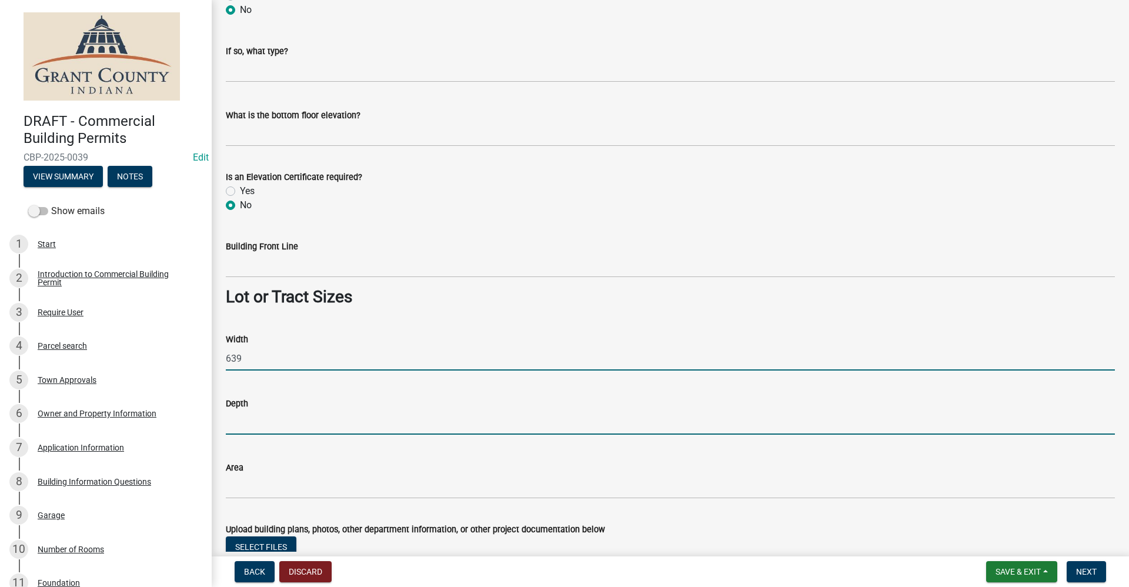
click at [237, 422] on input "Depth" at bounding box center [670, 422] width 889 height 24
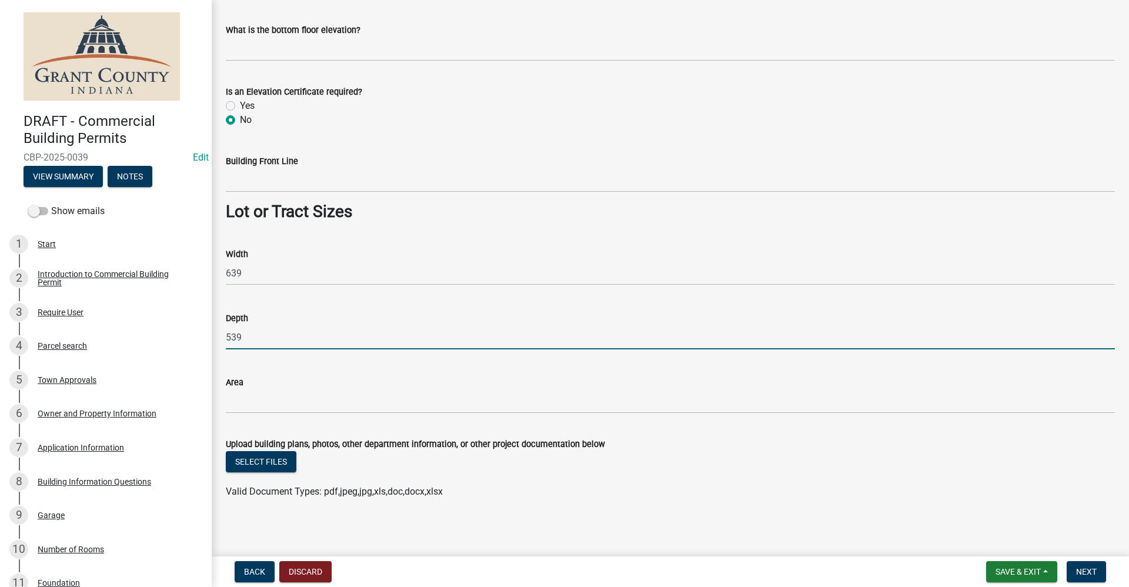
scroll to position [853, 0]
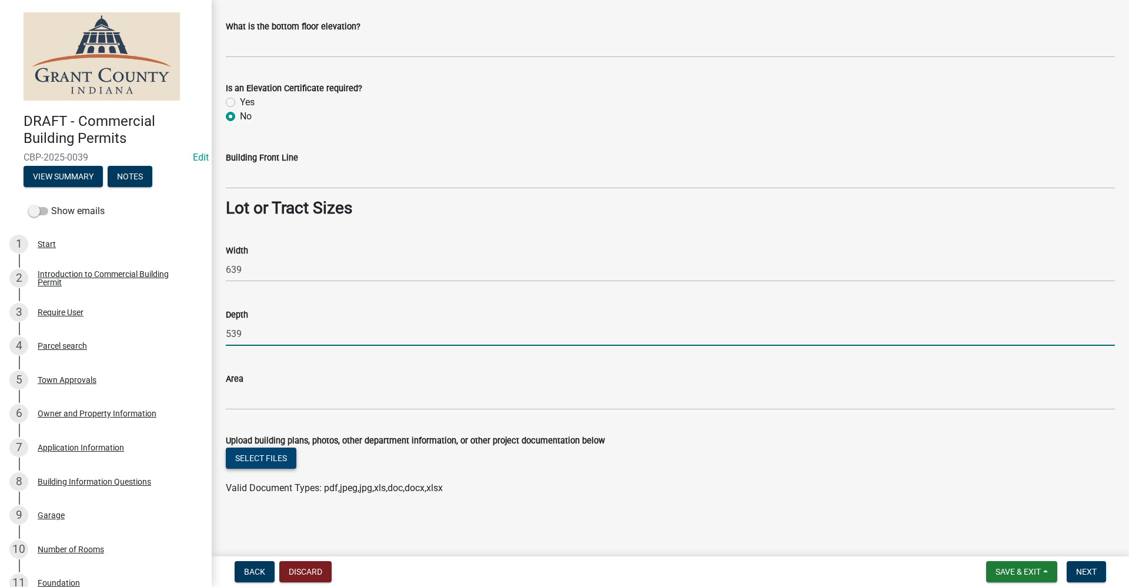
type input "539"
click at [273, 463] on button "Select files" at bounding box center [261, 457] width 71 height 21
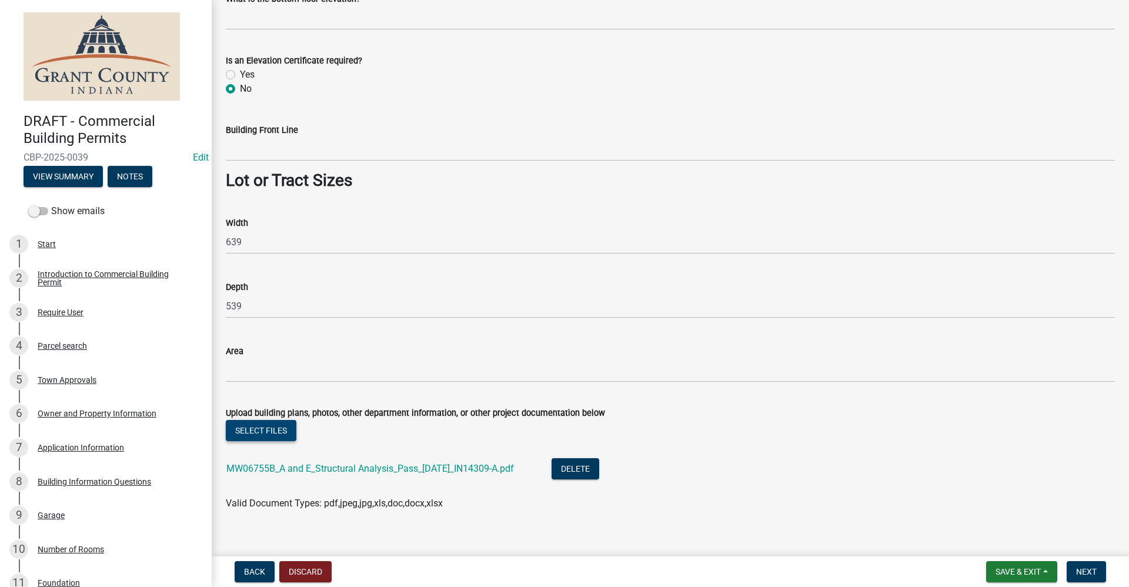
scroll to position [896, 0]
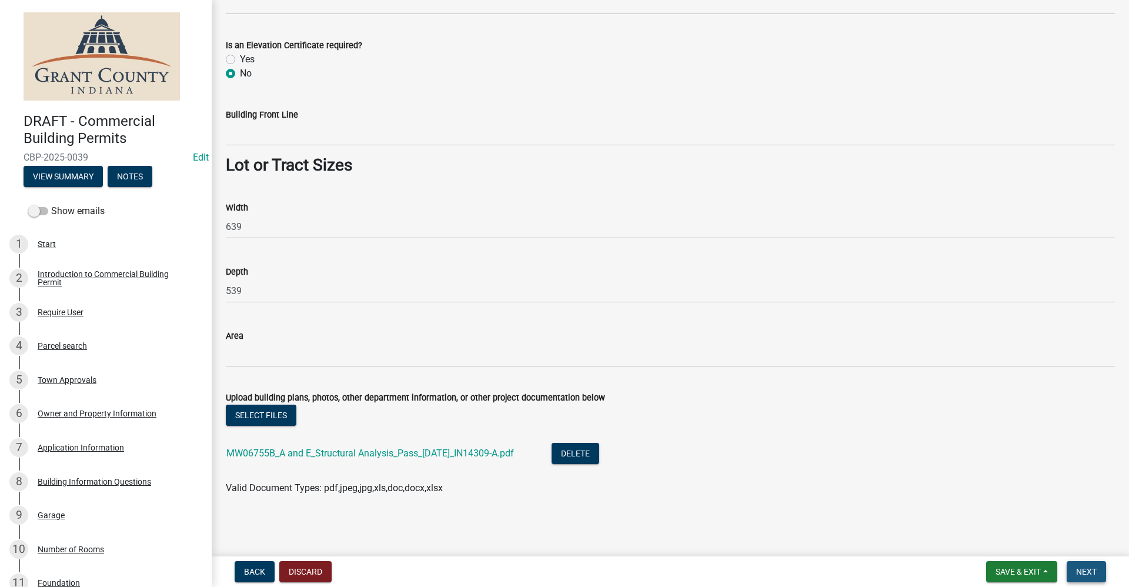
click at [1089, 573] on span "Next" at bounding box center [1086, 571] width 21 height 9
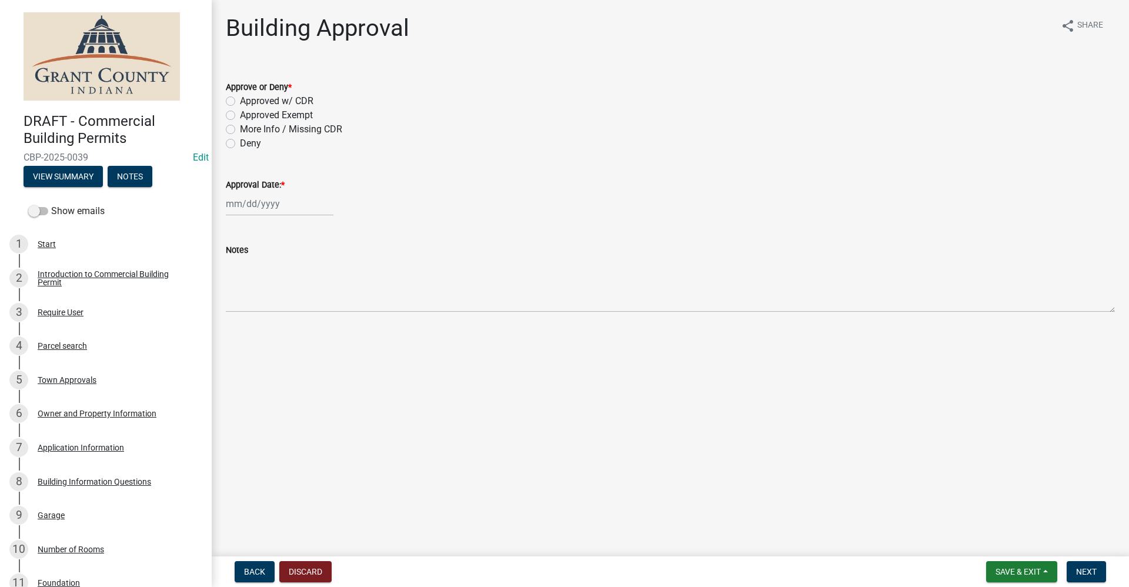
click at [240, 116] on label "Approved Exempt" at bounding box center [276, 115] width 73 height 14
click at [240, 116] on input "Approved Exempt" at bounding box center [244, 112] width 8 height 8
radio input "true"
click at [253, 209] on div at bounding box center [280, 204] width 108 height 24
select select "10"
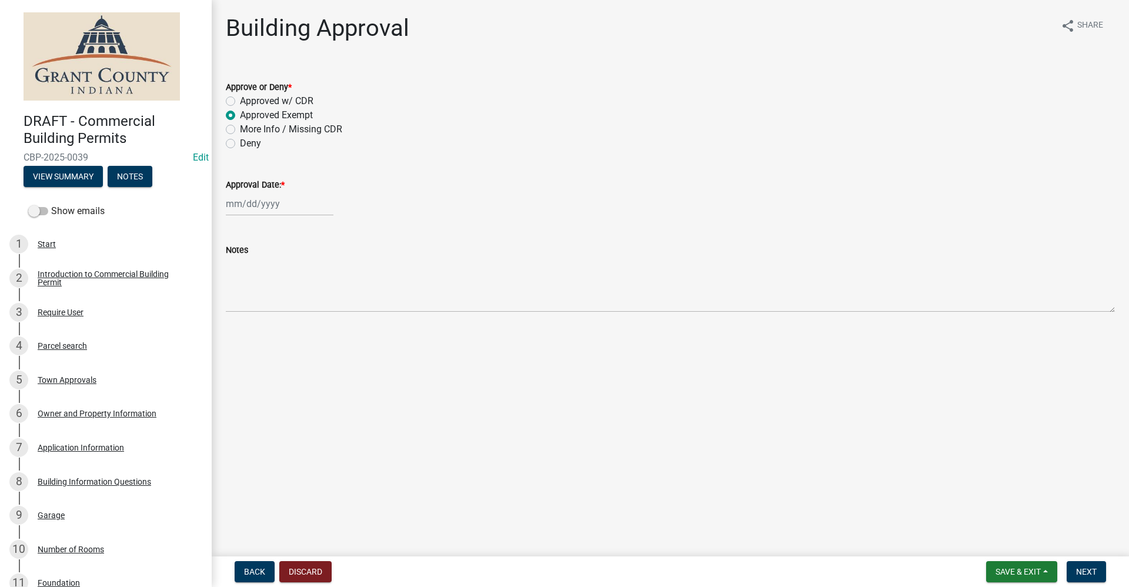
select select "2025"
click at [312, 286] on div "10" at bounding box center [312, 285] width 19 height 19
type input "[DATE]"
click at [1081, 576] on button "Next" at bounding box center [1086, 571] width 39 height 21
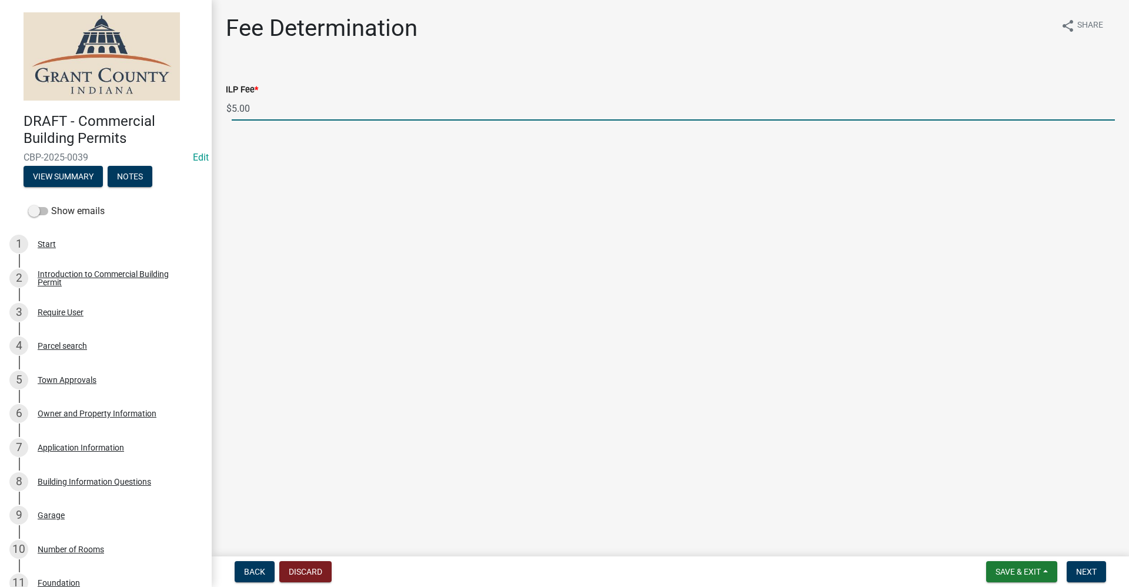
drag, startPoint x: 253, startPoint y: 108, endPoint x: 185, endPoint y: 109, distance: 67.6
click at [181, 109] on div "DRAFT - Commercial Building Permits CBP-2025-0039 Edit View Summary Notes Show …" at bounding box center [564, 293] width 1129 height 587
type input "125"
click at [1086, 567] on span "Next" at bounding box center [1086, 571] width 21 height 9
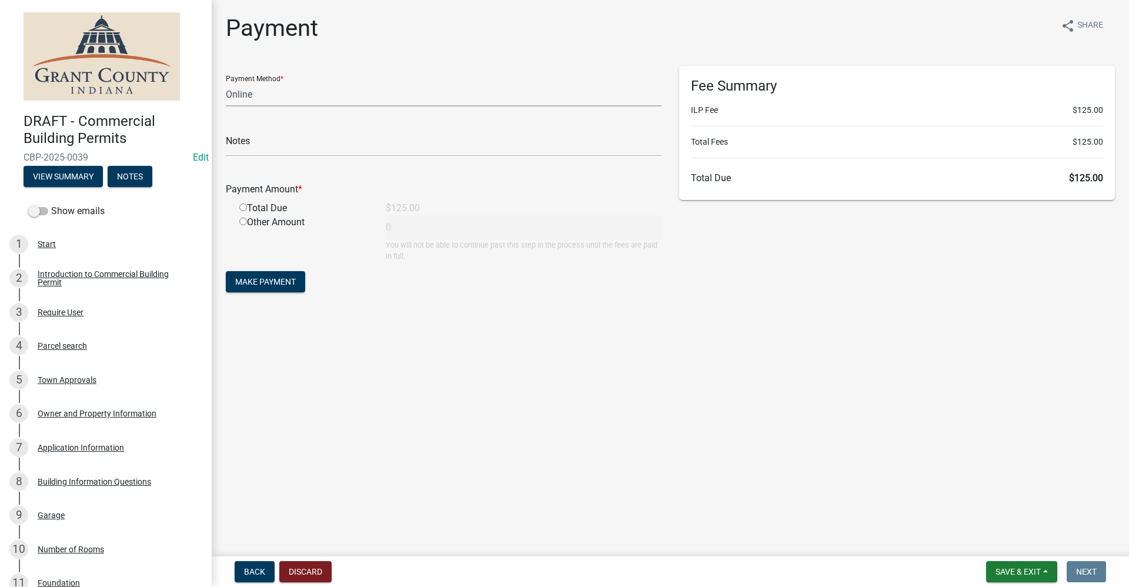
click at [244, 95] on select "Credit Card POS Check Cash Online" at bounding box center [444, 94] width 436 height 24
select select "1: 0"
click at [226, 82] on select "Credit Card POS Check Cash Online" at bounding box center [444, 94] width 436 height 24
click at [246, 152] on input "text" at bounding box center [444, 144] width 436 height 24
type input "2190812"
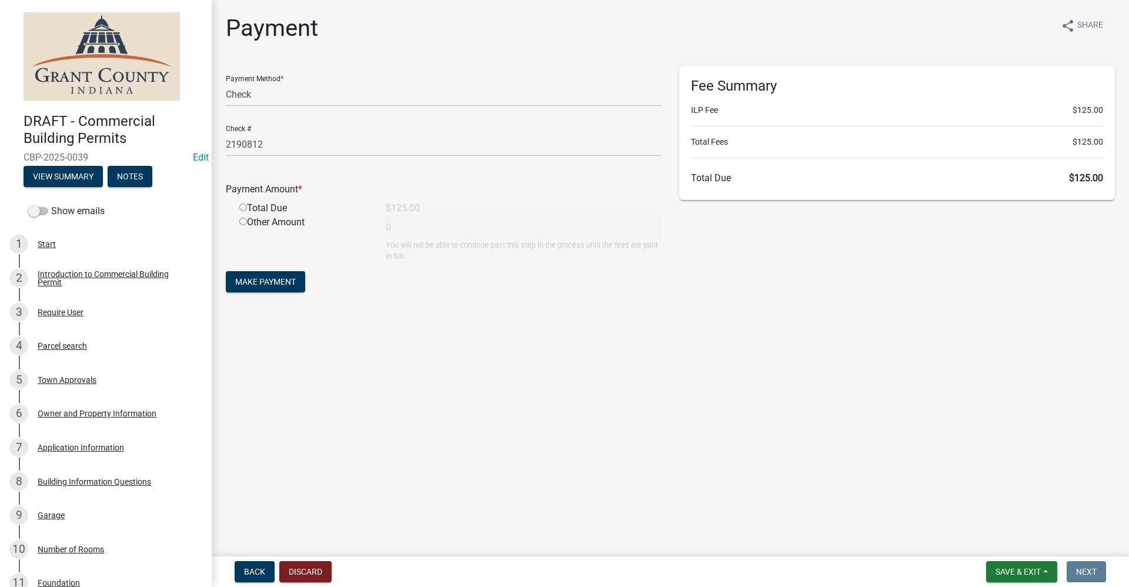
click at [245, 207] on input "radio" at bounding box center [243, 207] width 8 height 8
radio input "true"
type input "125"
click at [280, 280] on span "Make Payment" at bounding box center [265, 281] width 61 height 9
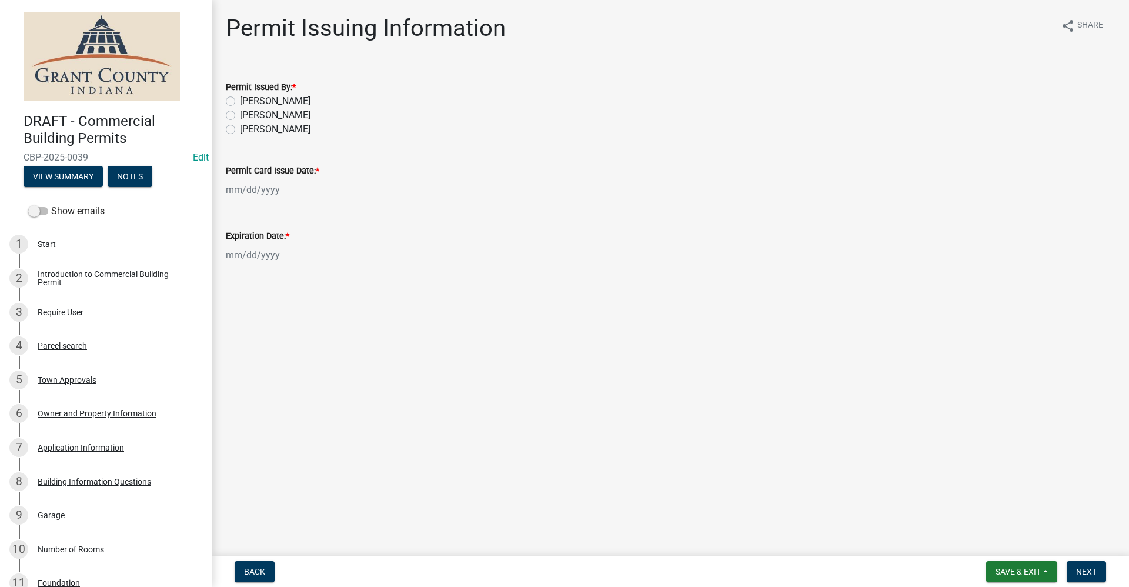
click at [240, 100] on label "[PERSON_NAME]" at bounding box center [275, 101] width 71 height 14
click at [240, 100] on input "[PERSON_NAME]" at bounding box center [244, 98] width 8 height 8
radio input "true"
click at [259, 192] on div at bounding box center [280, 190] width 108 height 24
select select "10"
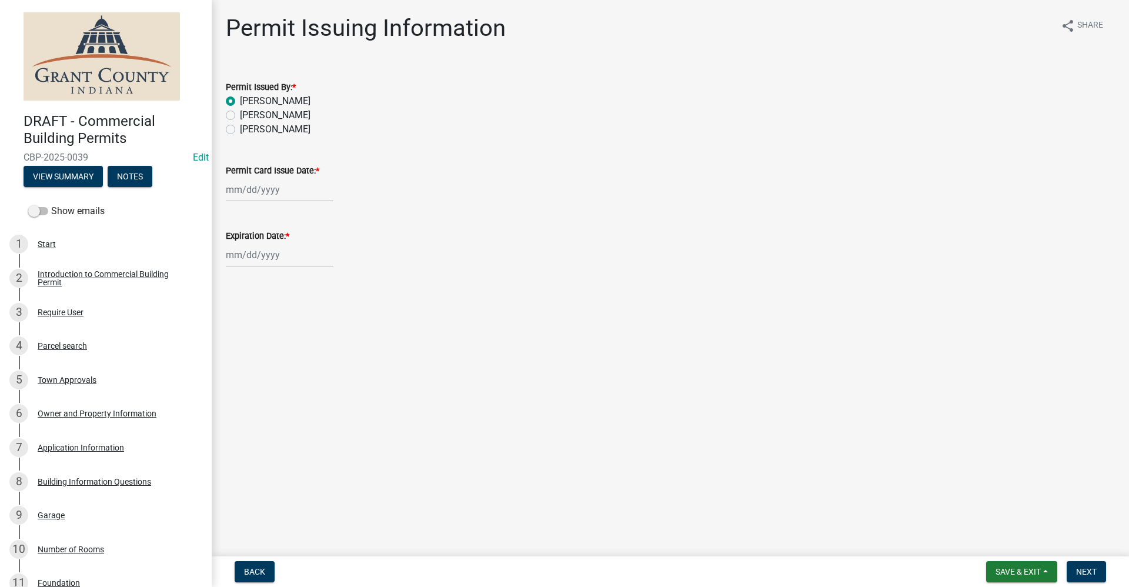
select select "2025"
click at [312, 276] on div "10" at bounding box center [312, 271] width 19 height 19
type input "[DATE]"
click at [258, 257] on div at bounding box center [280, 255] width 108 height 24
select select "10"
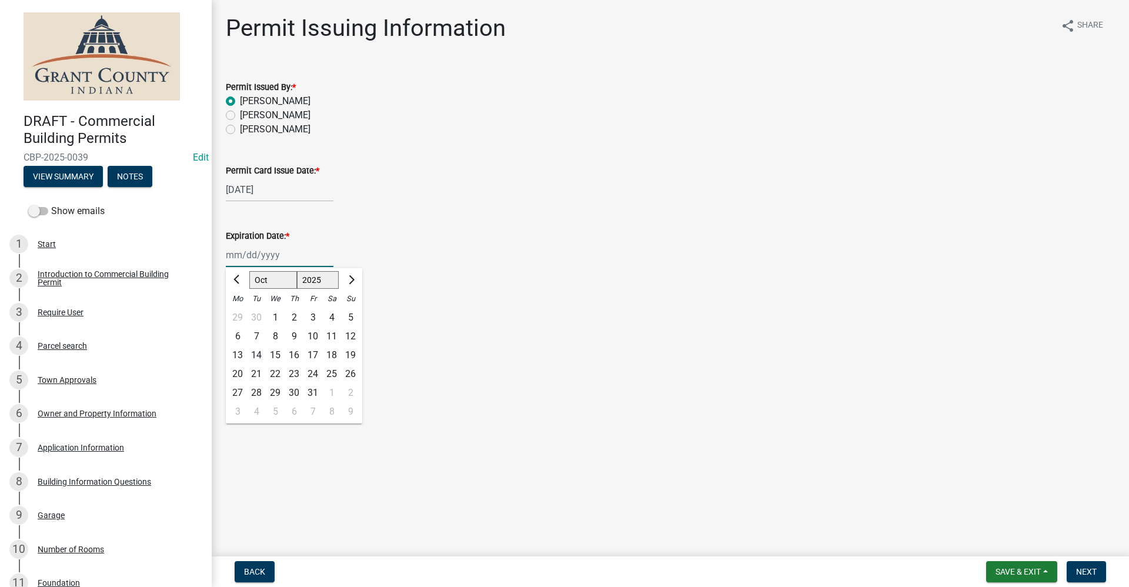
click at [326, 278] on select "1525 1526 1527 1528 1529 1530 1531 1532 1533 1534 1535 1536 1537 1538 1539 1540…" at bounding box center [318, 280] width 42 height 18
select select "2026"
click at [297, 271] on select "1525 1526 1527 1528 1529 1530 1531 1532 1533 1534 1535 1536 1537 1538 1539 1540…" at bounding box center [318, 280] width 42 height 18
click at [333, 336] on div "10" at bounding box center [331, 336] width 19 height 19
type input "[DATE]"
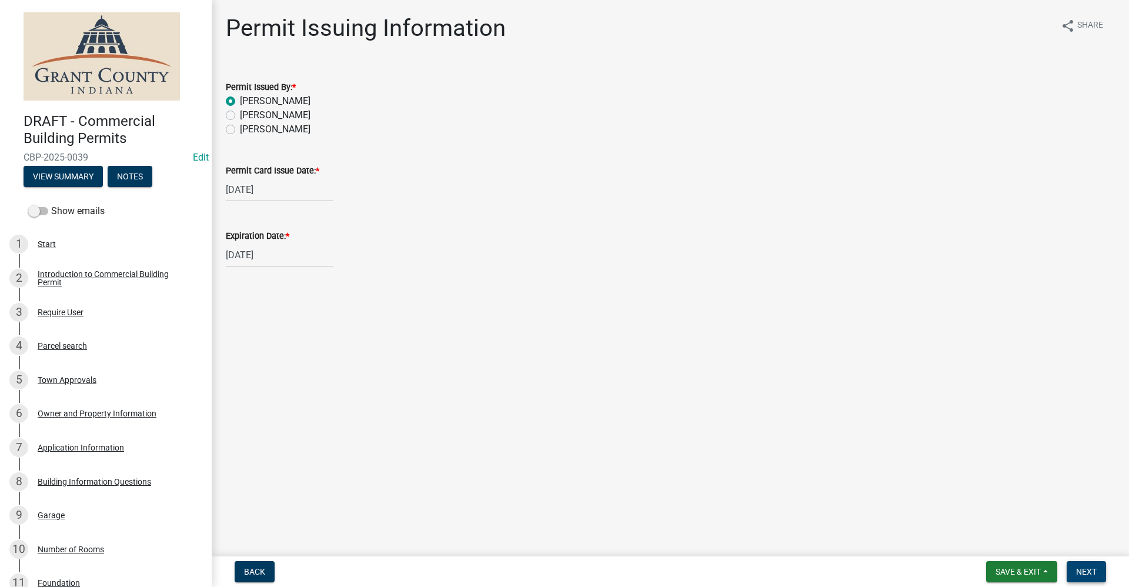
click at [1088, 570] on span "Next" at bounding box center [1086, 571] width 21 height 9
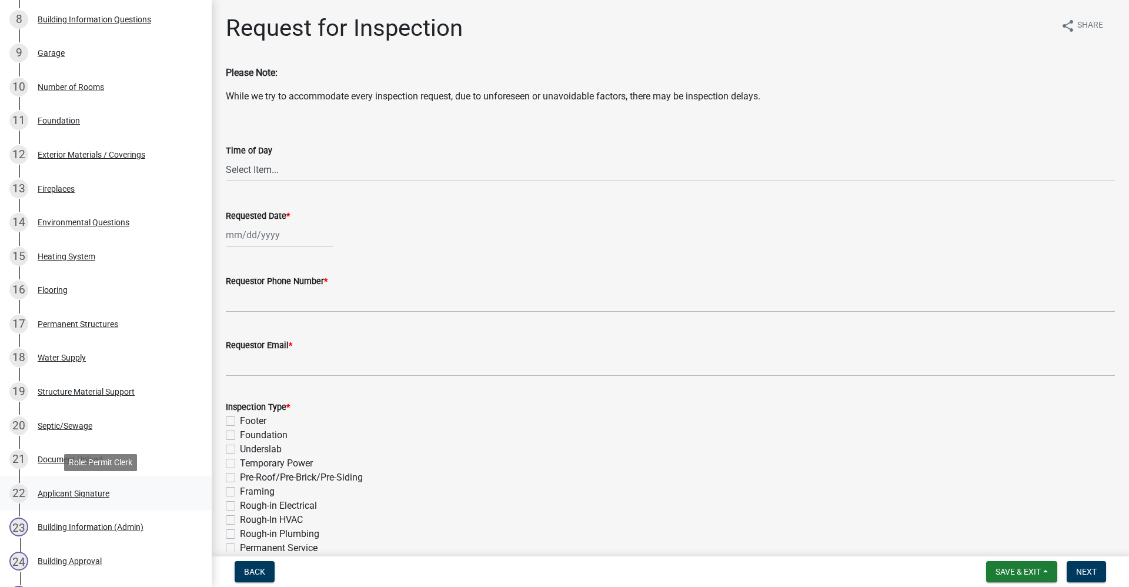
scroll to position [706, 0]
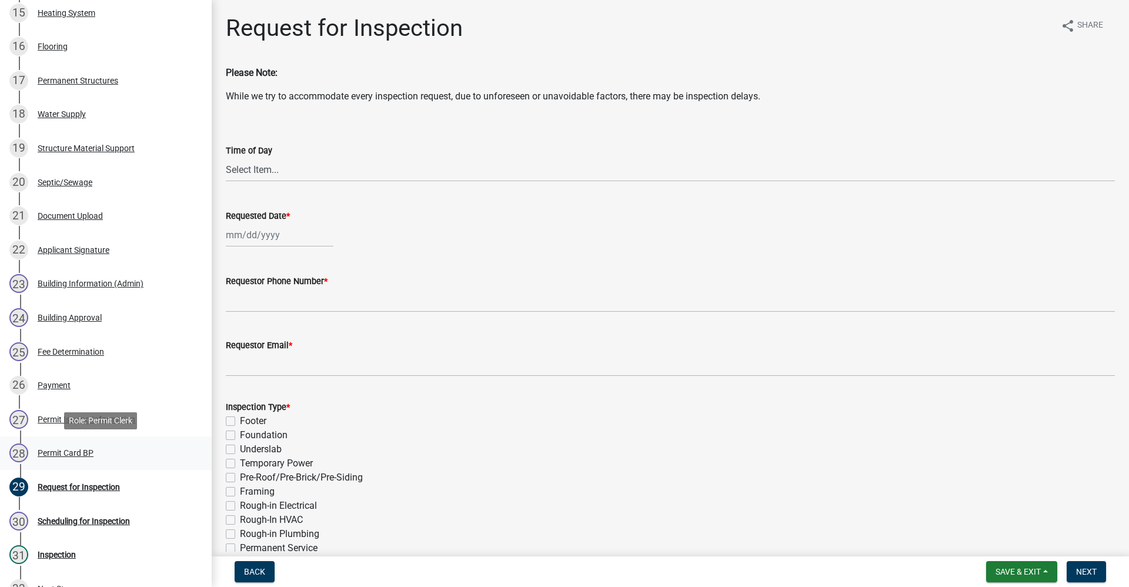
click at [69, 449] on div "Permit Card BP" at bounding box center [66, 453] width 56 height 8
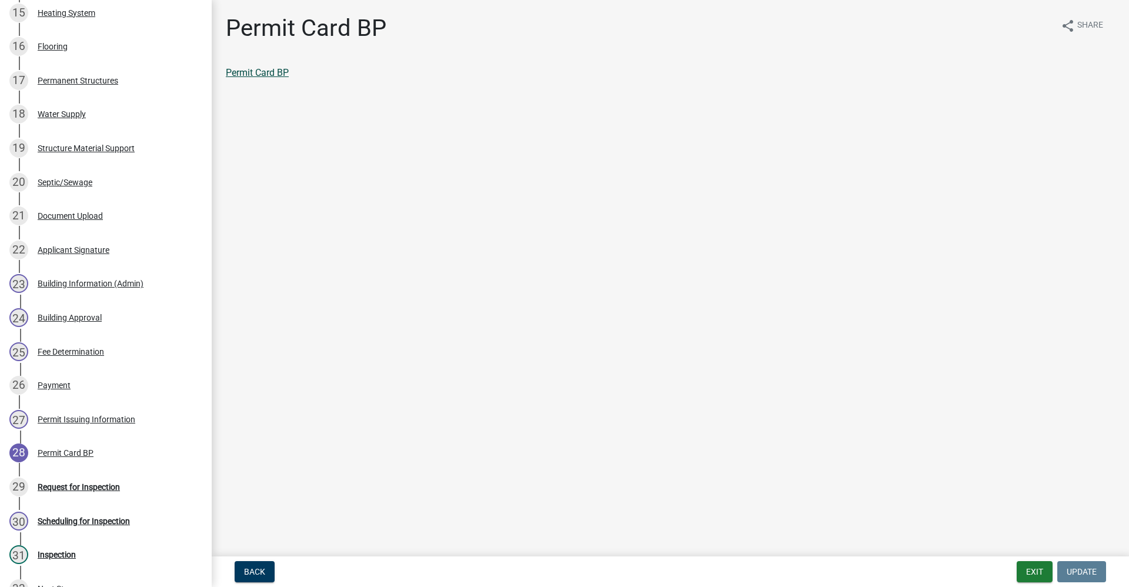
click at [253, 75] on link "Permit Card BP" at bounding box center [257, 72] width 63 height 11
click at [82, 484] on div "Request for Inspection" at bounding box center [79, 487] width 82 height 8
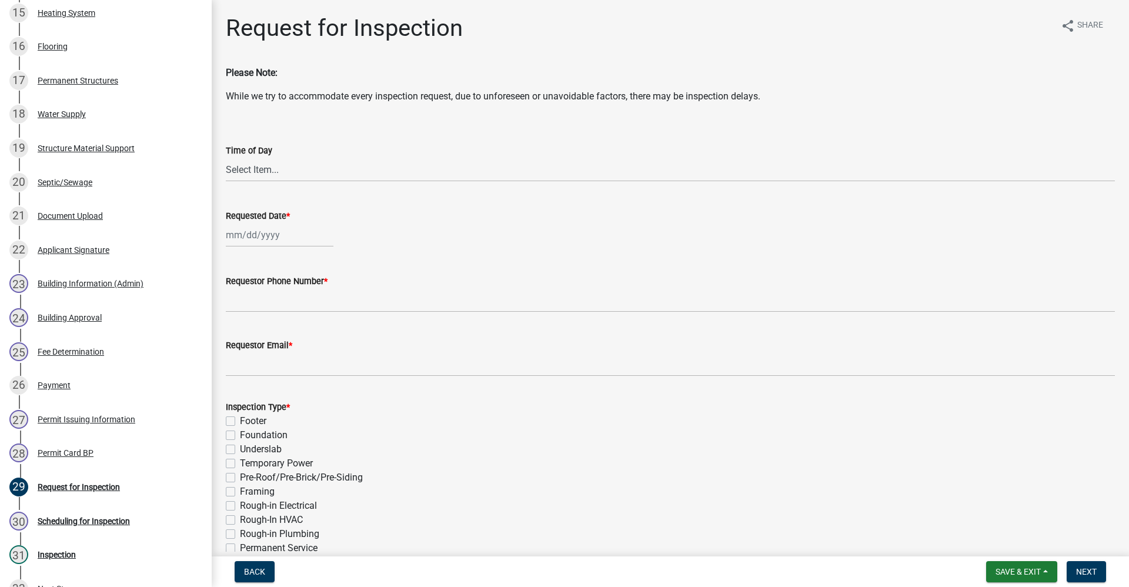
select select "10"
select select "2025"
click at [249, 237] on div "[PERSON_NAME] Feb Mar Apr [PERSON_NAME][DATE] Oct Nov [DATE] 1526 1527 1528 152…" at bounding box center [280, 235] width 108 height 24
click at [239, 236] on input "Requested Date *" at bounding box center [280, 235] width 108 height 24
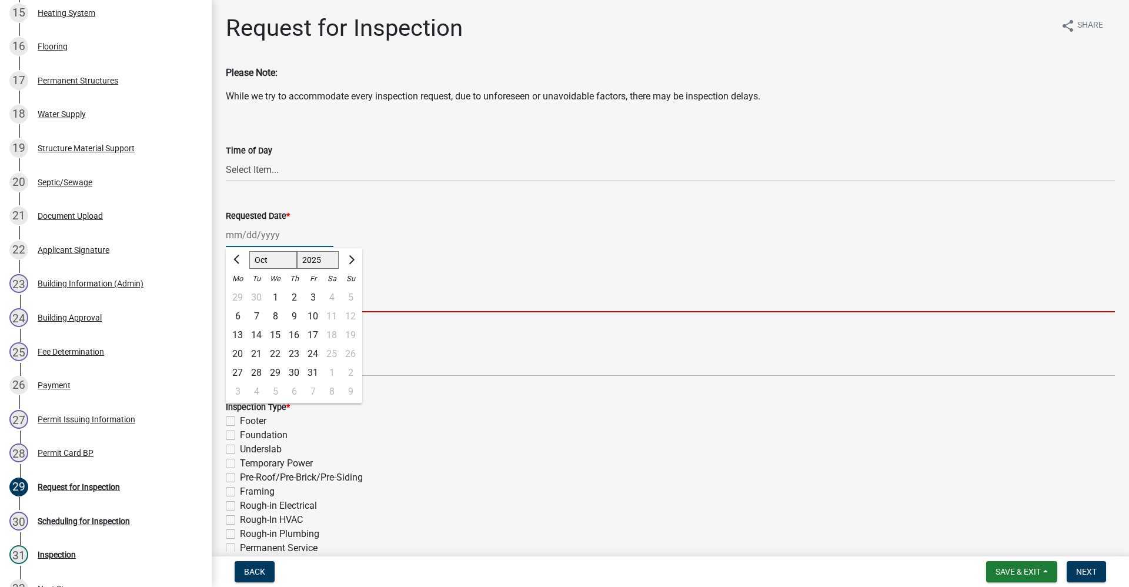
click at [524, 296] on input "Requestor Phone Number *" at bounding box center [670, 300] width 889 height 24
click at [280, 223] on div "Requested Date *" at bounding box center [670, 219] width 889 height 55
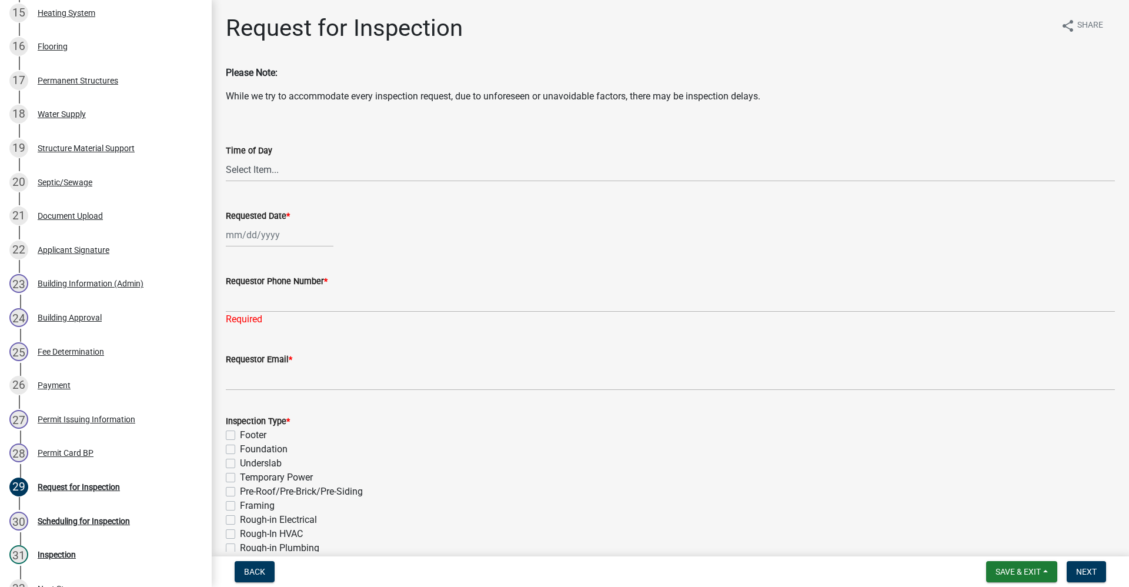
click at [278, 231] on div at bounding box center [280, 235] width 108 height 24
select select "10"
select select "2025"
click at [272, 334] on div "15" at bounding box center [275, 335] width 19 height 19
type input "[DATE]"
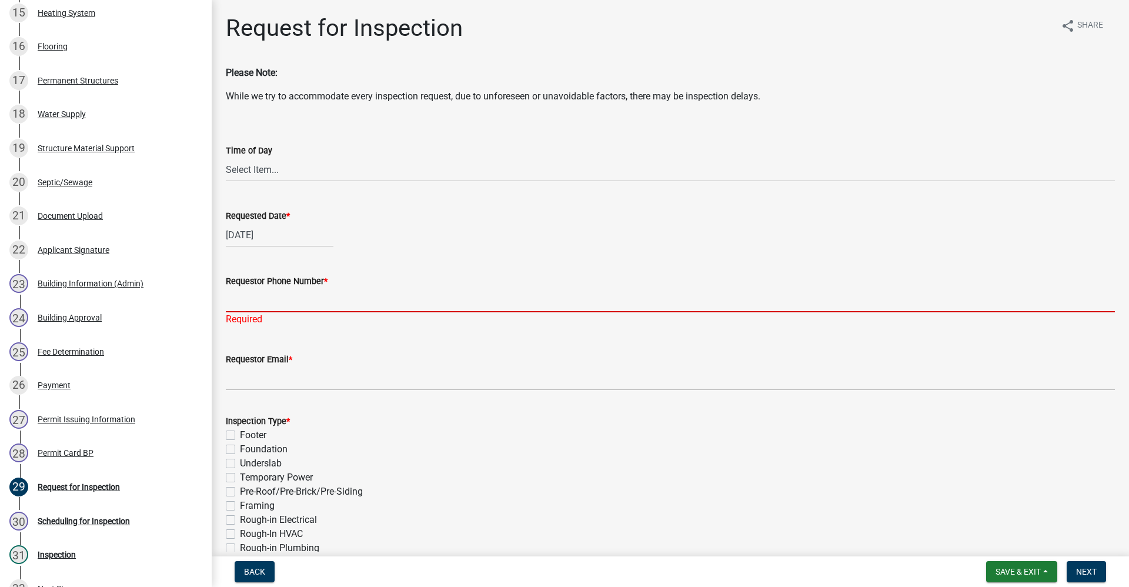
click at [259, 307] on input "Requestor Phone Number *" at bounding box center [670, 300] width 889 height 24
click at [267, 303] on input "Requestor Phone Number *" at bounding box center [670, 300] width 889 height 24
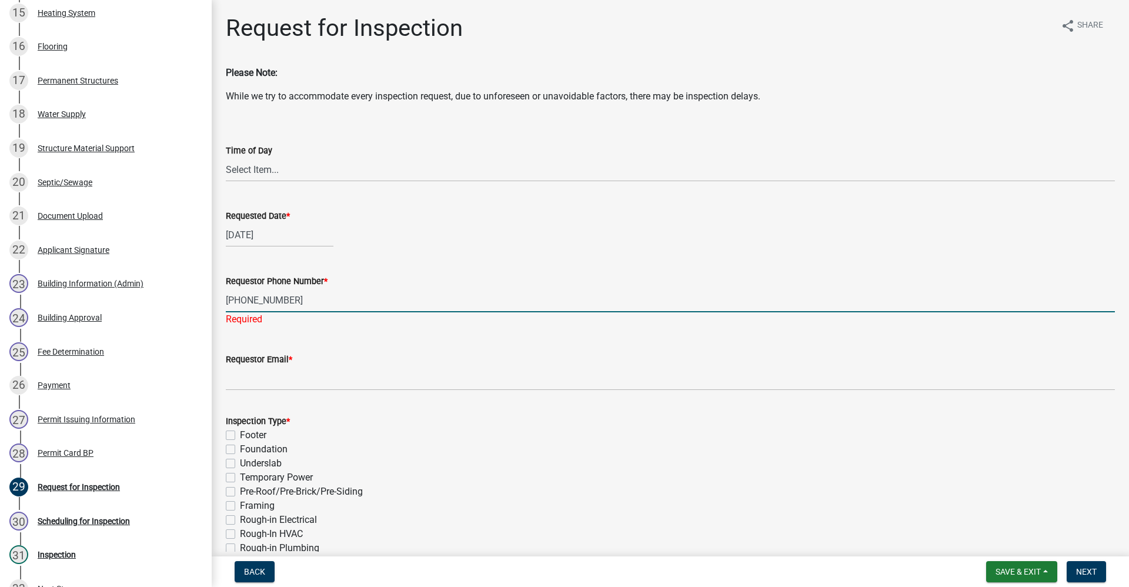
type input "[PHONE_NUMBER]"
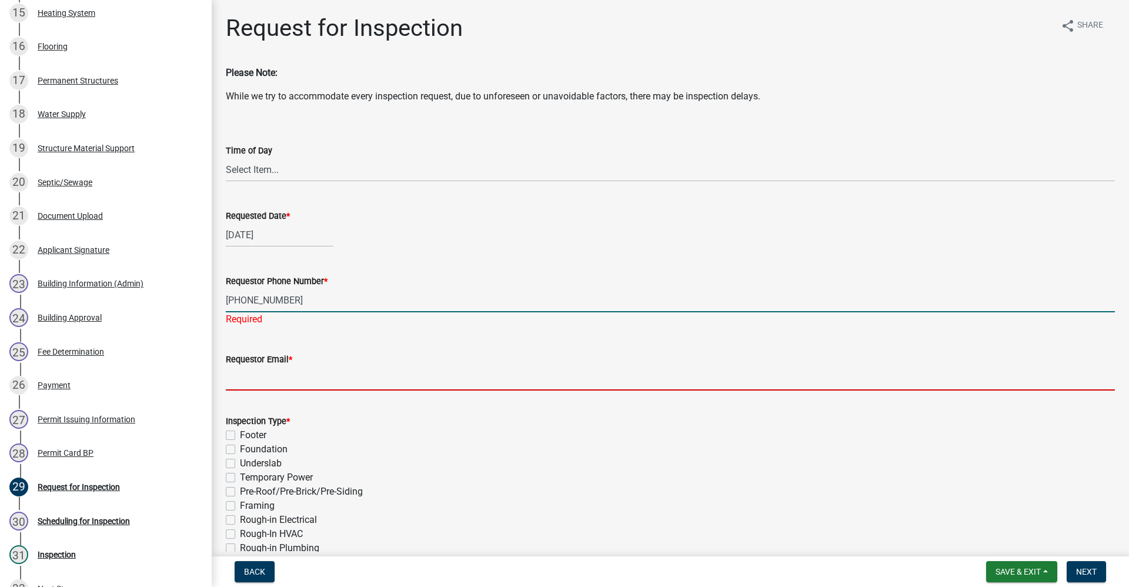
click at [269, 375] on input "Requestor Email *" at bounding box center [670, 378] width 889 height 24
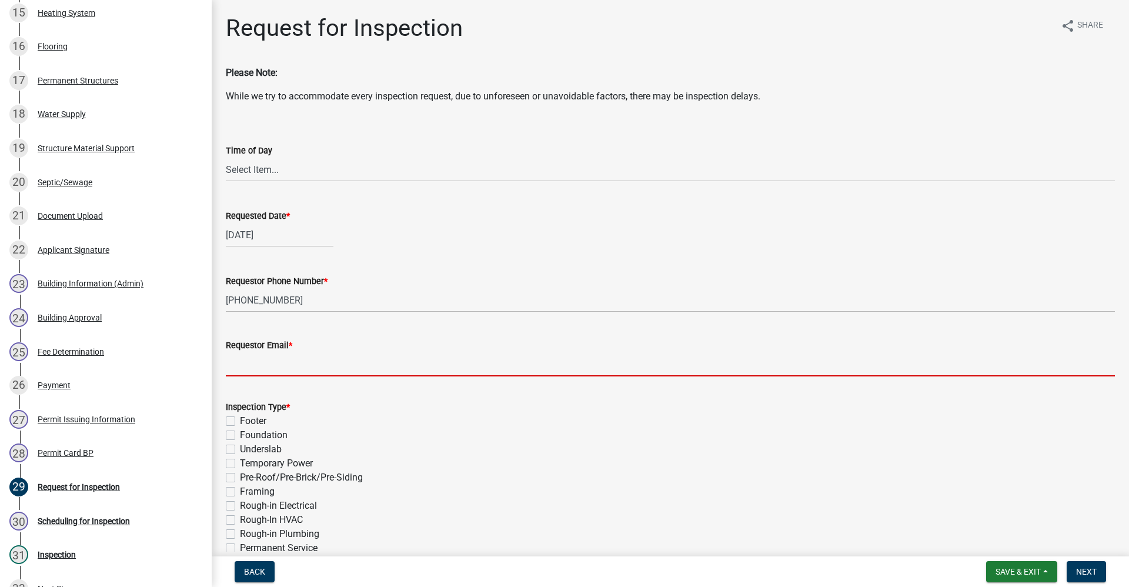
type input "no@email"
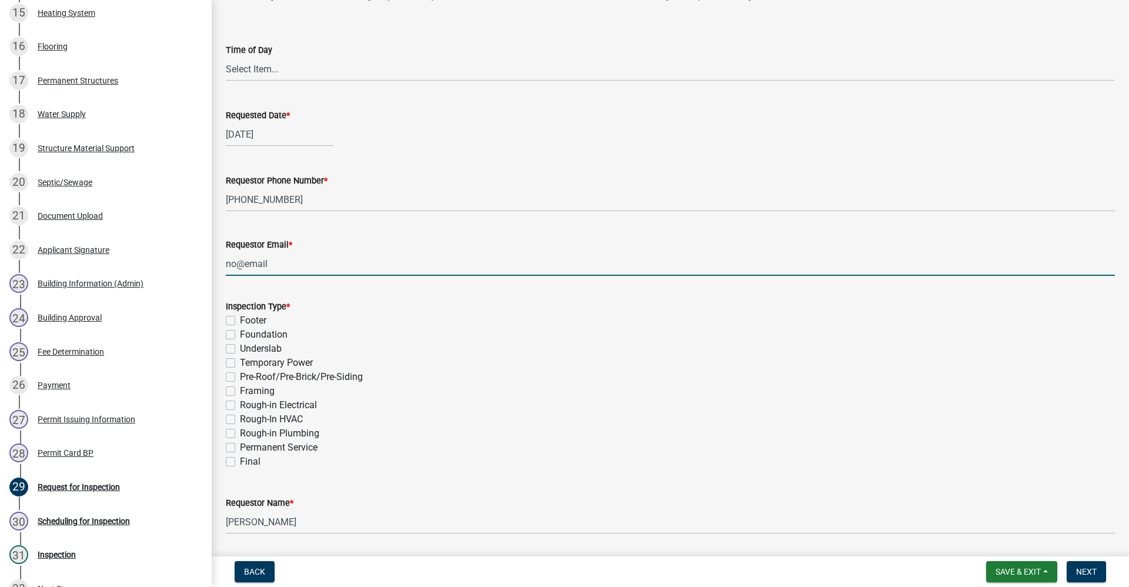
scroll to position [118, 0]
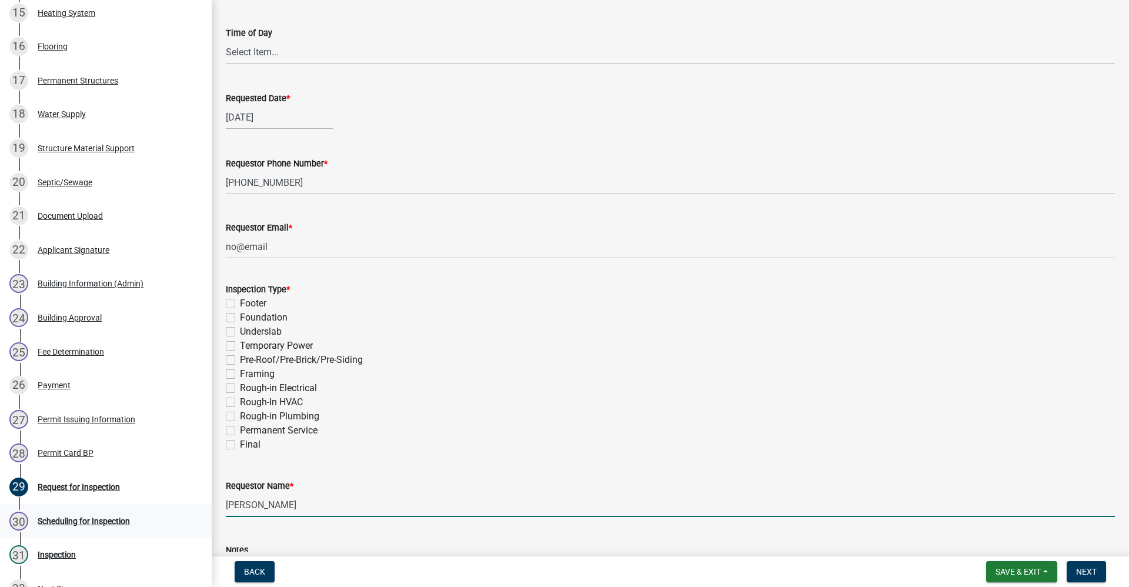
drag, startPoint x: 309, startPoint y: 504, endPoint x: 198, endPoint y: 504, distance: 111.1
click at [198, 505] on div "DRAFT - Commercial Building Permits CBP-2025-0039 Edit View Summary Notes Show …" at bounding box center [564, 293] width 1129 height 587
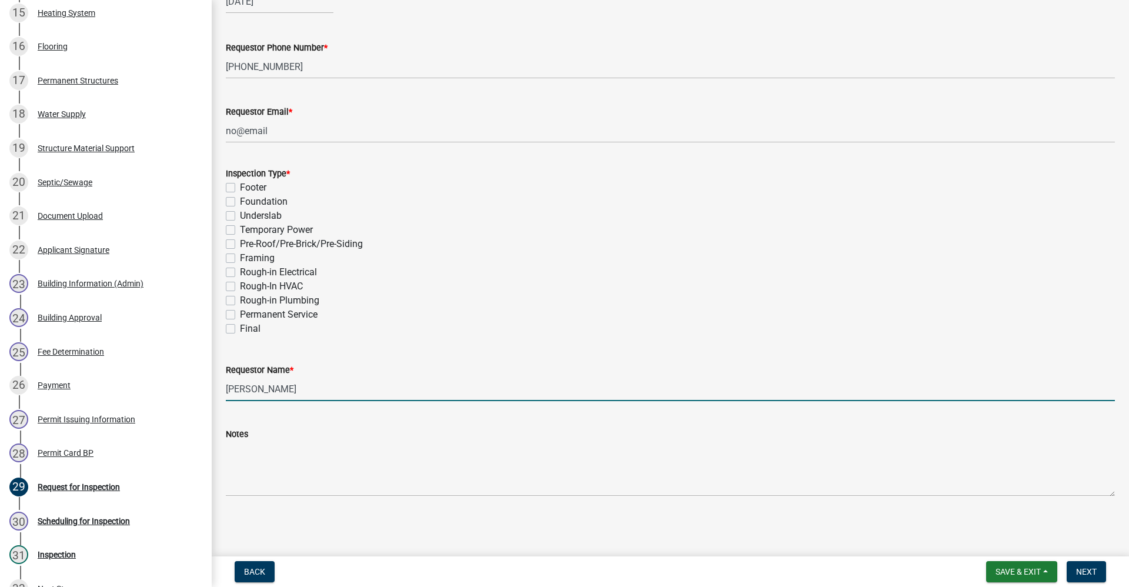
type input "[PERSON_NAME]"
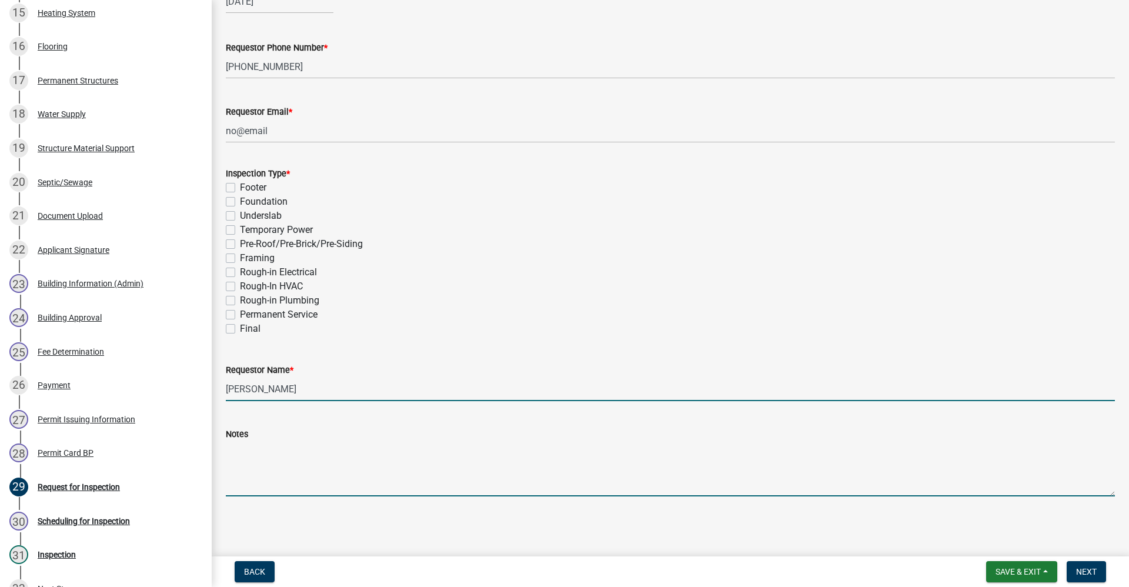
click at [239, 462] on textarea "Notes" at bounding box center [670, 468] width 889 height 55
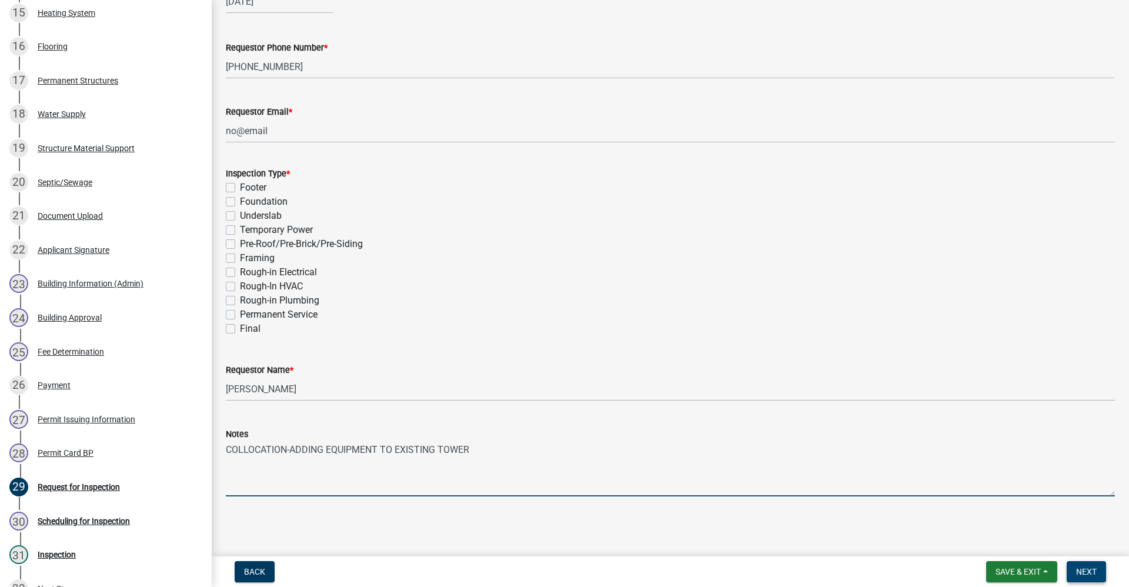
type textarea "COLLOCATION-ADDING EQUIPMENT TO EXISTING TOWER"
click at [1093, 571] on span "Next" at bounding box center [1086, 571] width 21 height 9
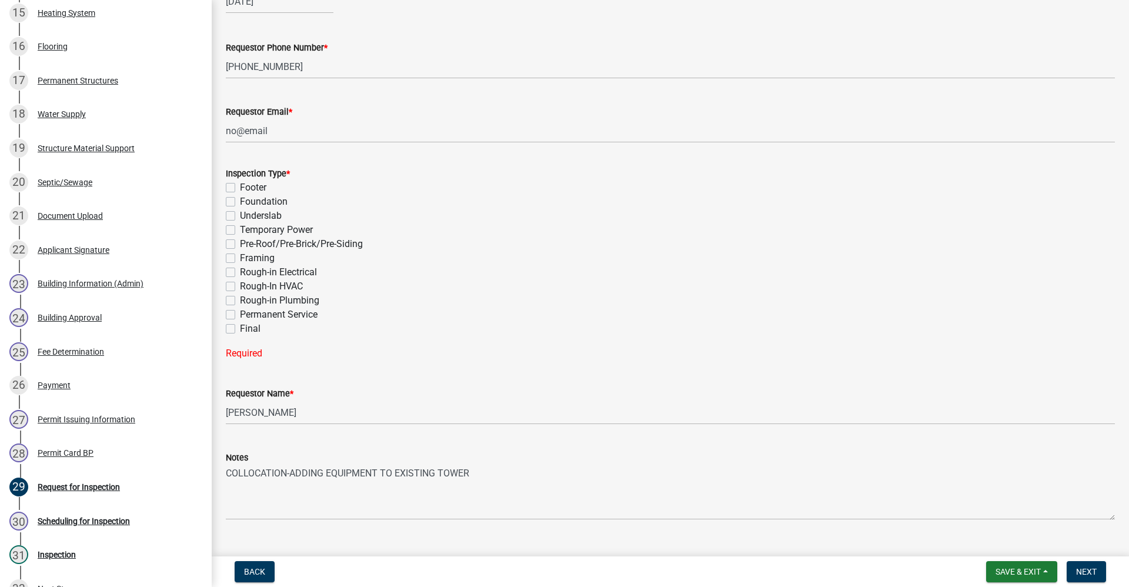
click at [240, 272] on label "Rough-in Electrical" at bounding box center [278, 272] width 77 height 14
click at [240, 272] on input "Rough-in Electrical" at bounding box center [244, 269] width 8 height 8
checkbox input "true"
checkbox input "false"
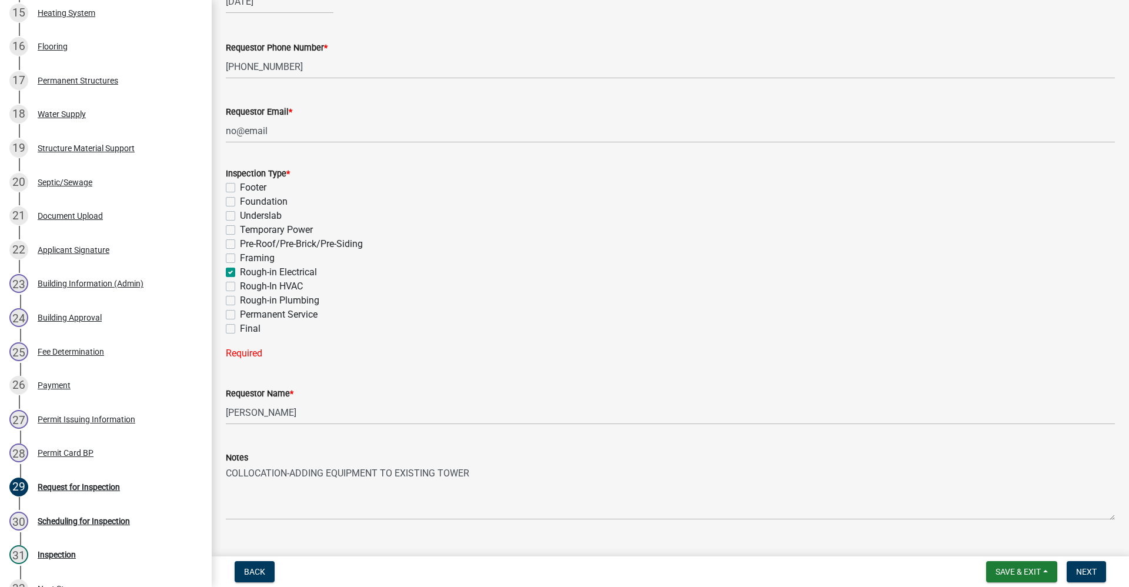
checkbox input "false"
checkbox input "true"
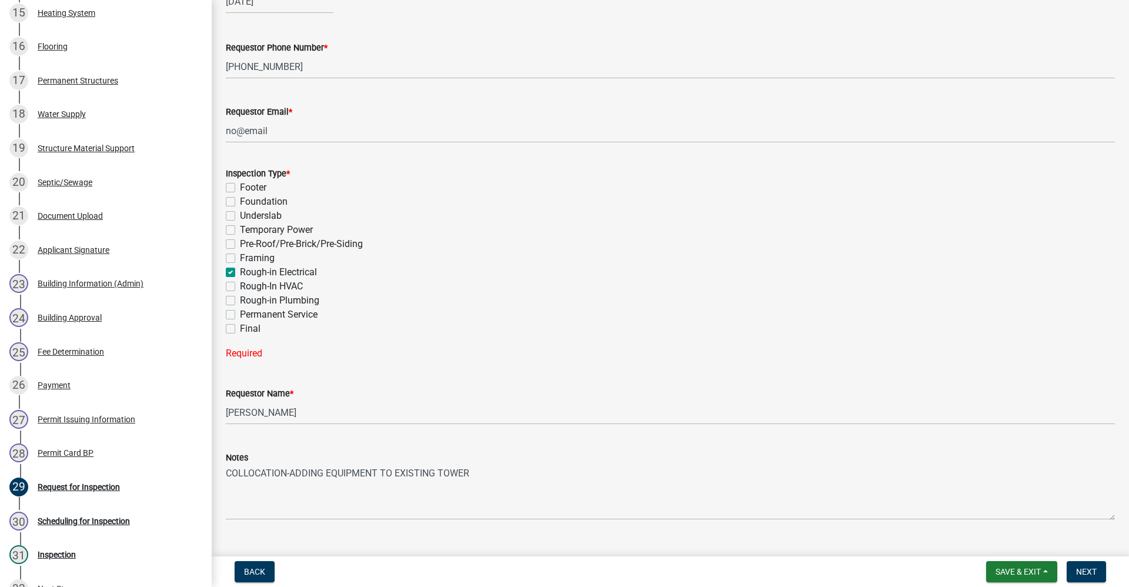
checkbox input "false"
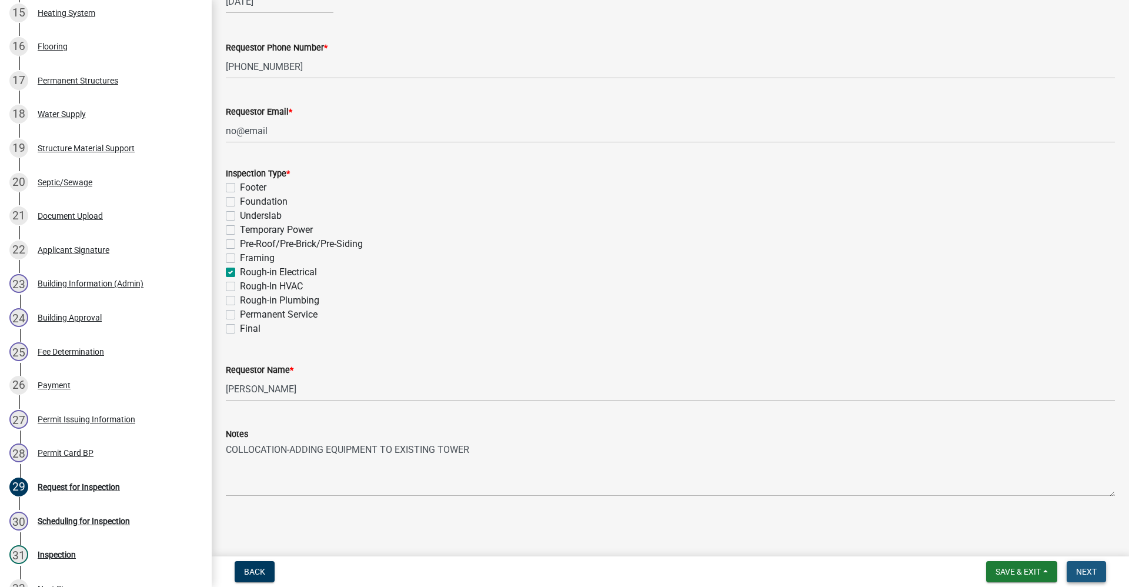
click at [1090, 572] on span "Next" at bounding box center [1086, 571] width 21 height 9
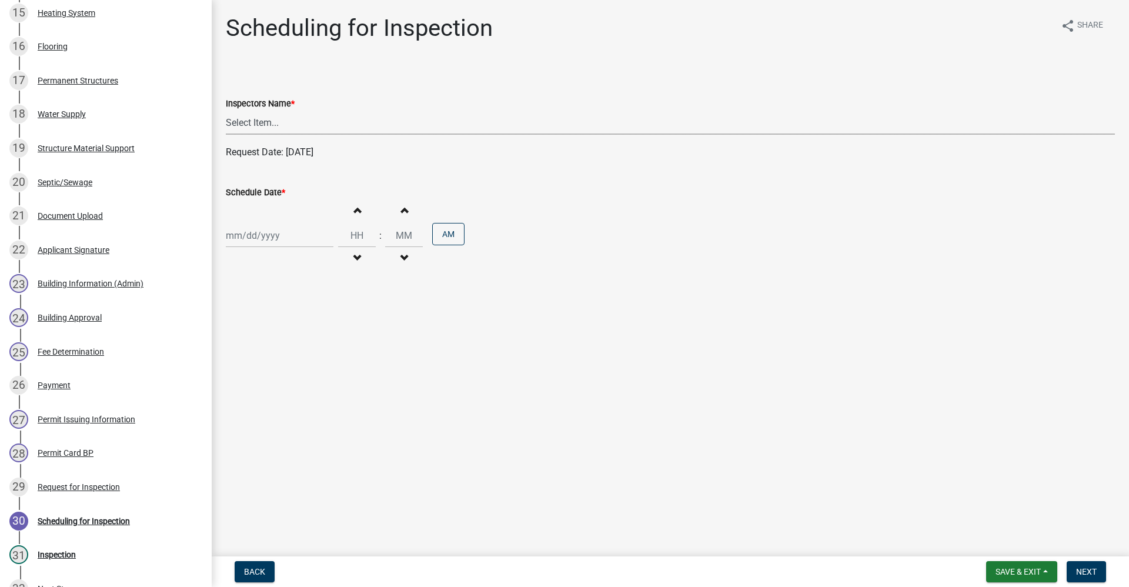
click at [252, 124] on select "Select Item... rberryhill ([PERSON_NAME]) [PERSON_NAME] ([PERSON_NAME]) [PERSON…" at bounding box center [670, 123] width 889 height 24
select select "d7f9a44a-d2ea-4d3c-83b3-1aa71c950bd5"
click at [226, 111] on select "Select Item... rberryhill ([PERSON_NAME]) [PERSON_NAME] ([PERSON_NAME]) [PERSON…" at bounding box center [670, 123] width 889 height 24
click at [253, 238] on div at bounding box center [280, 235] width 108 height 24
select select "10"
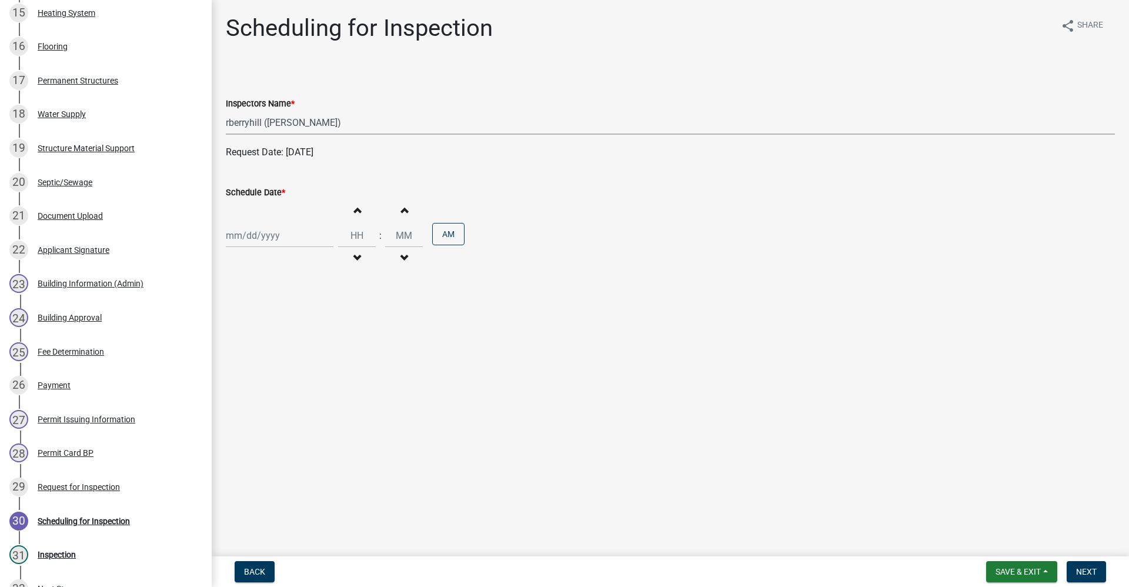
select select "2025"
click at [277, 337] on div "15" at bounding box center [275, 335] width 19 height 19
type input "[DATE]"
click at [1090, 571] on span "Next" at bounding box center [1086, 571] width 21 height 9
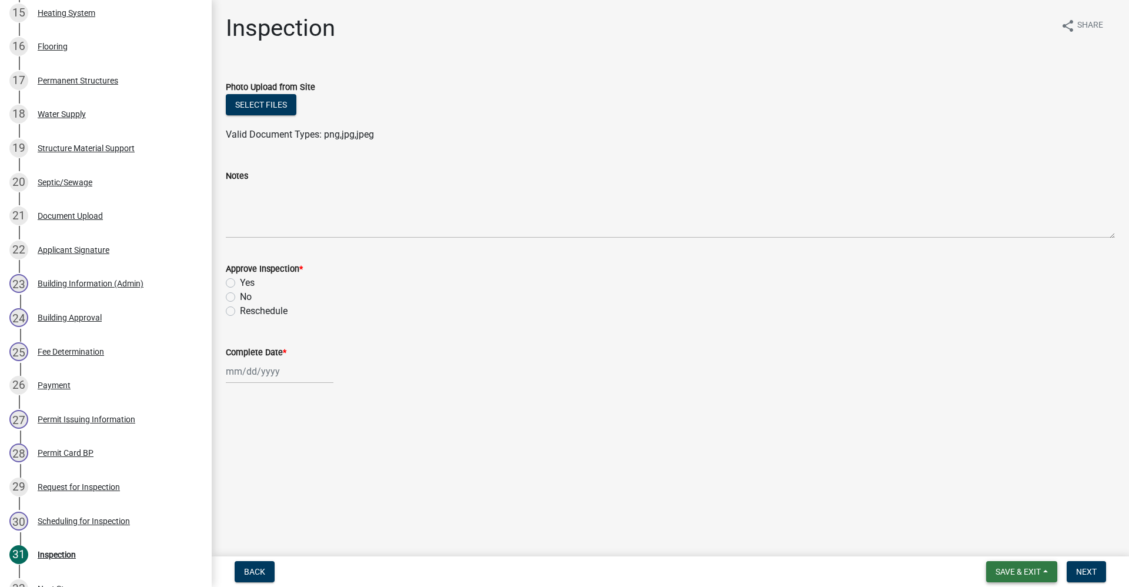
click at [1018, 571] on span "Save & Exit" at bounding box center [1017, 571] width 45 height 9
click at [999, 539] on button "Save & Exit" at bounding box center [1010, 541] width 94 height 28
